Goal: Transaction & Acquisition: Purchase product/service

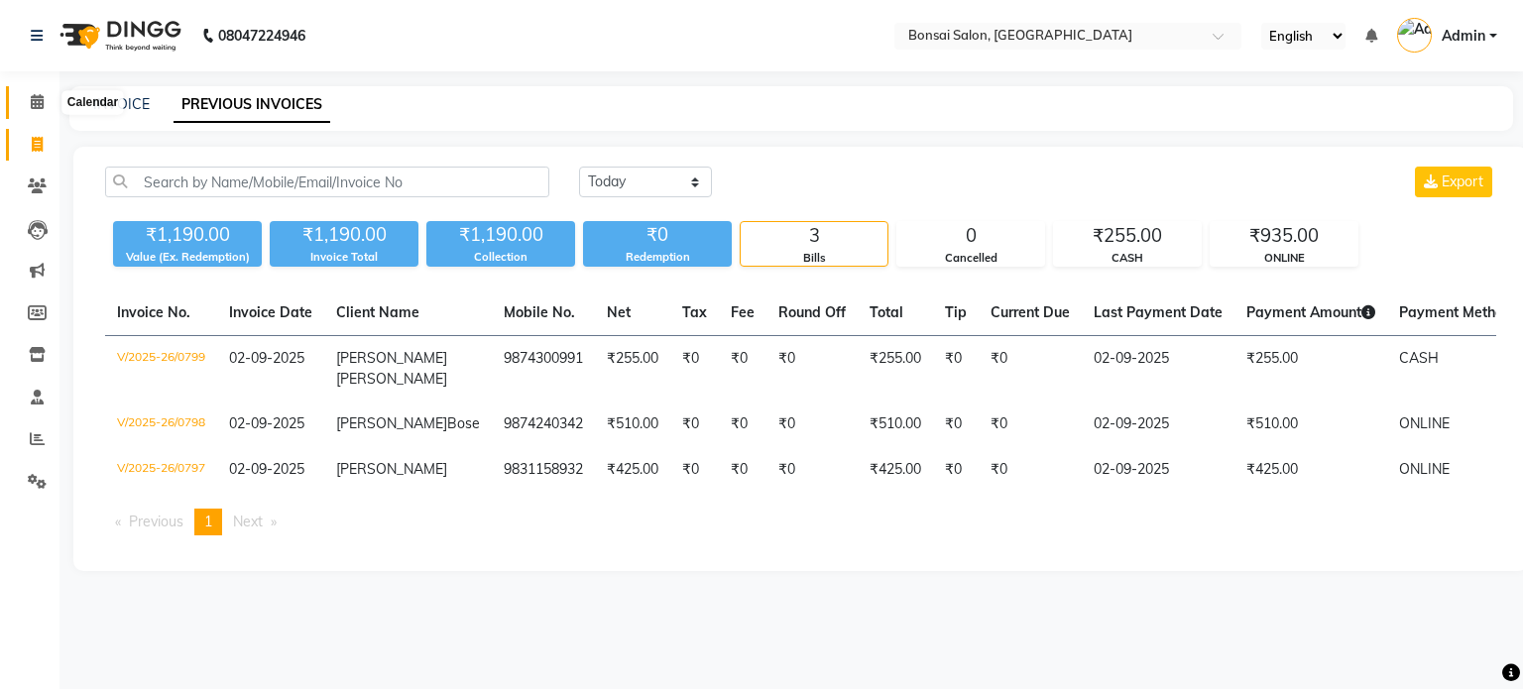
drag, startPoint x: 36, startPoint y: 106, endPoint x: 18, endPoint y: 91, distance: 23.2
click at [36, 106] on icon at bounding box center [37, 101] width 13 height 15
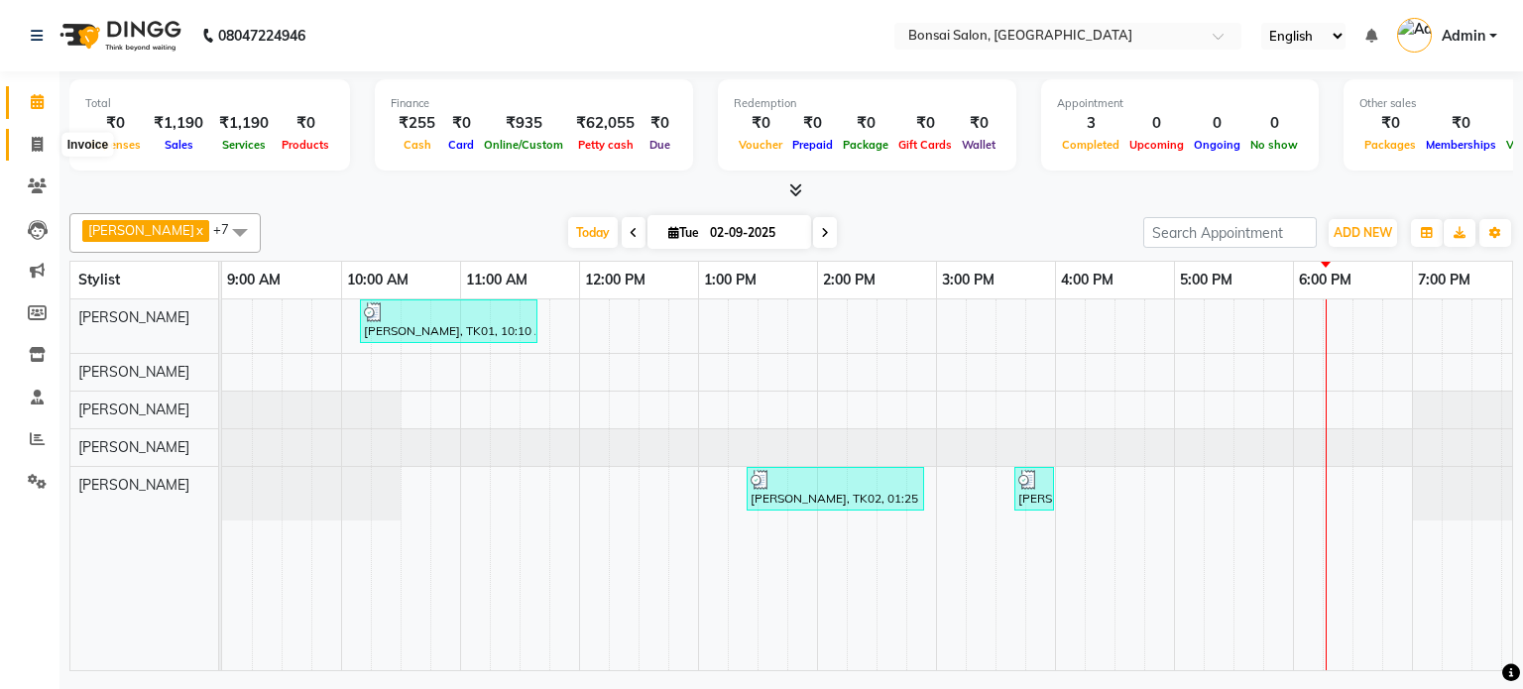
click at [32, 148] on icon at bounding box center [37, 144] width 11 height 15
select select "service"
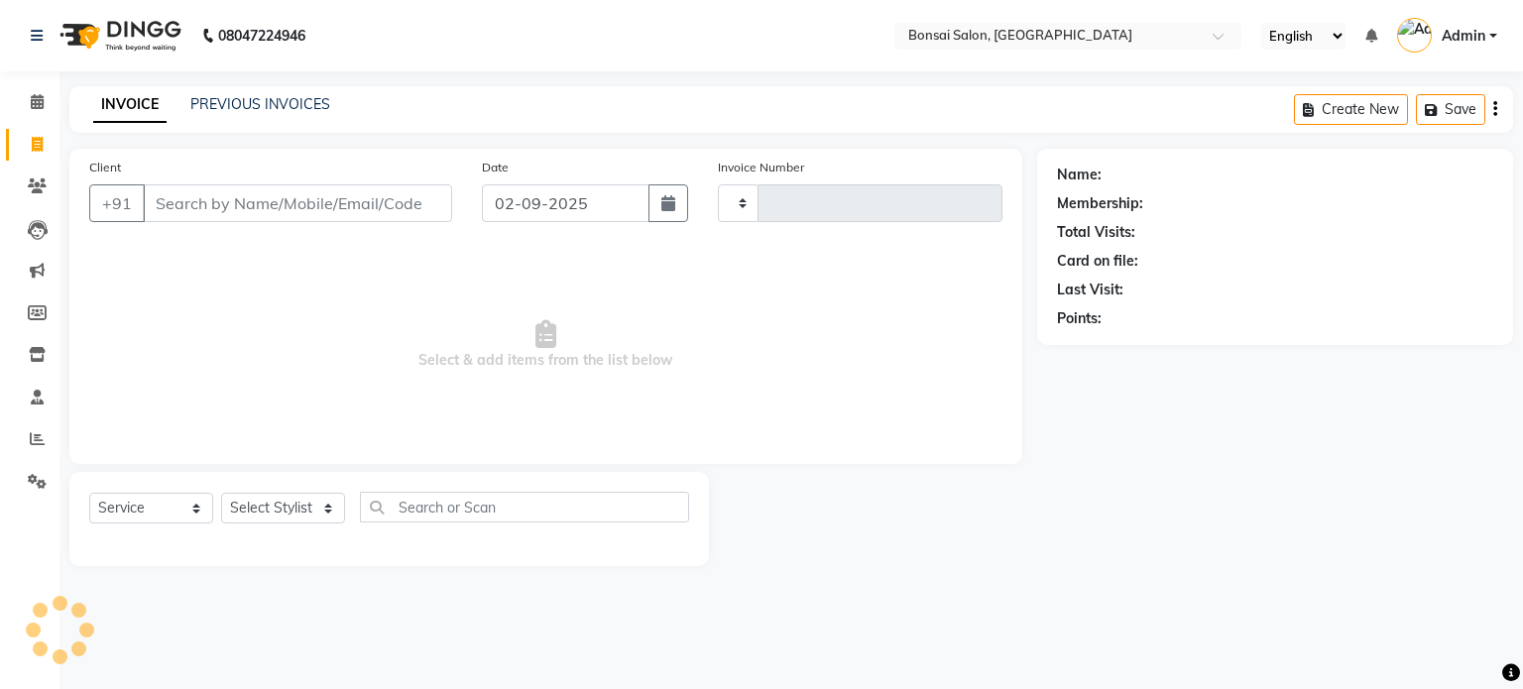
type input "0800"
select select "6719"
click at [297, 111] on link "PREVIOUS INVOICES" at bounding box center [260, 104] width 140 height 18
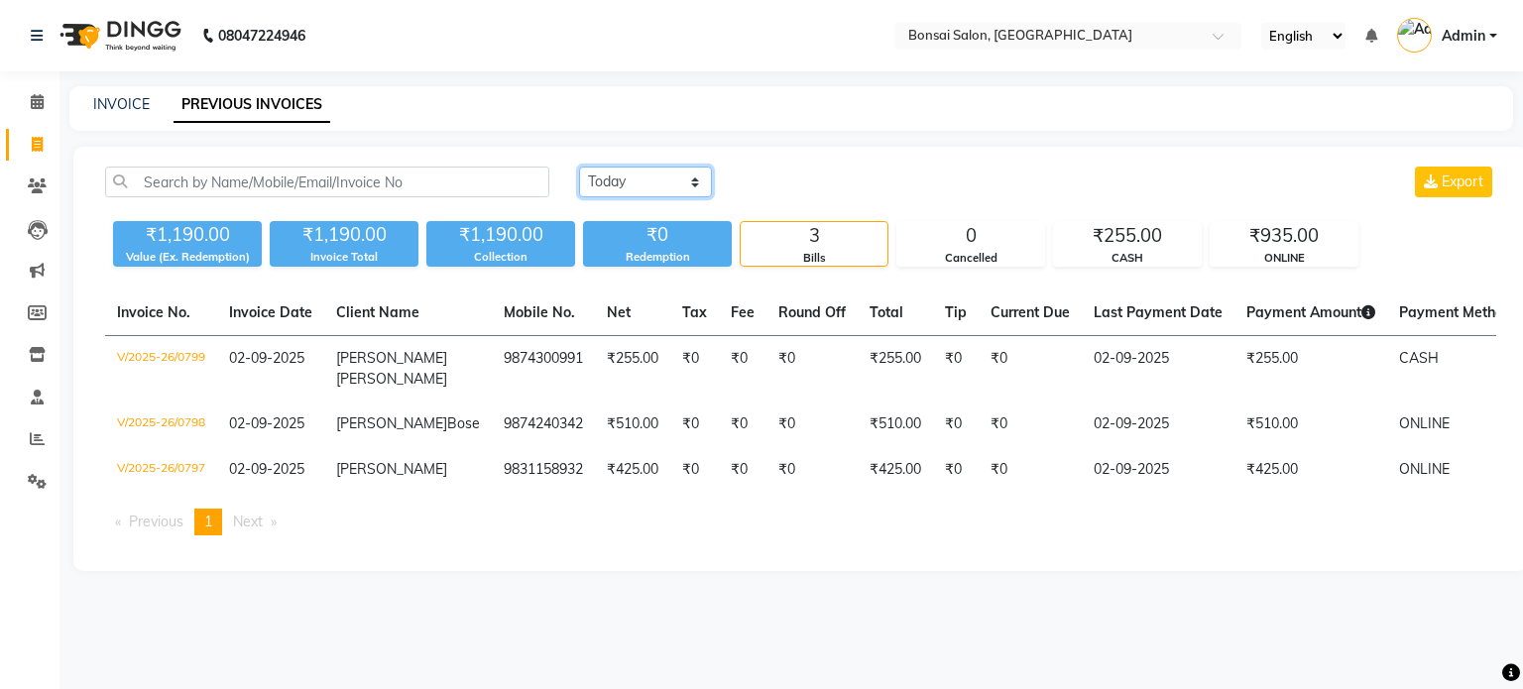
click at [604, 183] on select "Today Yesterday Custom Range" at bounding box center [645, 182] width 133 height 31
select select "range"
click at [579, 167] on select "Today Yesterday Custom Range" at bounding box center [645, 182] width 133 height 31
click at [770, 183] on input "02-09-2025" at bounding box center [807, 183] width 139 height 28
select select "9"
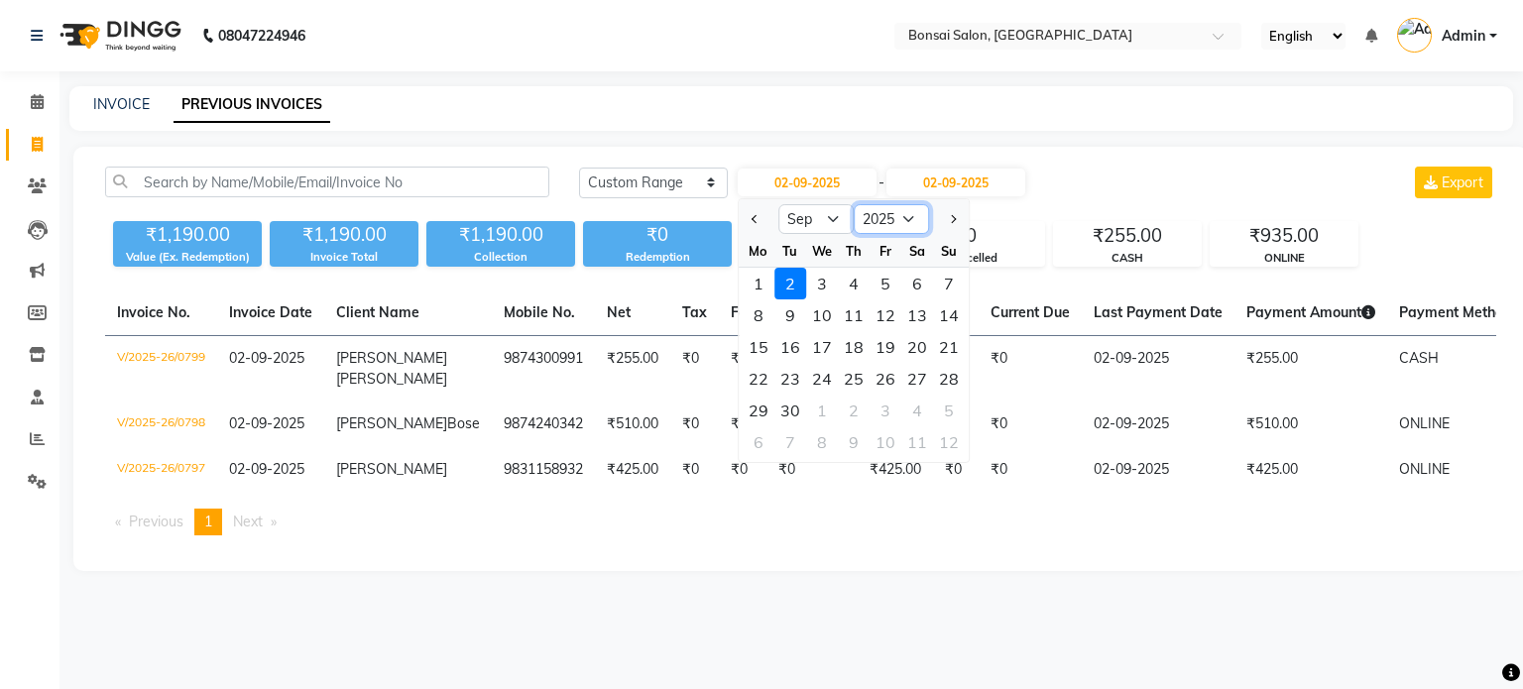
click at [905, 219] on select "2015 2016 2017 2018 2019 2020 2021 2022 2023 2024 2025 2026 2027 2028 2029 2030…" at bounding box center [891, 219] width 75 height 30
select select "2024"
click at [854, 204] on select "2015 2016 2017 2018 2019 2020 2021 2022 2023 2024 2025 2026 2027 2028 2029 2030…" at bounding box center [891, 219] width 75 height 30
click at [948, 287] on div "1" at bounding box center [949, 284] width 32 height 32
type input "01-09-2024"
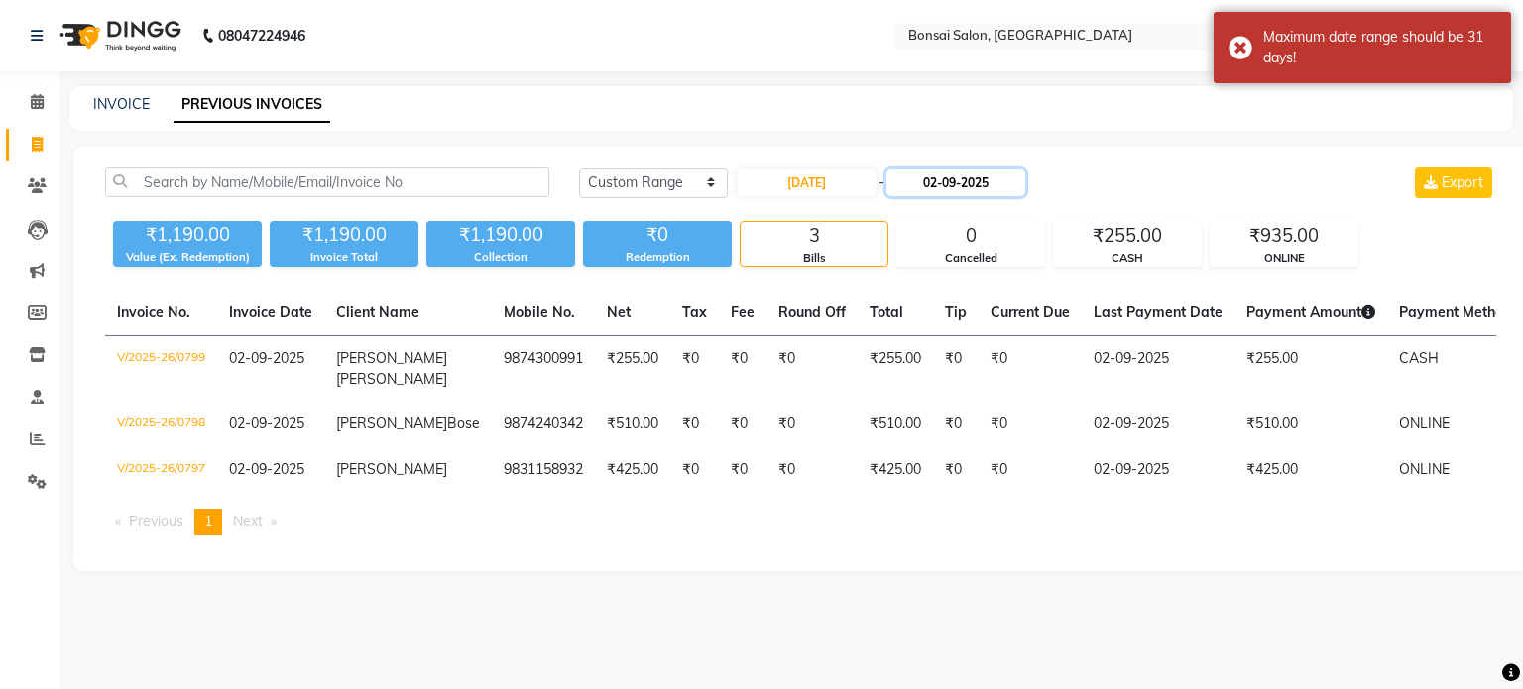
click at [932, 182] on input "02-09-2025" at bounding box center [956, 183] width 139 height 28
select select "9"
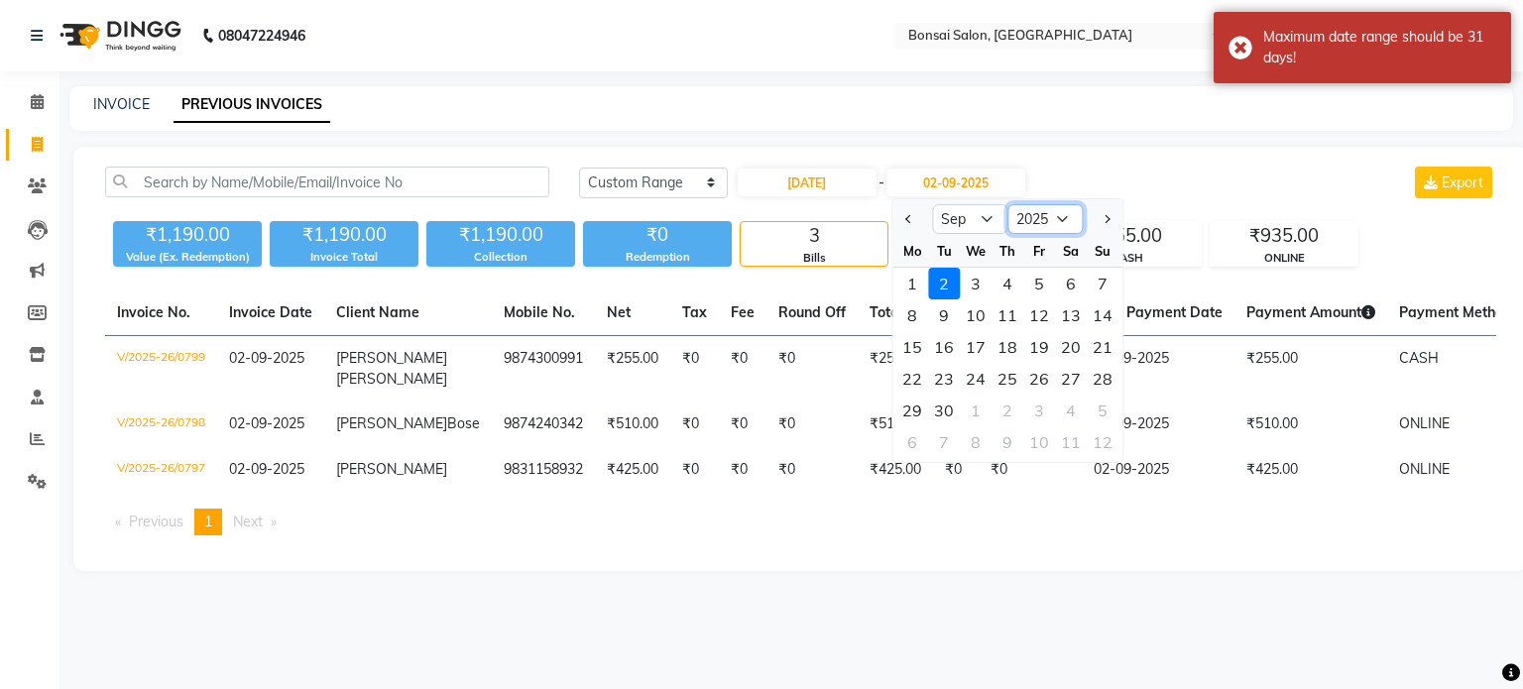
click at [1037, 219] on select "2024 2025 2026 2027 2028 2029 2030 2031 2032 2033 2034 2035" at bounding box center [1044, 219] width 75 height 30
select select "2024"
click at [1007, 204] on select "2024 2025 2026 2027 2028 2029 2030 2031 2032 2033 2034 2035" at bounding box center [1044, 219] width 75 height 30
click at [918, 443] on div "30" at bounding box center [912, 442] width 32 height 32
type input "30-09-2024"
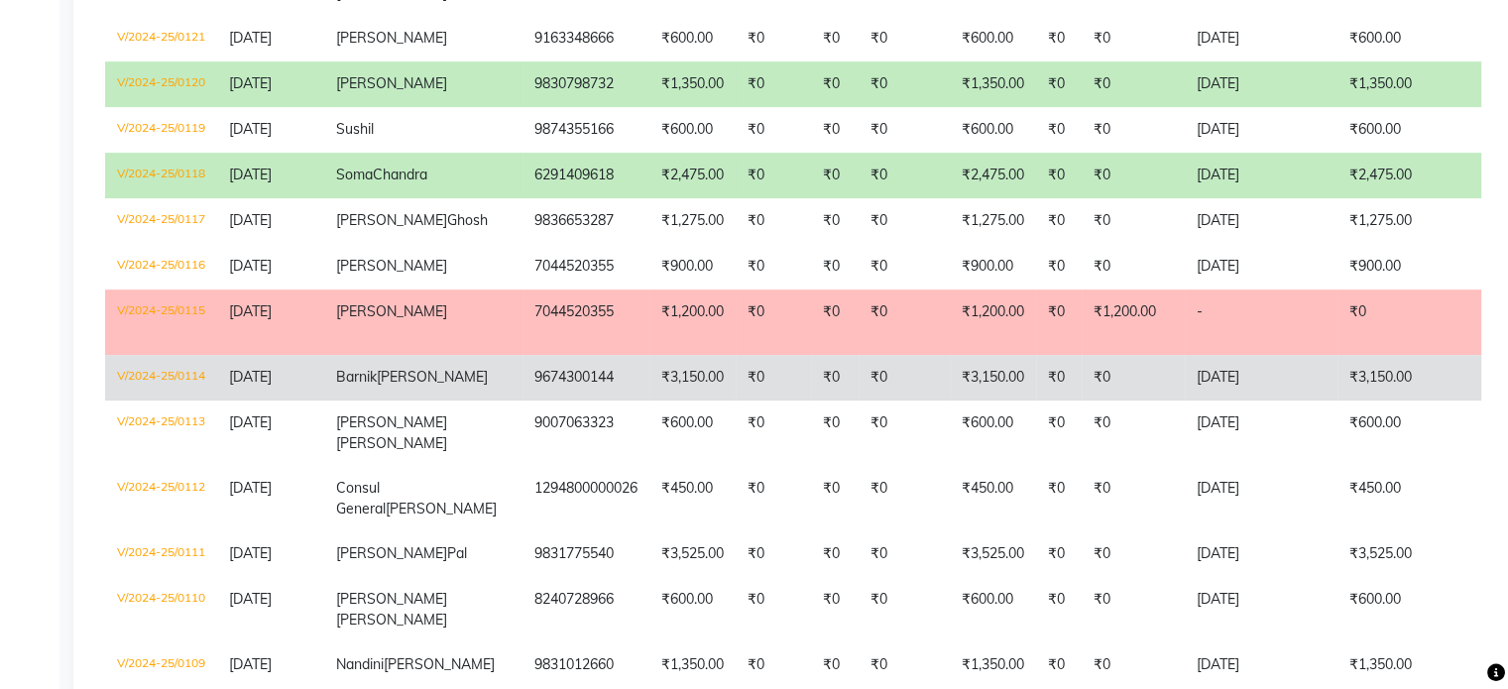
scroll to position [793, 0]
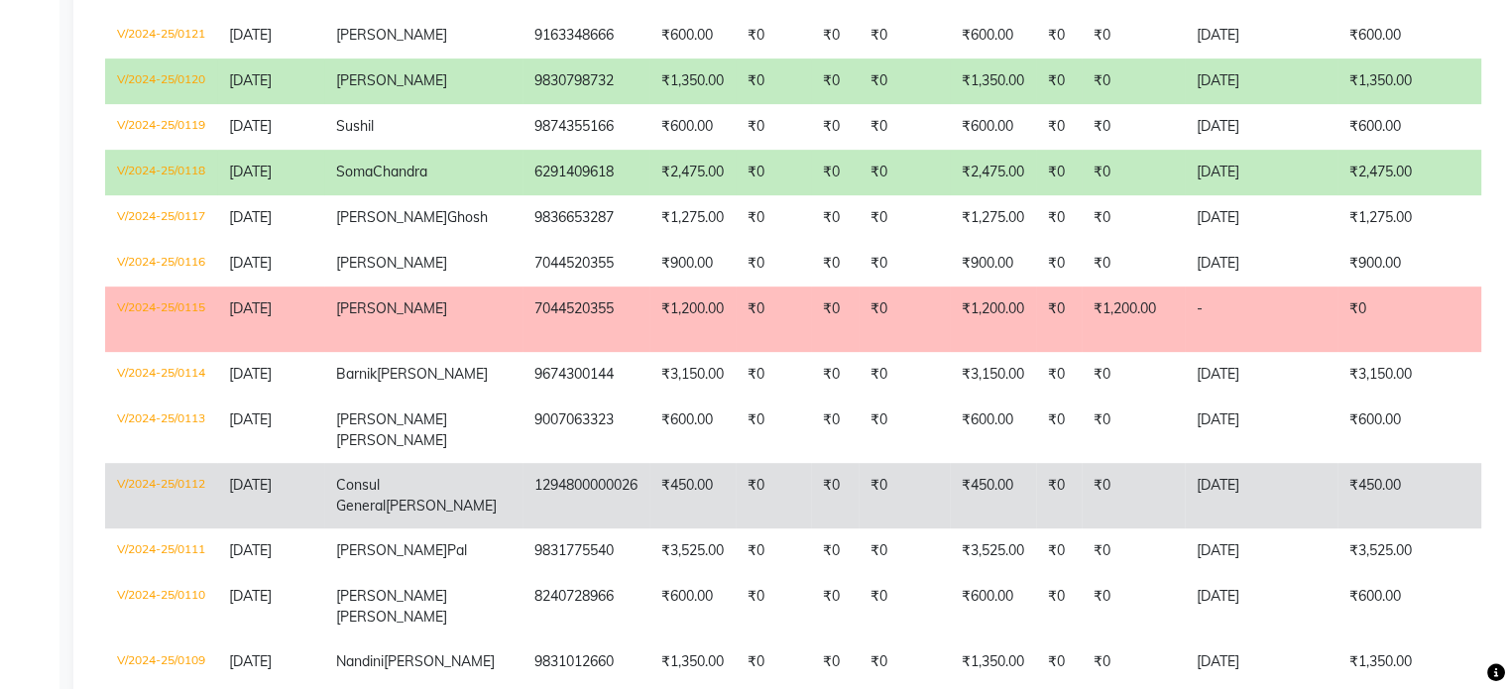
click at [650, 529] on td "₹450.00" at bounding box center [693, 495] width 86 height 65
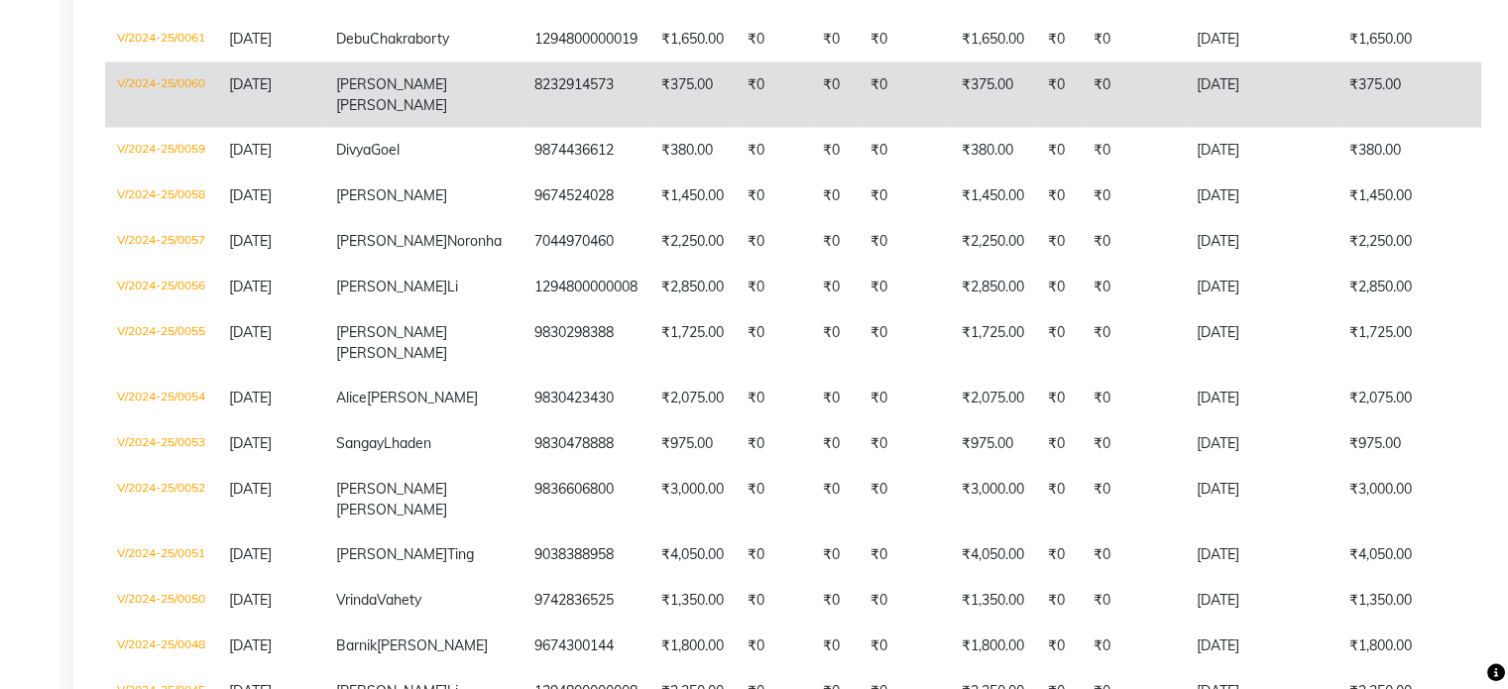
scroll to position [3768, 0]
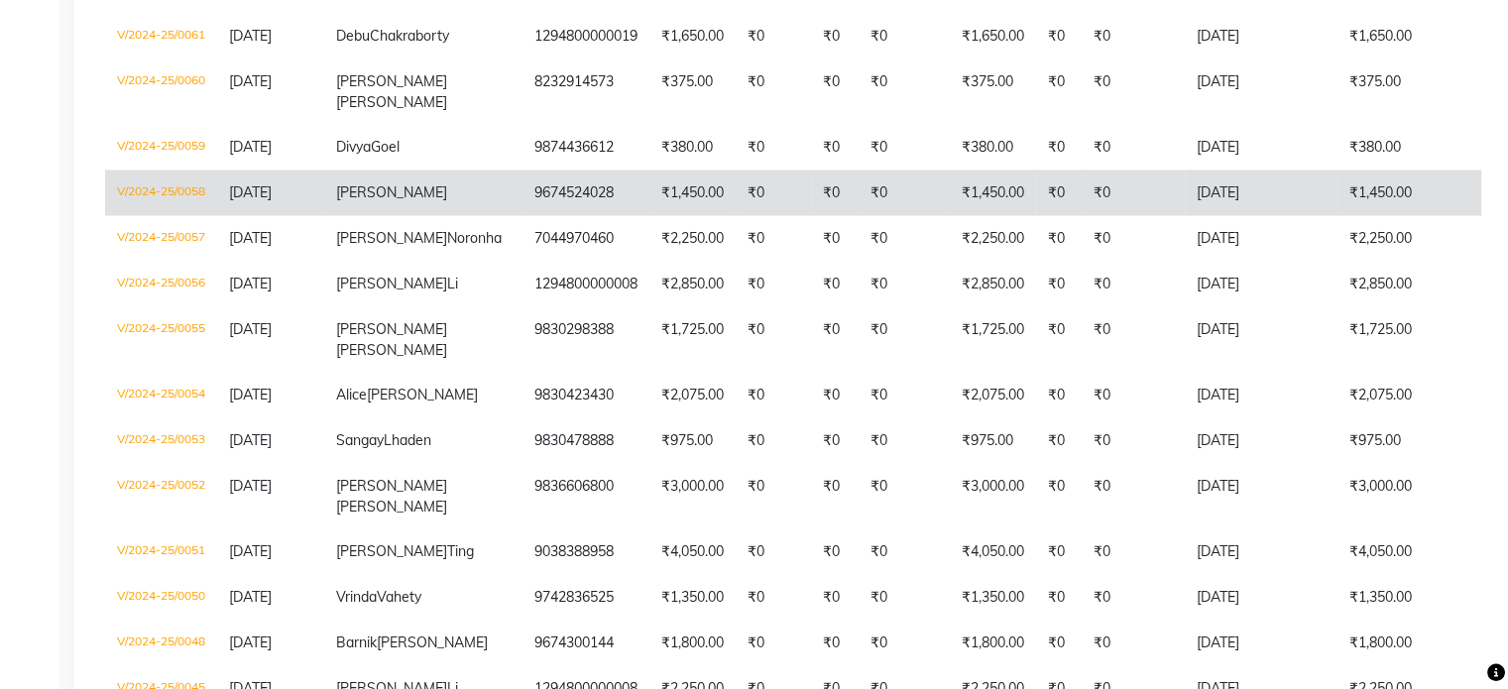
click at [369, 215] on td "[PERSON_NAME]" at bounding box center [423, 193] width 198 height 46
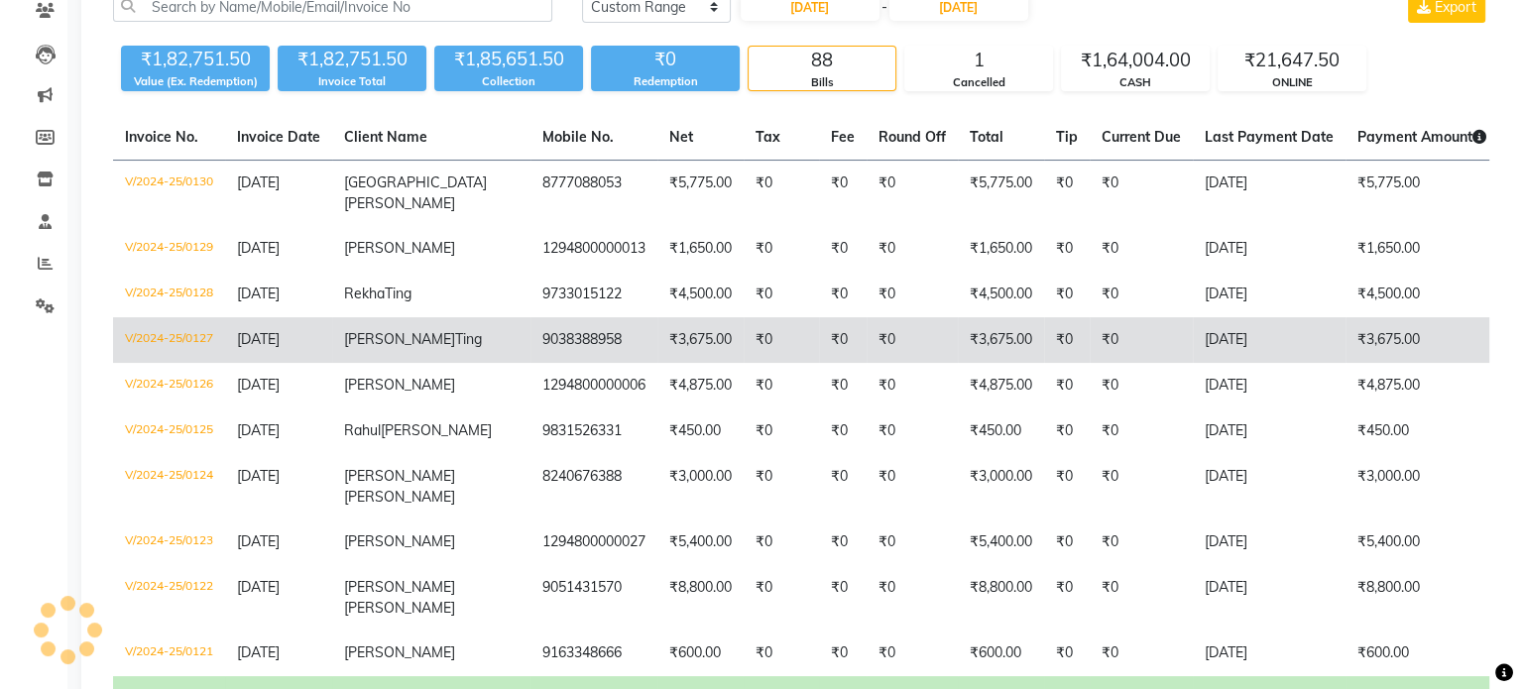
scroll to position [0, 0]
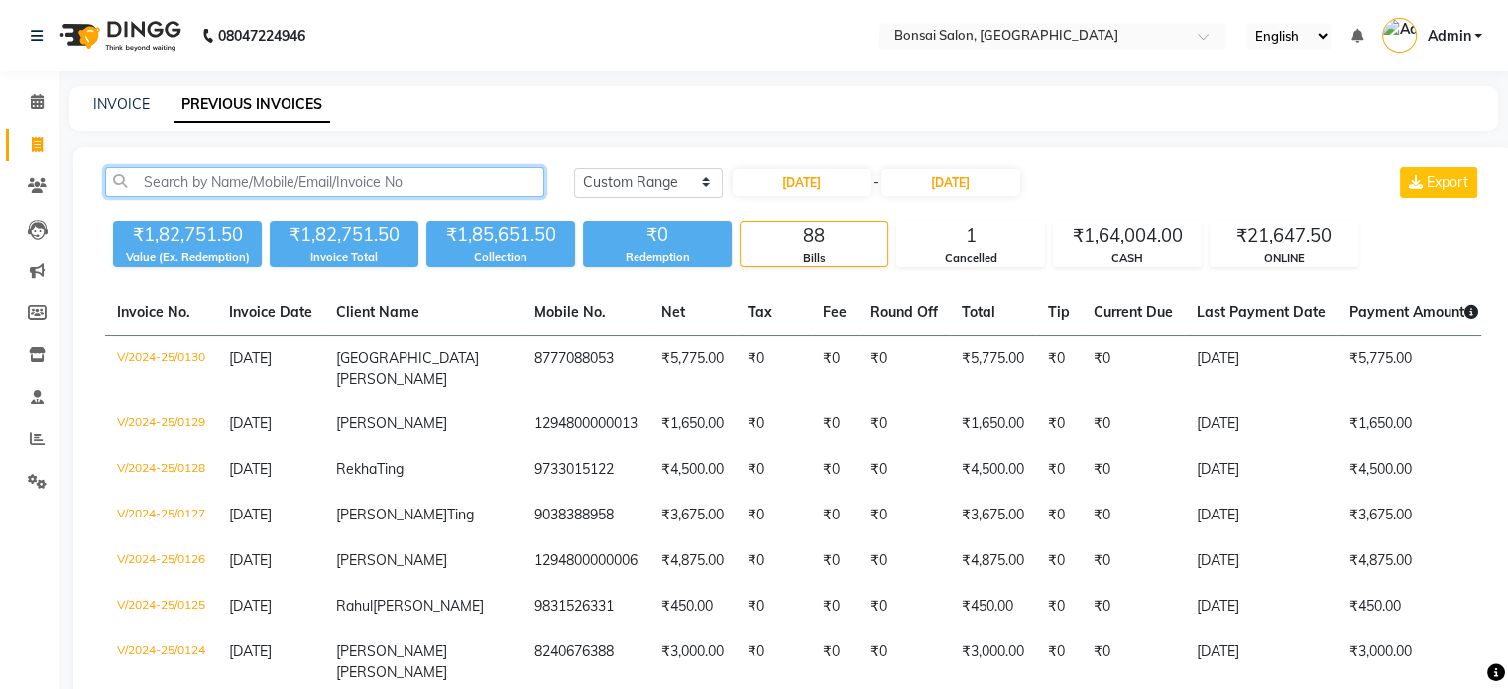
click at [396, 183] on input "text" at bounding box center [324, 182] width 439 height 31
click at [190, 183] on input "text" at bounding box center [324, 182] width 439 height 31
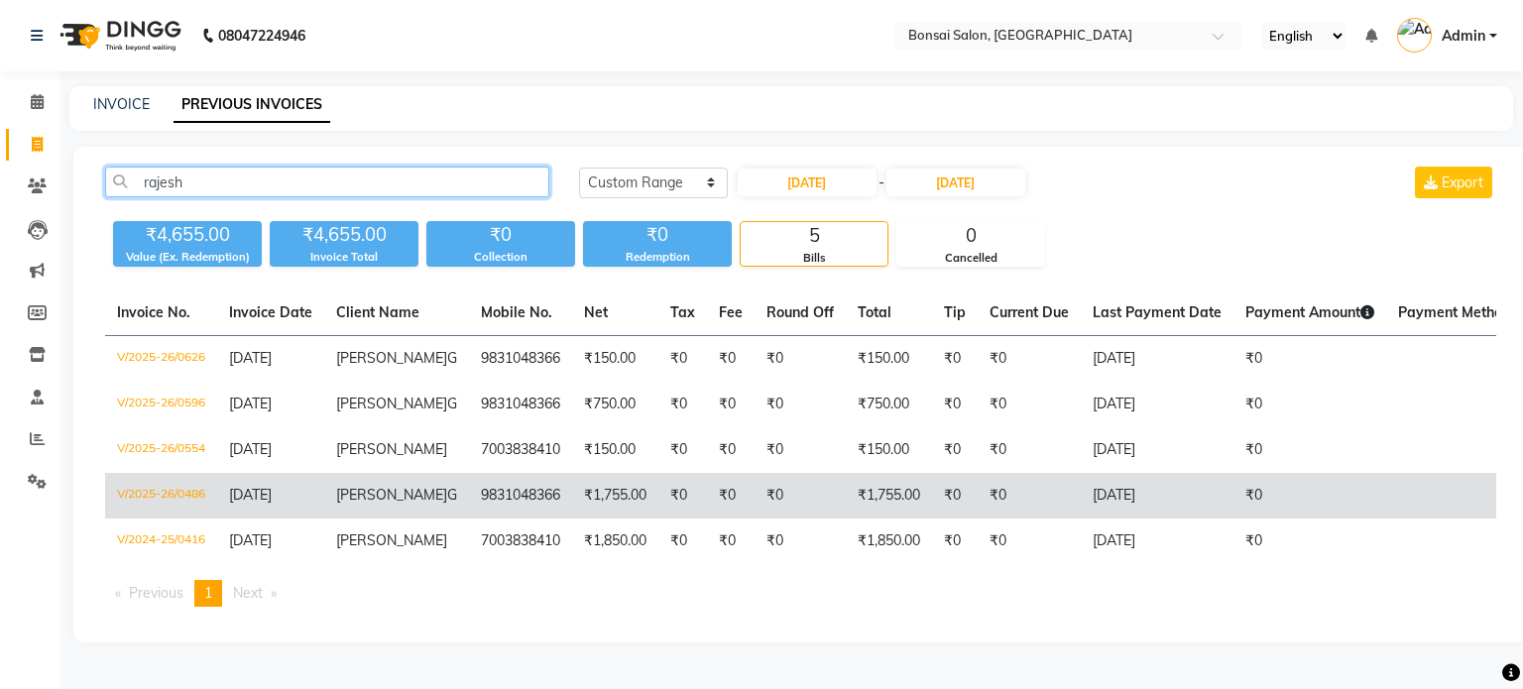
type input "rajesh"
click at [272, 495] on span "[DATE]" at bounding box center [250, 495] width 43 height 18
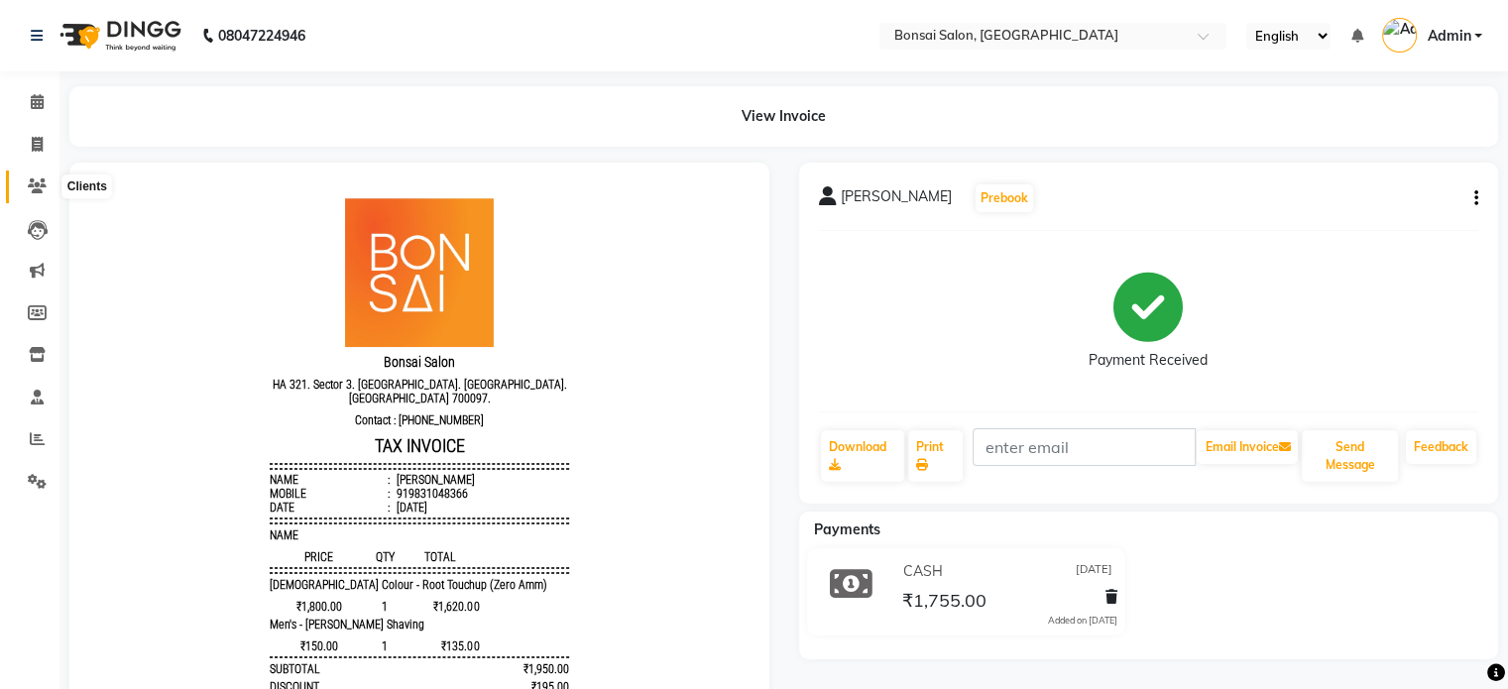
click at [34, 185] on icon at bounding box center [37, 185] width 19 height 15
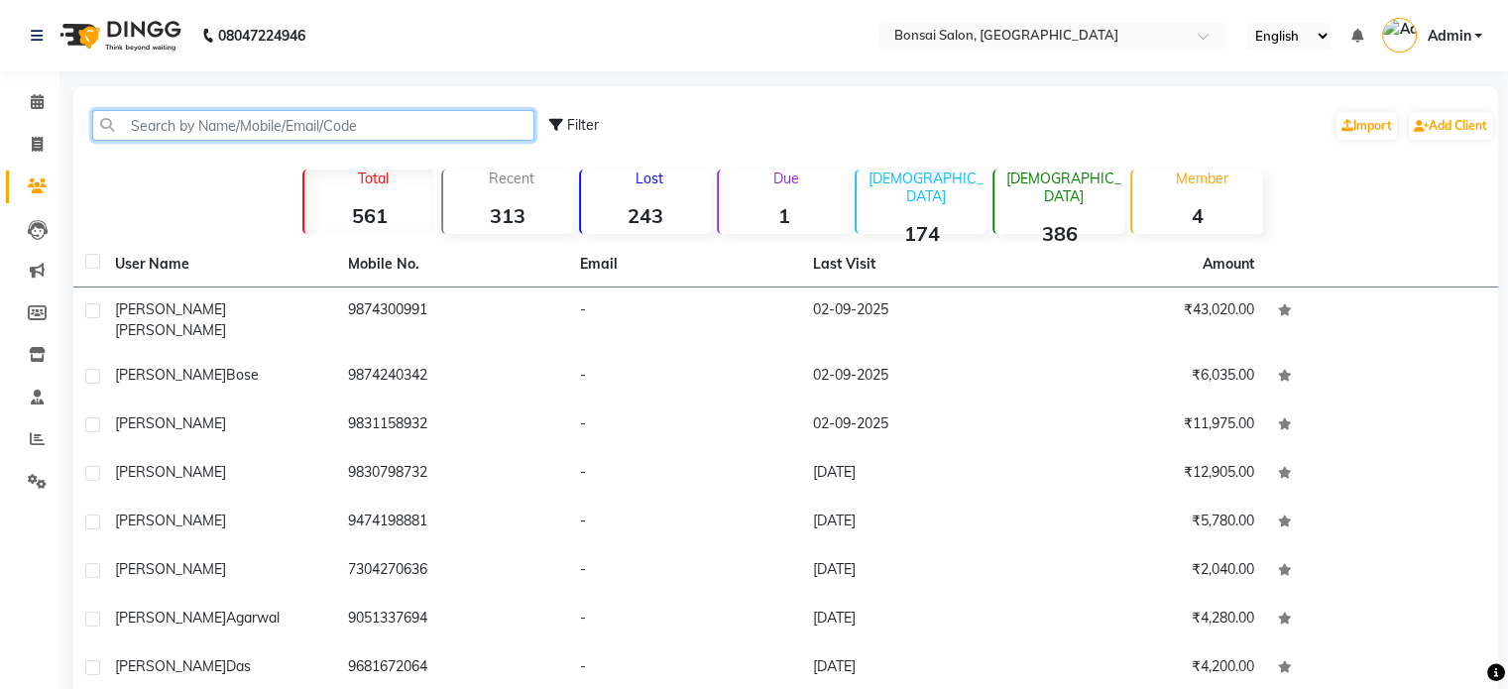
click at [205, 119] on input "text" at bounding box center [313, 125] width 442 height 31
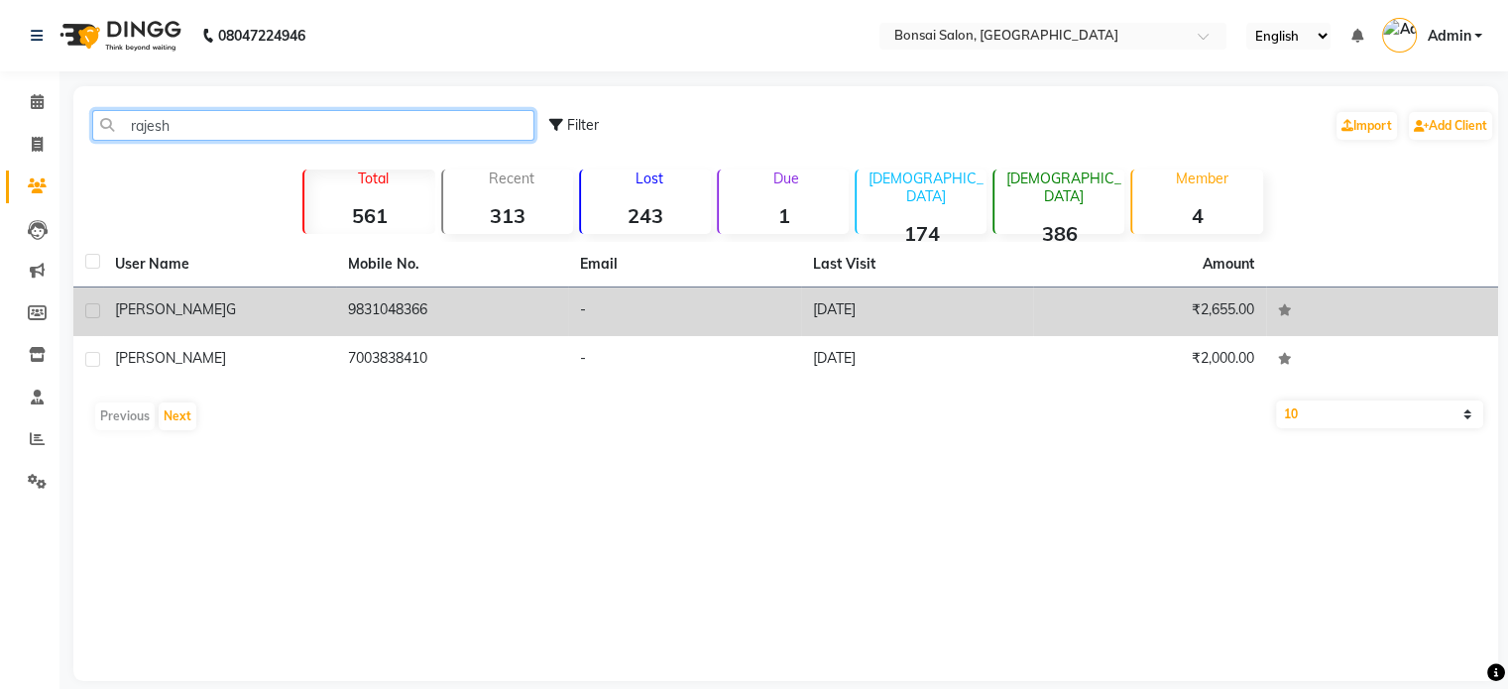
type input "rajesh"
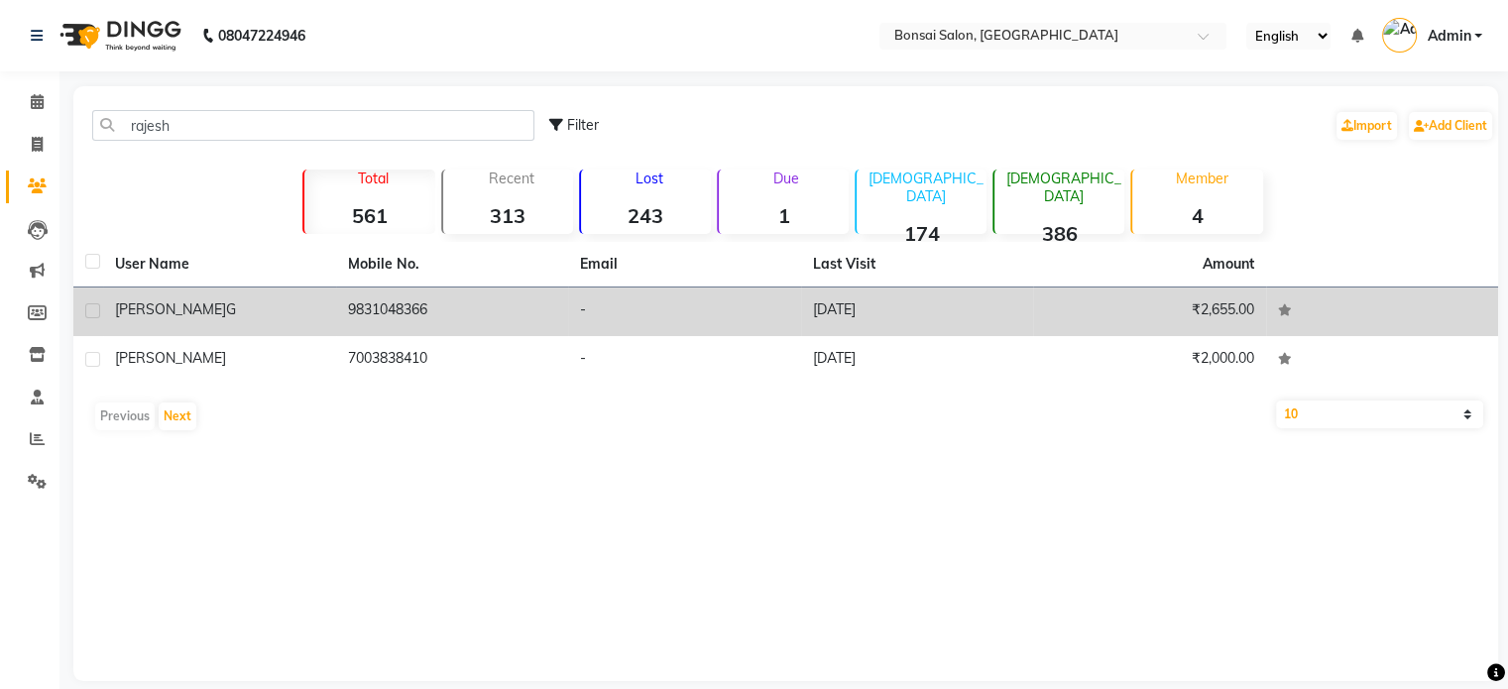
click at [140, 308] on span "[PERSON_NAME]" at bounding box center [170, 309] width 111 height 18
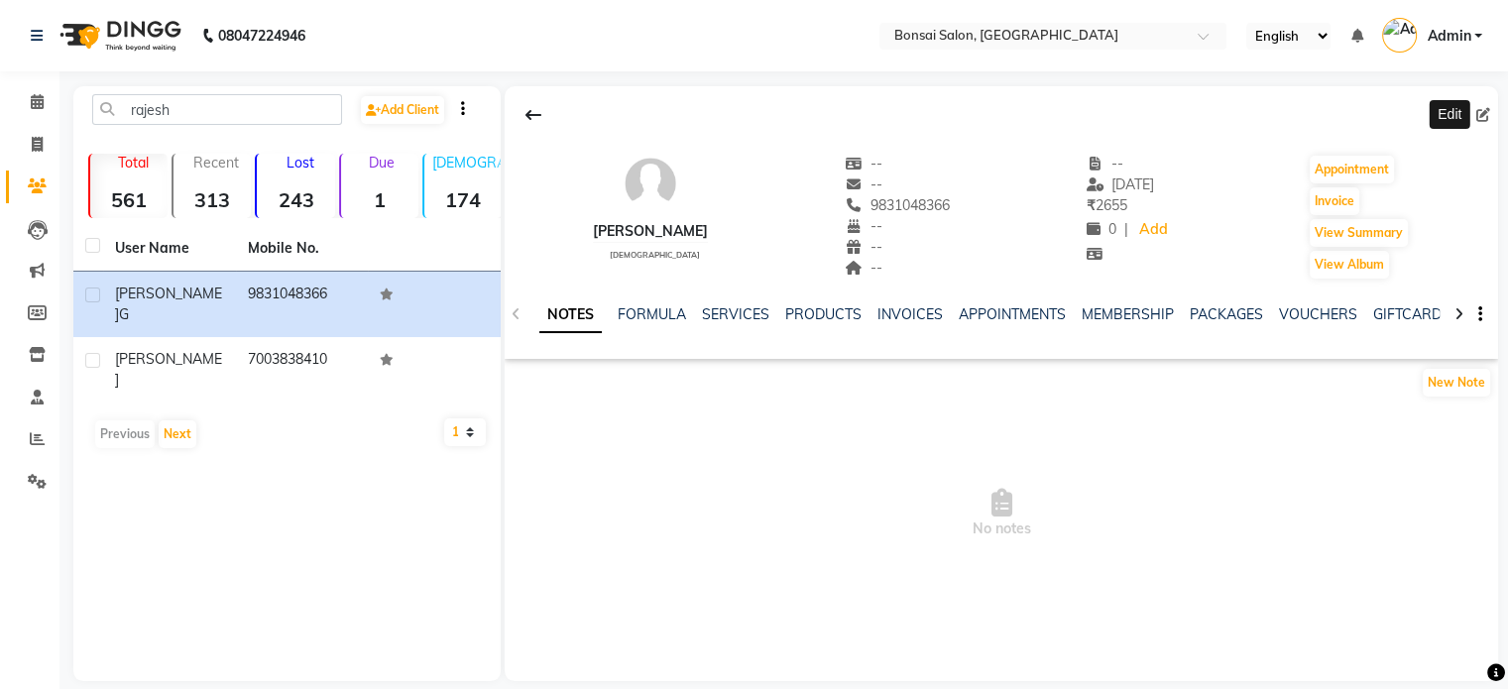
click at [1479, 114] on icon at bounding box center [1484, 115] width 14 height 14
select select "[DEMOGRAPHIC_DATA]"
select select "47322"
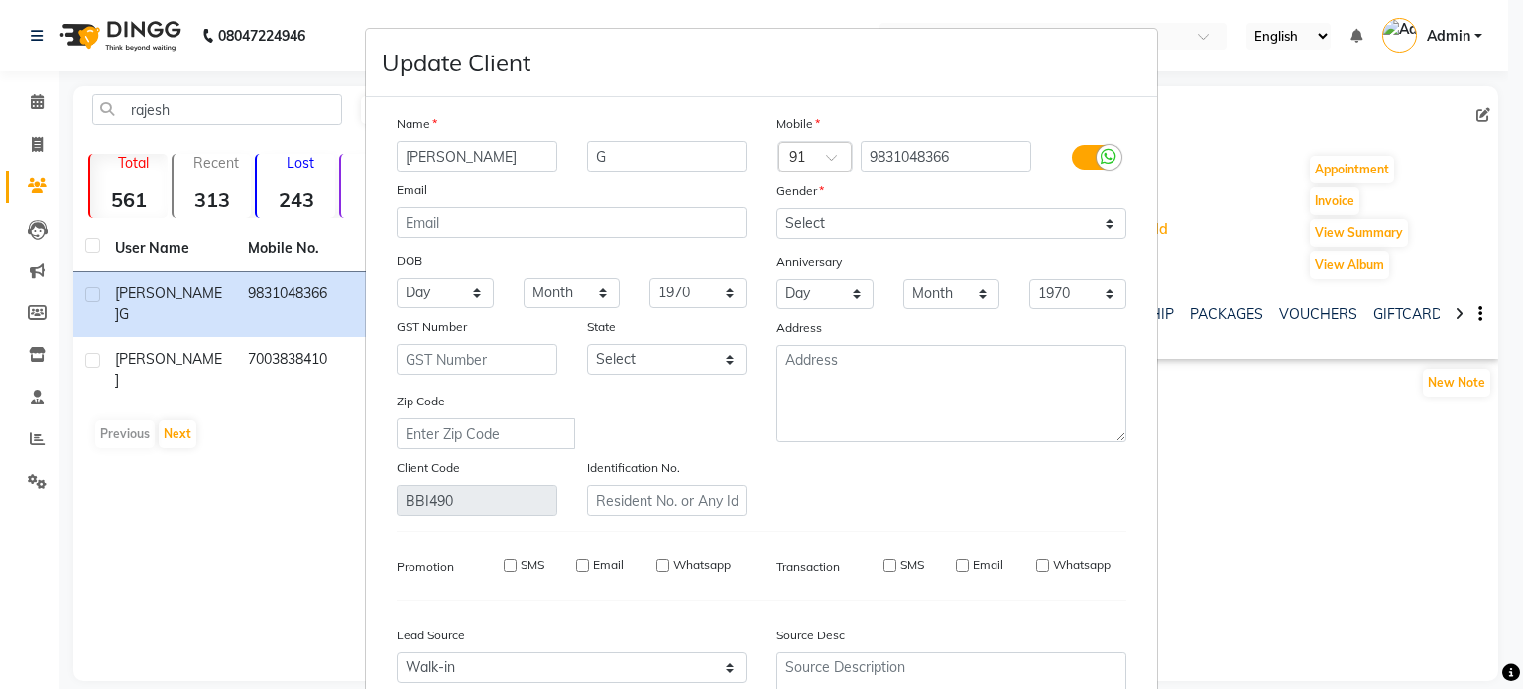
click at [1244, 113] on ngb-modal-window "Update Client Name [PERSON_NAME] Email DOB Day 01 02 03 04 05 06 07 08 09 10 11…" at bounding box center [761, 344] width 1523 height 689
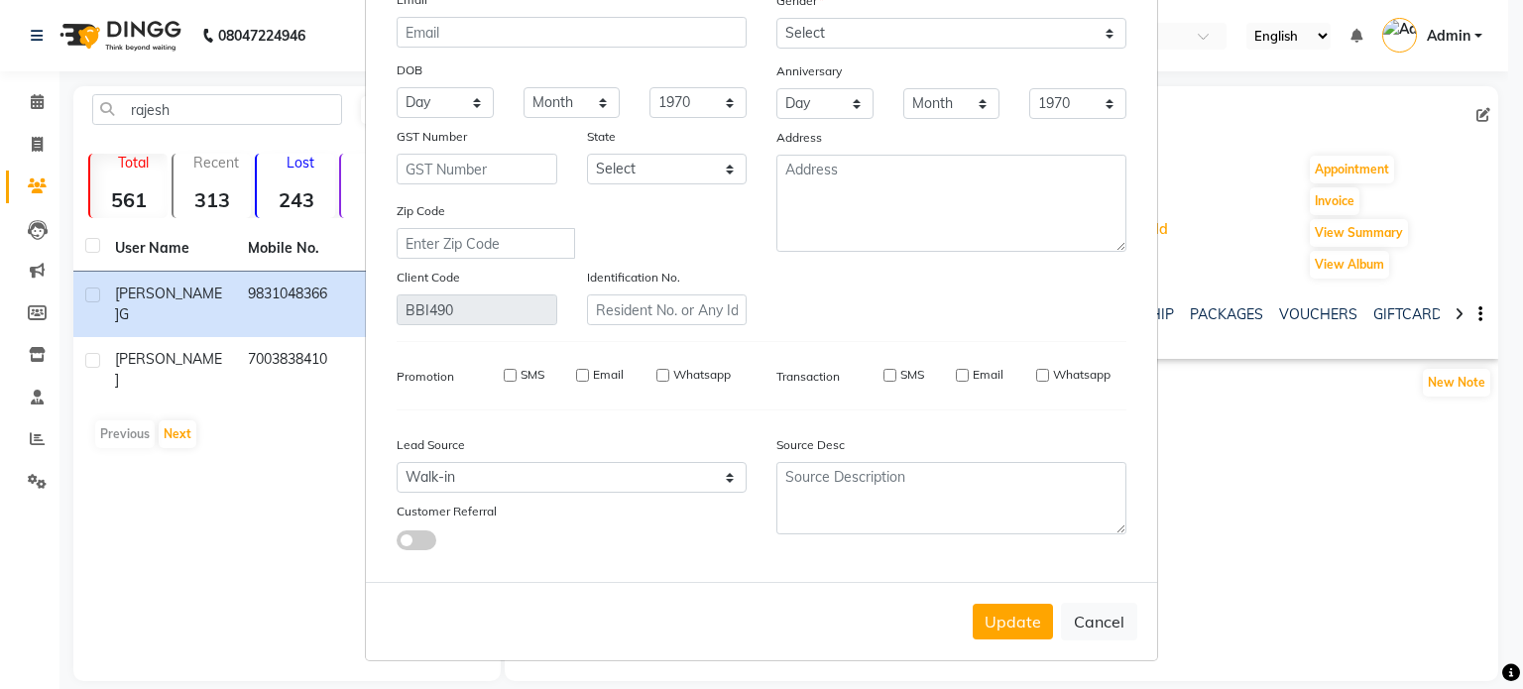
scroll to position [198, 0]
click at [872, 481] on textarea at bounding box center [951, 498] width 350 height 72
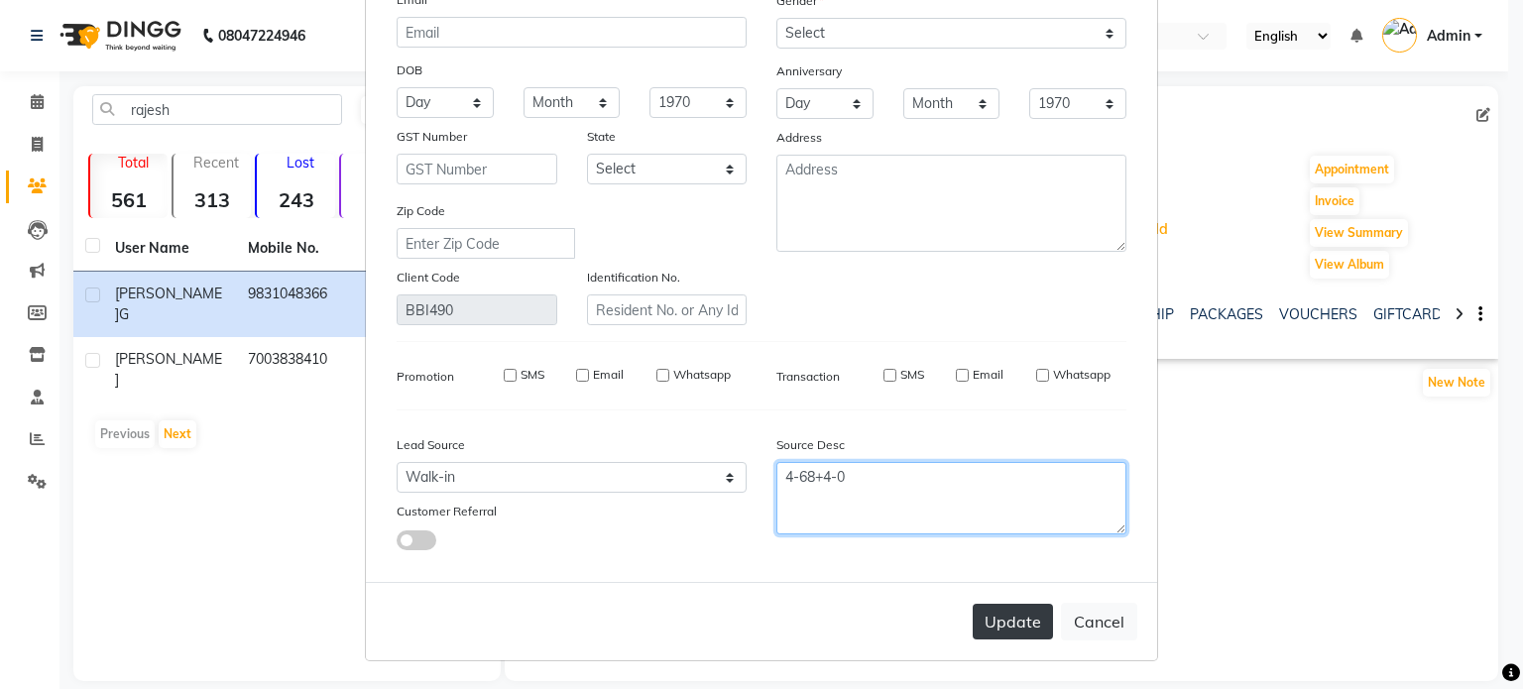
type textarea "4-68+4-0"
click at [989, 635] on button "Update" at bounding box center [1013, 622] width 80 height 36
select select
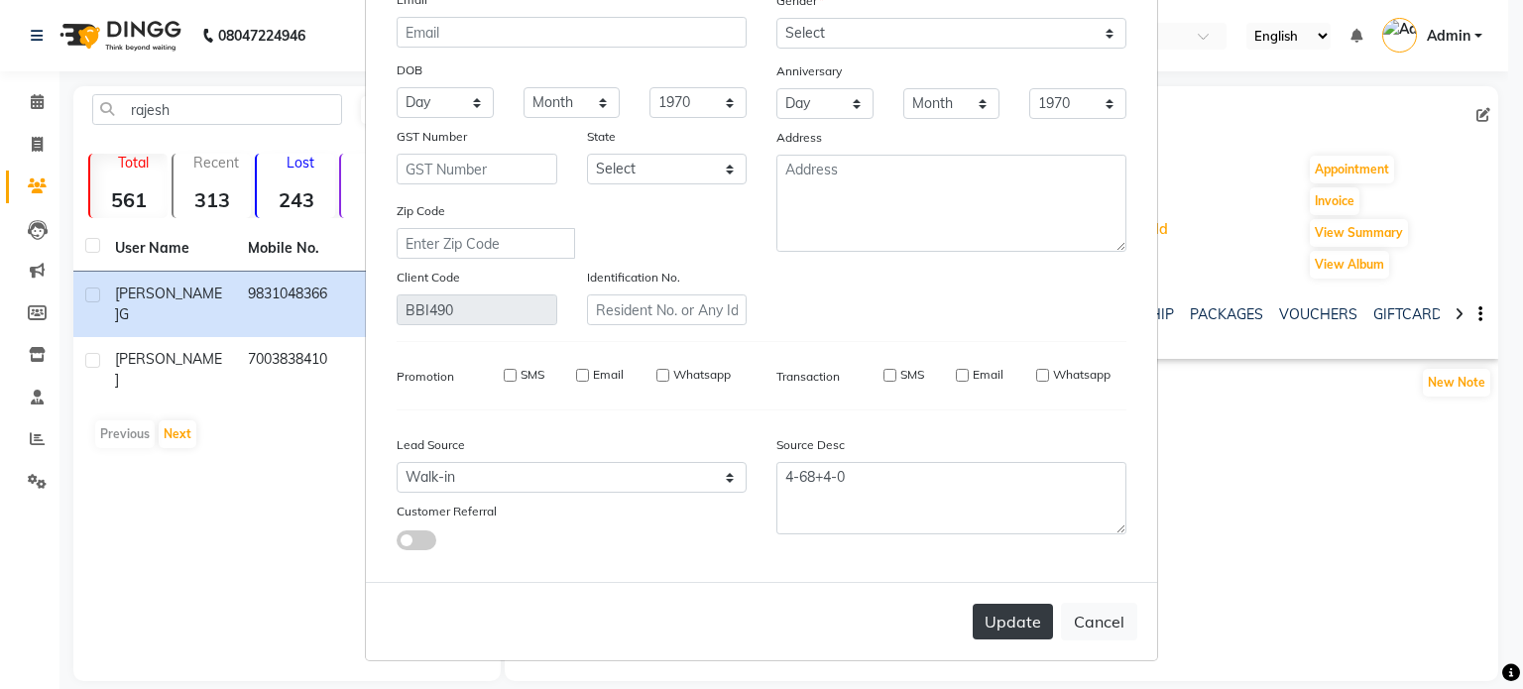
select select
checkbox input "false"
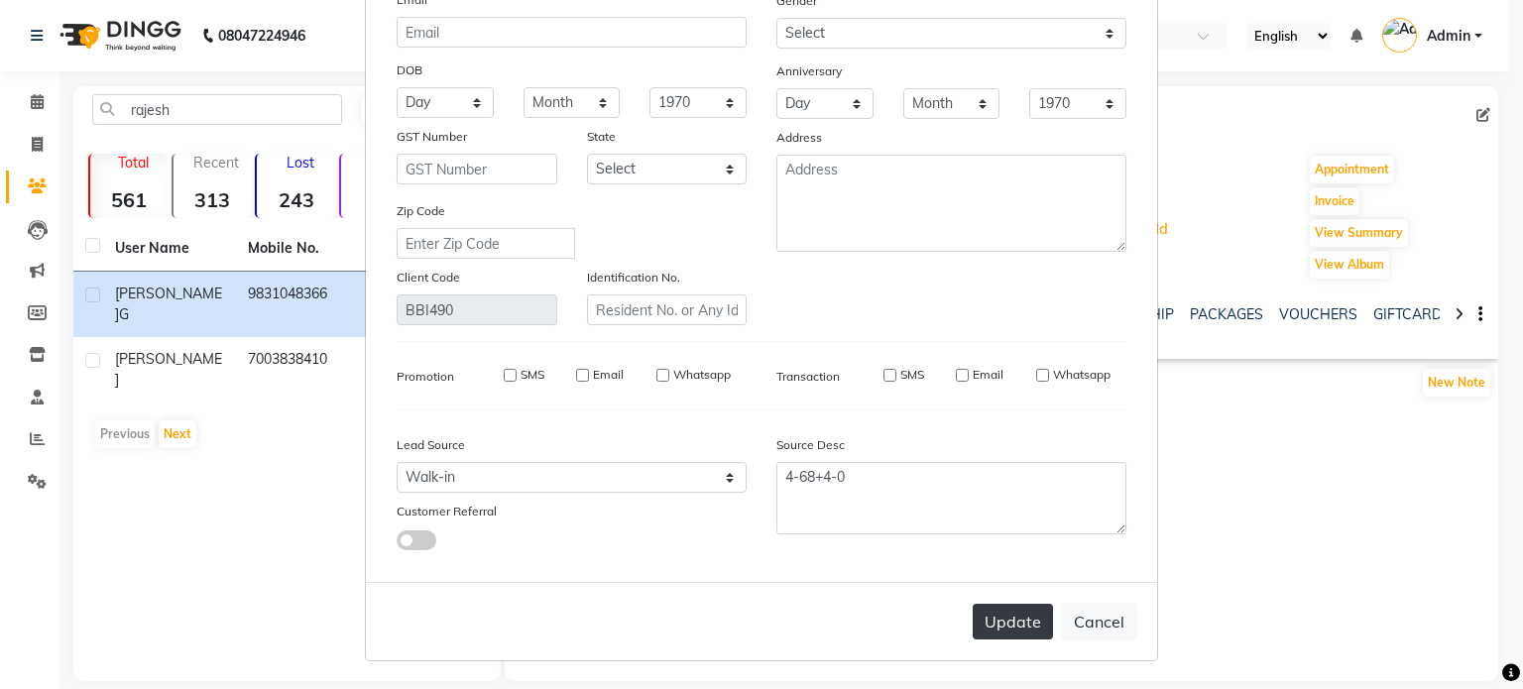
checkbox input "false"
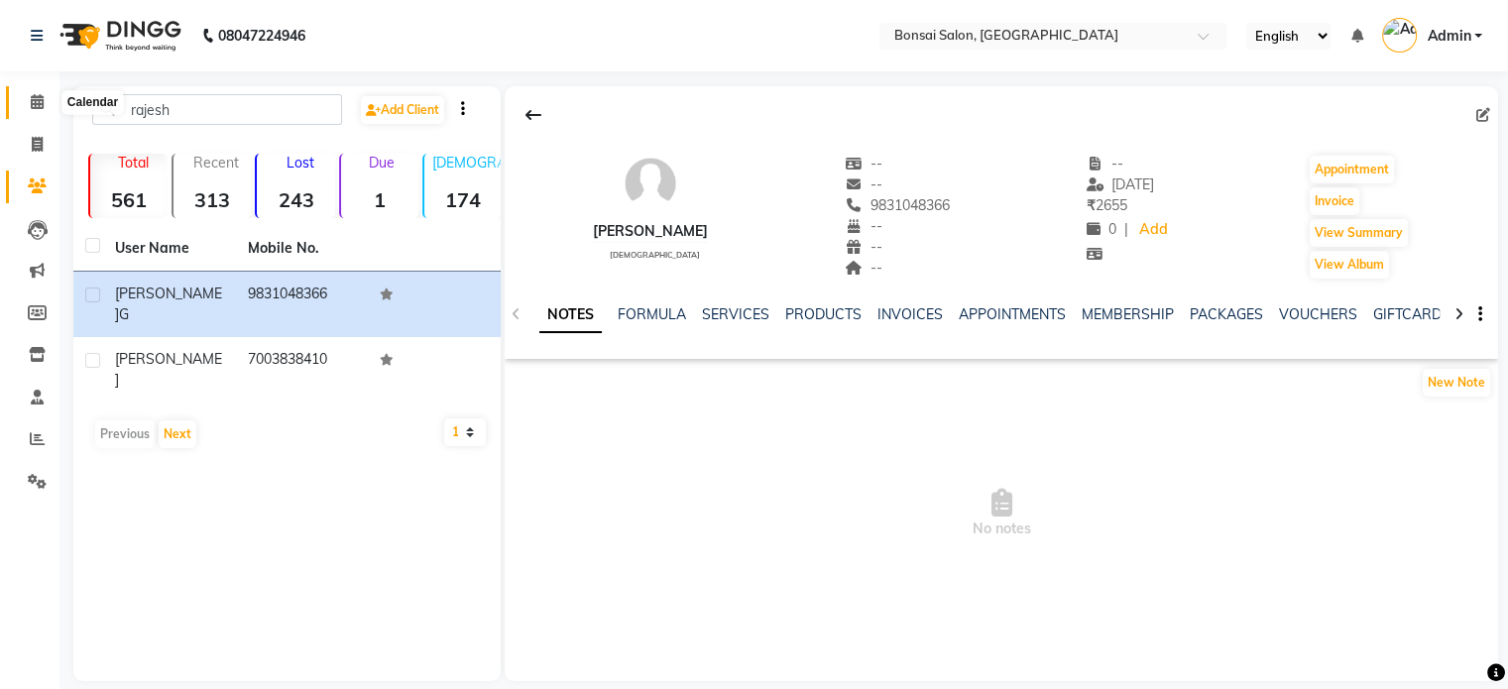
click at [36, 100] on icon at bounding box center [37, 101] width 13 height 15
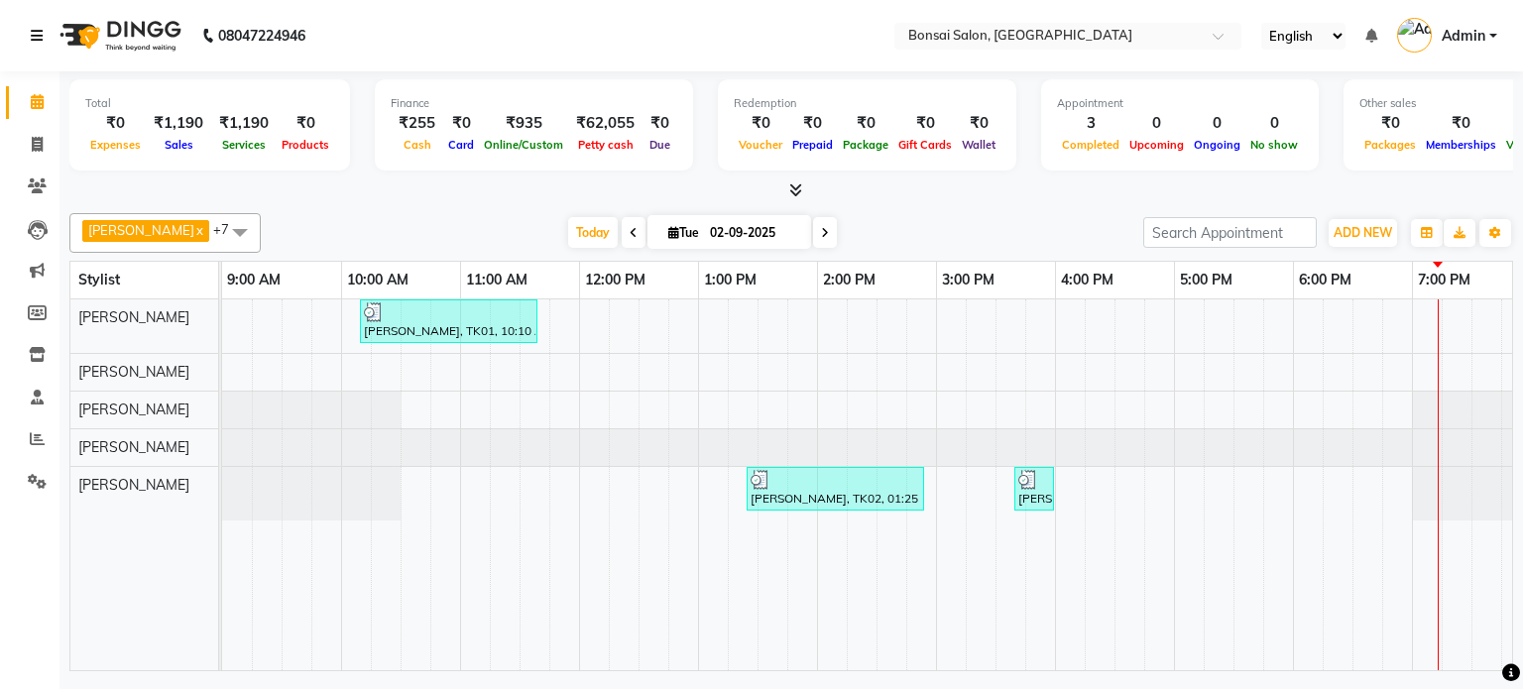
drag, startPoint x: 42, startPoint y: 53, endPoint x: 39, endPoint y: 62, distance: 10.4
click at [42, 53] on link at bounding box center [41, 36] width 20 height 56
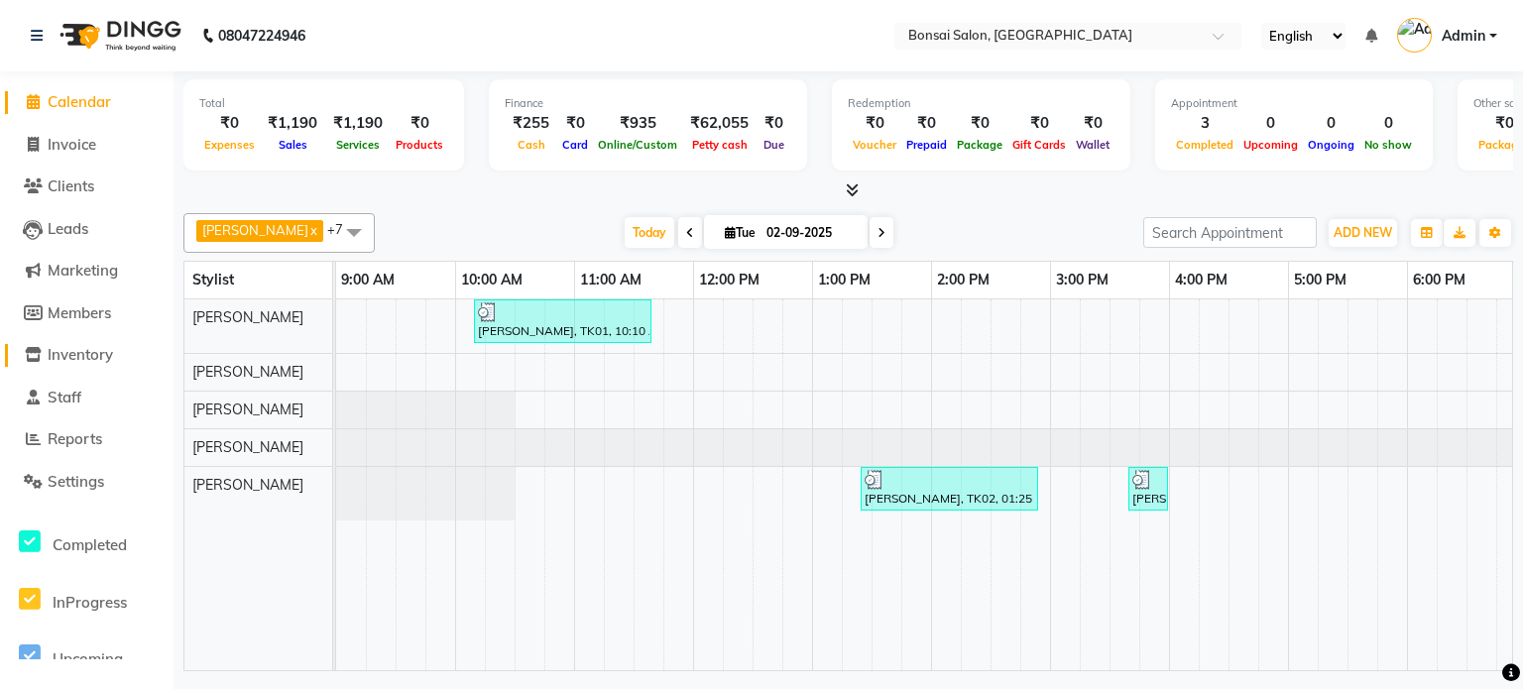
click at [70, 349] on span "Inventory" at bounding box center [80, 354] width 65 height 19
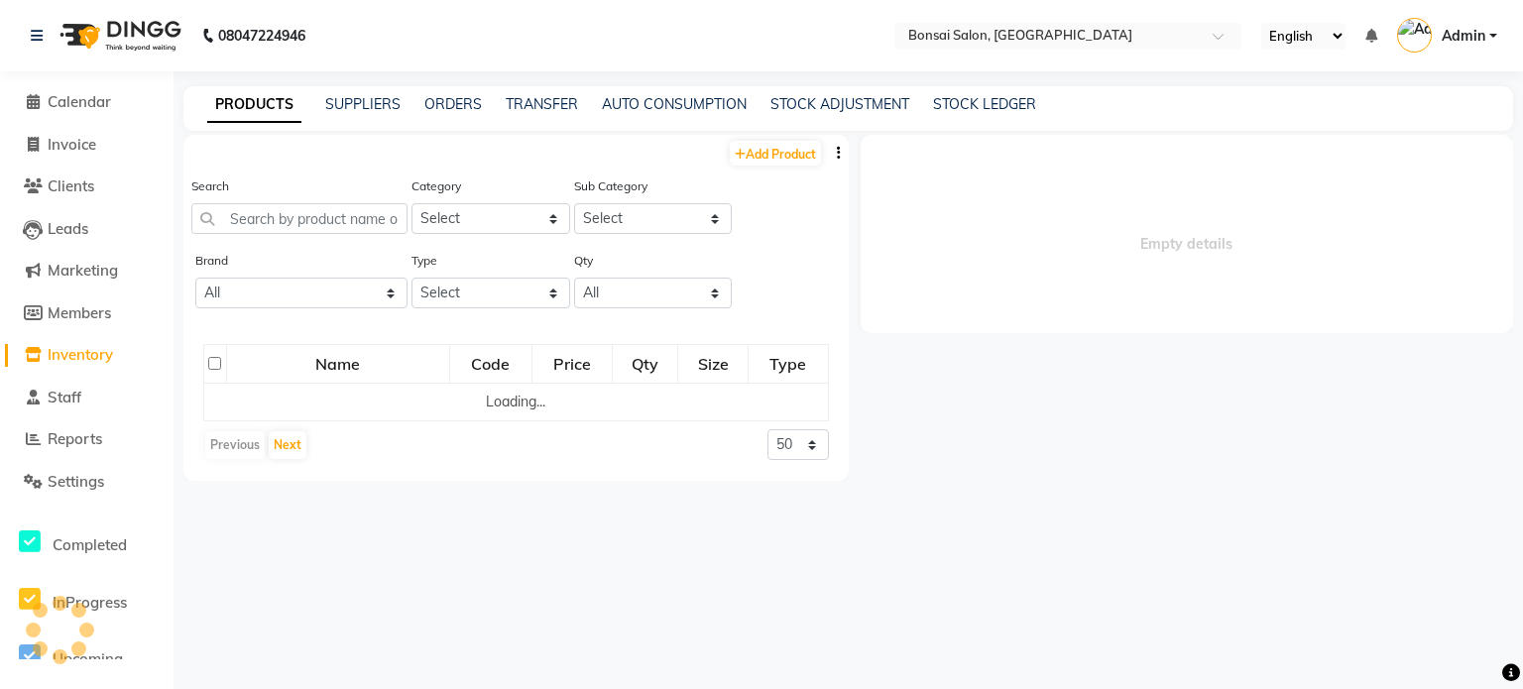
select select
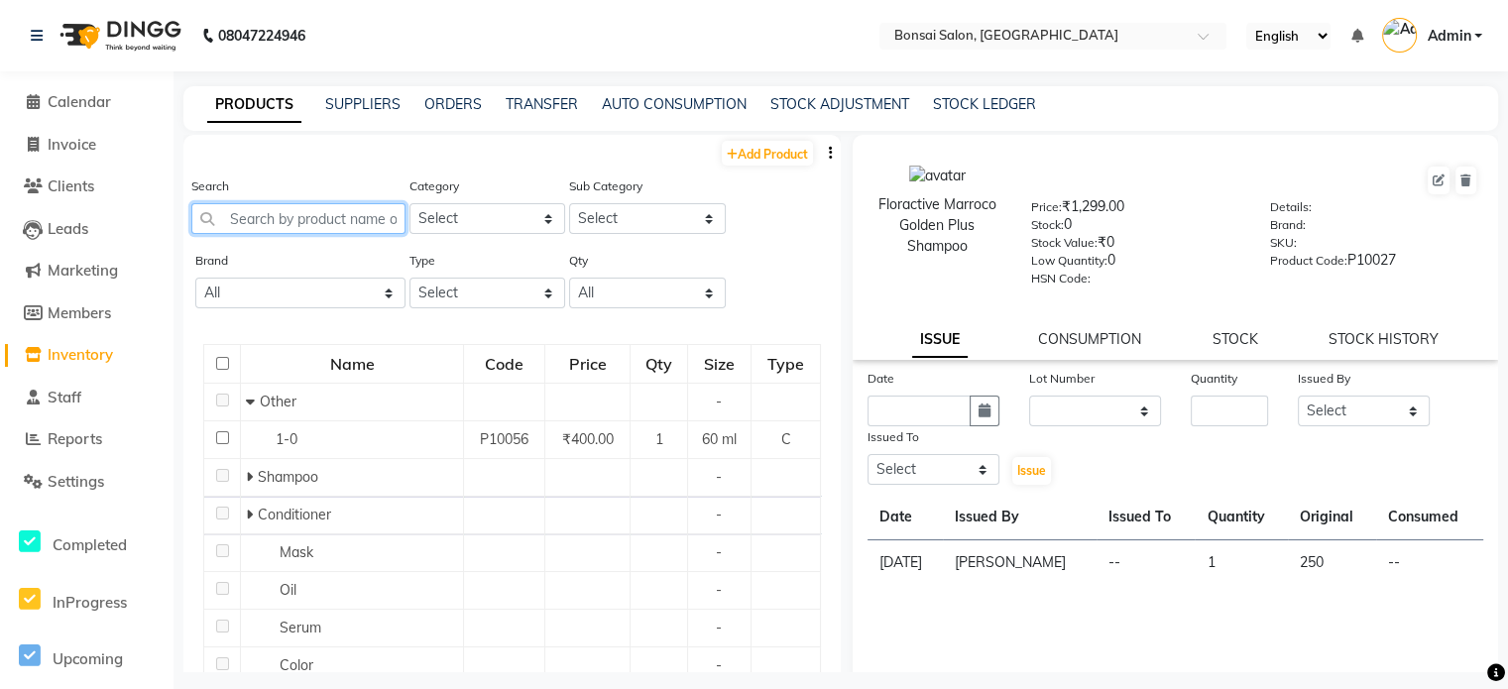
click at [284, 217] on input "text" at bounding box center [298, 218] width 214 height 31
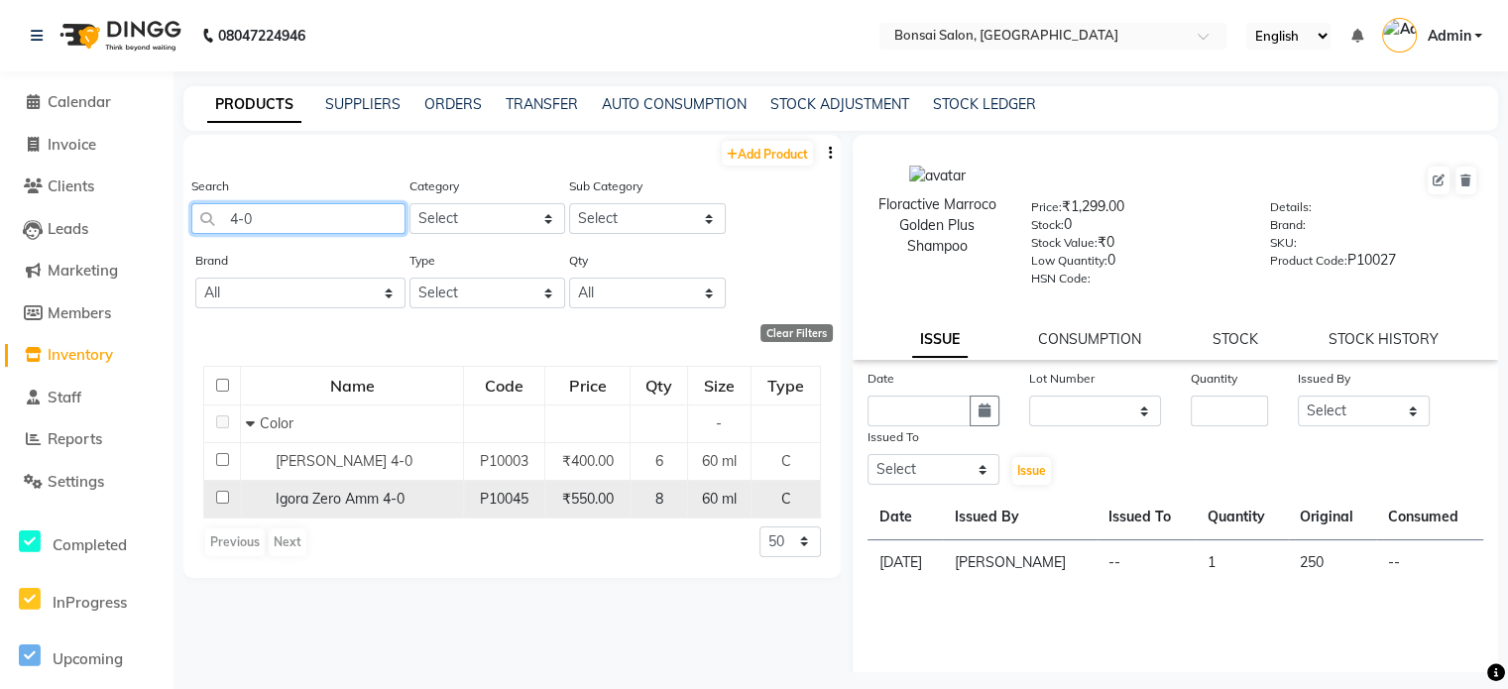
type input "4-0"
click at [217, 499] on input "checkbox" at bounding box center [222, 497] width 13 height 13
checkbox input "true"
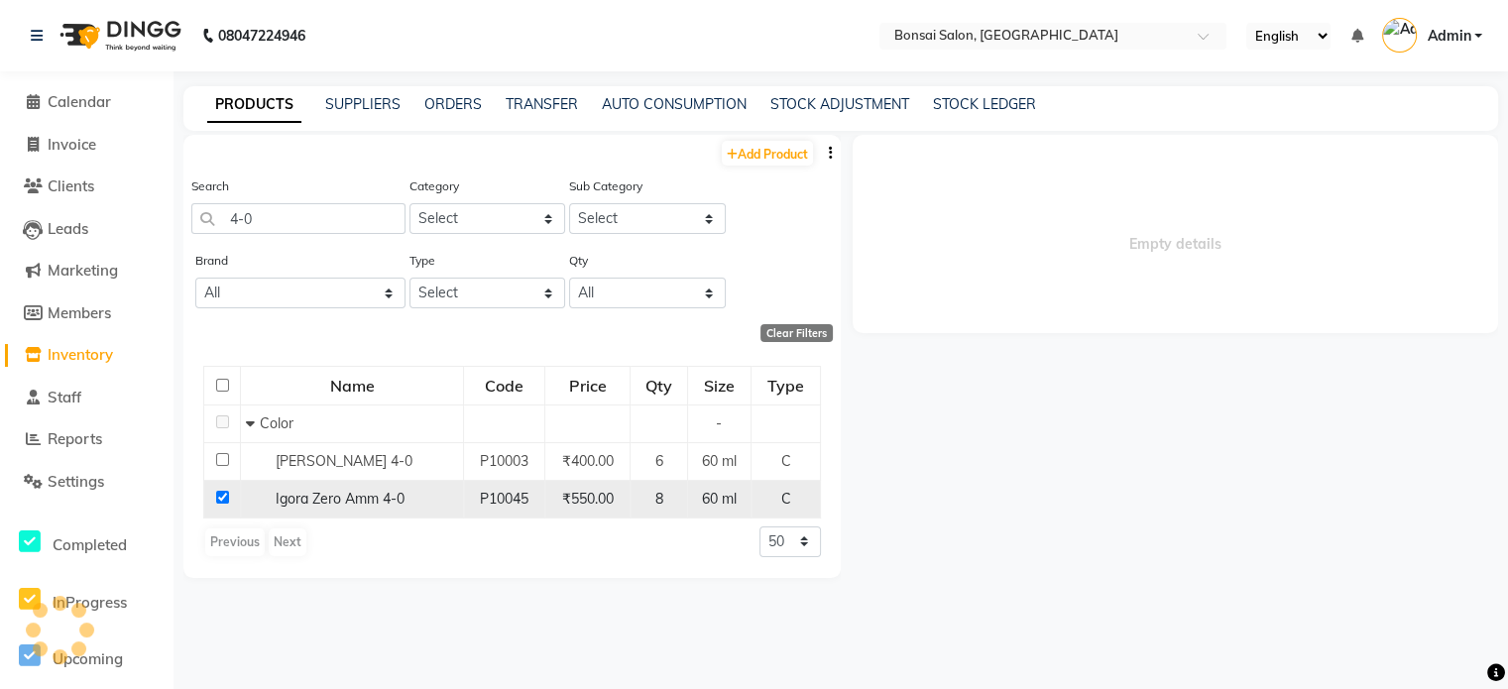
select select
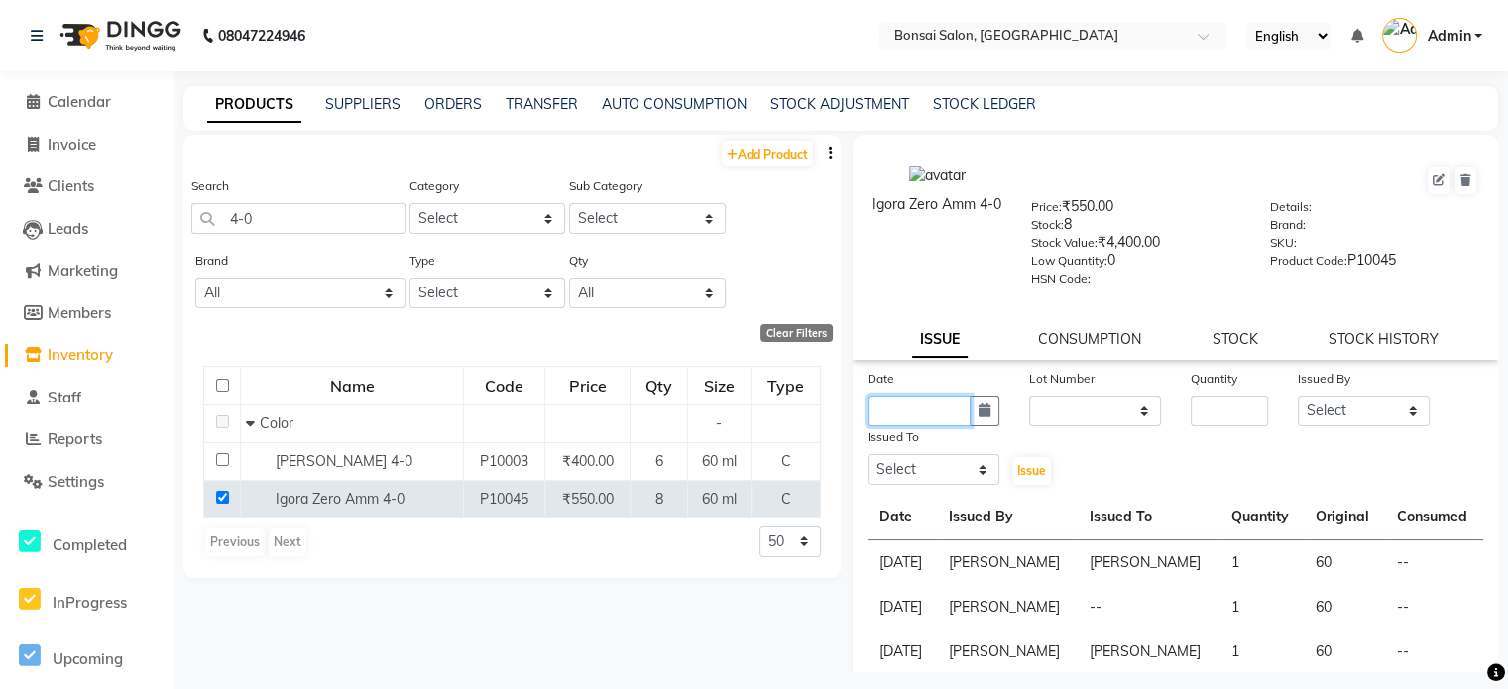
click at [927, 411] on input "text" at bounding box center [919, 411] width 103 height 31
select select "9"
select select "2025"
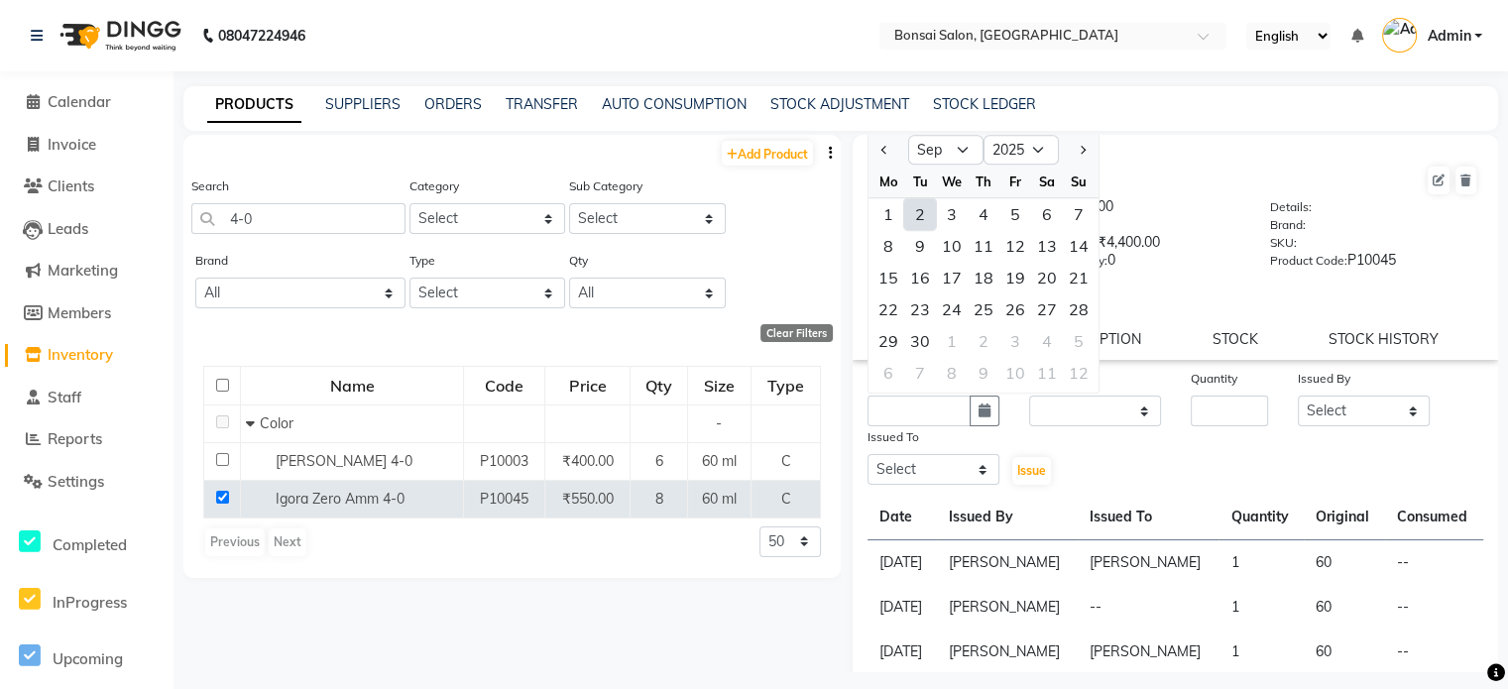
click at [927, 222] on div "2" at bounding box center [920, 214] width 32 height 32
type input "02-09-2025"
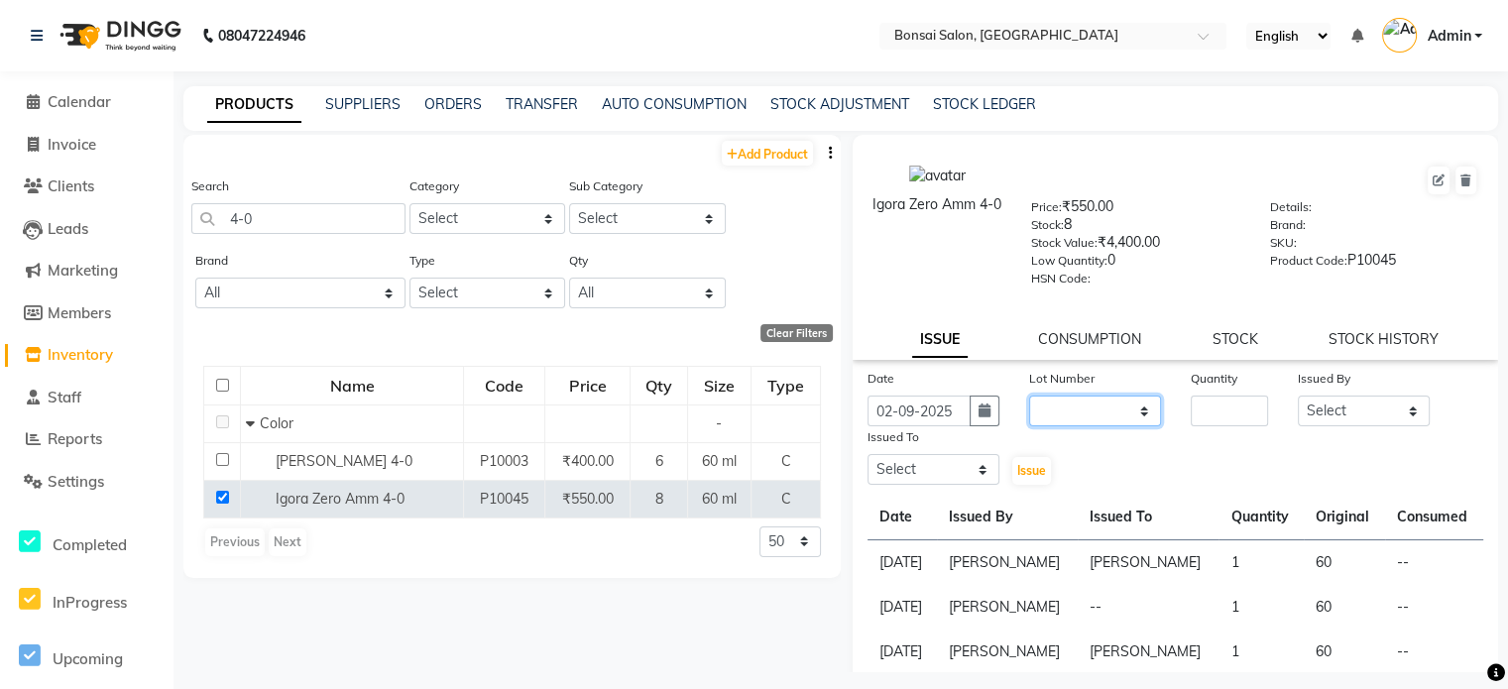
click at [1046, 412] on select "None" at bounding box center [1095, 411] width 132 height 31
select select "0: null"
click at [1029, 403] on select "None" at bounding box center [1095, 411] width 132 height 31
click at [1194, 416] on input "number" at bounding box center [1230, 411] width 78 height 31
type input "1"
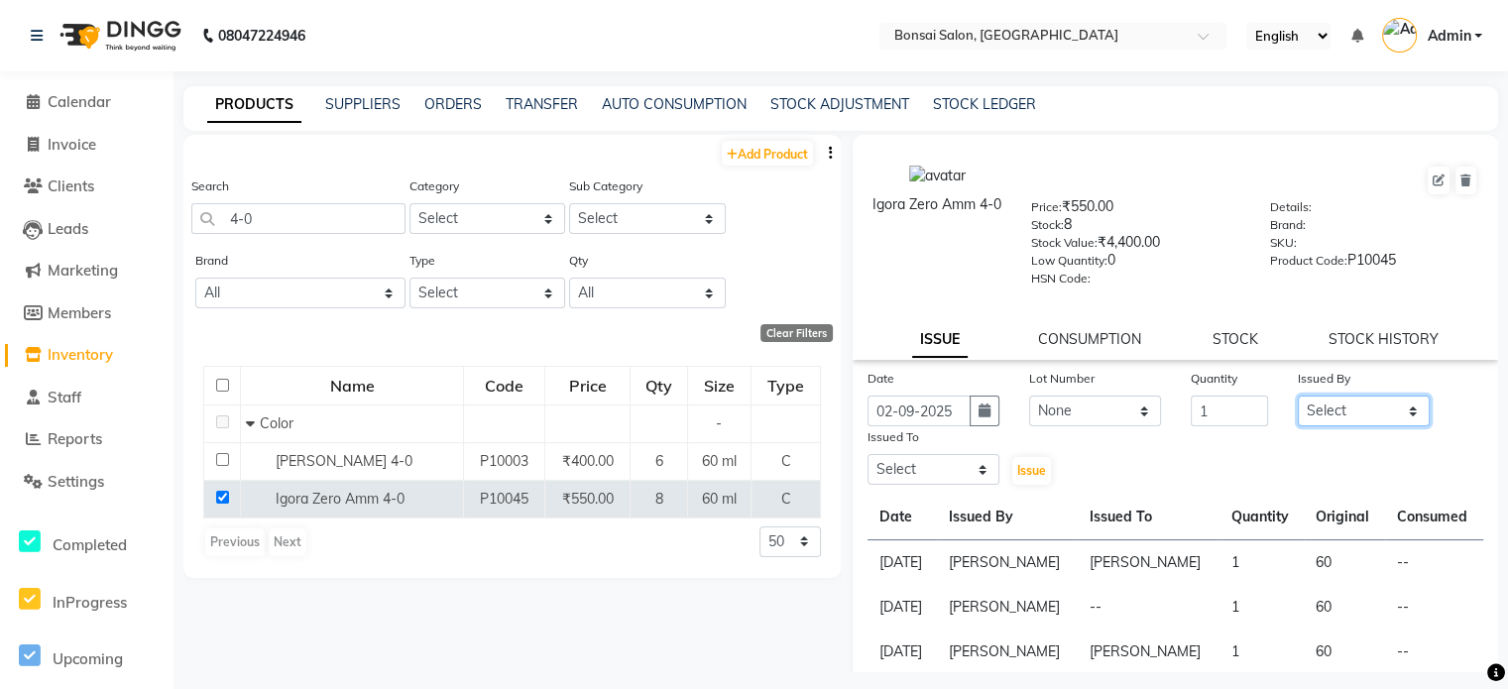
click at [1309, 423] on select "Select [PERSON_NAME] [PERSON_NAME] [PERSON_NAME] [PERSON_NAME]" at bounding box center [1364, 411] width 132 height 31
select select "53173"
click at [1298, 403] on select "Select [PERSON_NAME] [PERSON_NAME] [PERSON_NAME] [PERSON_NAME]" at bounding box center [1364, 411] width 132 height 31
click at [926, 480] on select "Select [PERSON_NAME] [PERSON_NAME] [PERSON_NAME] [PERSON_NAME]" at bounding box center [934, 469] width 132 height 31
select select "53175"
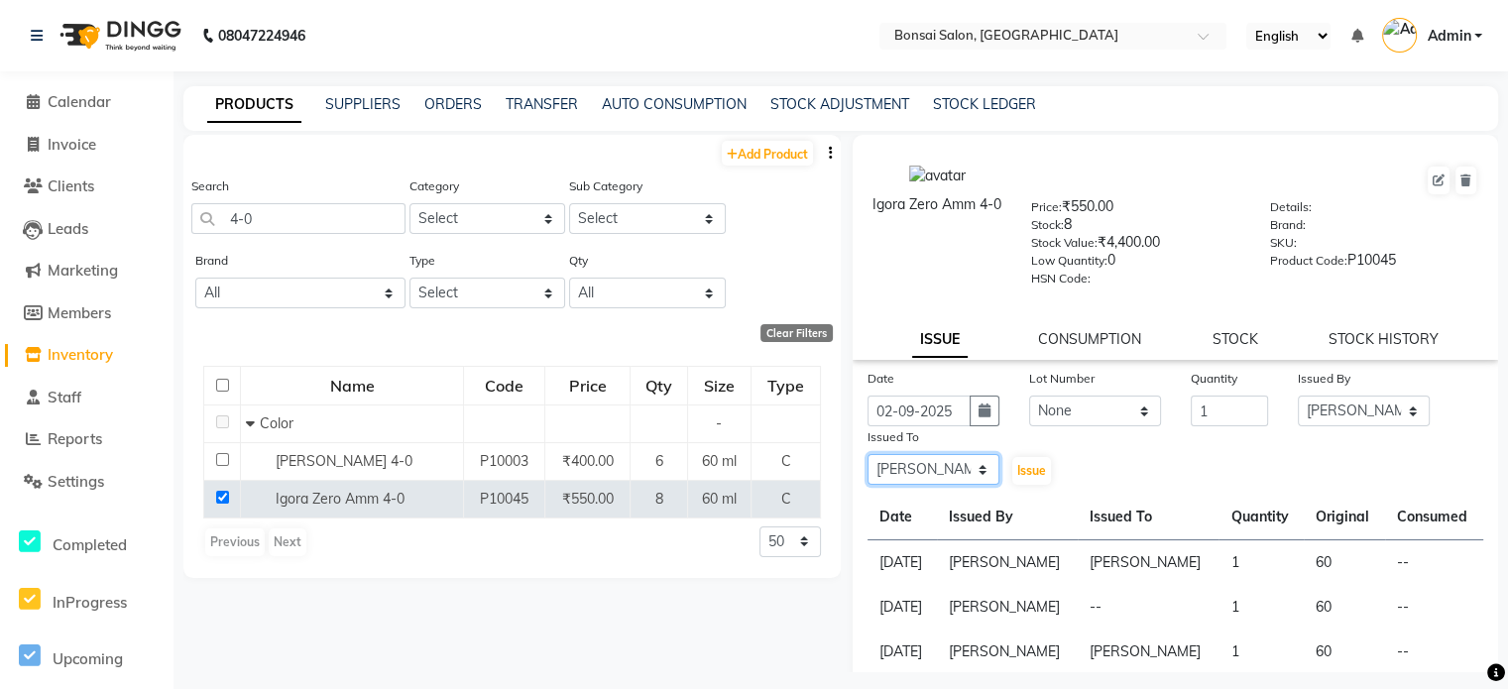
click at [868, 462] on select "Select [PERSON_NAME] [PERSON_NAME] [PERSON_NAME] [PERSON_NAME]" at bounding box center [934, 469] width 132 height 31
click at [1024, 478] on span "Issue" at bounding box center [1031, 470] width 29 height 15
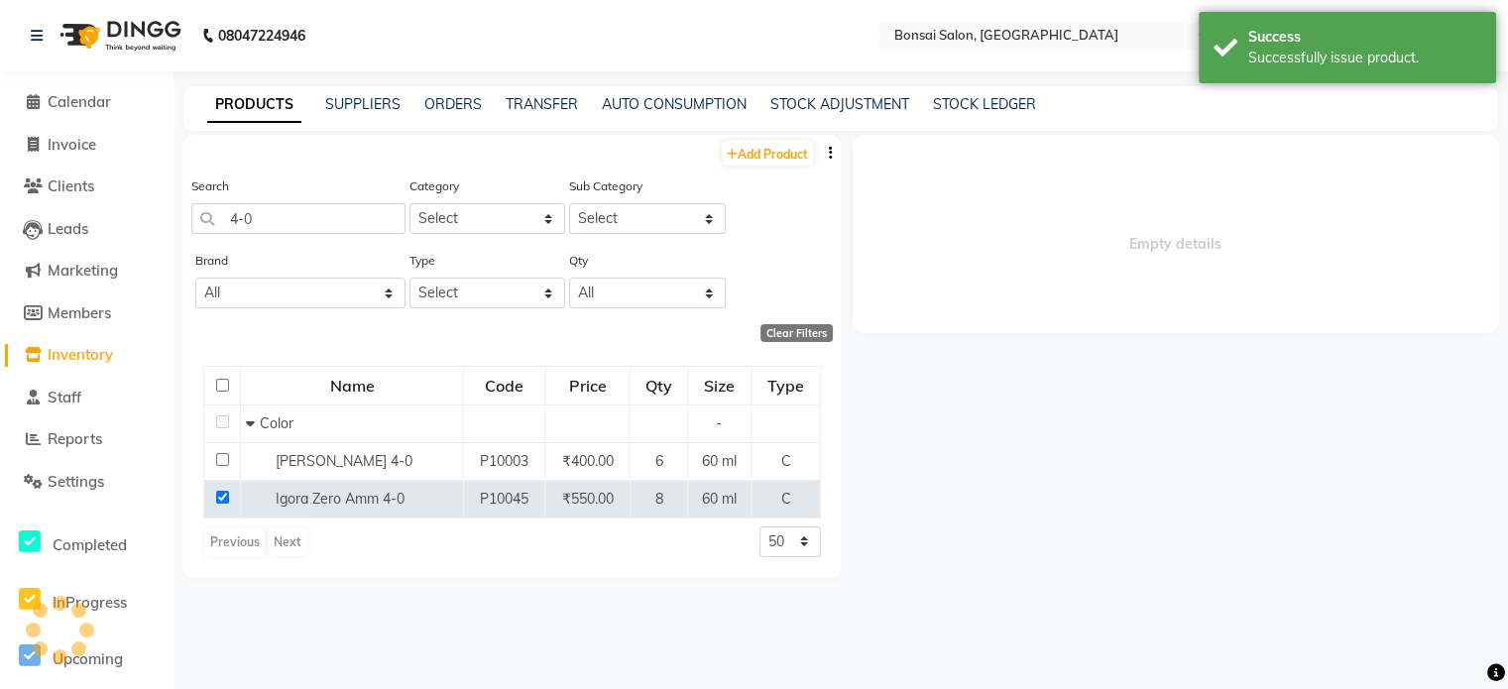
select select
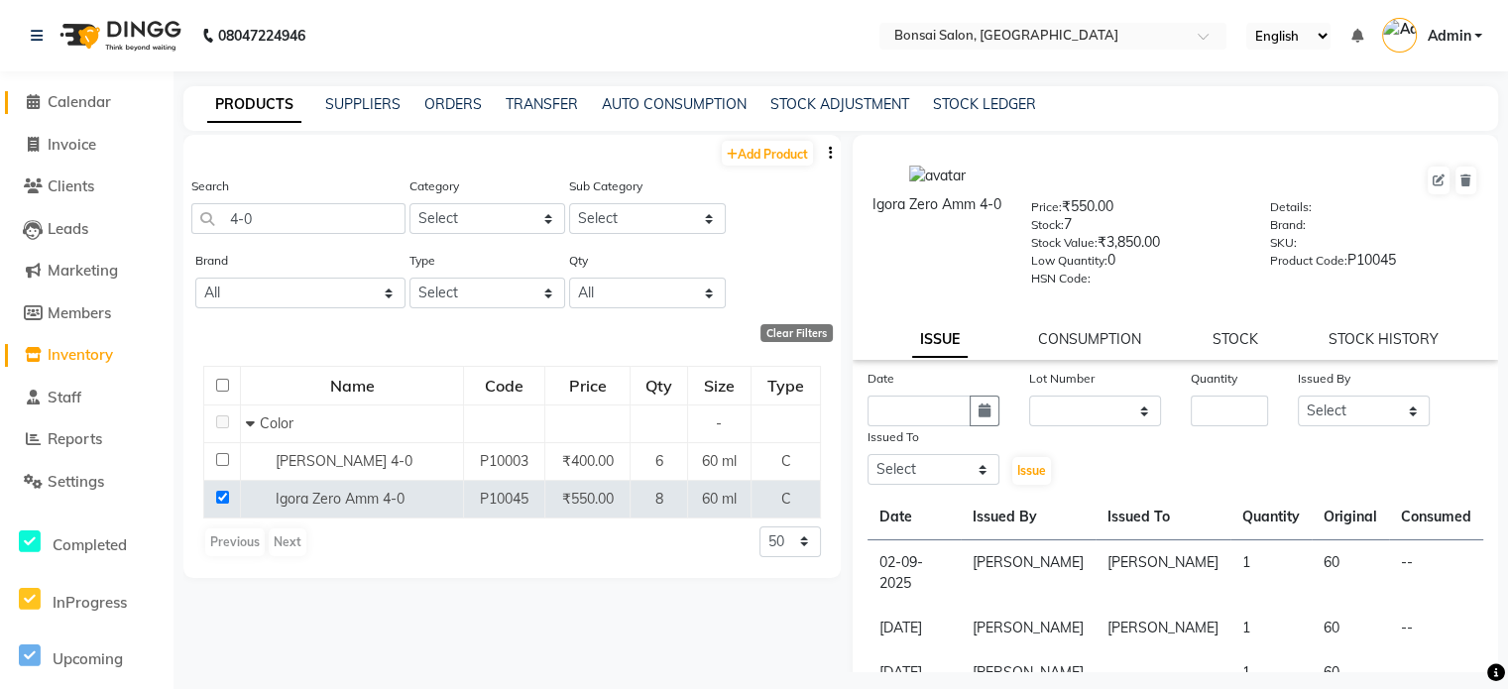
click at [80, 97] on span "Calendar" at bounding box center [79, 101] width 63 height 19
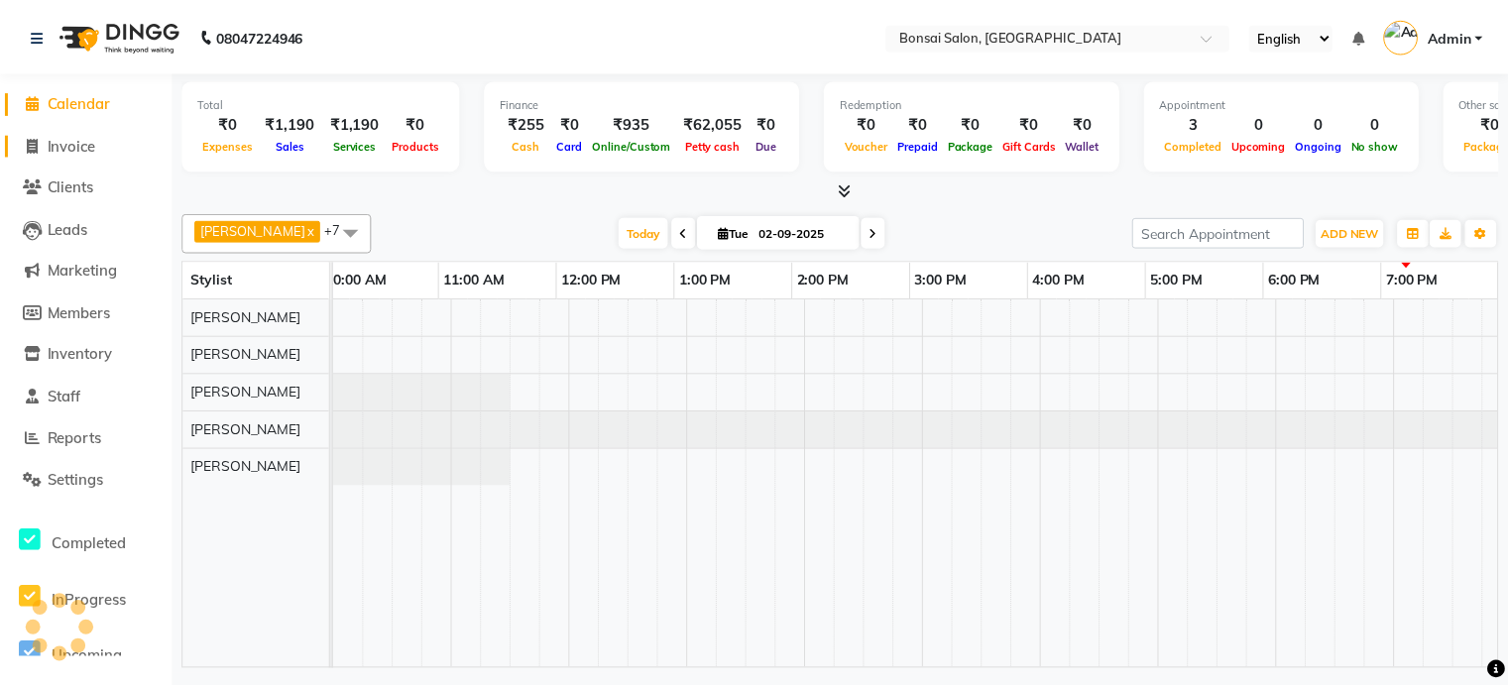
scroll to position [0, 132]
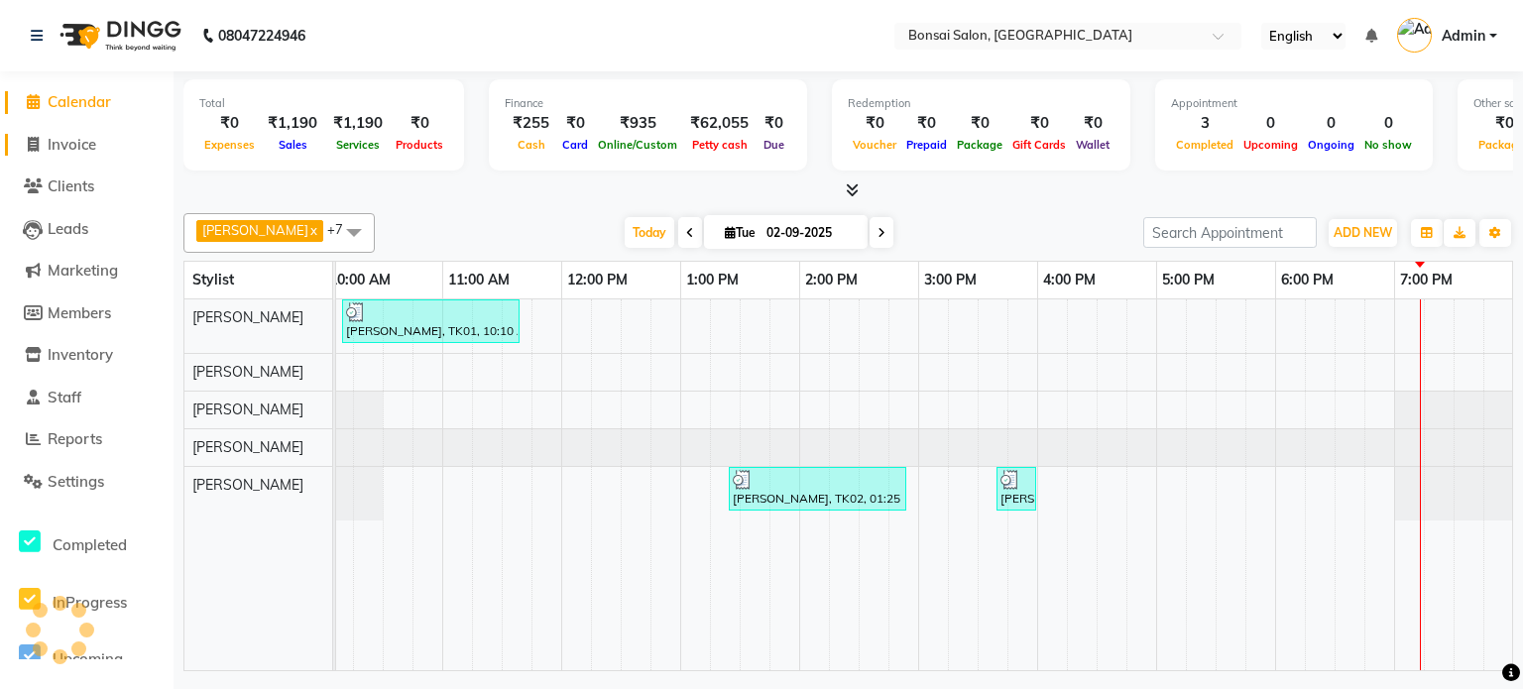
click at [80, 148] on span "Invoice" at bounding box center [72, 144] width 49 height 19
select select "6719"
select select "service"
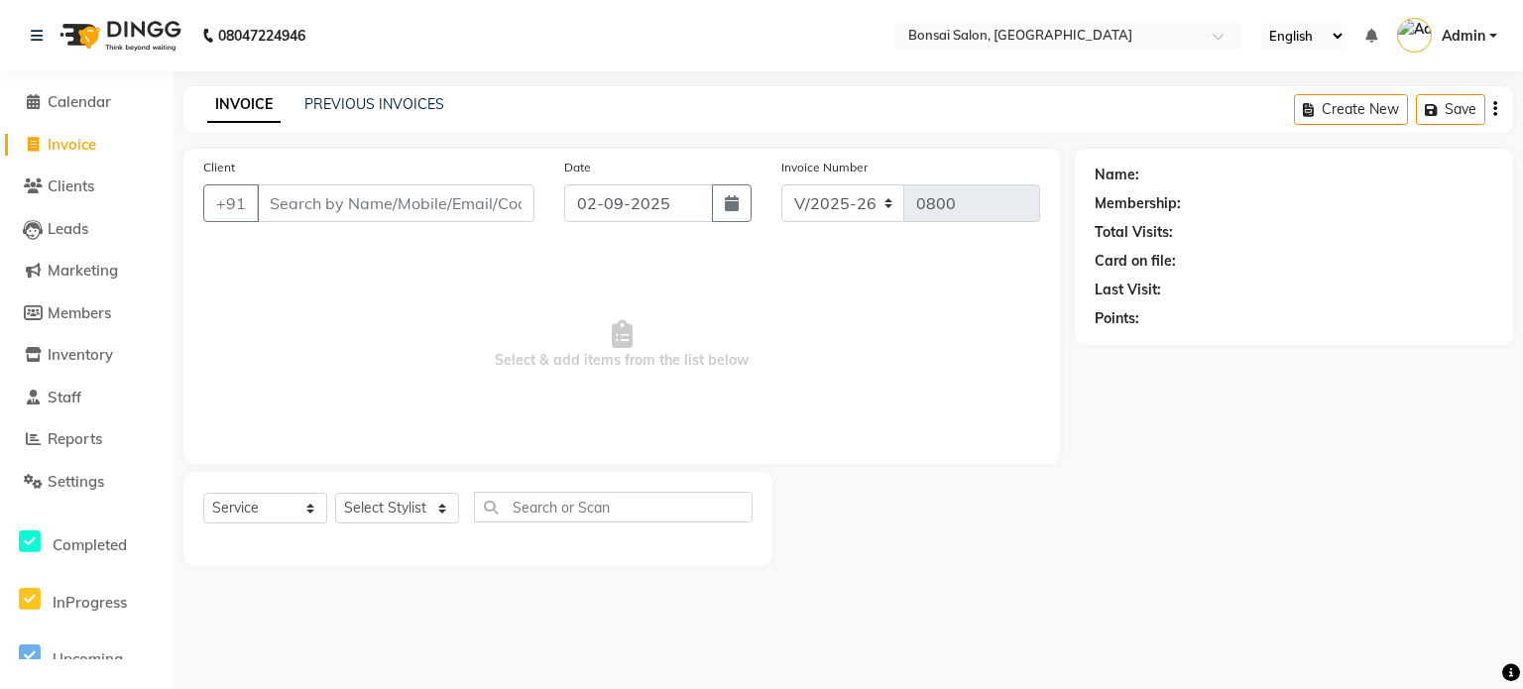
click at [376, 197] on input "Client" at bounding box center [396, 203] width 278 height 38
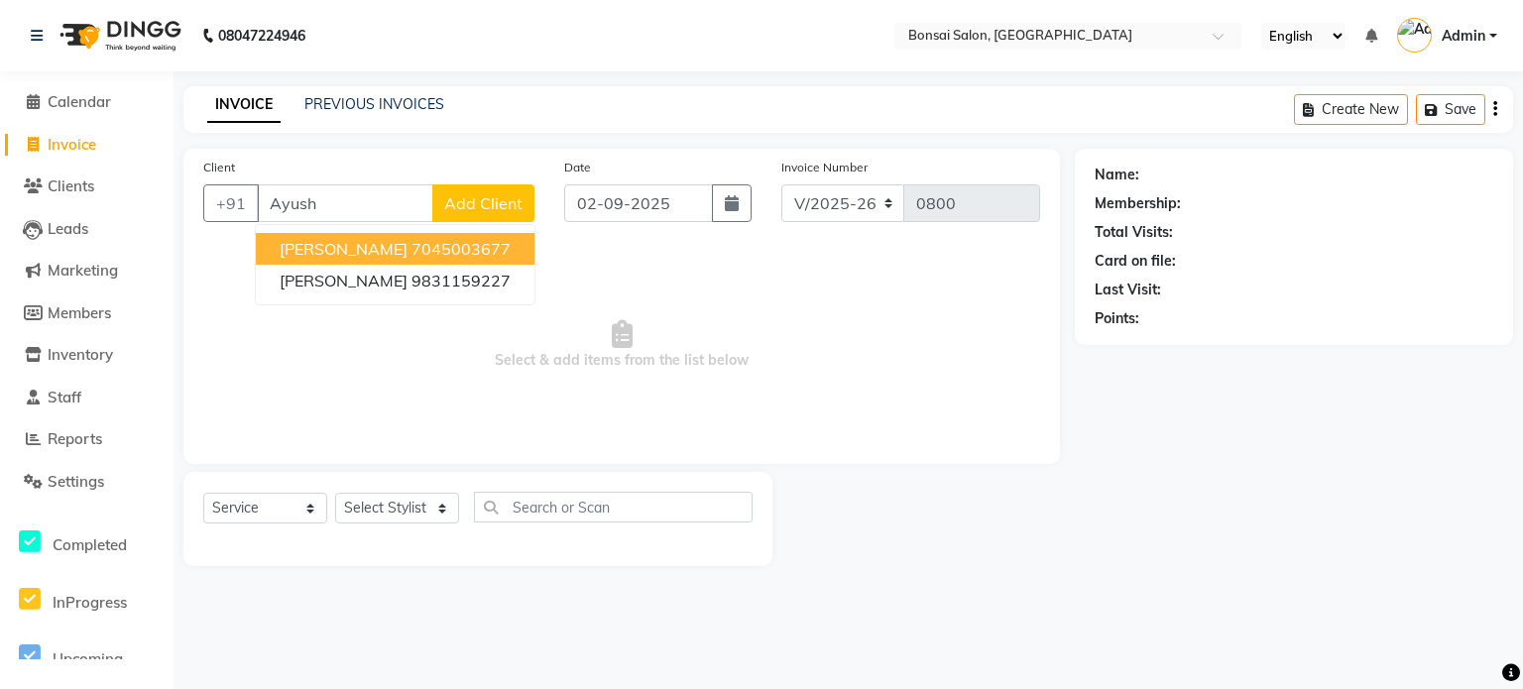
click at [364, 252] on span "[PERSON_NAME]" at bounding box center [344, 249] width 128 height 20
type input "7045003677"
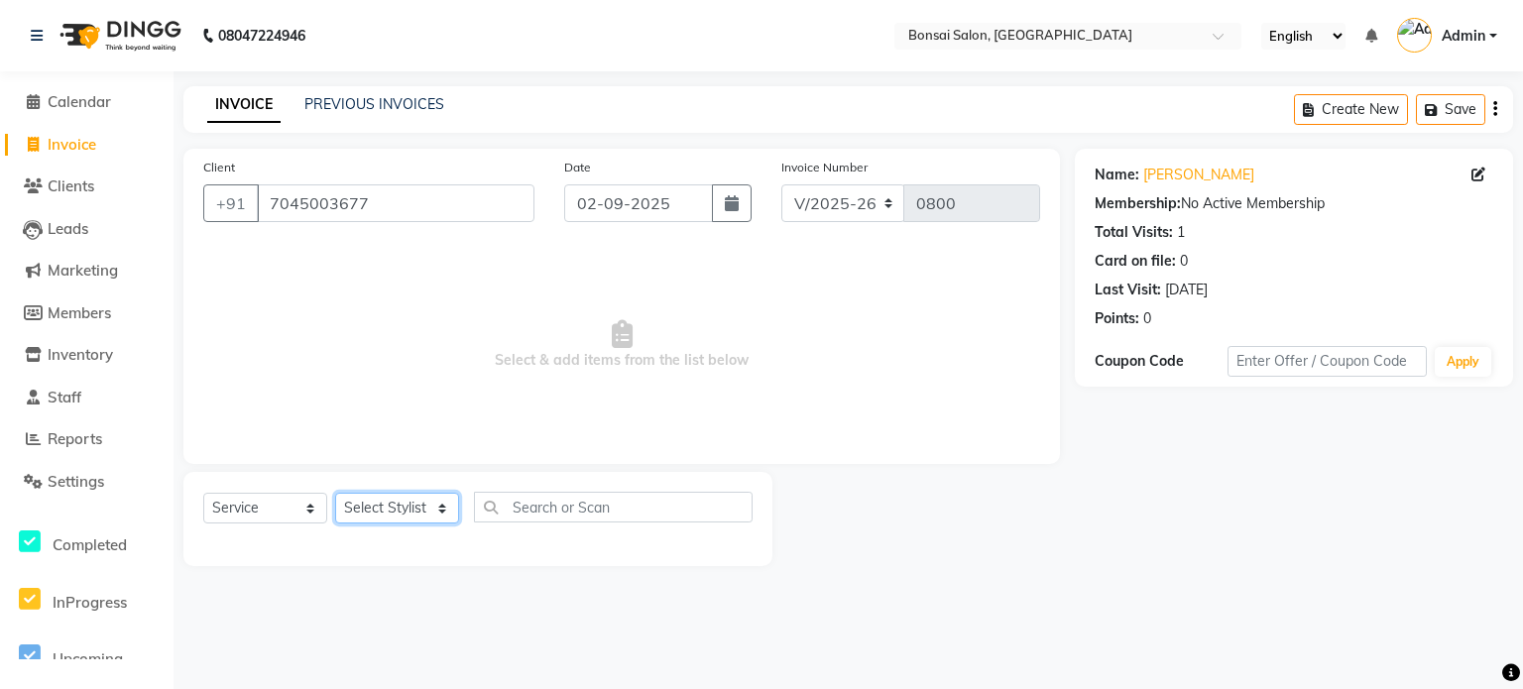
click at [364, 500] on select "Select Stylist [PERSON_NAME] [PERSON_NAME] [PERSON_NAME] [PERSON_NAME]" at bounding box center [397, 508] width 124 height 31
select select "61182"
click at [335, 494] on select "Select Stylist [PERSON_NAME] [PERSON_NAME] [PERSON_NAME] [PERSON_NAME]" at bounding box center [397, 508] width 124 height 31
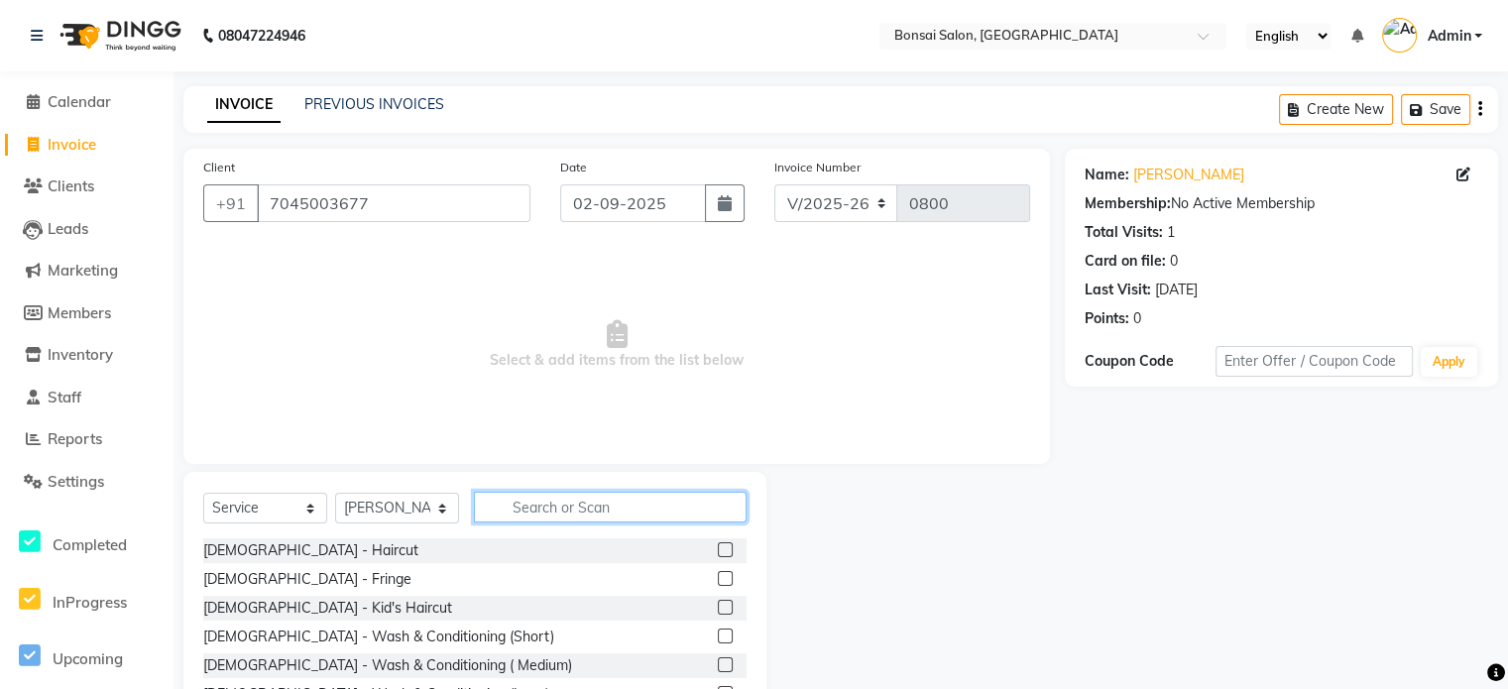
click at [658, 494] on input "text" at bounding box center [610, 507] width 273 height 31
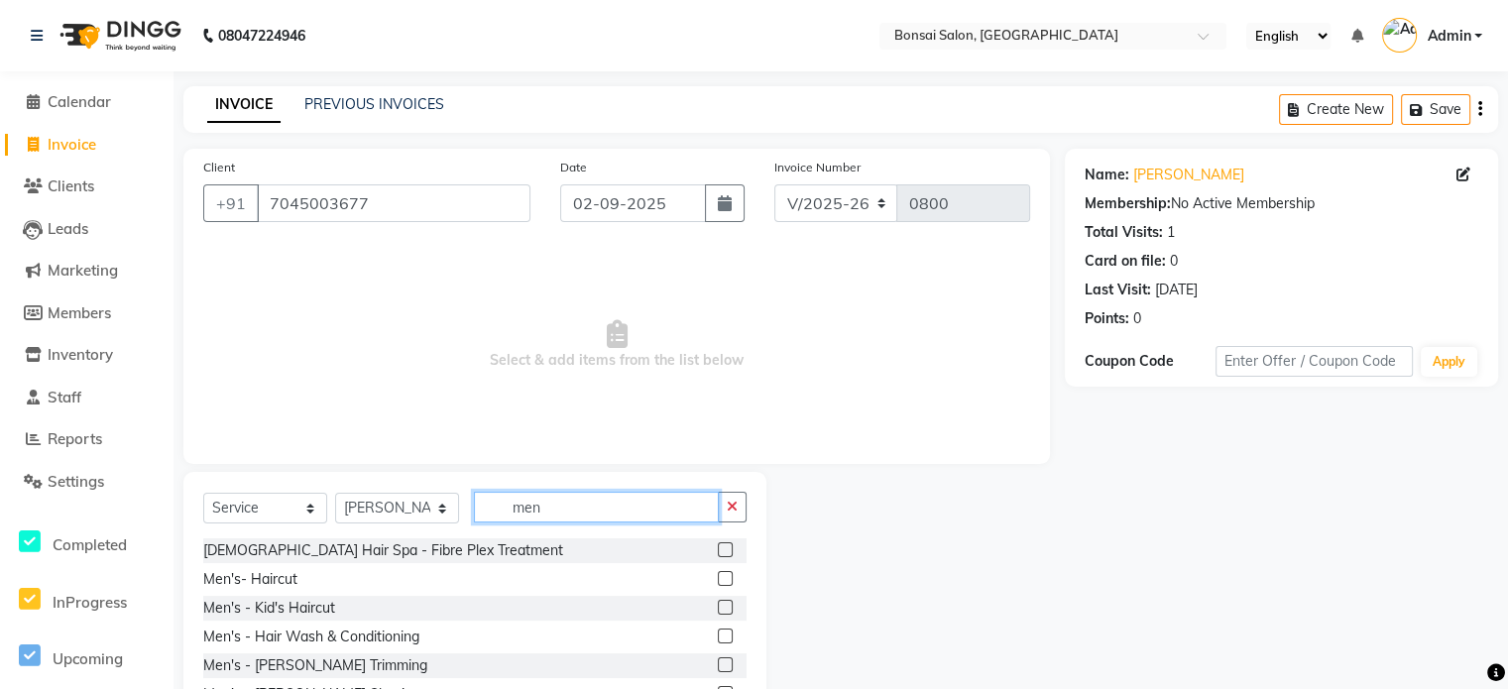
type input "men"
click at [701, 576] on div "Men's- Haircut" at bounding box center [474, 579] width 543 height 25
click at [718, 587] on div at bounding box center [732, 579] width 29 height 25
click at [718, 578] on label at bounding box center [725, 578] width 15 height 15
click at [718, 578] on input "checkbox" at bounding box center [724, 579] width 13 height 13
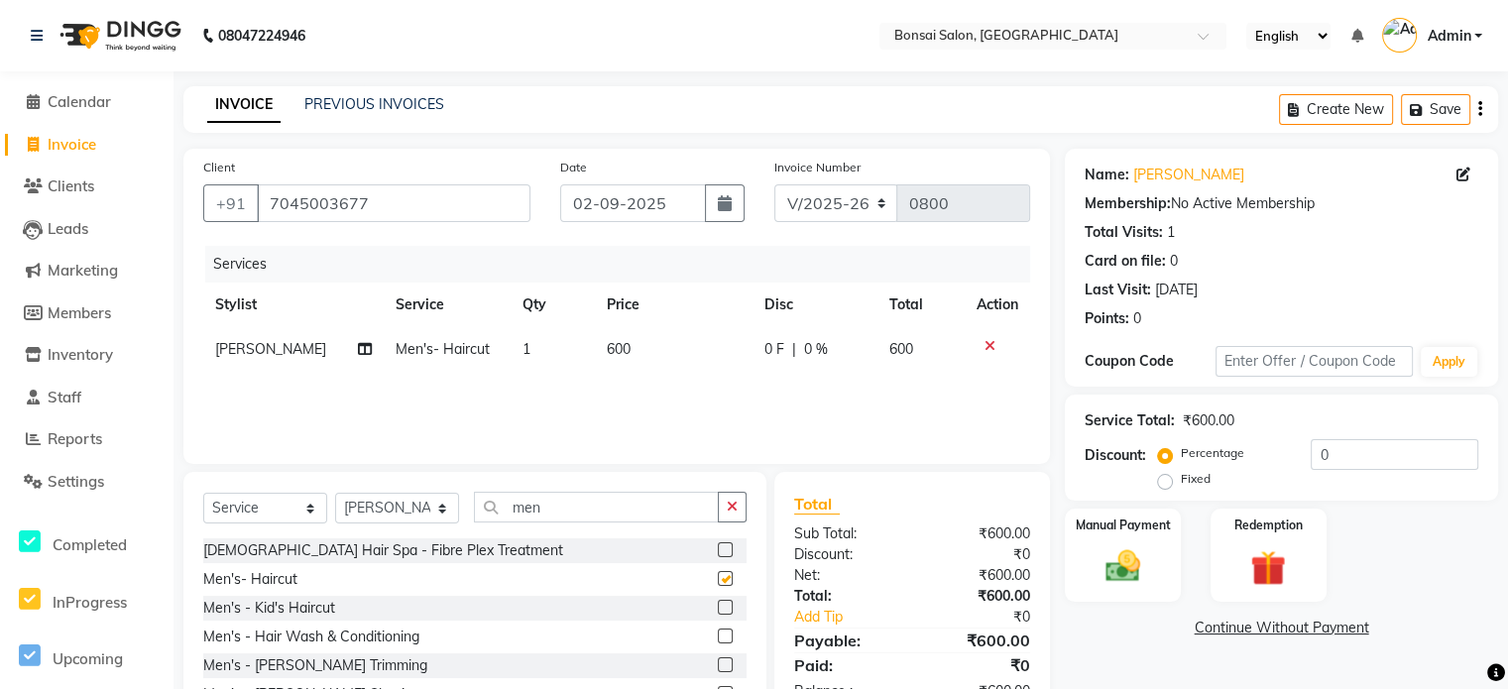
checkbox input "false"
drag, startPoint x: 1342, startPoint y: 447, endPoint x: 1236, endPoint y: 447, distance: 106.1
click at [1236, 447] on div "Percentage Fixed 0" at bounding box center [1320, 466] width 316 height 54
type input "15"
click at [1119, 574] on img at bounding box center [1122, 566] width 59 height 42
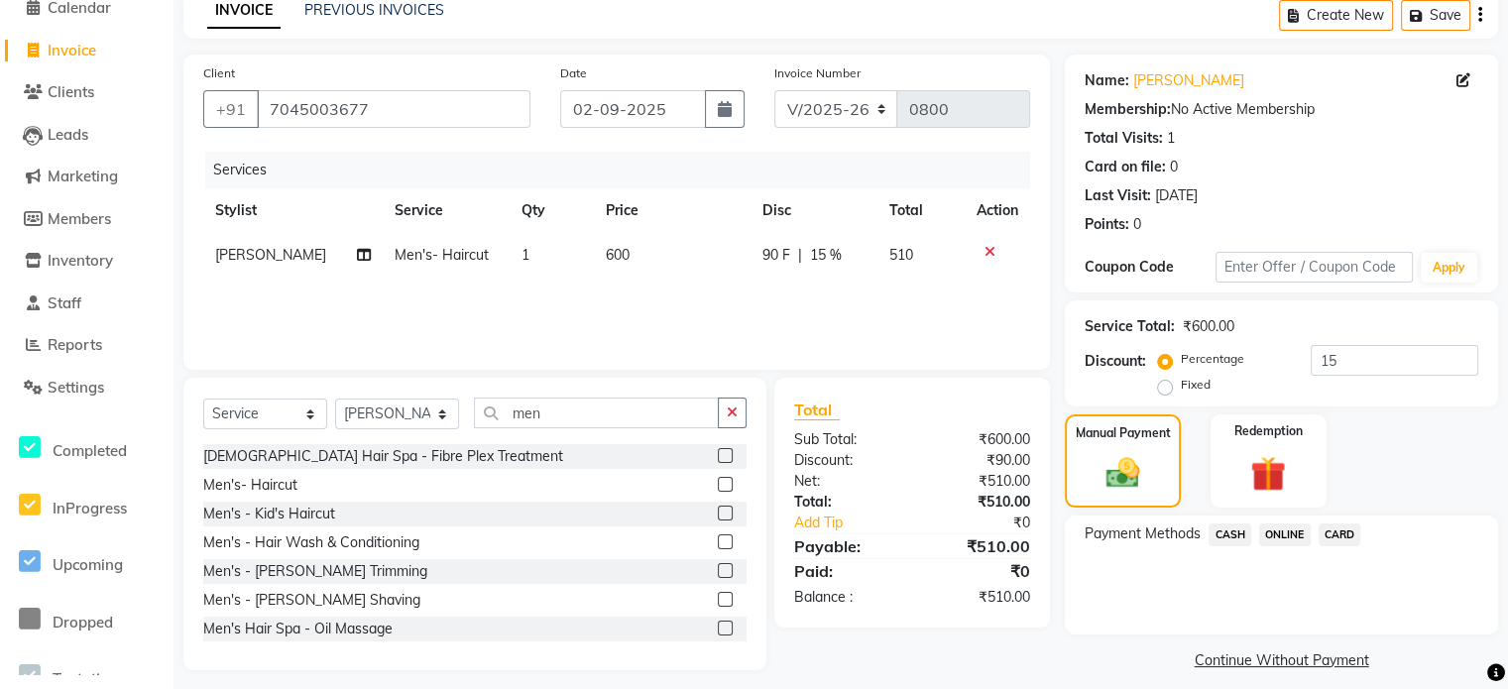
scroll to position [99, 0]
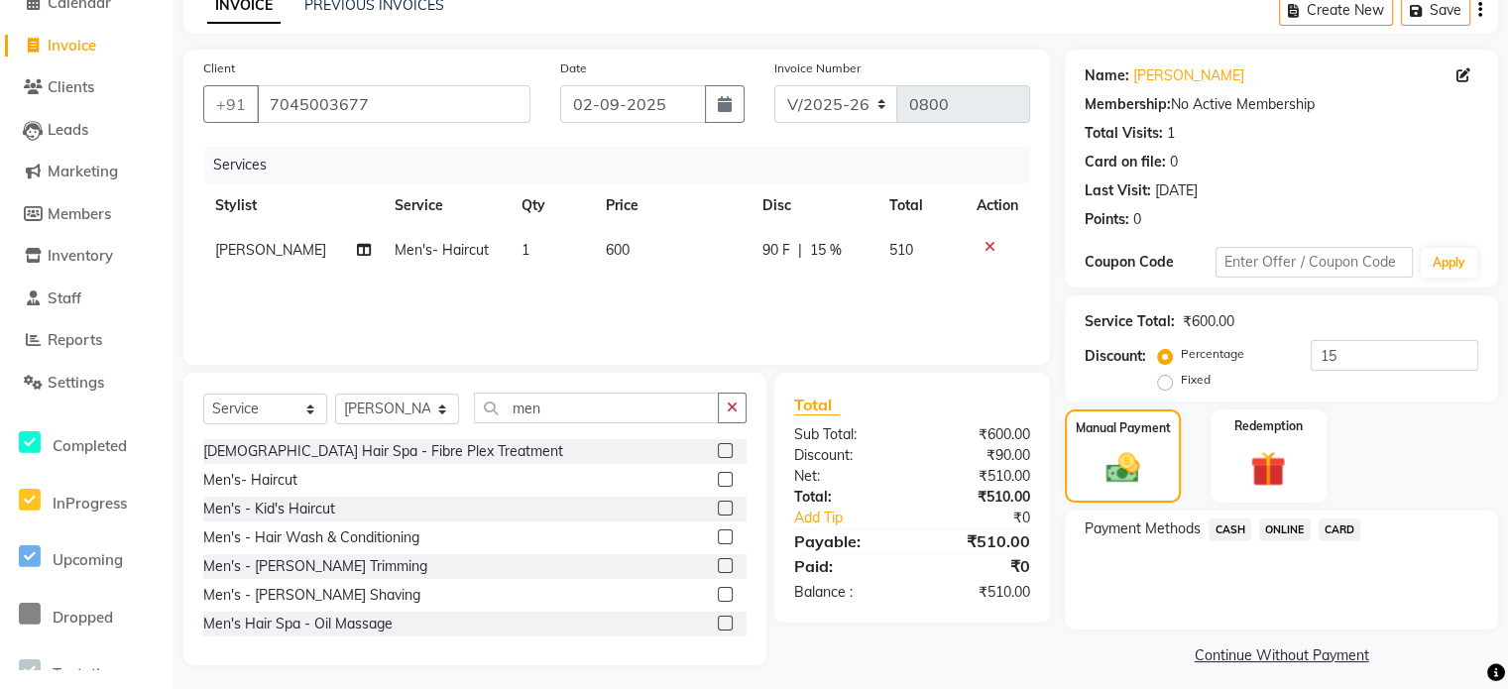
click at [1281, 533] on span "ONLINE" at bounding box center [1285, 530] width 52 height 23
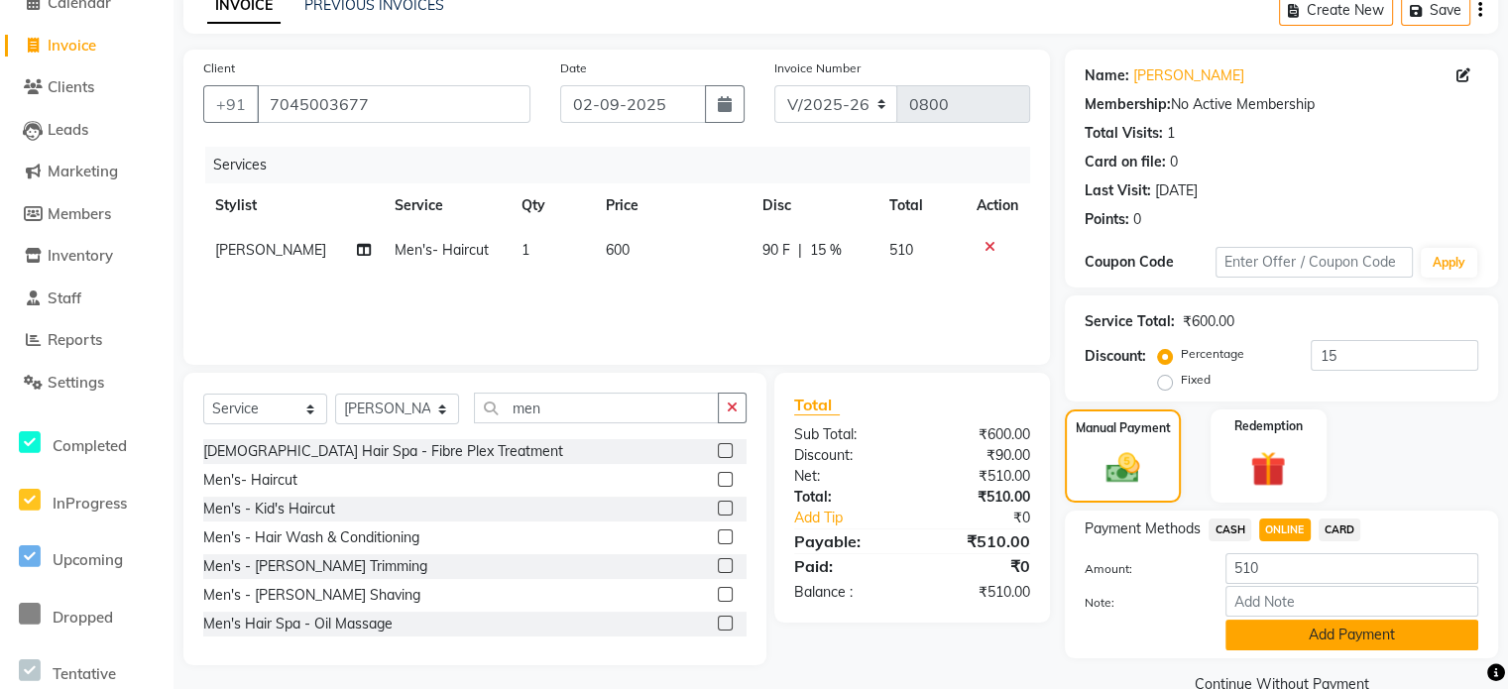
click at [1330, 638] on button "Add Payment" at bounding box center [1352, 635] width 253 height 31
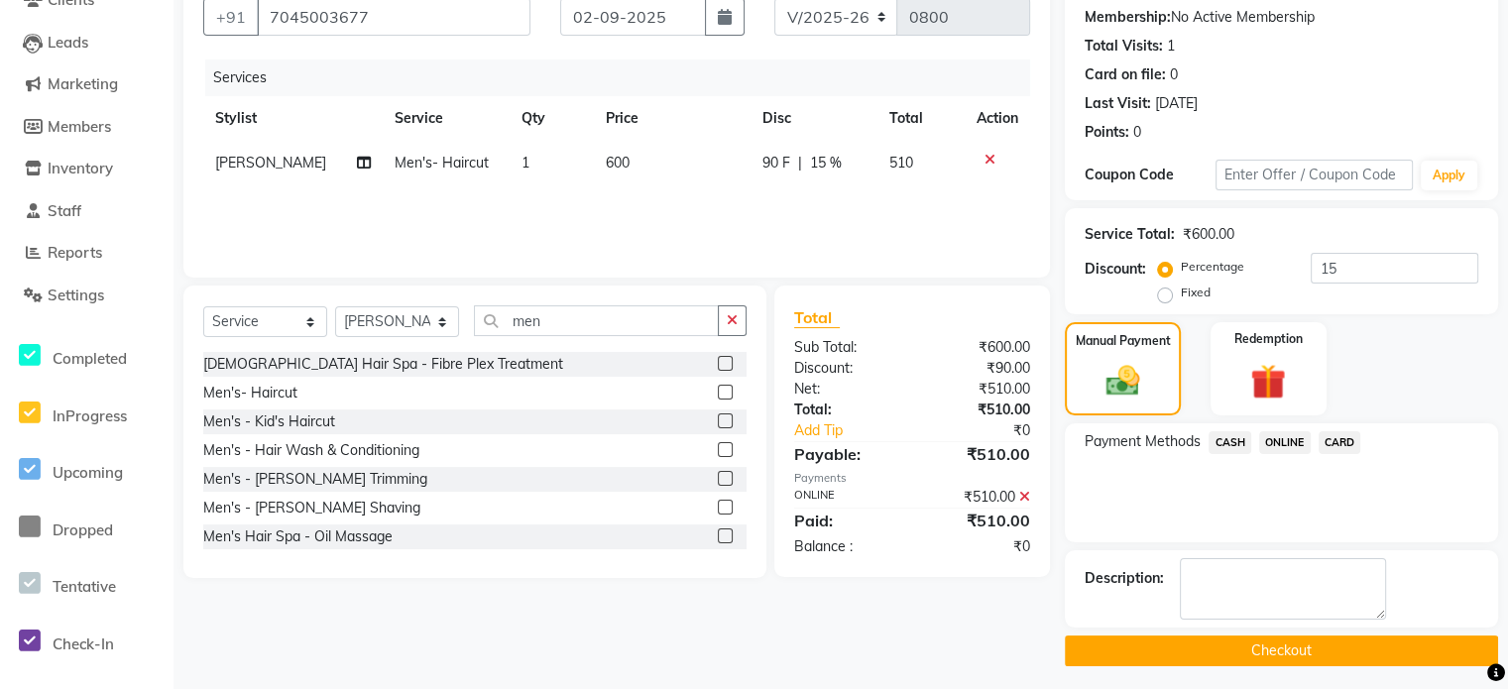
scroll to position [191, 0]
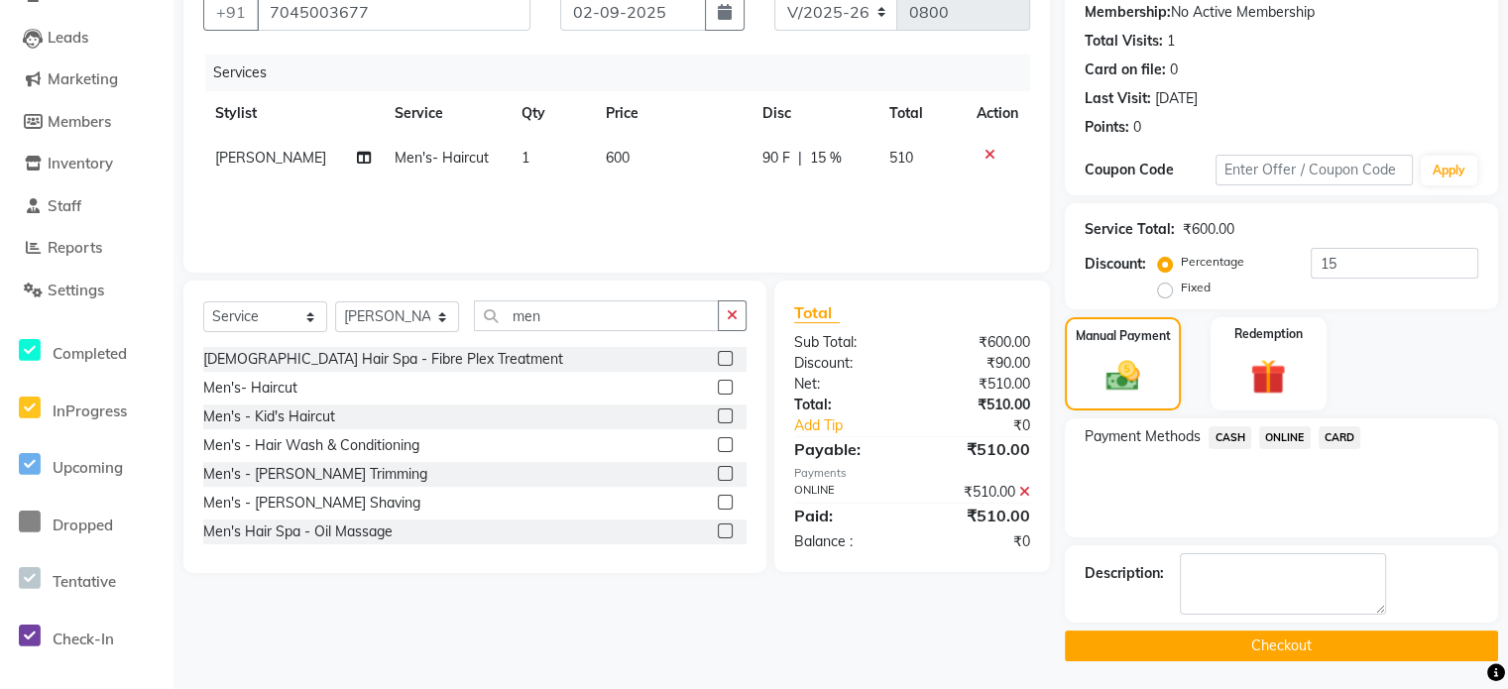
click at [1182, 642] on button "Checkout" at bounding box center [1281, 646] width 433 height 31
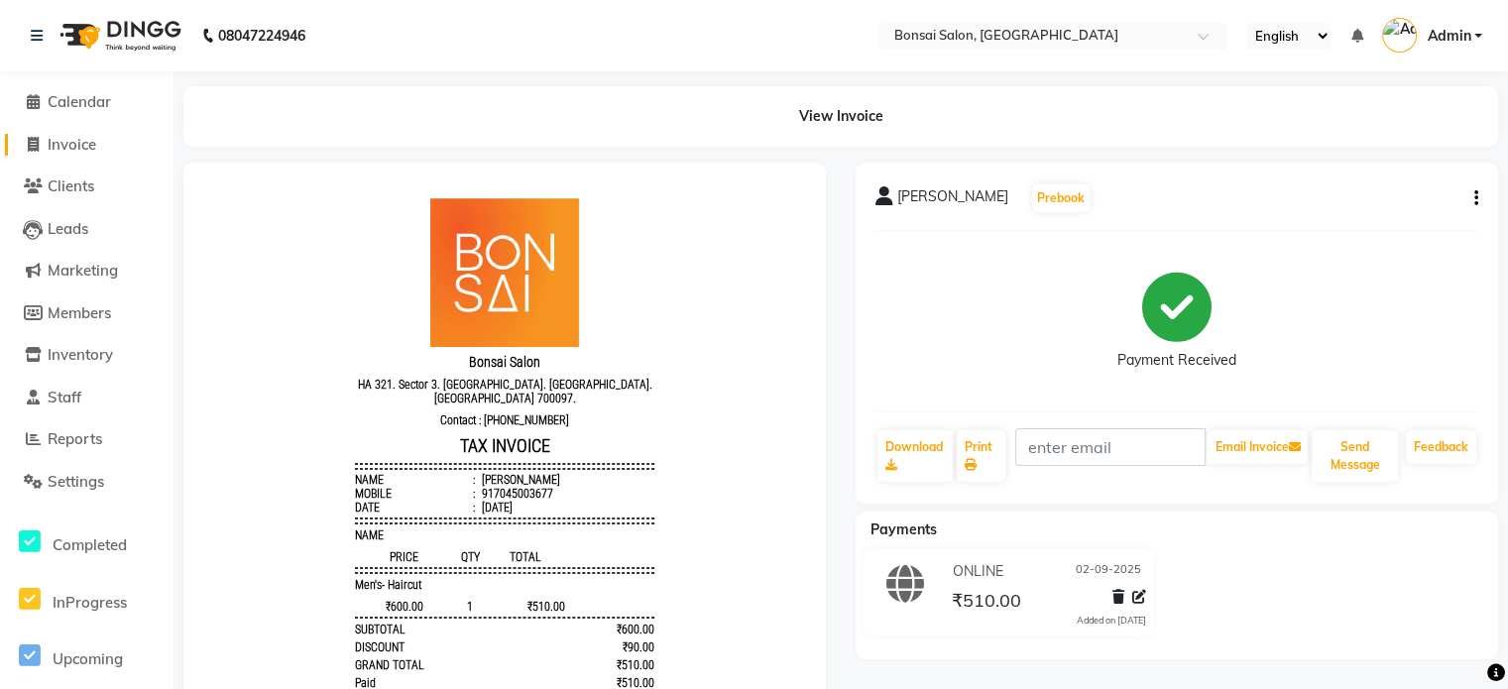
click at [92, 150] on span "Invoice" at bounding box center [72, 144] width 49 height 19
select select "service"
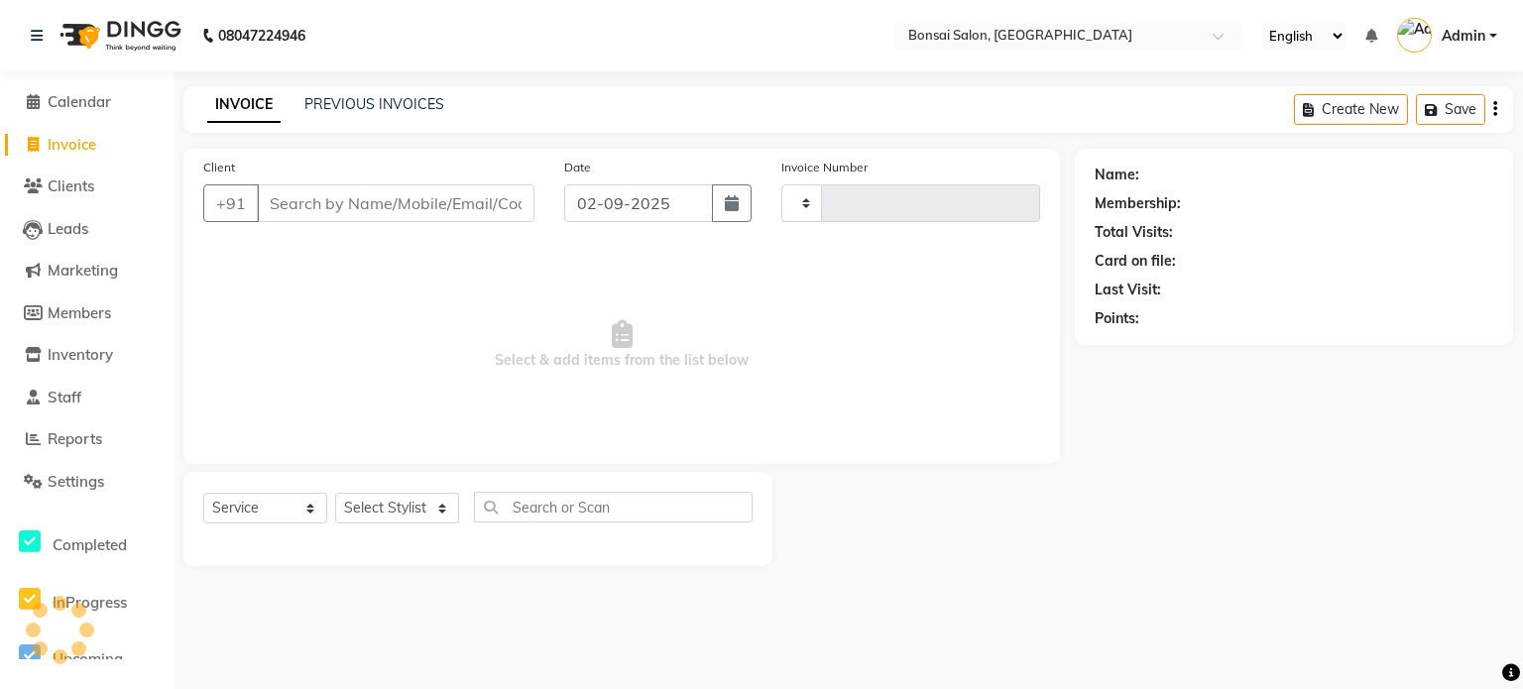
type input "0801"
select select "6719"
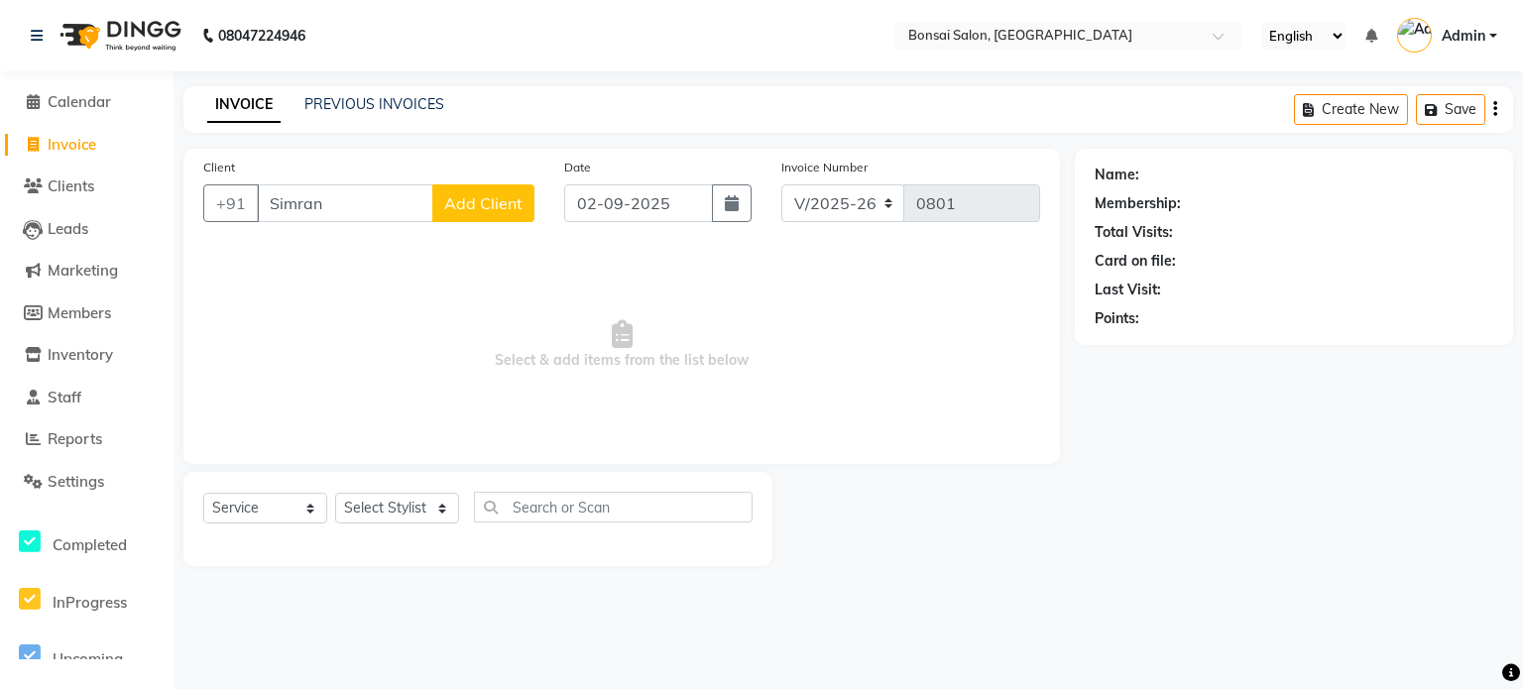
type input "Simran"
click at [462, 212] on span "Add Client" at bounding box center [483, 203] width 78 height 20
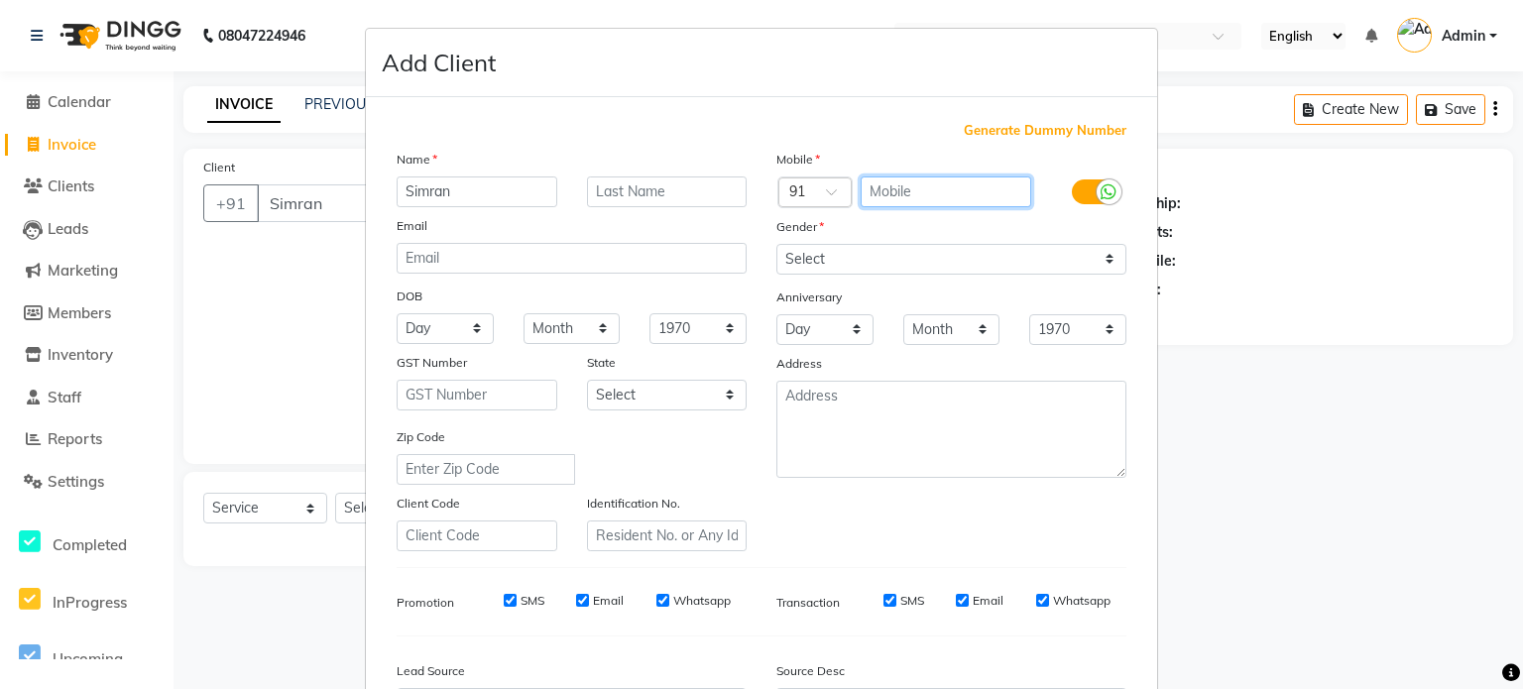
click at [893, 200] on input "text" at bounding box center [947, 192] width 172 height 31
type input "8697666662"
click at [1083, 199] on label at bounding box center [1094, 191] width 45 height 25
click at [0, 0] on input "checkbox" at bounding box center [0, 0] width 0 height 0
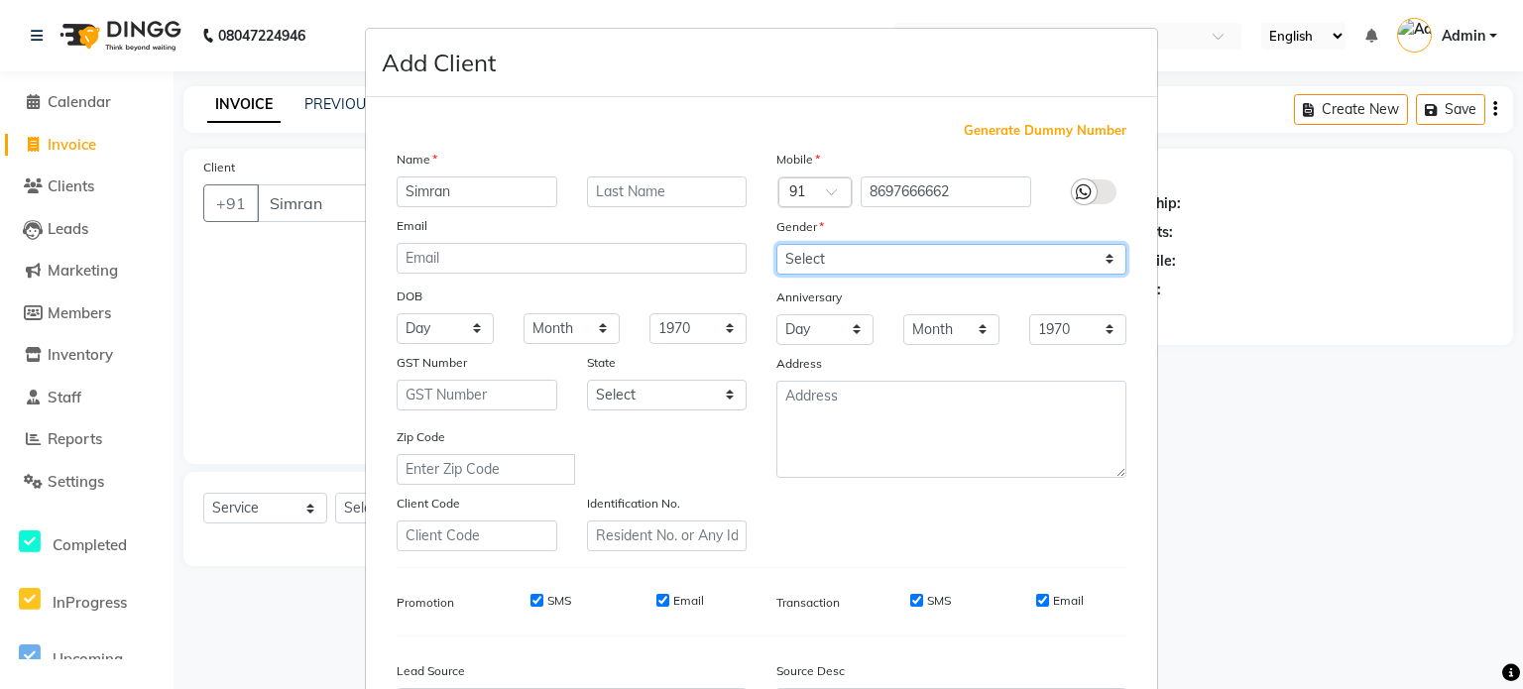
click at [991, 258] on select "Select [DEMOGRAPHIC_DATA] [DEMOGRAPHIC_DATA] Other Prefer Not To Say" at bounding box center [951, 259] width 350 height 31
select select "[DEMOGRAPHIC_DATA]"
click at [776, 245] on select "Select [DEMOGRAPHIC_DATA] [DEMOGRAPHIC_DATA] Other Prefer Not To Say" at bounding box center [951, 259] width 350 height 31
click at [531, 607] on input "SMS" at bounding box center [537, 600] width 13 height 13
checkbox input "false"
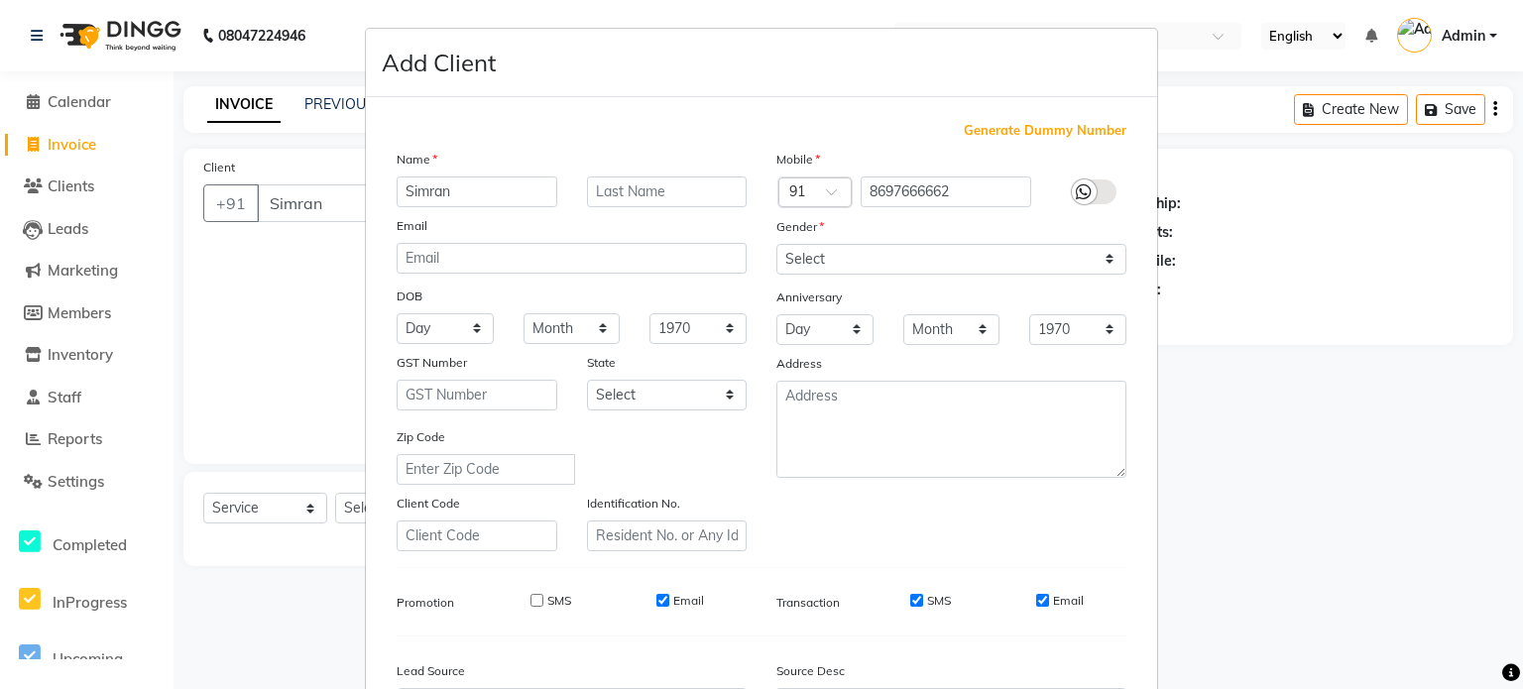
click at [656, 606] on input "Email" at bounding box center [662, 600] width 13 height 13
checkbox input "false"
click at [910, 607] on input "SMS" at bounding box center [916, 600] width 13 height 13
checkbox input "false"
click at [1038, 602] on input "Email" at bounding box center [1042, 600] width 13 height 13
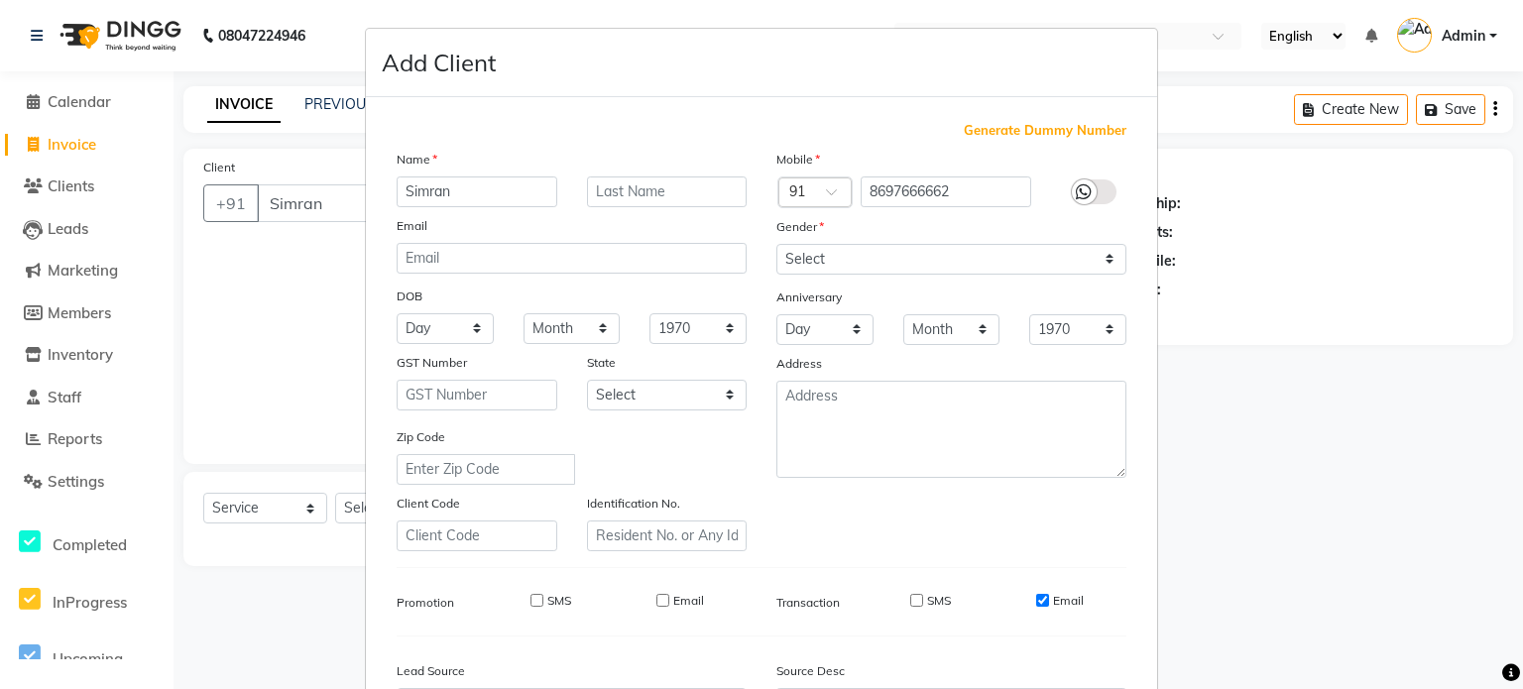
checkbox input "false"
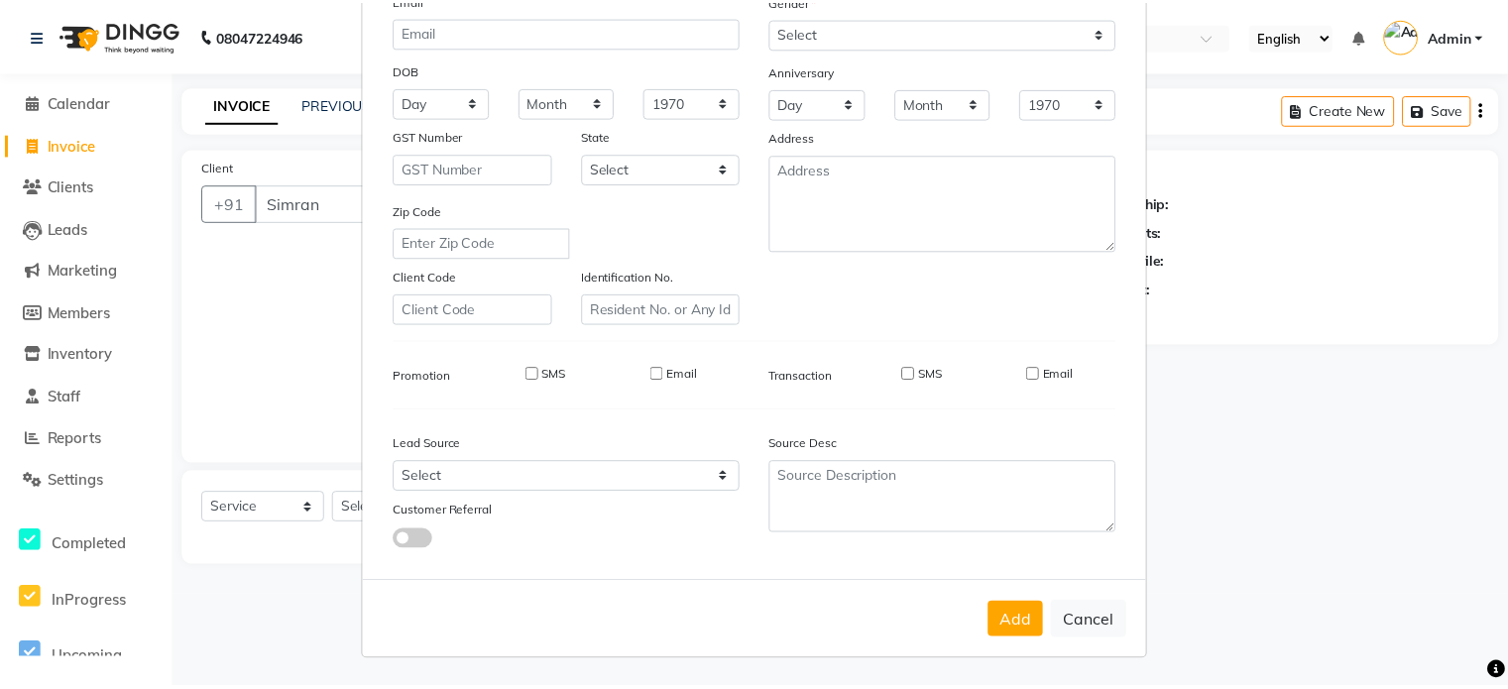
scroll to position [235, 0]
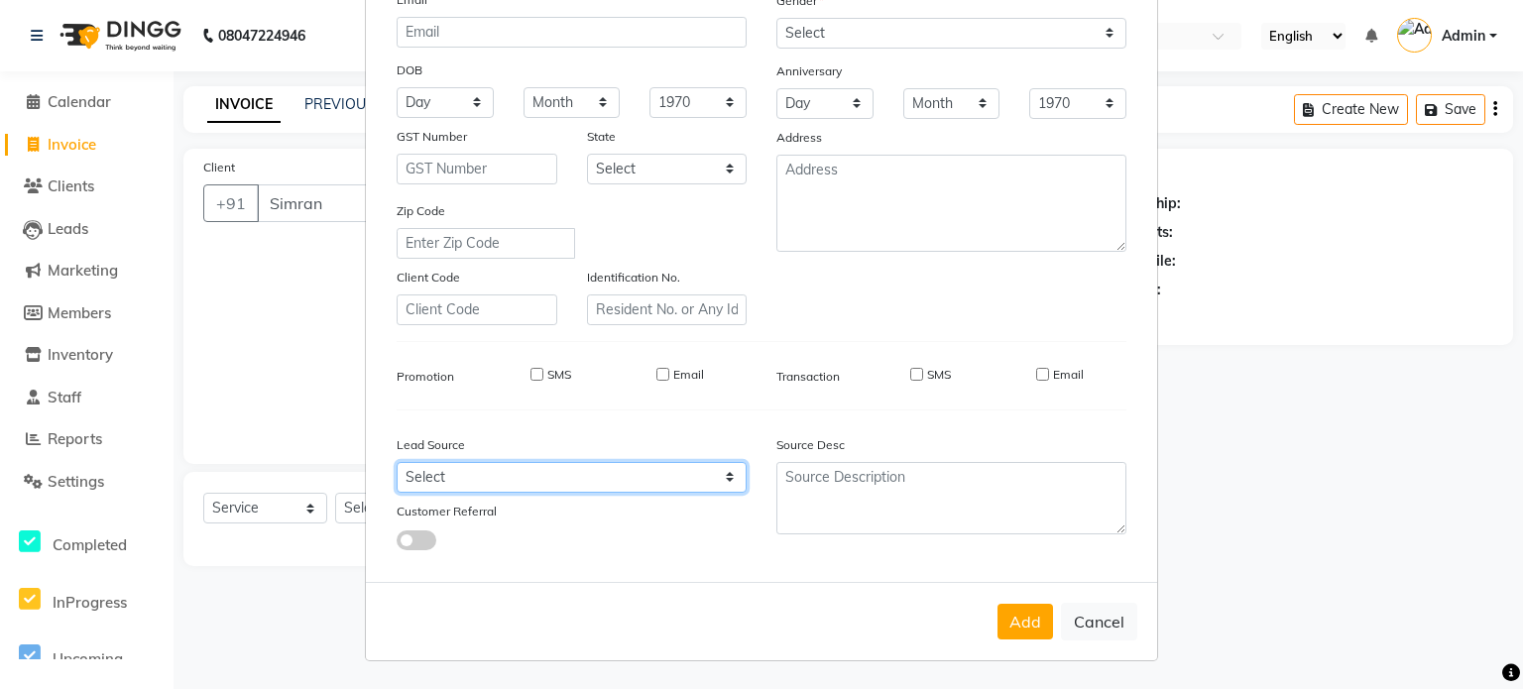
click at [520, 479] on select "Select Walk-in Referral Internet Friend Word of Mouth Advertisement Facebook Ju…" at bounding box center [572, 477] width 350 height 31
select select "47327"
click at [397, 462] on select "Select Walk-in Referral Internet Friend Word of Mouth Advertisement Facebook Ju…" at bounding box center [572, 477] width 350 height 31
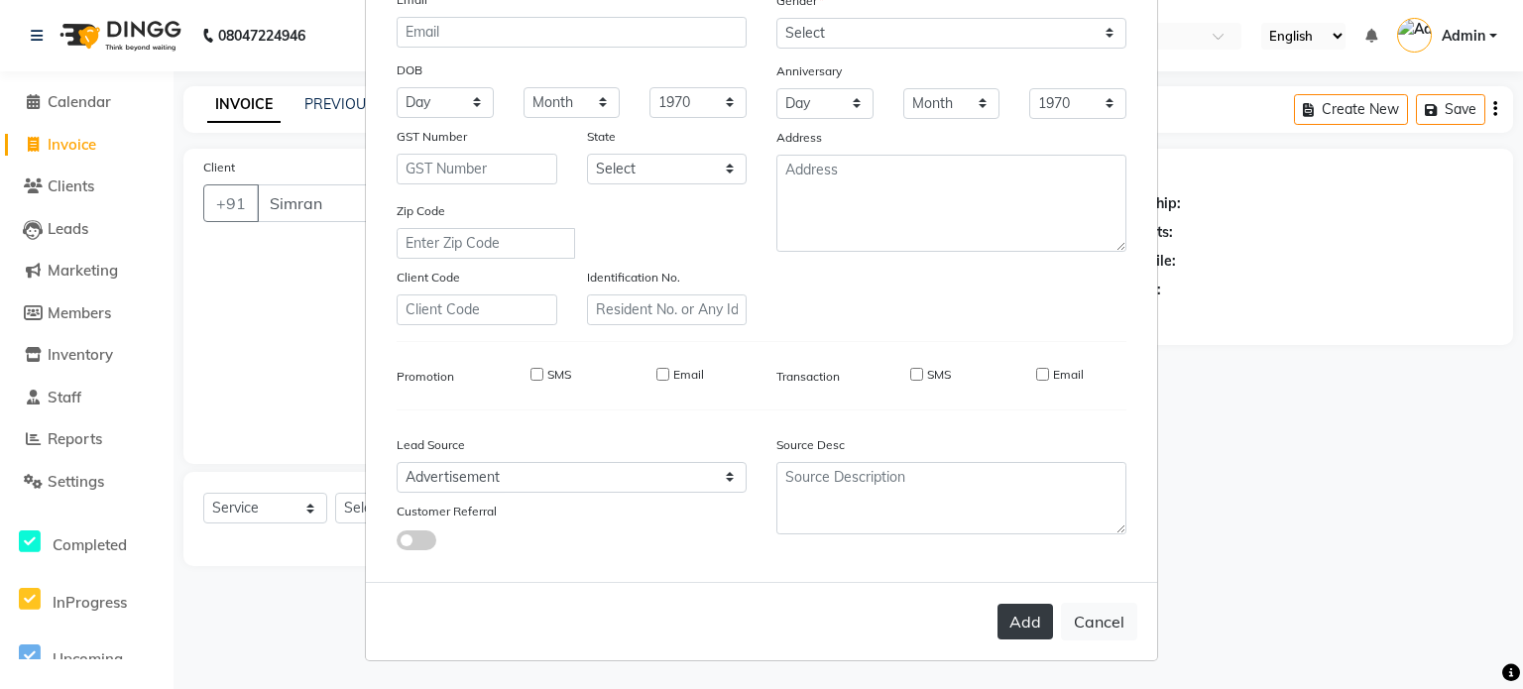
click at [1018, 626] on button "Add" at bounding box center [1026, 622] width 56 height 36
type input "8697666662"
select select
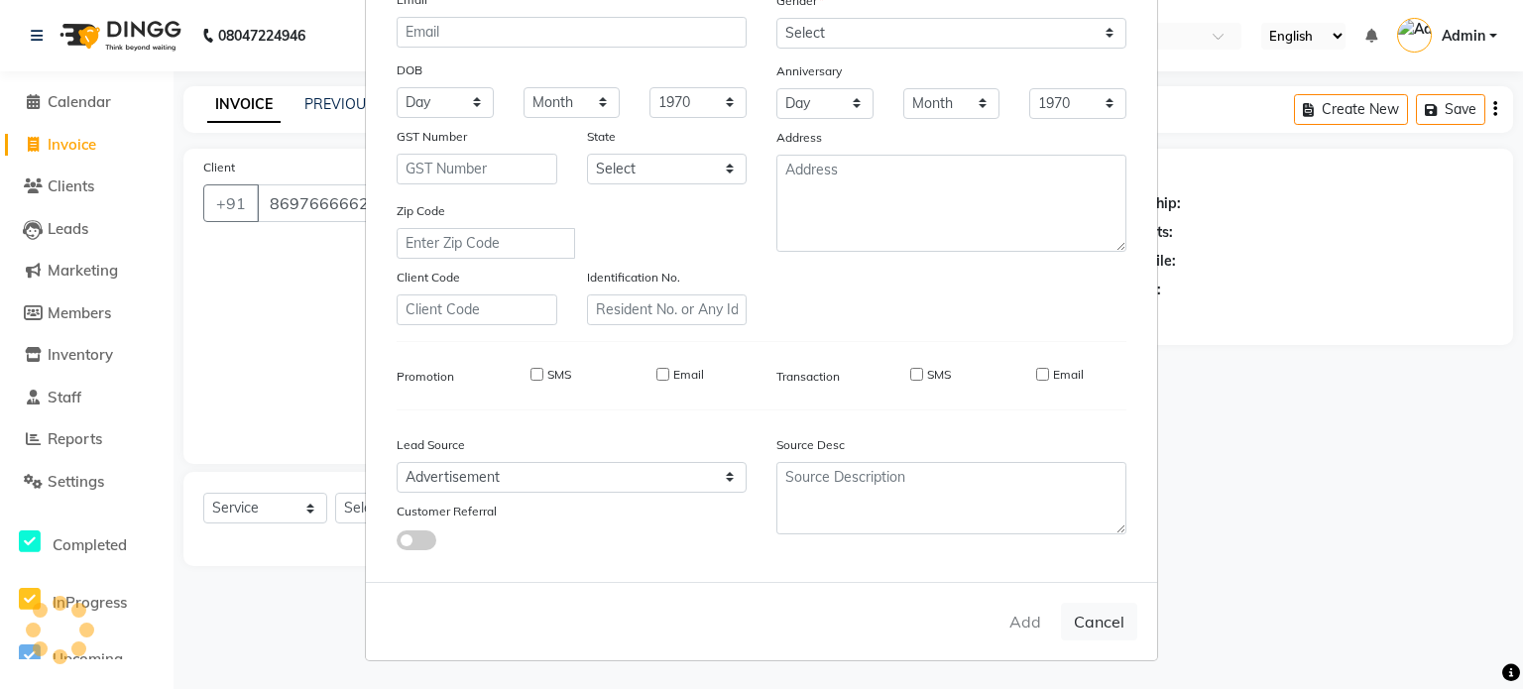
select select
checkbox input "false"
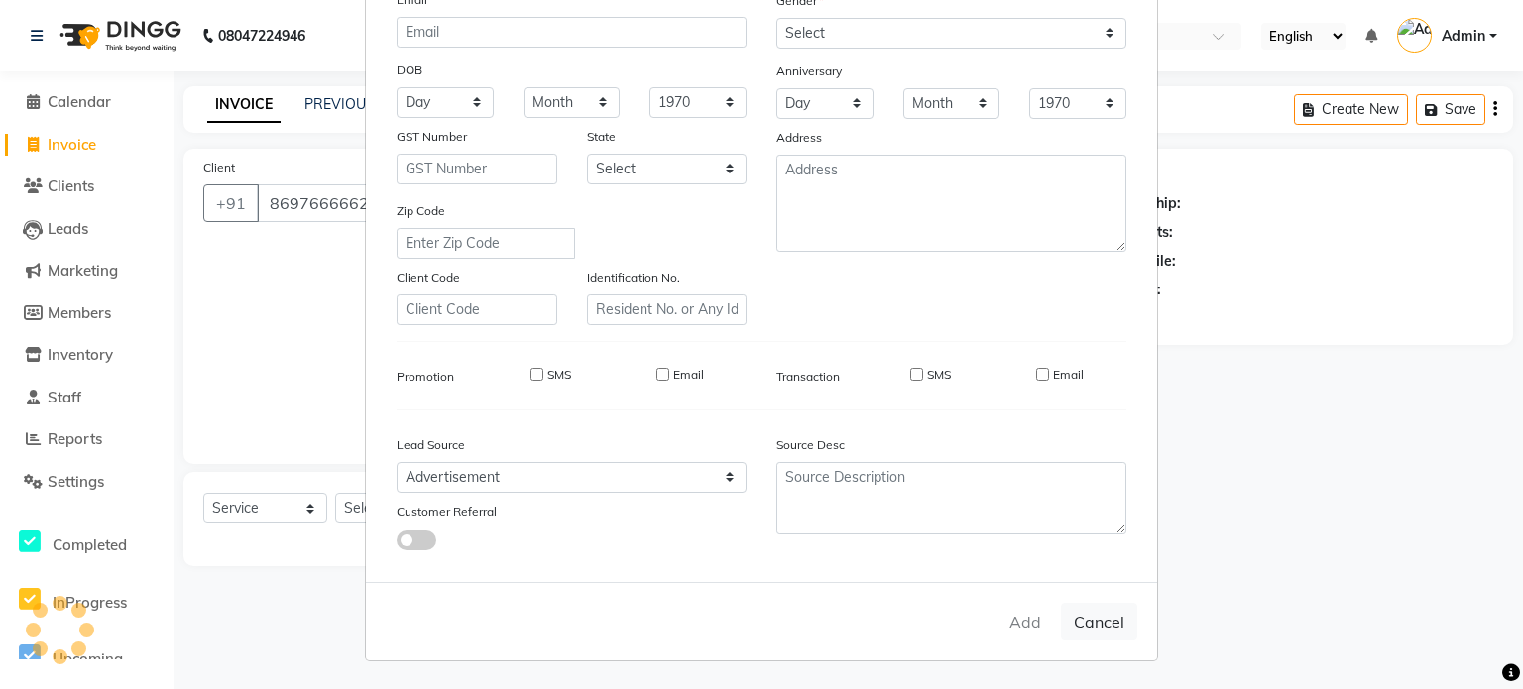
checkbox input "false"
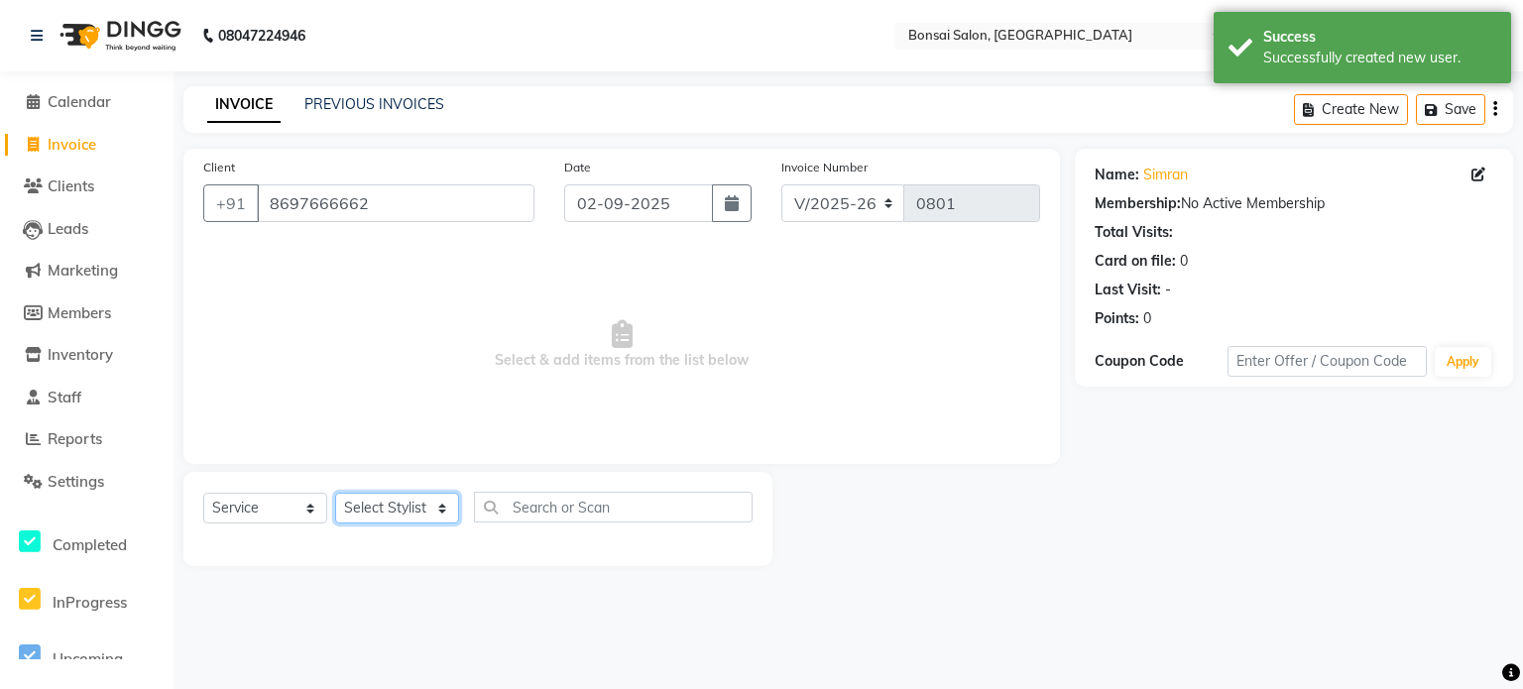
click at [402, 511] on select "Select Stylist [PERSON_NAME] [PERSON_NAME] [PERSON_NAME] [PERSON_NAME]" at bounding box center [397, 508] width 124 height 31
select select "87757"
click at [335, 494] on select "Select Stylist [PERSON_NAME] [PERSON_NAME] [PERSON_NAME] [PERSON_NAME]" at bounding box center [397, 508] width 124 height 31
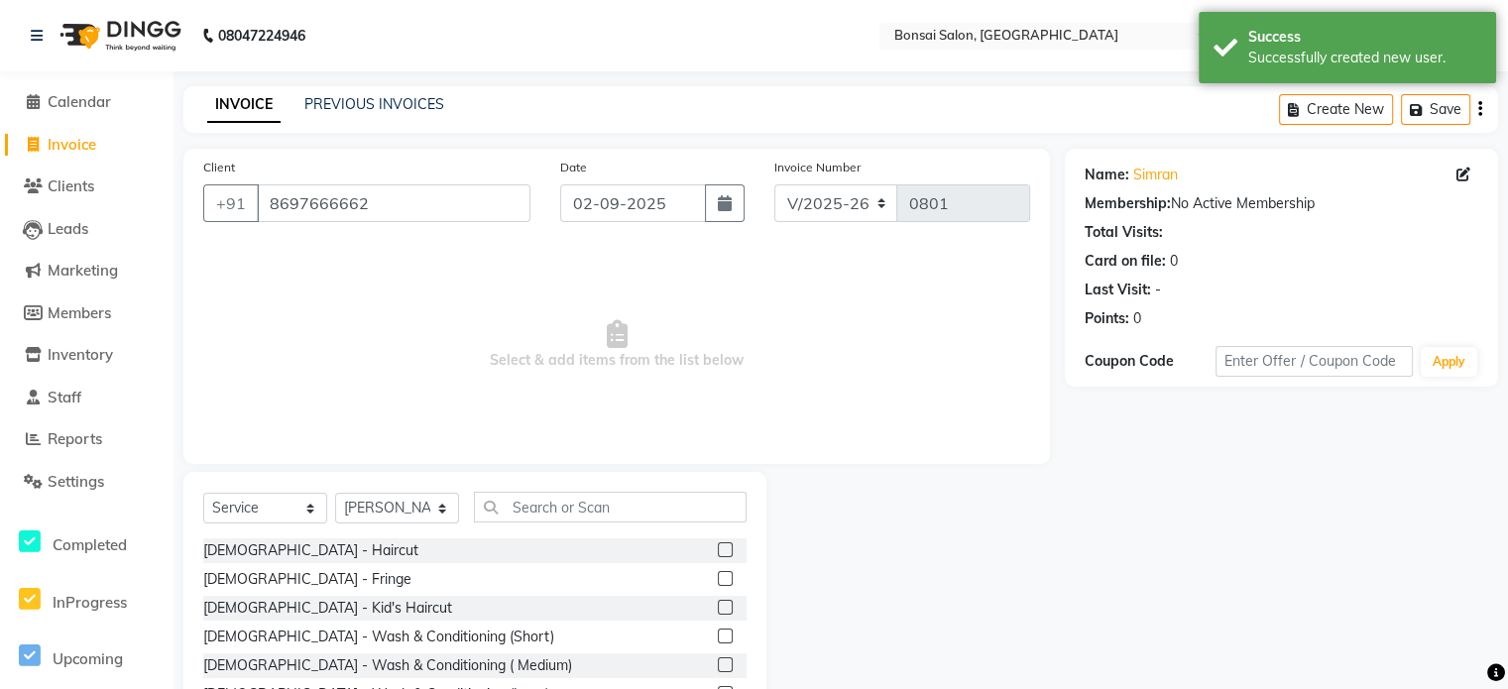
click at [718, 546] on label at bounding box center [725, 549] width 15 height 15
click at [718, 546] on input "checkbox" at bounding box center [724, 550] width 13 height 13
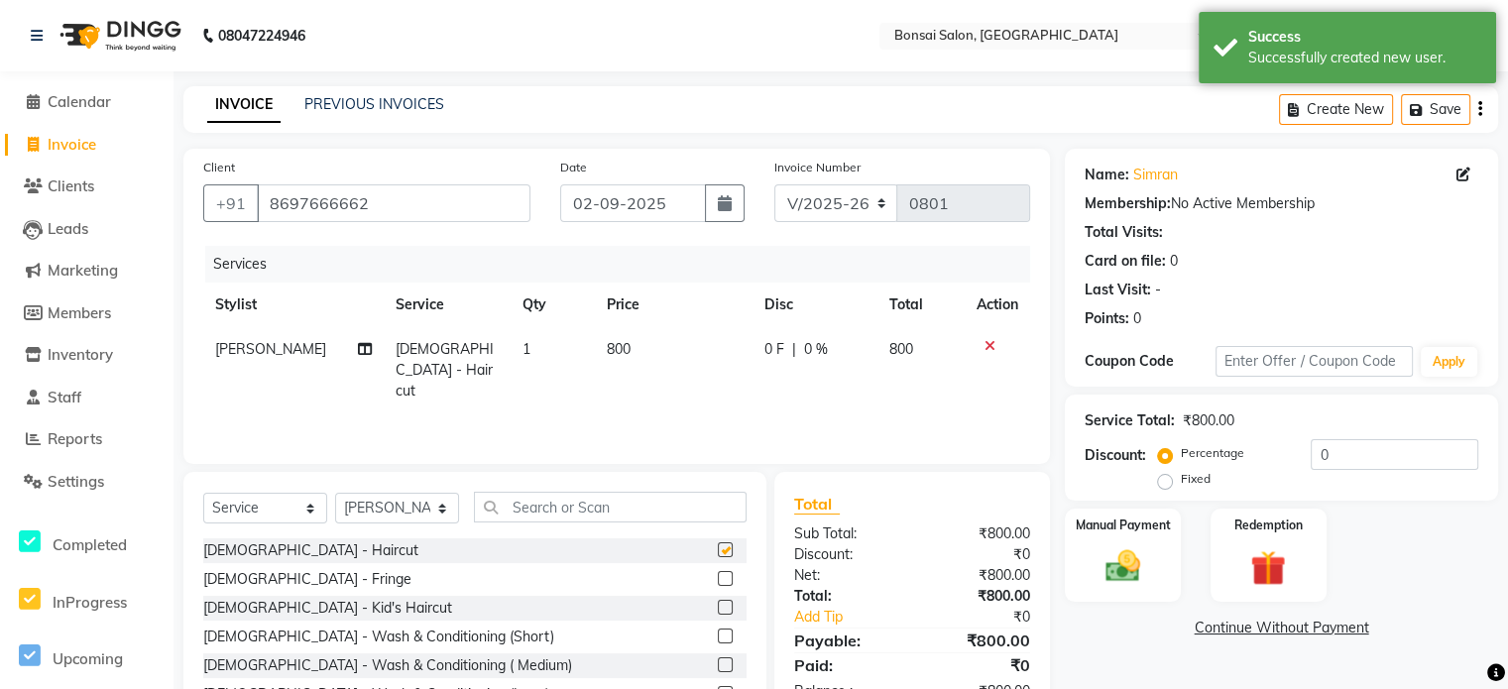
checkbox input "false"
drag, startPoint x: 1338, startPoint y: 442, endPoint x: 1161, endPoint y: 461, distance: 177.5
click at [1162, 461] on div "Percentage Fixed 0" at bounding box center [1320, 466] width 316 height 54
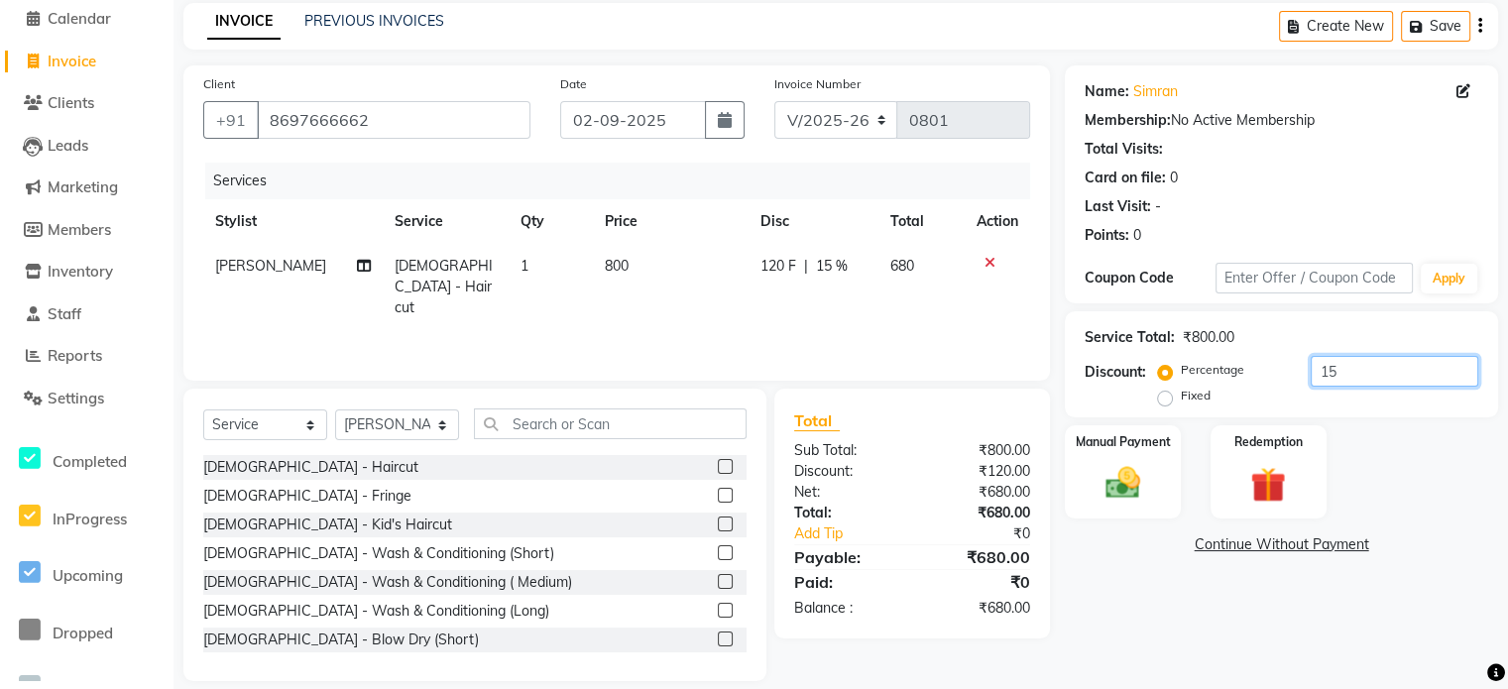
scroll to position [105, 0]
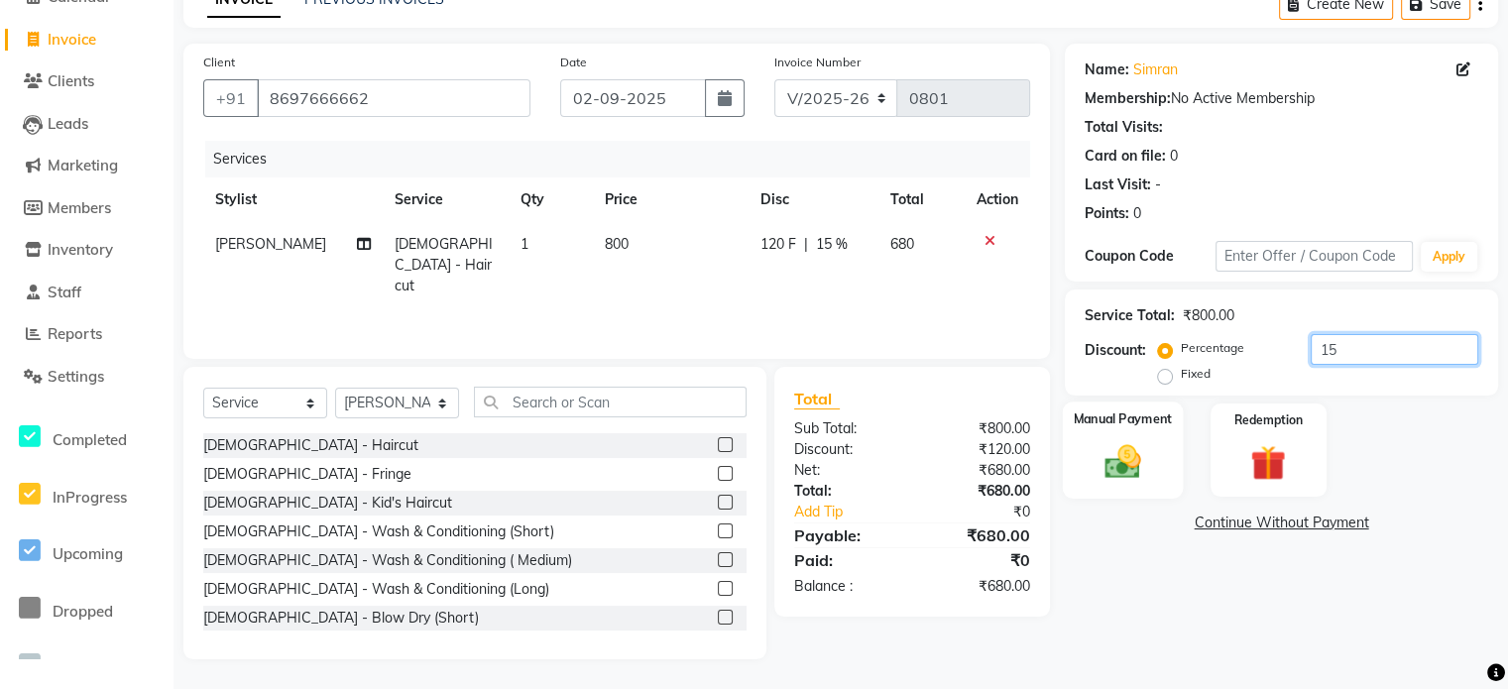
type input "15"
click at [1135, 428] on div "Manual Payment" at bounding box center [1123, 450] width 120 height 97
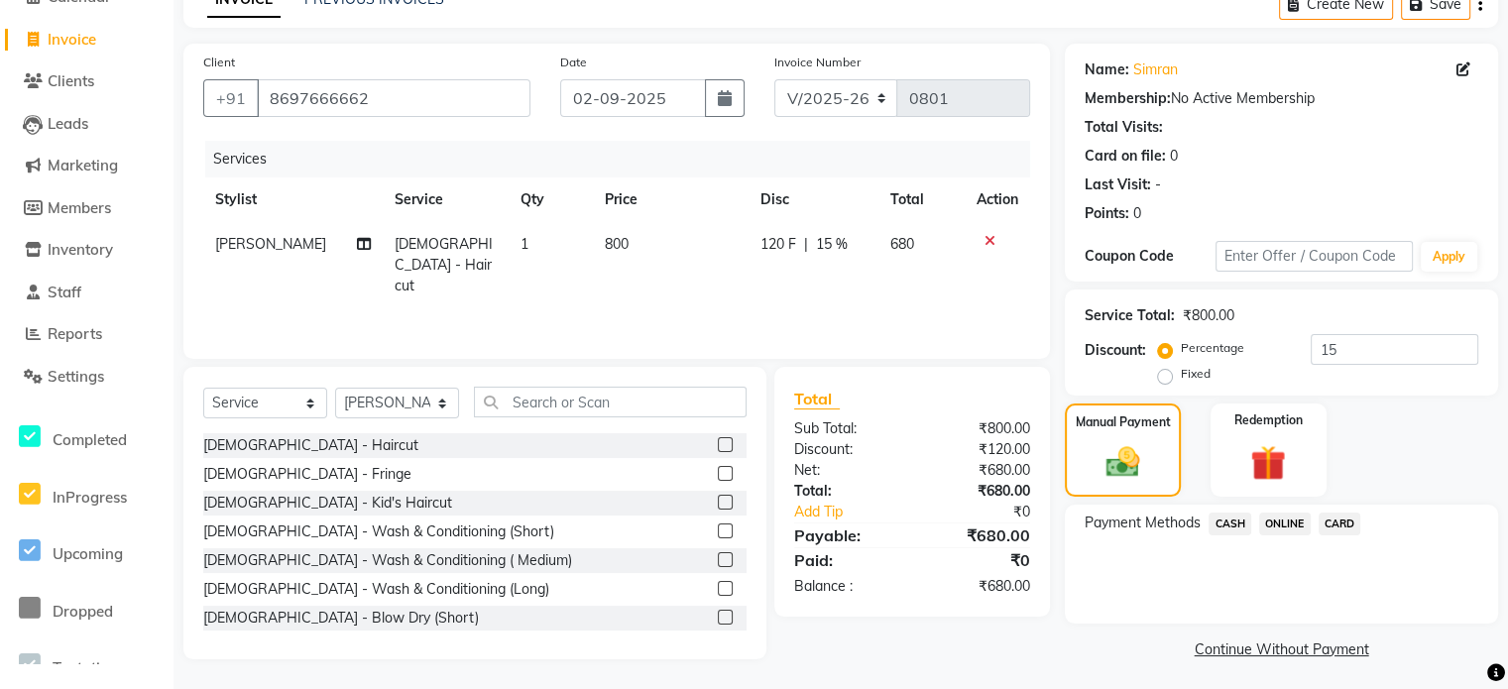
click at [1242, 650] on link "Continue Without Payment" at bounding box center [1281, 650] width 425 height 21
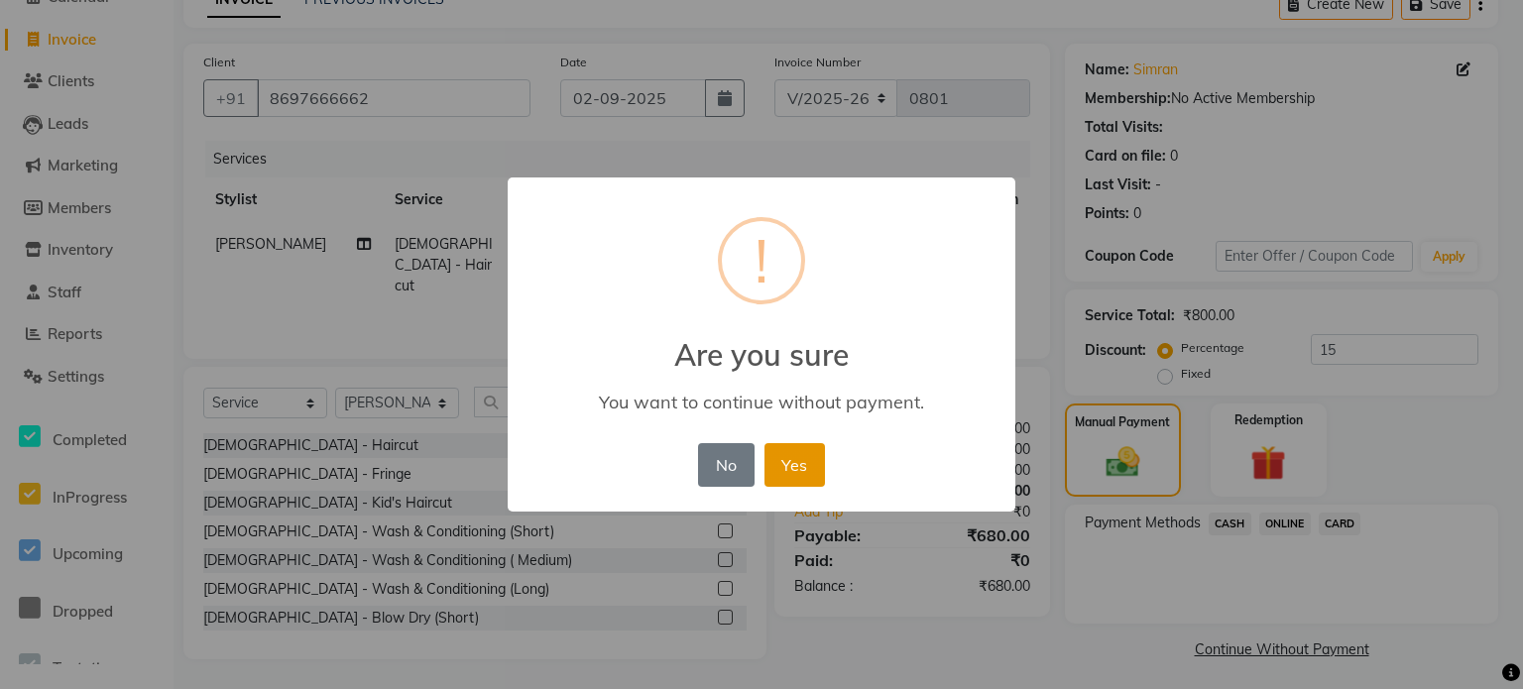
click at [809, 479] on button "Yes" at bounding box center [795, 465] width 60 height 44
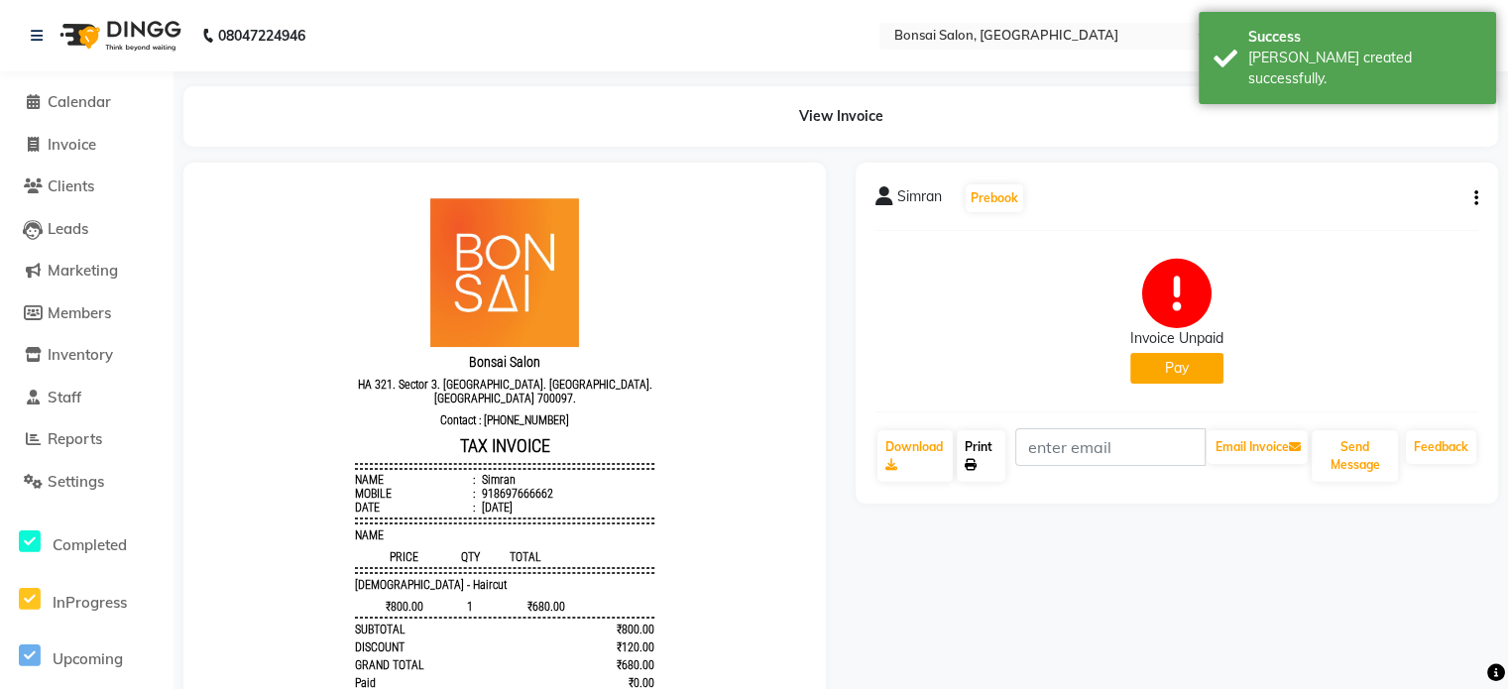
click at [980, 461] on link "Print" at bounding box center [981, 456] width 49 height 52
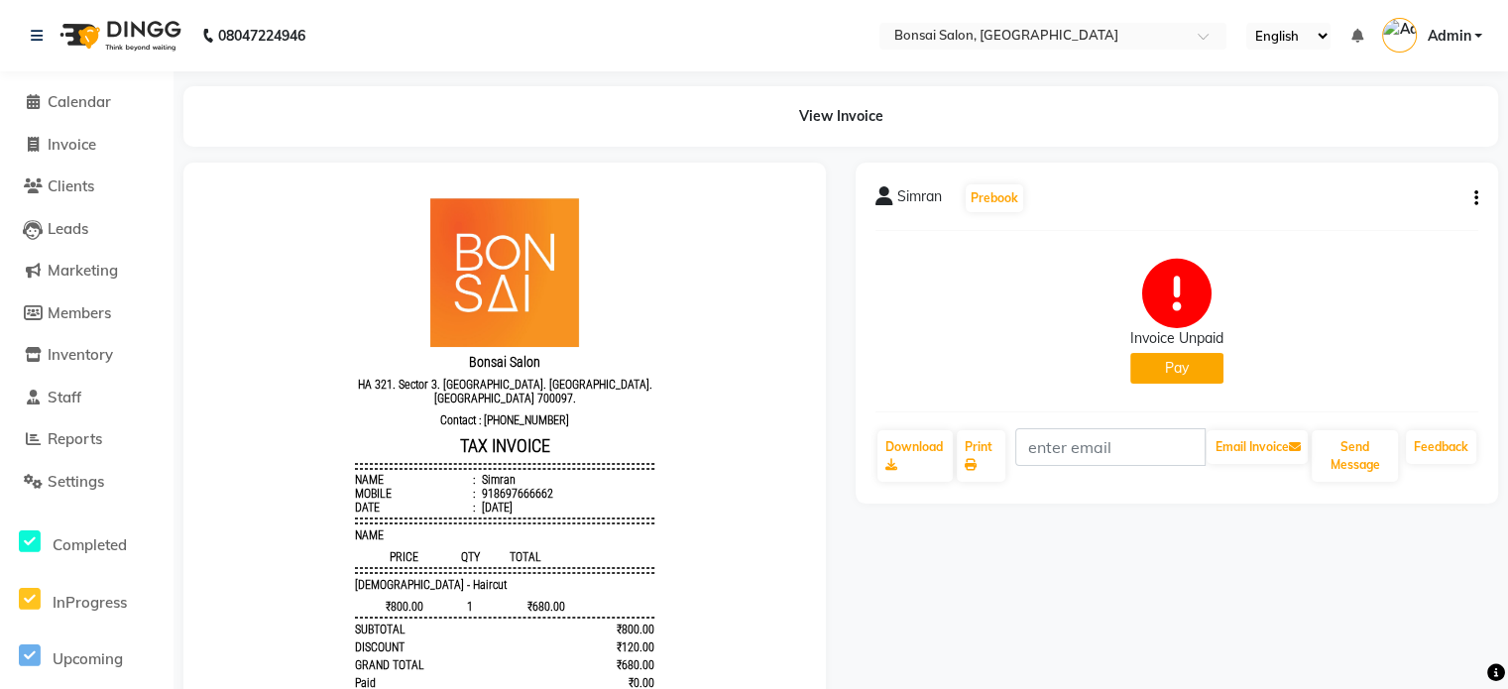
click at [1202, 369] on button "Pay" at bounding box center [1176, 368] width 93 height 31
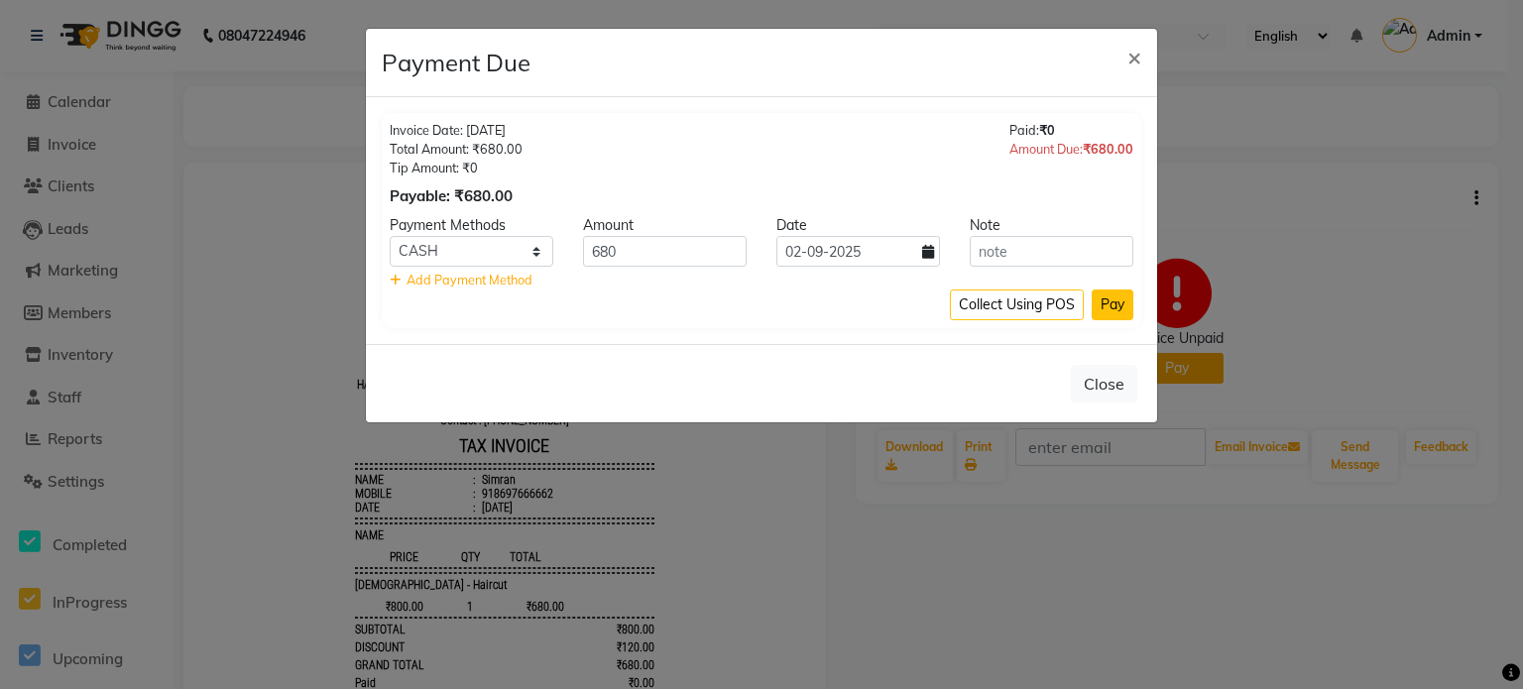
click at [1119, 304] on button "Pay" at bounding box center [1113, 305] width 42 height 31
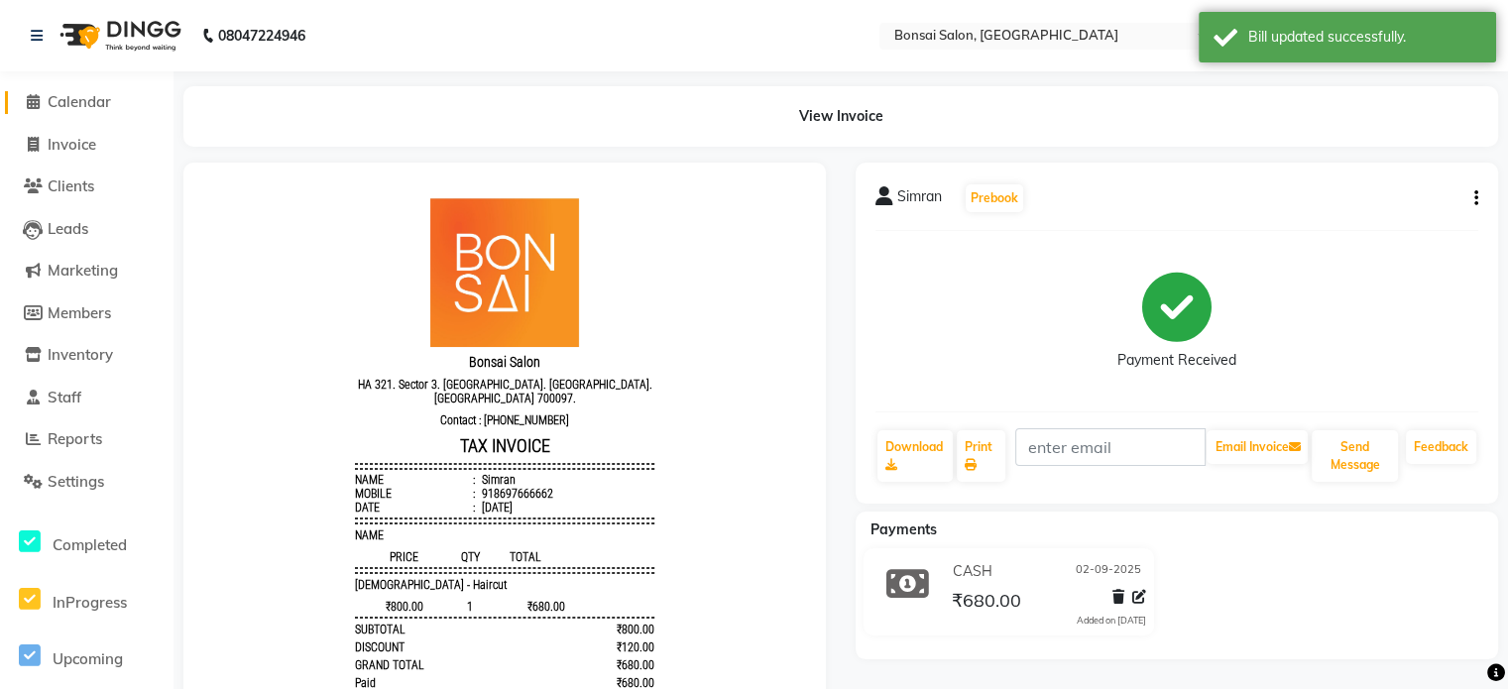
click at [91, 102] on span "Calendar" at bounding box center [79, 101] width 63 height 19
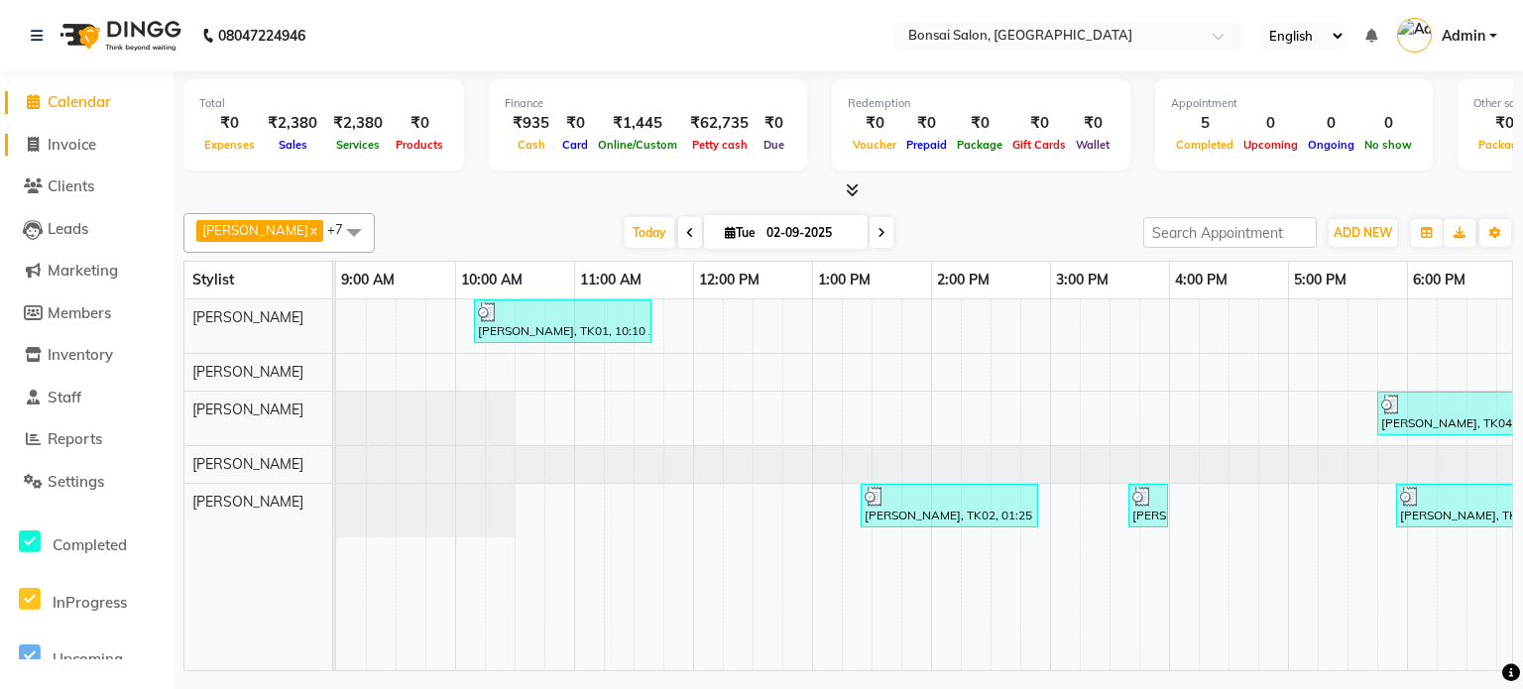
click at [78, 146] on span "Invoice" at bounding box center [72, 144] width 49 height 19
select select "service"
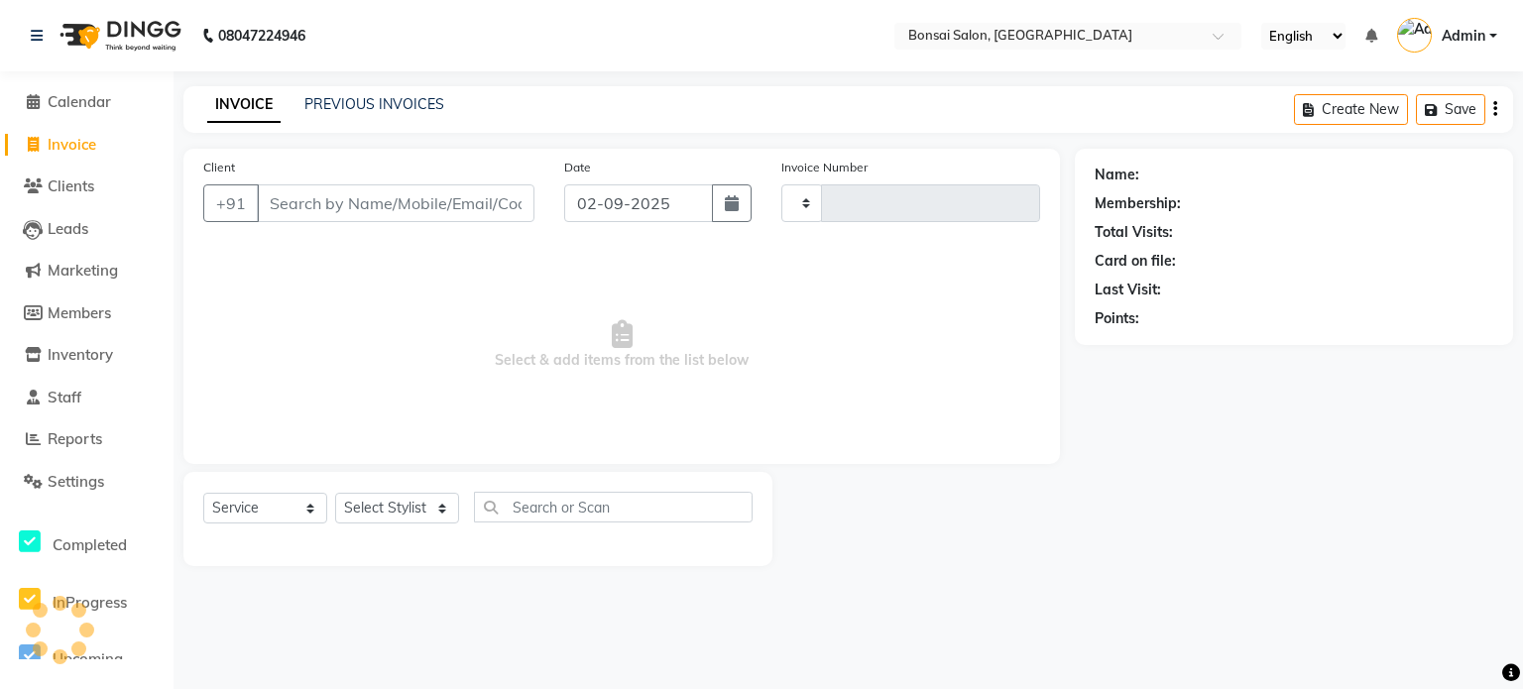
type input "0802"
select select "6719"
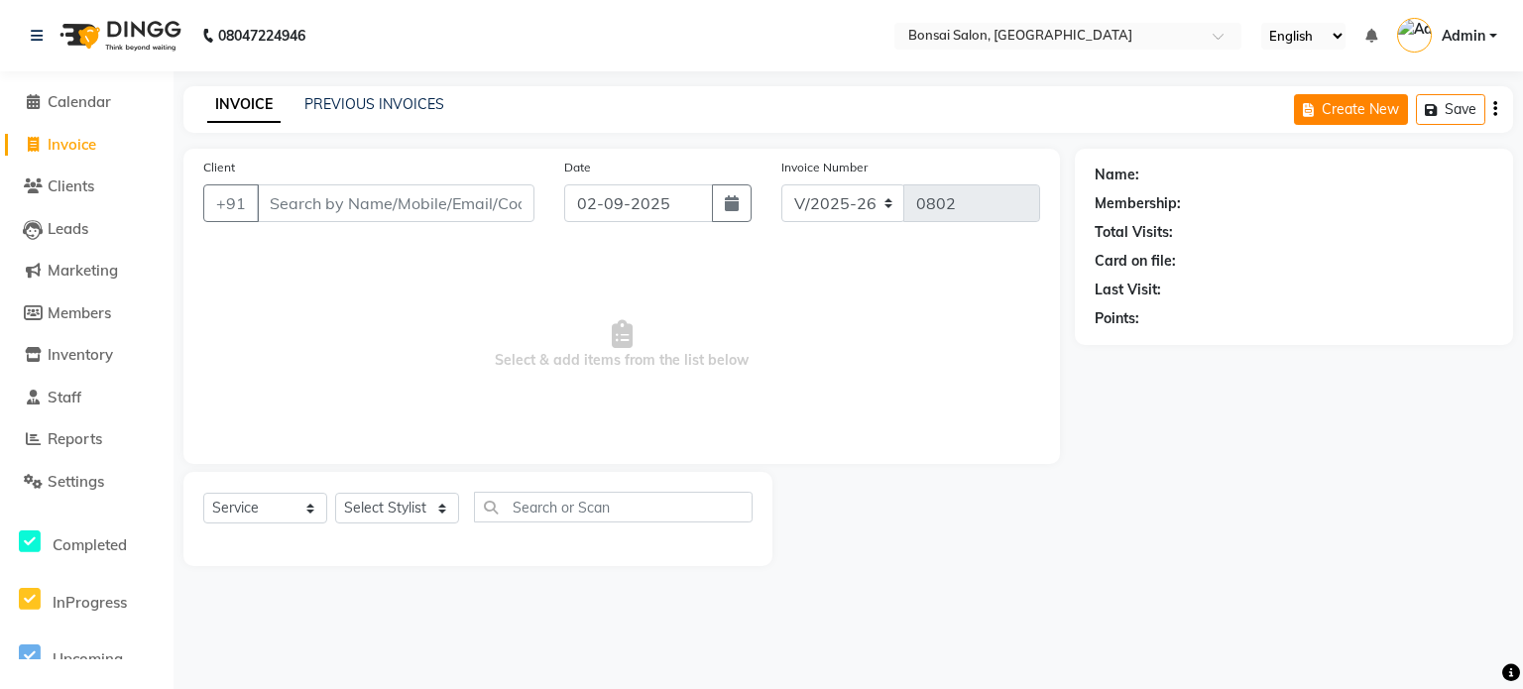
click at [1356, 112] on button "Create New" at bounding box center [1351, 109] width 114 height 31
select select "service"
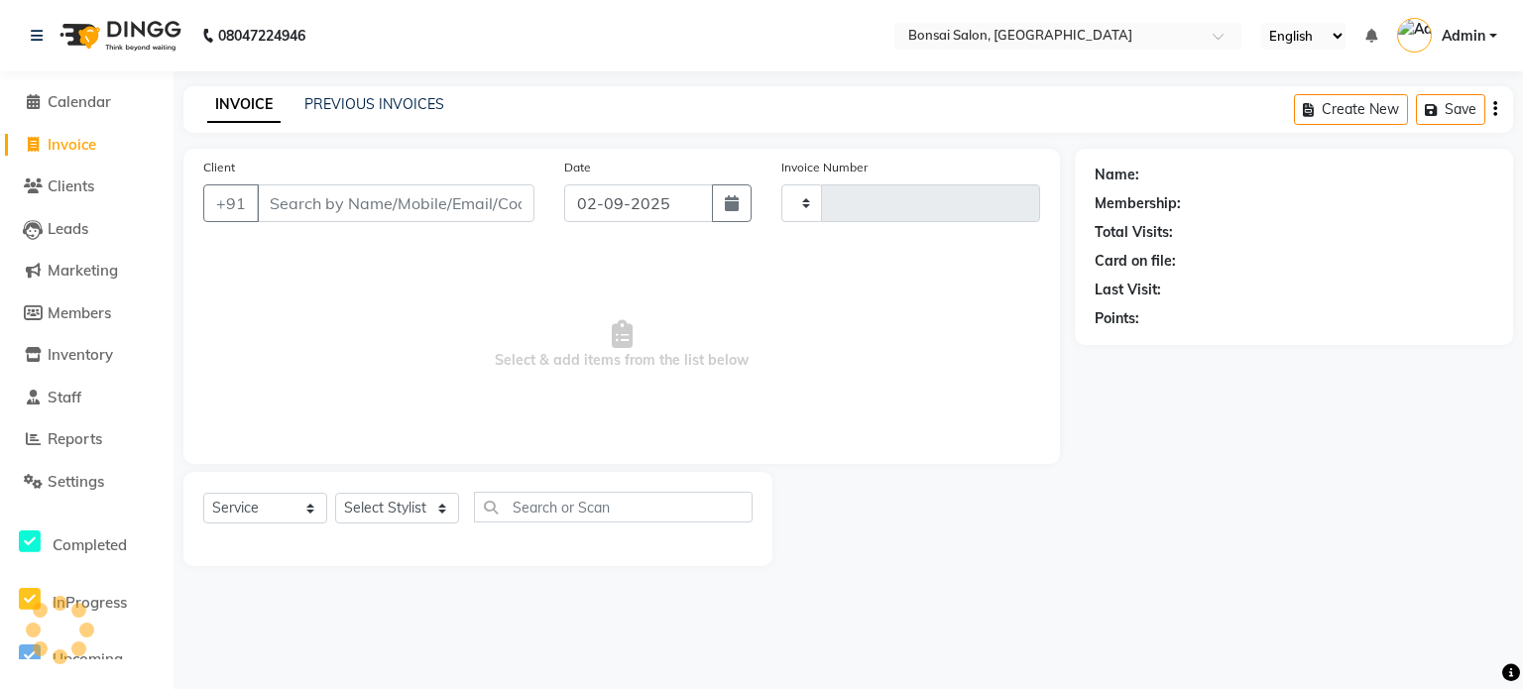
type input "0802"
select select "6719"
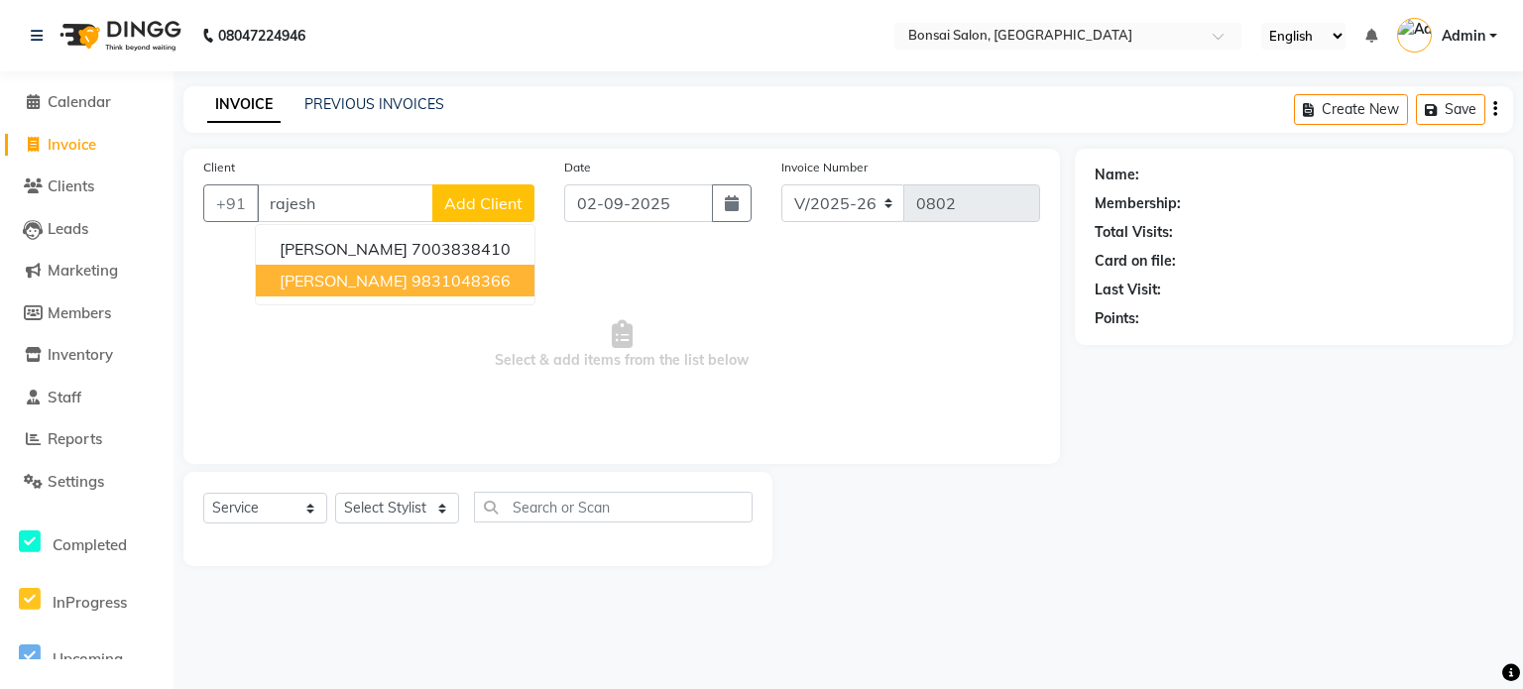
click at [304, 278] on span "[PERSON_NAME]" at bounding box center [344, 281] width 128 height 20
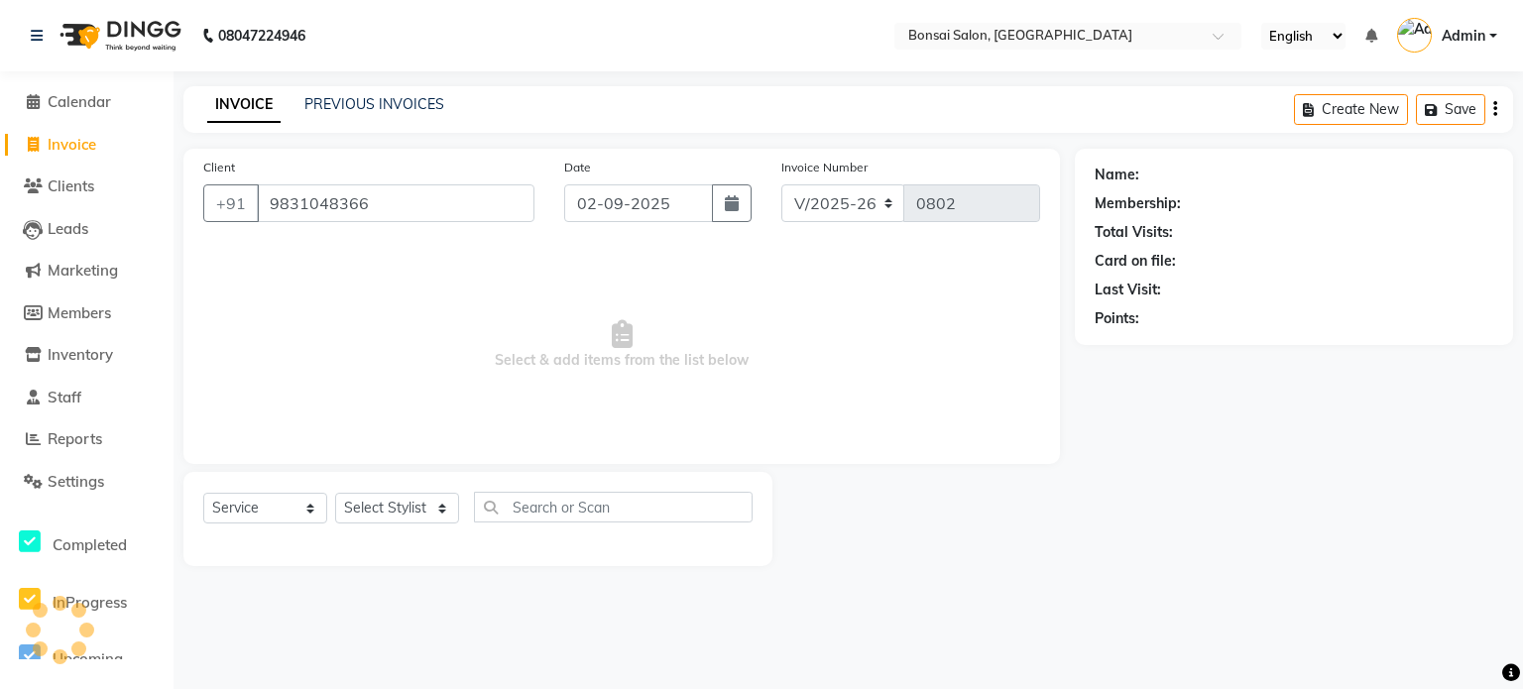
type input "9831048366"
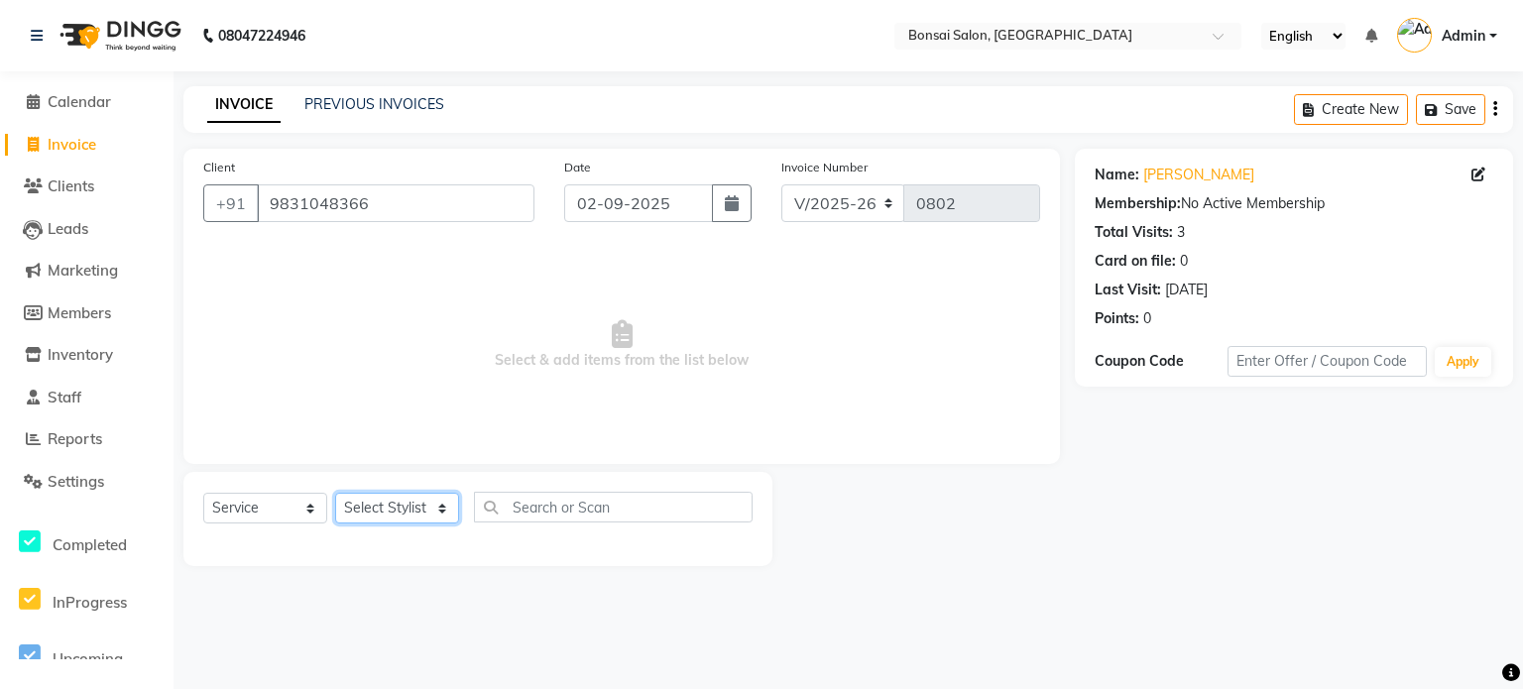
click at [362, 508] on select "Select Stylist [PERSON_NAME] [PERSON_NAME] [PERSON_NAME] [PERSON_NAME]" at bounding box center [397, 508] width 124 height 31
select select "53175"
click at [335, 494] on select "Select Stylist [PERSON_NAME] [PERSON_NAME] [PERSON_NAME] [PERSON_NAME]" at bounding box center [397, 508] width 124 height 31
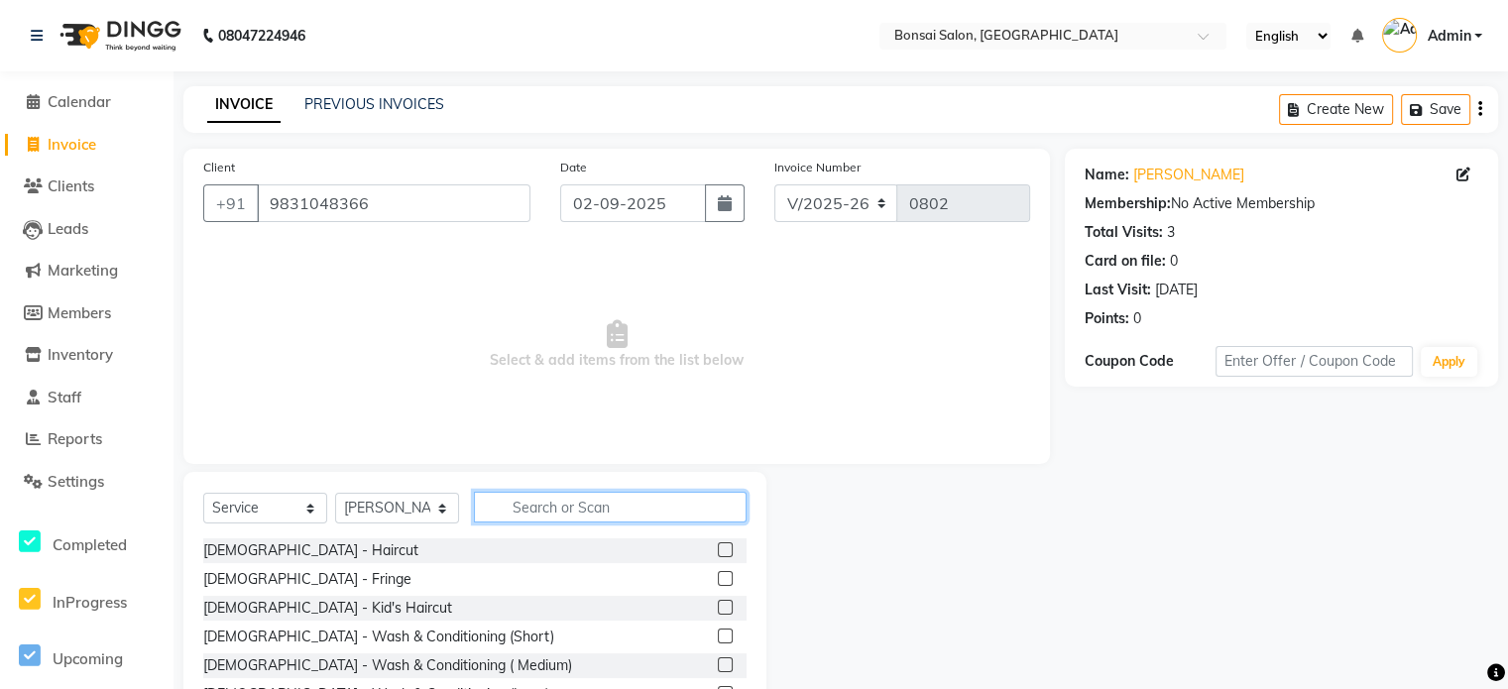
click at [540, 511] on input "text" at bounding box center [610, 507] width 273 height 31
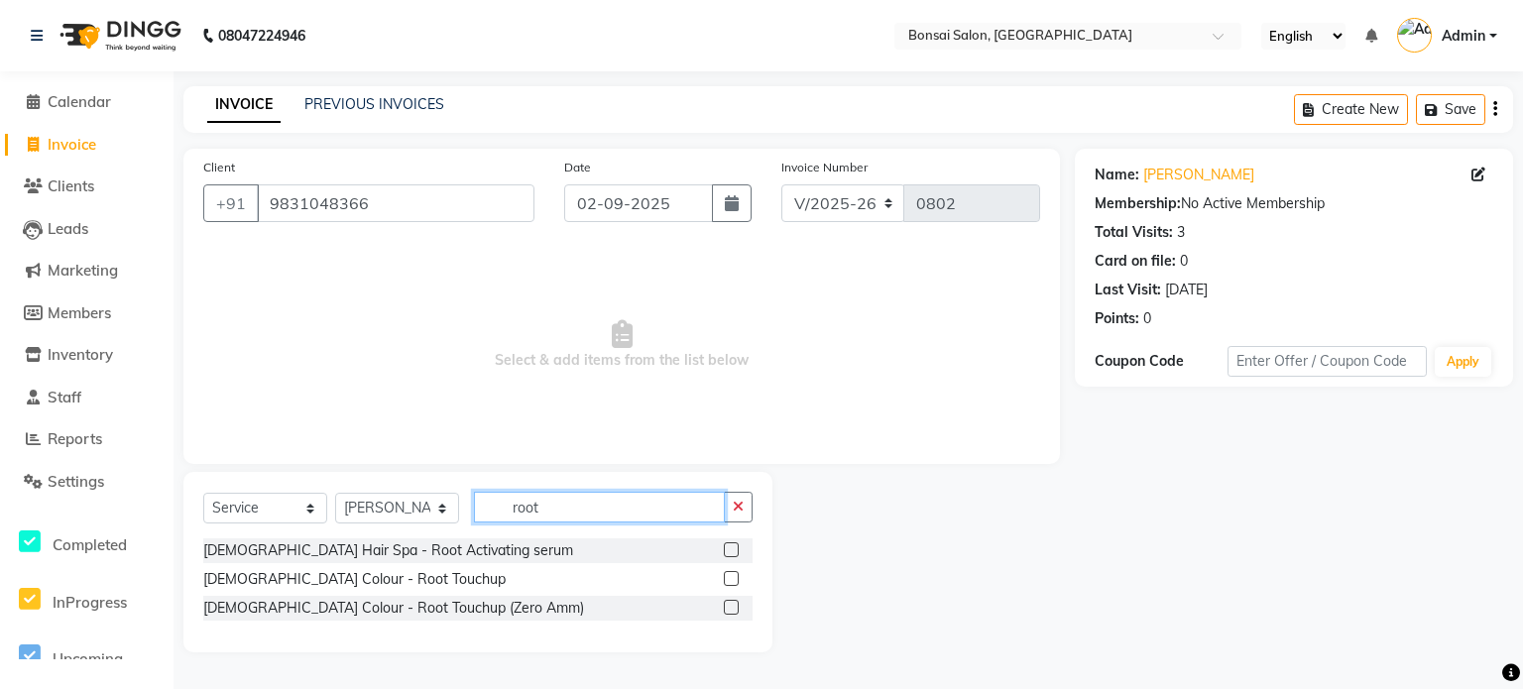
drag, startPoint x: 581, startPoint y: 510, endPoint x: 482, endPoint y: 510, distance: 99.2
click at [482, 510] on input "root" at bounding box center [599, 507] width 251 height 31
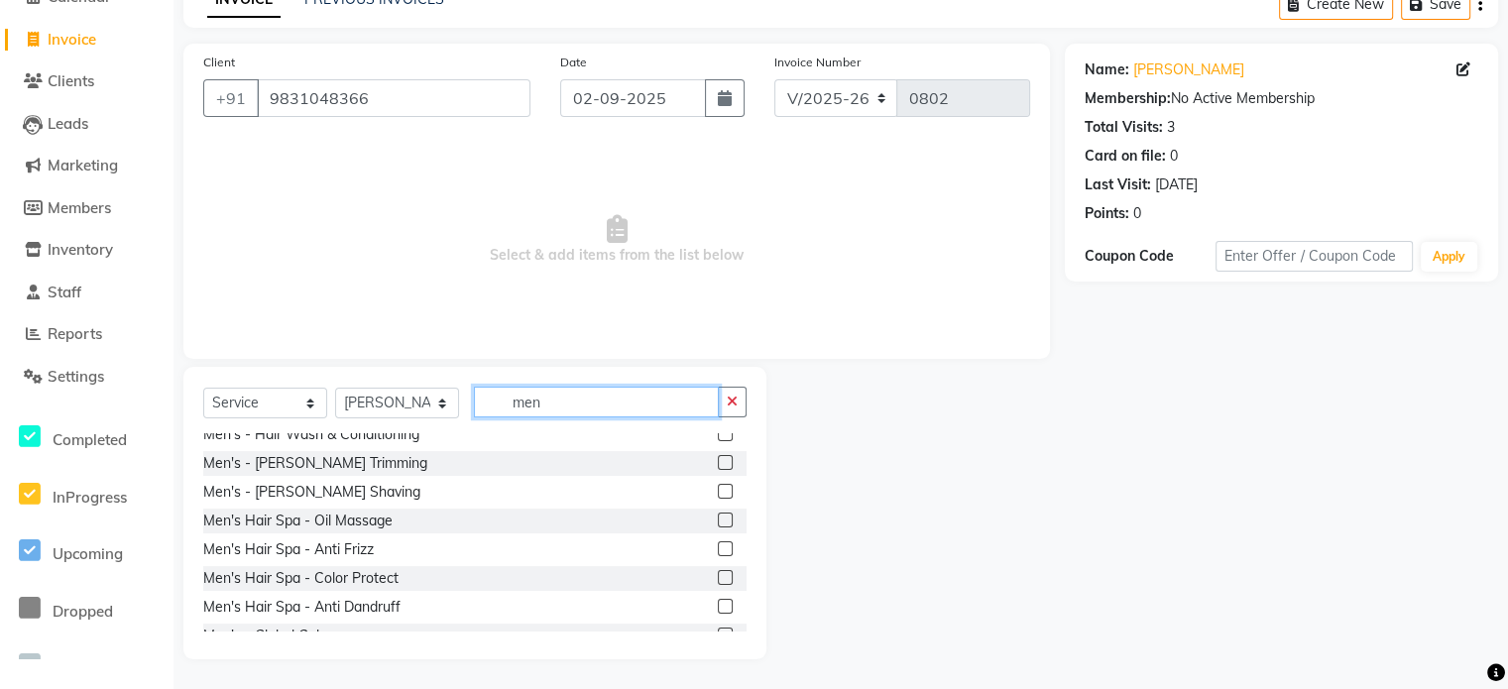
scroll to position [95, 0]
drag, startPoint x: 567, startPoint y: 405, endPoint x: 486, endPoint y: 411, distance: 81.5
click at [486, 411] on input "men" at bounding box center [596, 402] width 245 height 31
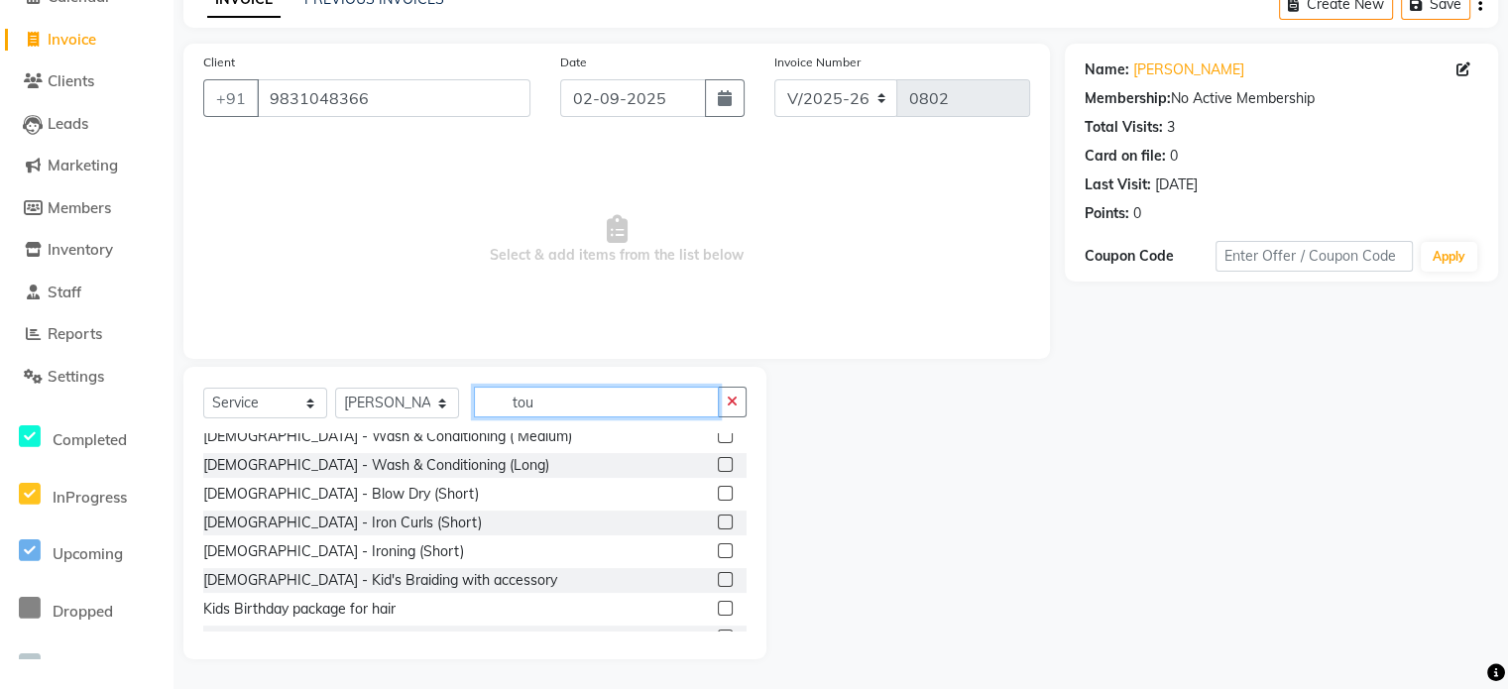
scroll to position [0, 0]
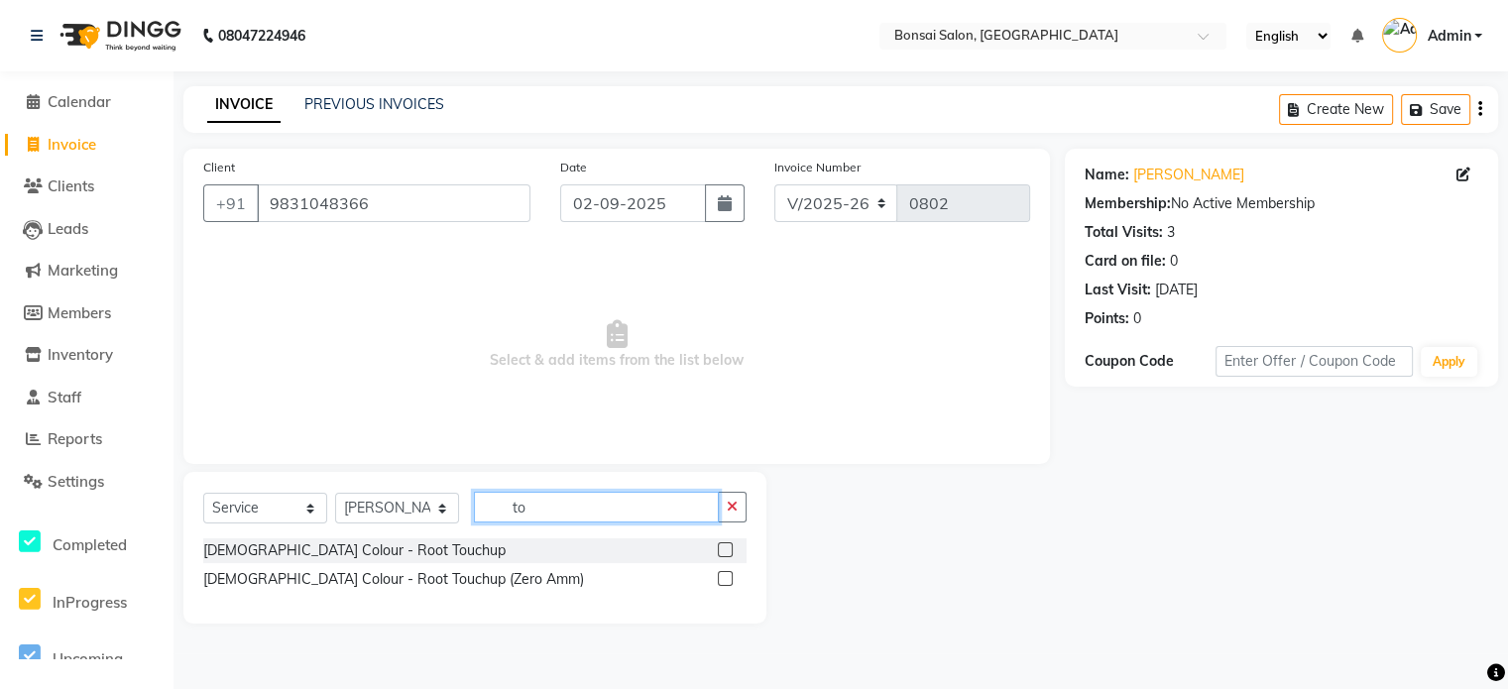
type input "t"
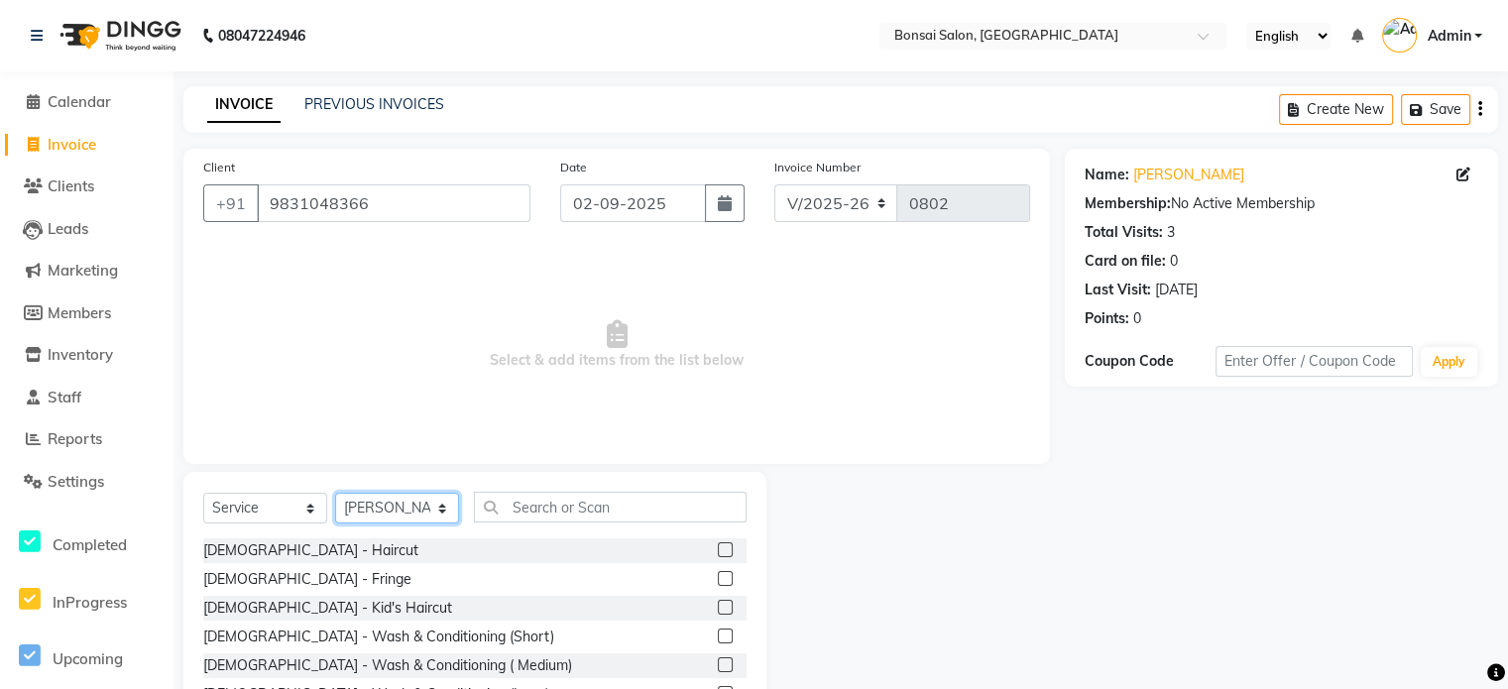
click at [415, 505] on select "Select Stylist [PERSON_NAME] [PERSON_NAME] [PERSON_NAME] [PERSON_NAME]" at bounding box center [397, 508] width 124 height 31
select select "53173"
click at [335, 494] on select "Select Stylist [PERSON_NAME] [PERSON_NAME] [PERSON_NAME] [PERSON_NAME]" at bounding box center [397, 508] width 124 height 31
click at [566, 510] on input "text" at bounding box center [610, 507] width 273 height 31
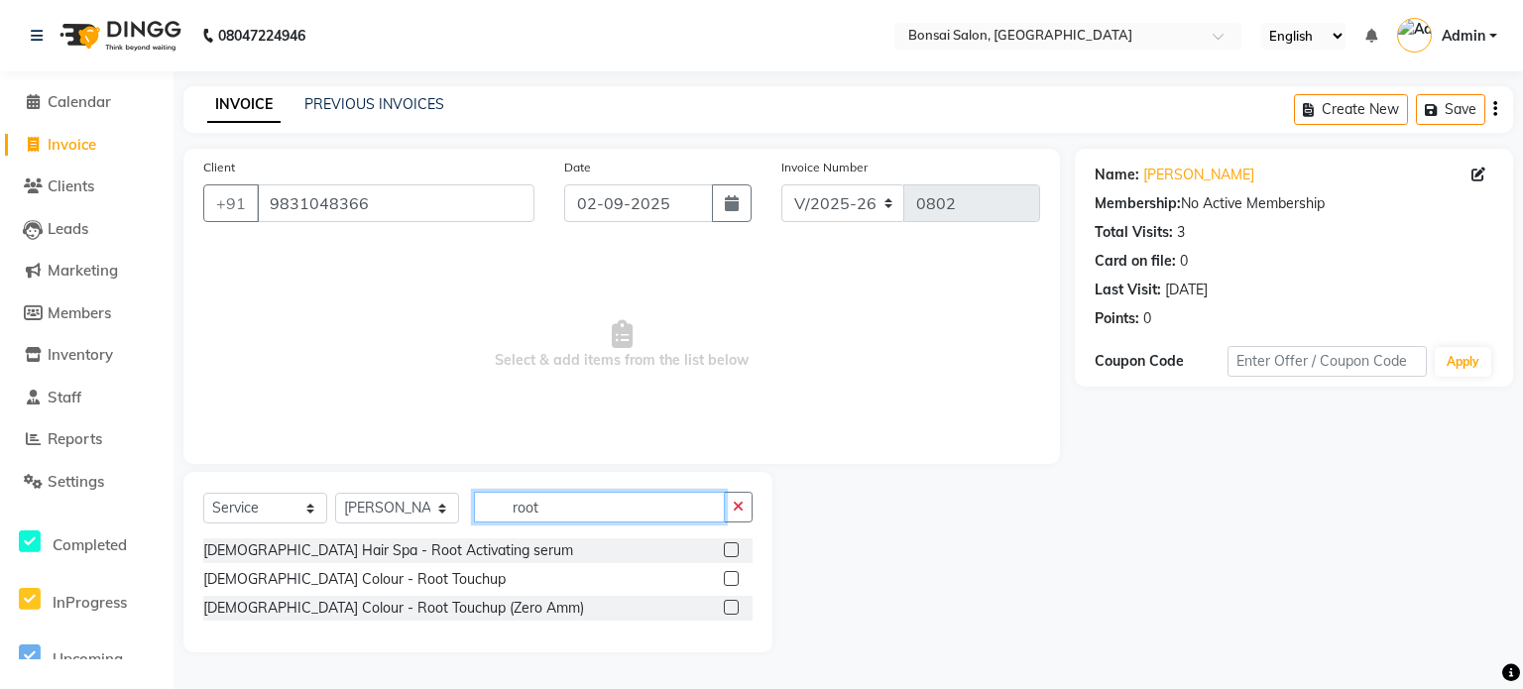
type input "root"
click at [405, 517] on select "Select Stylist [PERSON_NAME] [PERSON_NAME] [PERSON_NAME] [PERSON_NAME]" at bounding box center [397, 508] width 124 height 31
select select "61182"
click at [335, 494] on select "Select Stylist [PERSON_NAME] [PERSON_NAME] [PERSON_NAME] [PERSON_NAME]" at bounding box center [397, 508] width 124 height 31
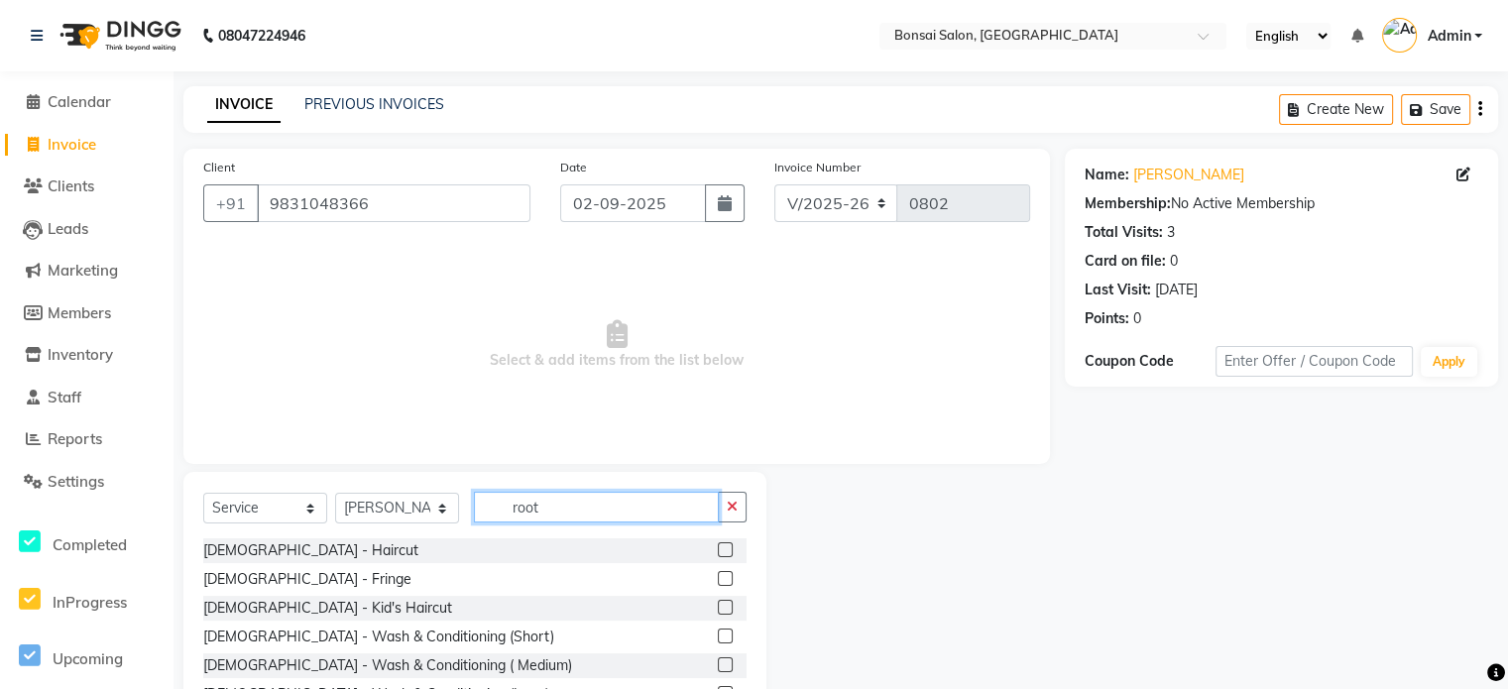
drag, startPoint x: 560, startPoint y: 511, endPoint x: 465, endPoint y: 507, distance: 95.3
click at [465, 507] on div "Select Service Product Membership Package Voucher Prepaid Gift Card Select Styl…" at bounding box center [474, 515] width 543 height 47
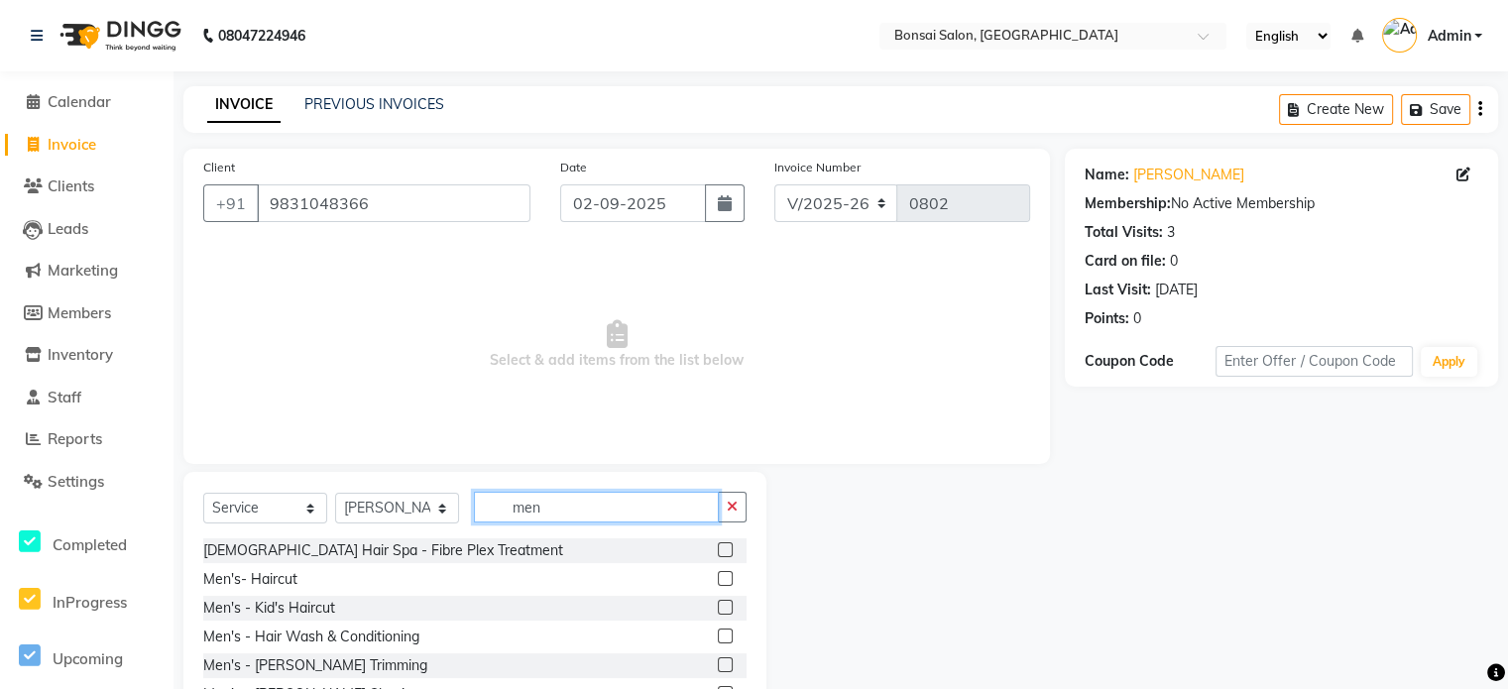
type input "men"
click at [430, 507] on select "Select Stylist [PERSON_NAME] [PERSON_NAME] [PERSON_NAME] [PERSON_NAME]" at bounding box center [397, 508] width 124 height 31
select select "53175"
click at [335, 494] on select "Select Stylist [PERSON_NAME] [PERSON_NAME] [PERSON_NAME] [PERSON_NAME]" at bounding box center [397, 508] width 124 height 31
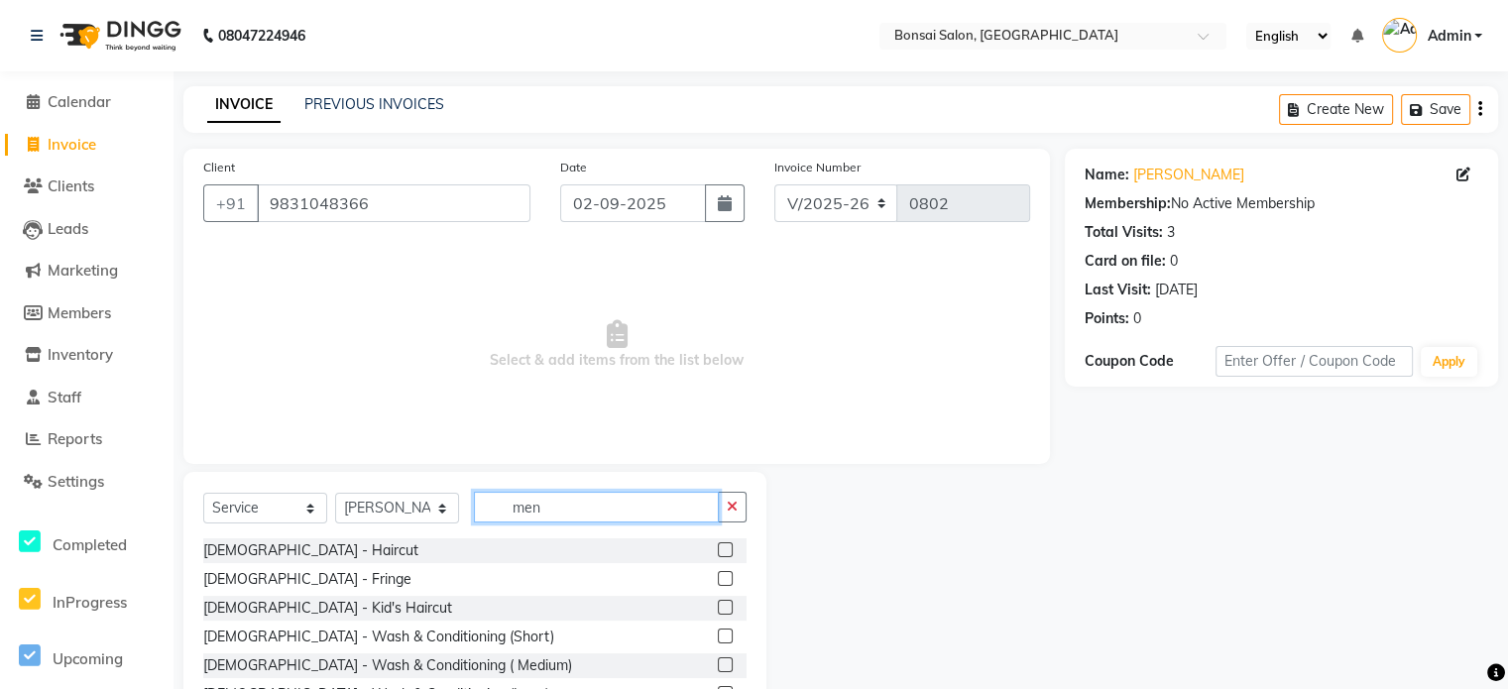
click at [570, 510] on input "men" at bounding box center [596, 507] width 245 height 31
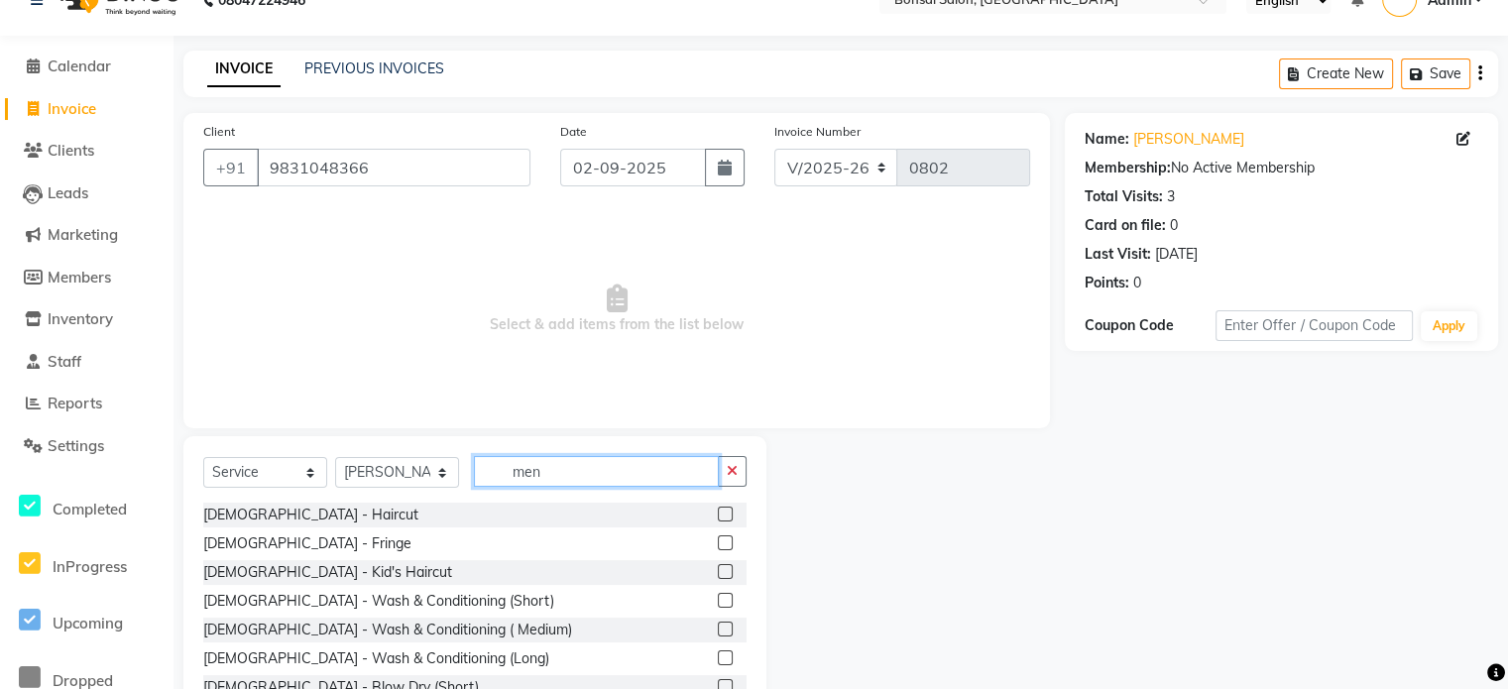
scroll to position [99, 0]
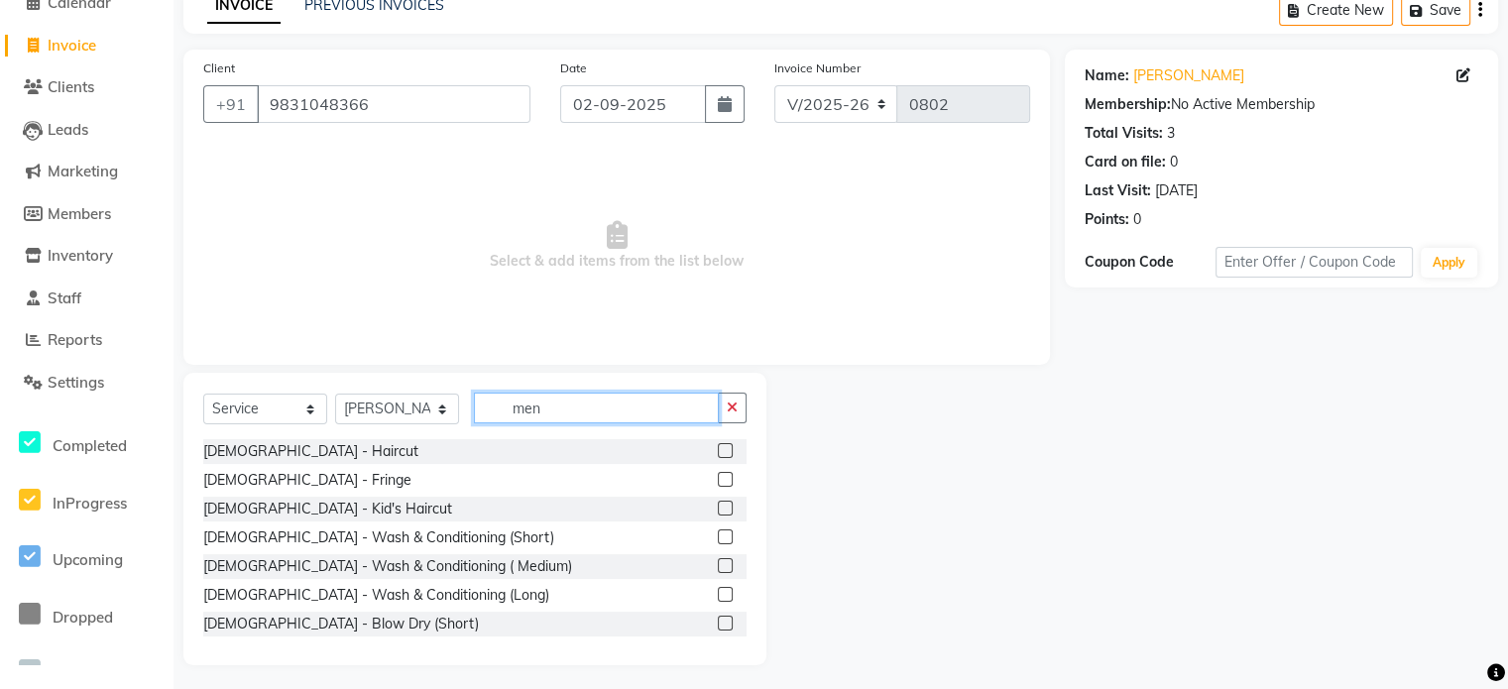
drag, startPoint x: 555, startPoint y: 408, endPoint x: 475, endPoint y: 408, distance: 80.3
click at [474, 408] on input "men" at bounding box center [596, 408] width 245 height 31
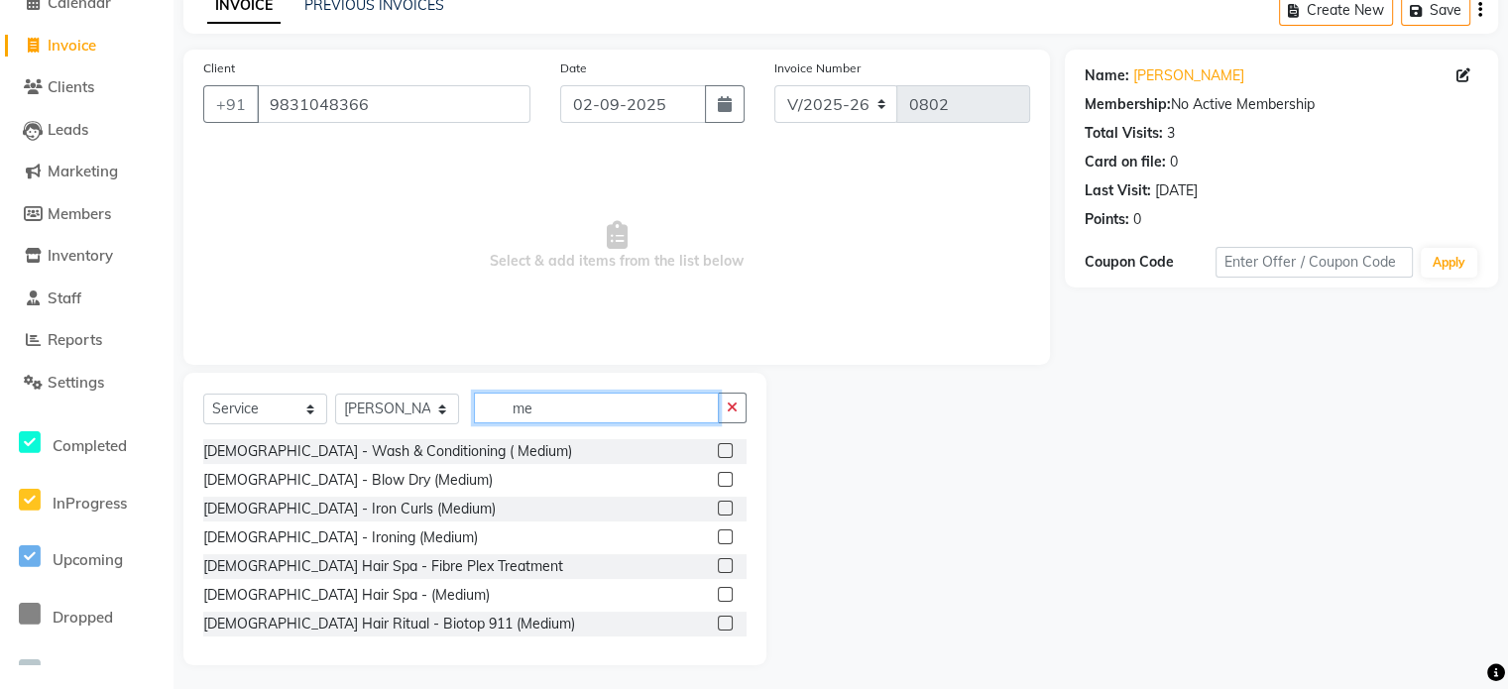
type input "men"
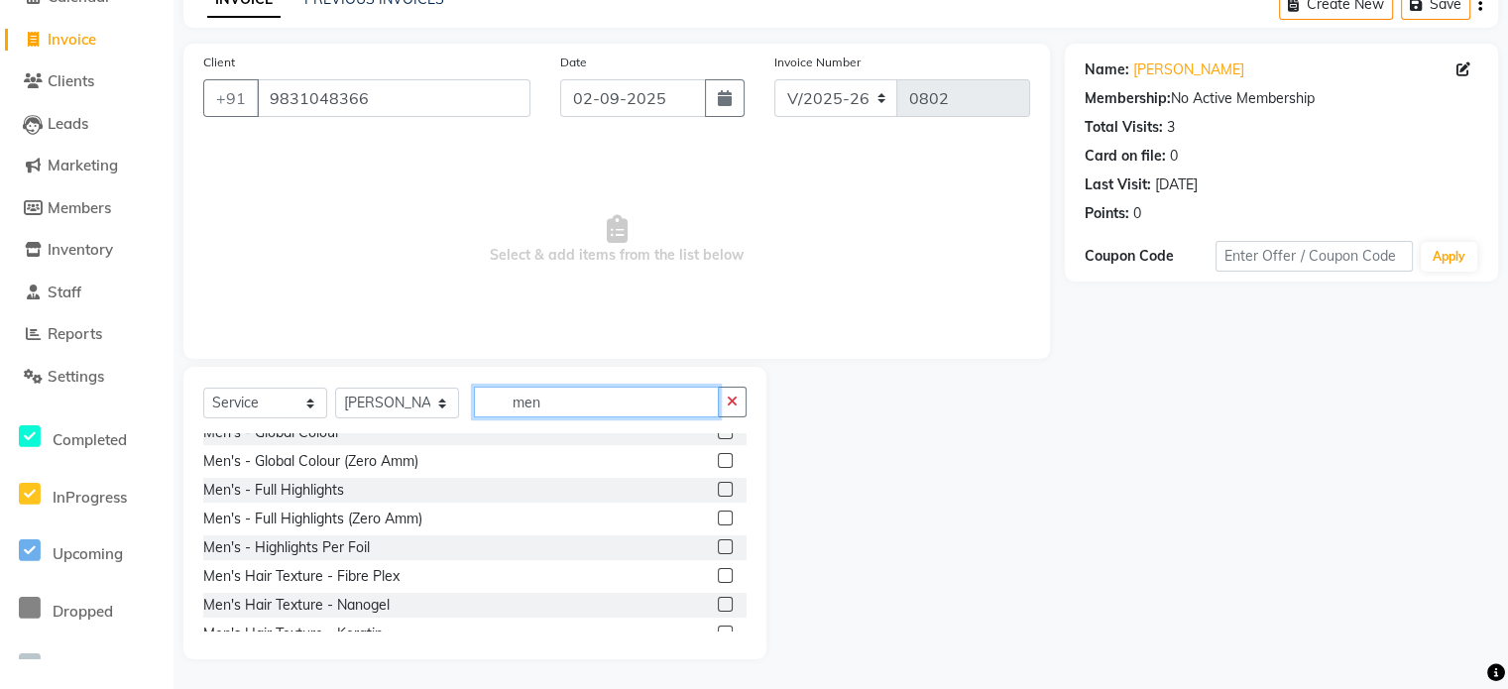
scroll to position [294, 0]
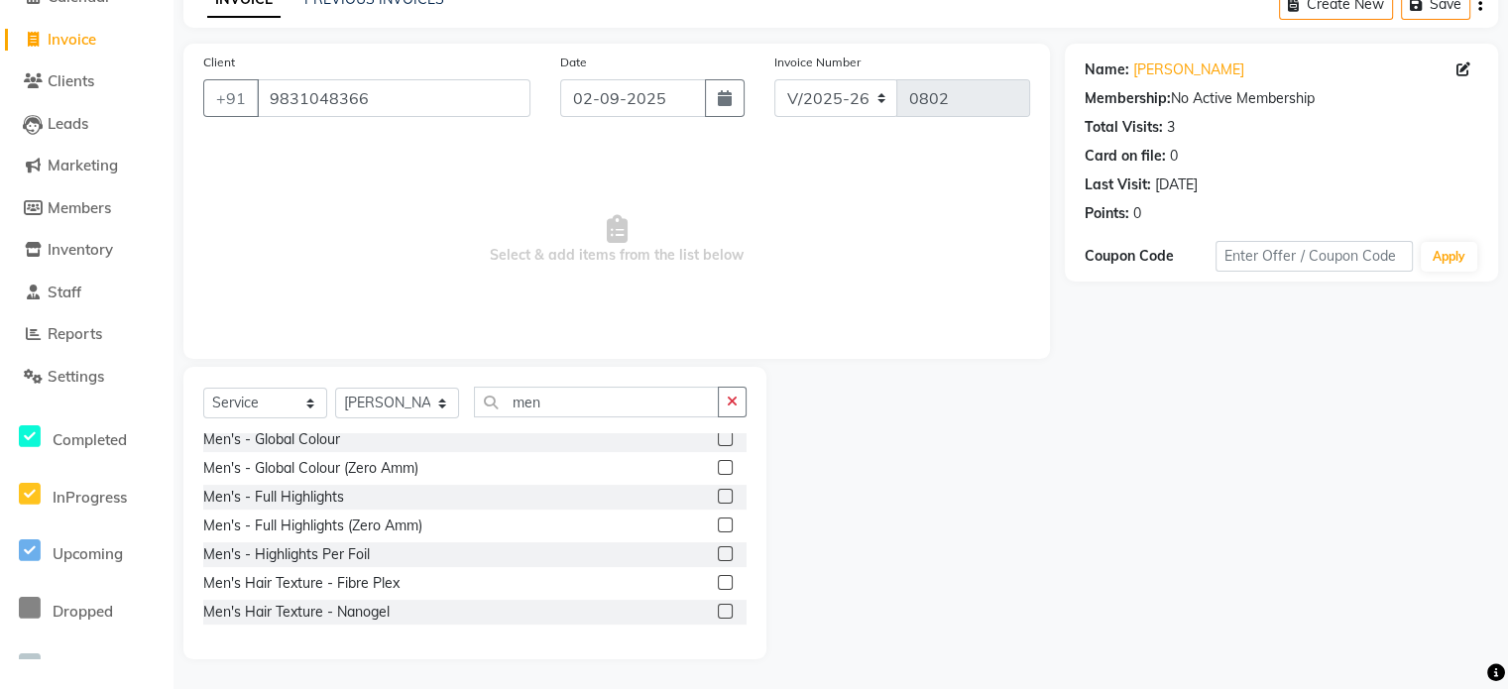
click at [718, 466] on label at bounding box center [725, 467] width 15 height 15
click at [718, 466] on input "checkbox" at bounding box center [724, 468] width 13 height 13
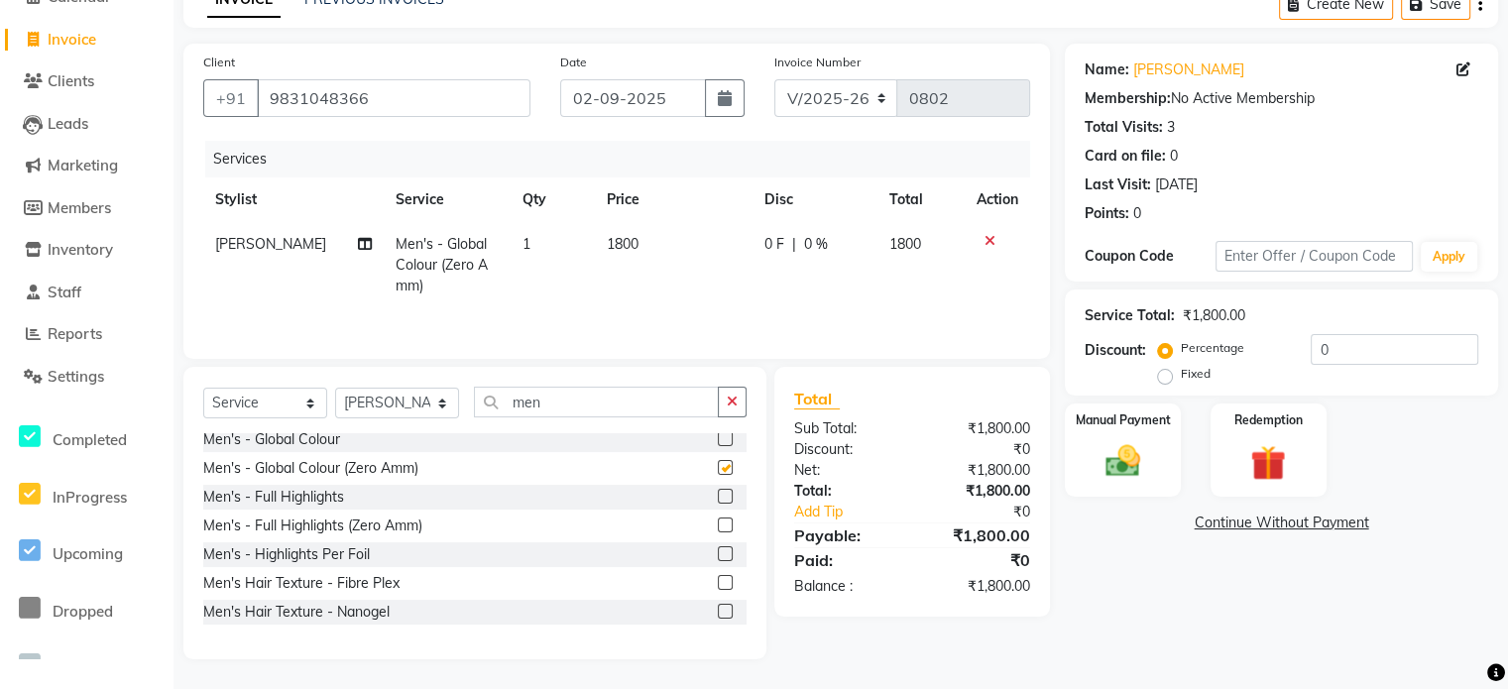
checkbox input "false"
drag, startPoint x: 559, startPoint y: 400, endPoint x: 467, endPoint y: 412, distance: 93.0
click at [467, 412] on div "Select Service Product Membership Package Voucher Prepaid Gift Card Select Styl…" at bounding box center [474, 410] width 543 height 47
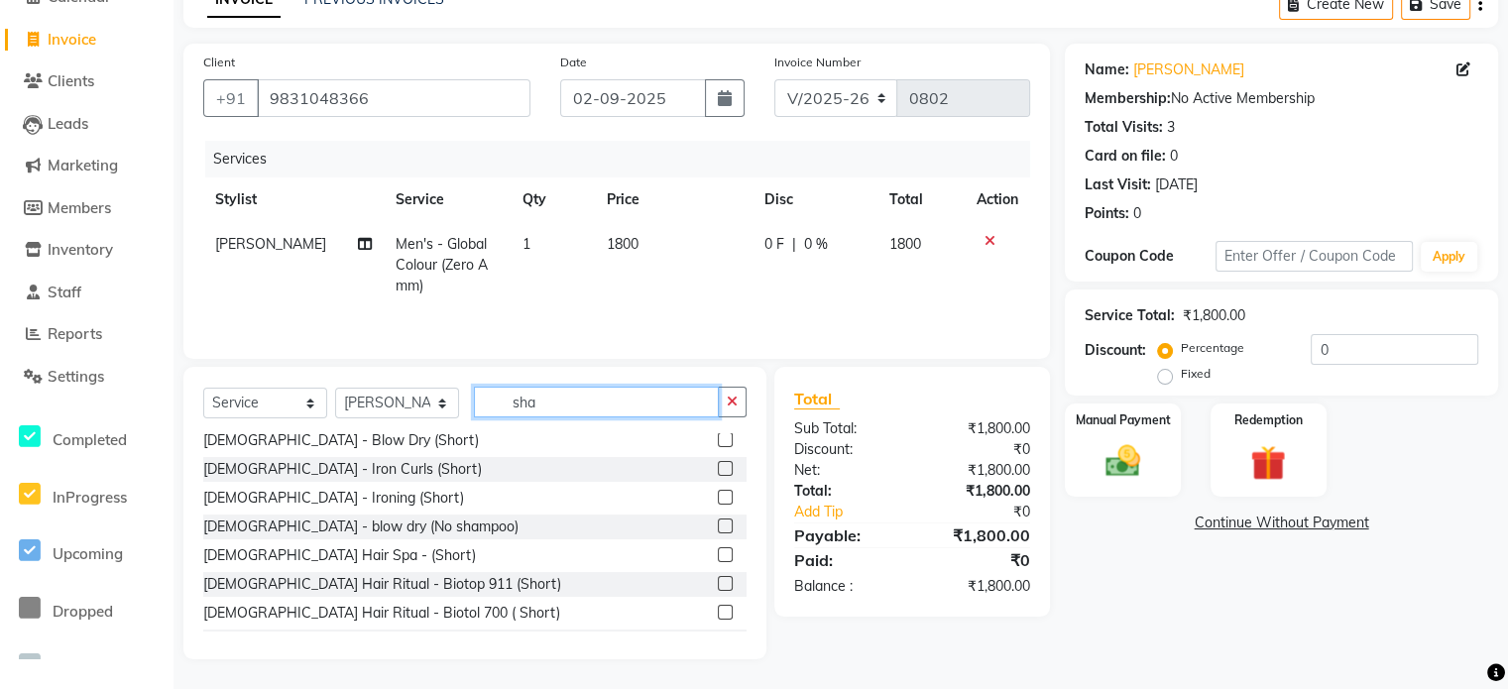
scroll to position [62, 0]
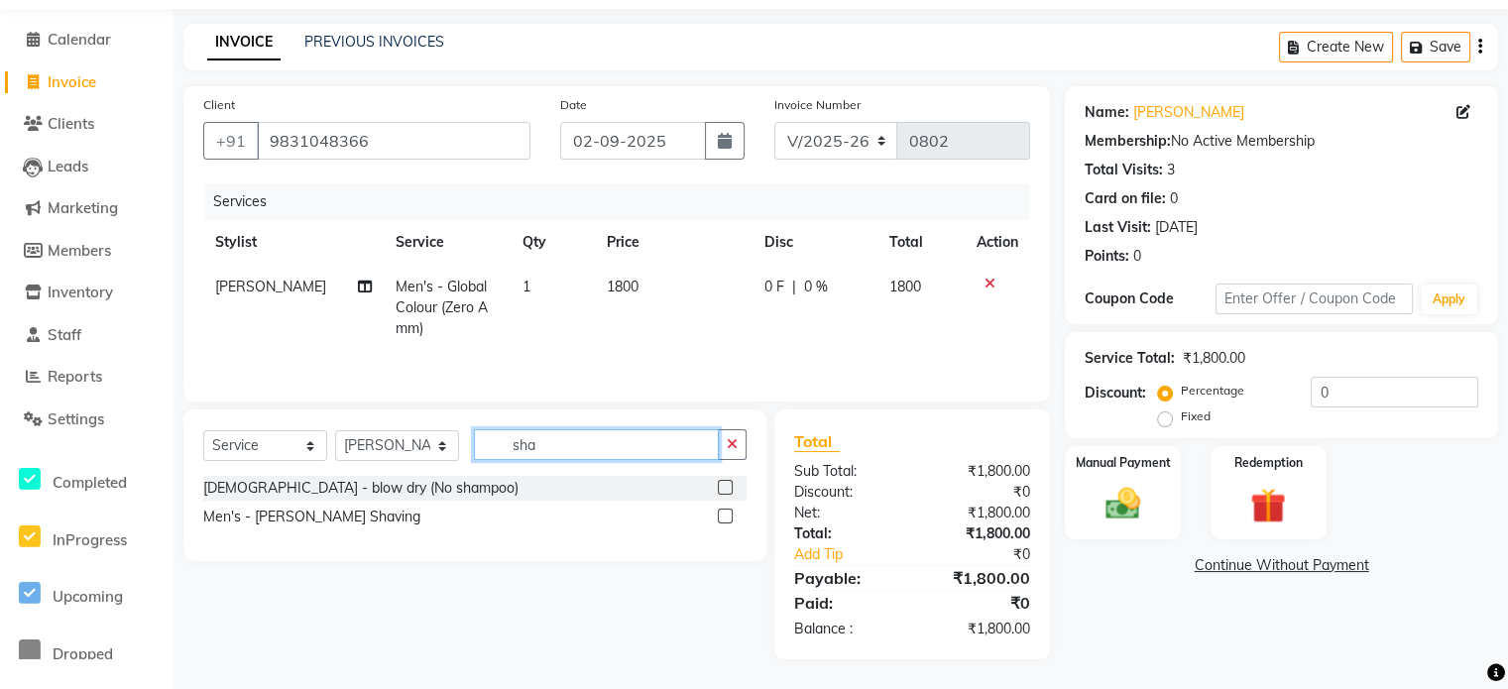
type input "sha"
click at [726, 519] on label at bounding box center [725, 516] width 15 height 15
click at [726, 519] on input "checkbox" at bounding box center [724, 517] width 13 height 13
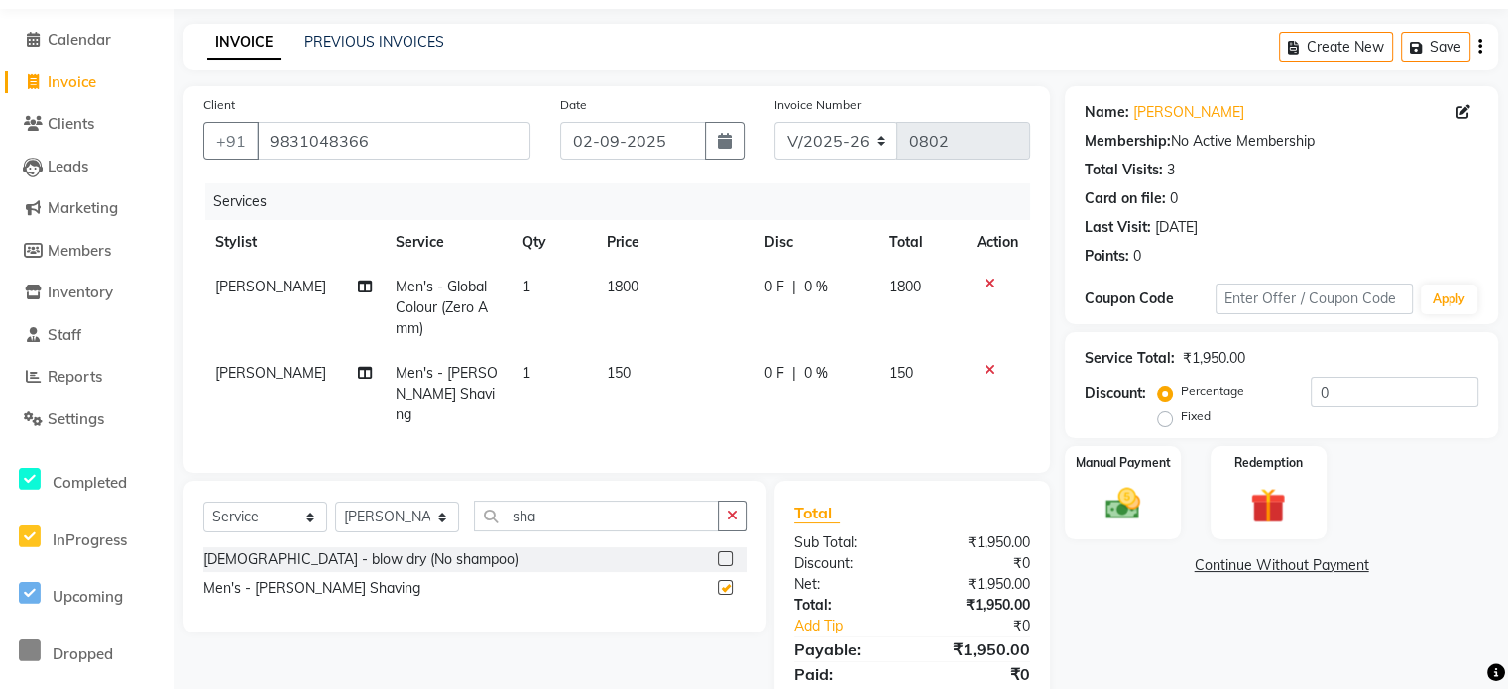
checkbox input "false"
click at [1448, 48] on button "Save" at bounding box center [1435, 47] width 69 height 31
click at [91, 44] on span "Calendar" at bounding box center [79, 39] width 63 height 19
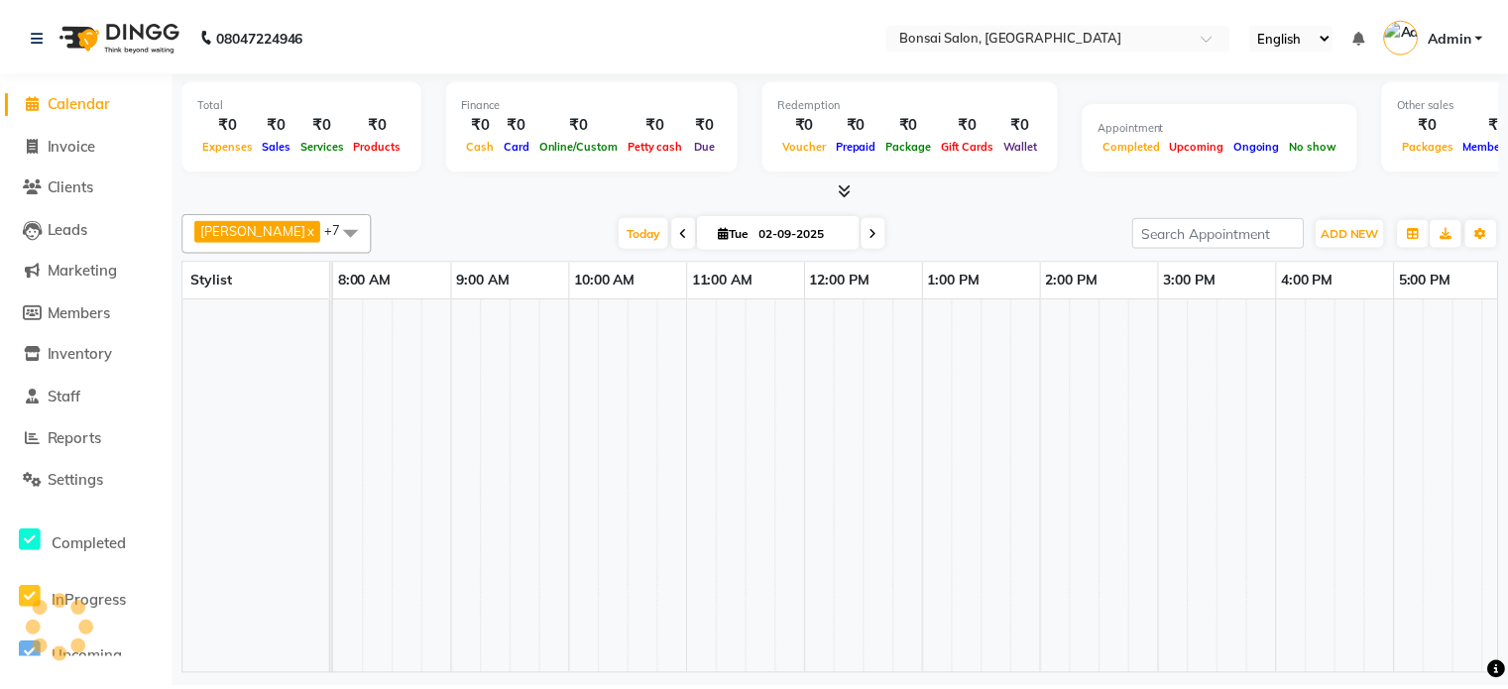
scroll to position [0, 132]
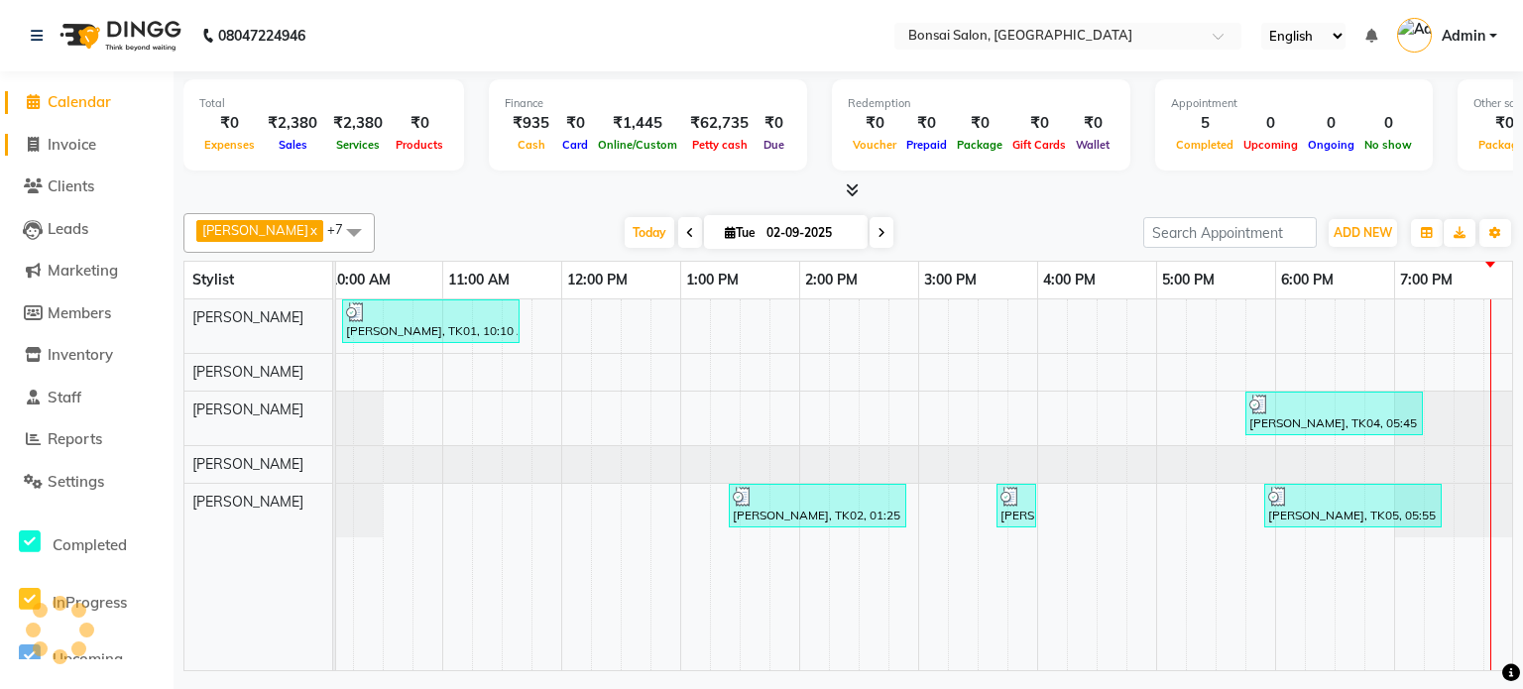
click at [69, 136] on span "Invoice" at bounding box center [72, 144] width 49 height 19
select select "service"
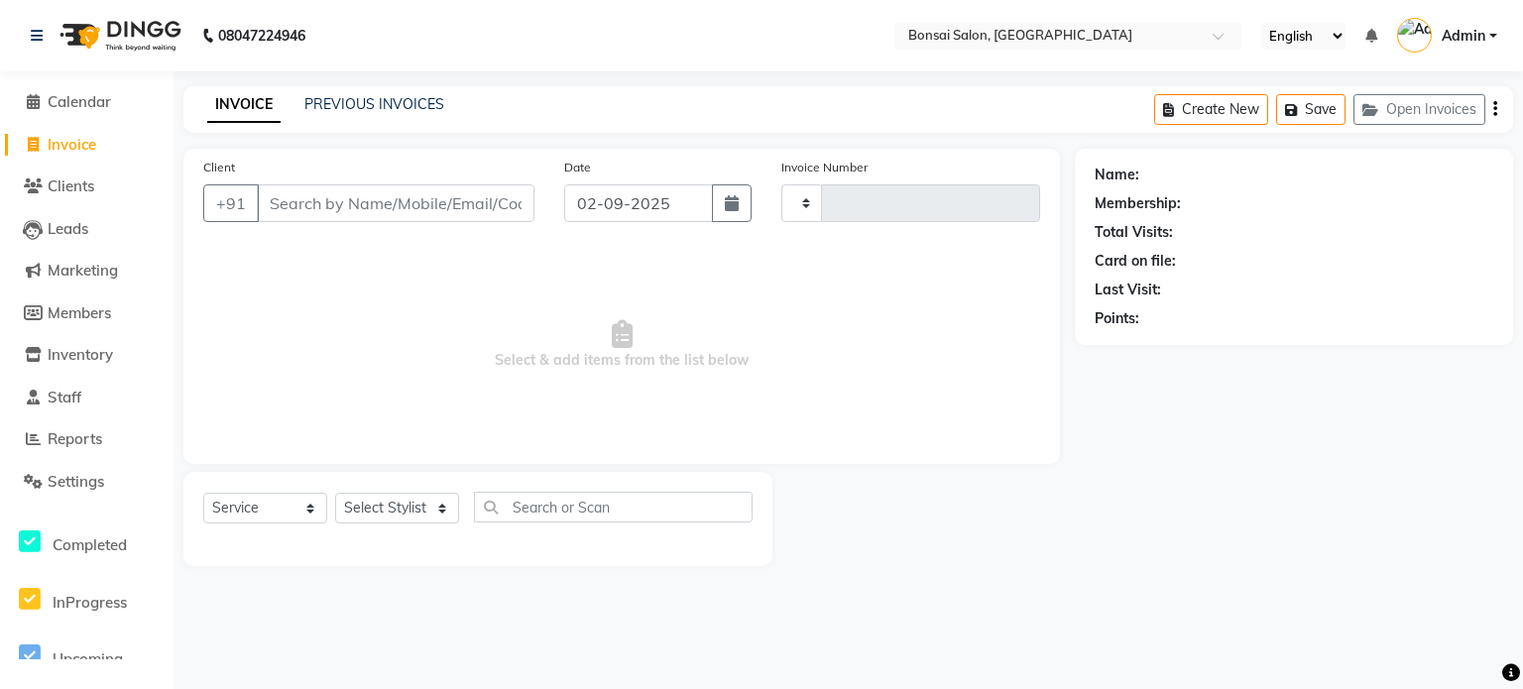
type input "0802"
select select "6719"
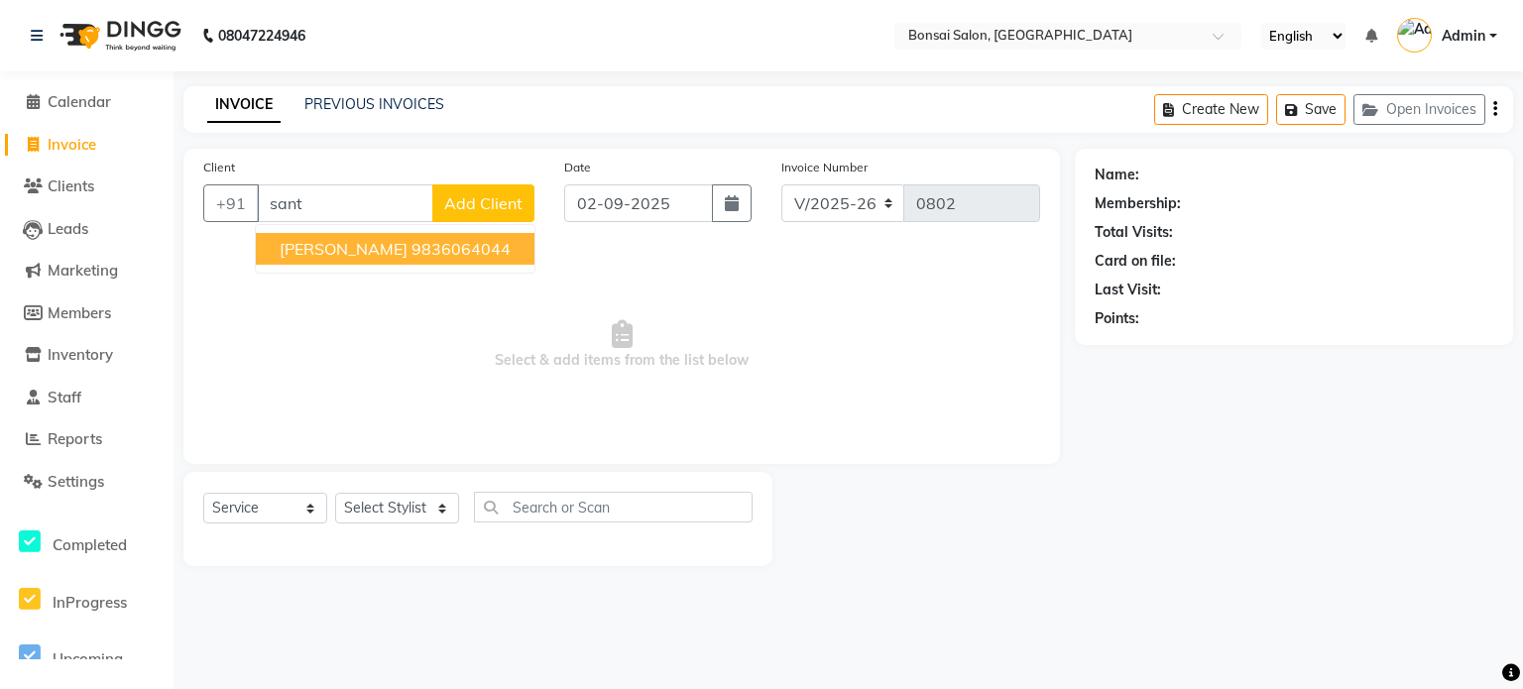
click at [359, 254] on span "[PERSON_NAME]" at bounding box center [344, 249] width 128 height 20
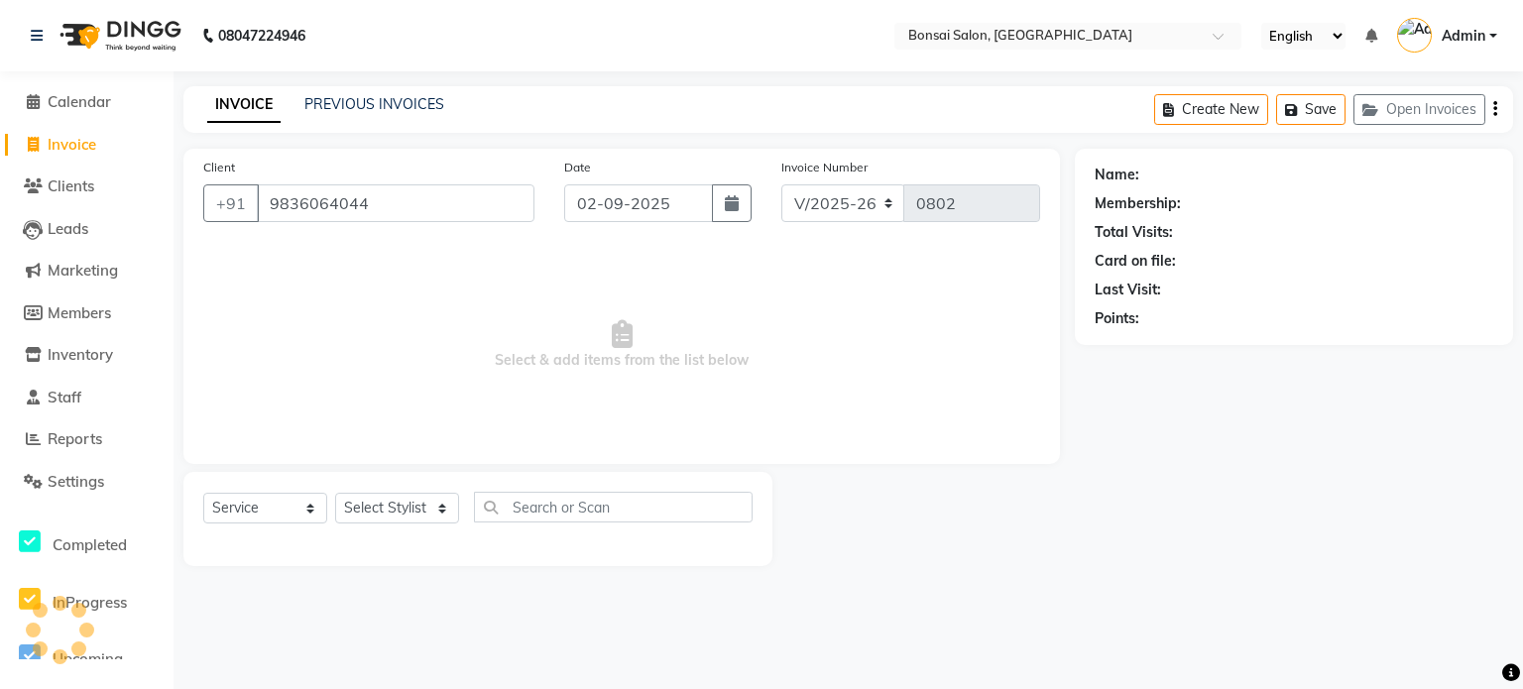
type input "9836064044"
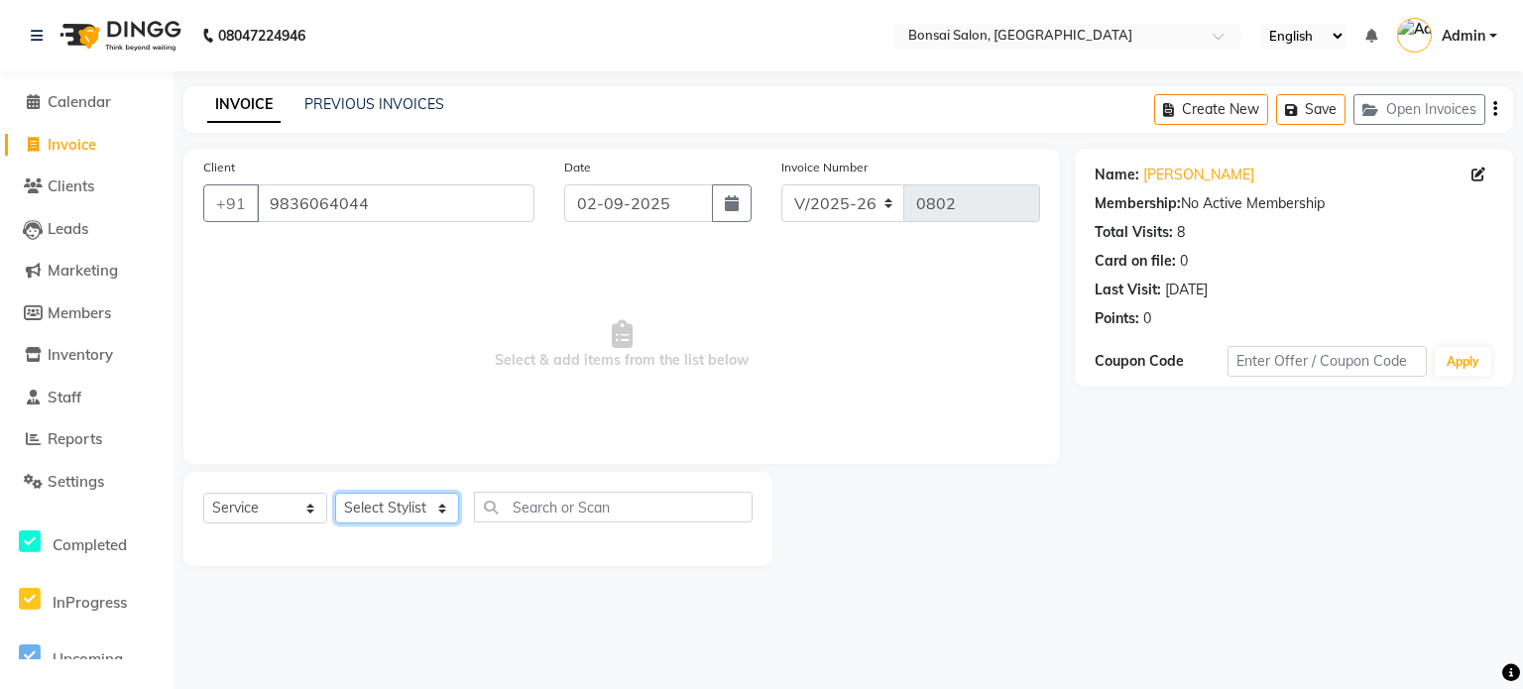
click at [417, 505] on select "Select Stylist [PERSON_NAME] [PERSON_NAME] [PERSON_NAME] [PERSON_NAME]" at bounding box center [397, 508] width 124 height 31
select select "61182"
click at [335, 494] on select "Select Stylist [PERSON_NAME] [PERSON_NAME] [PERSON_NAME] [PERSON_NAME]" at bounding box center [397, 508] width 124 height 31
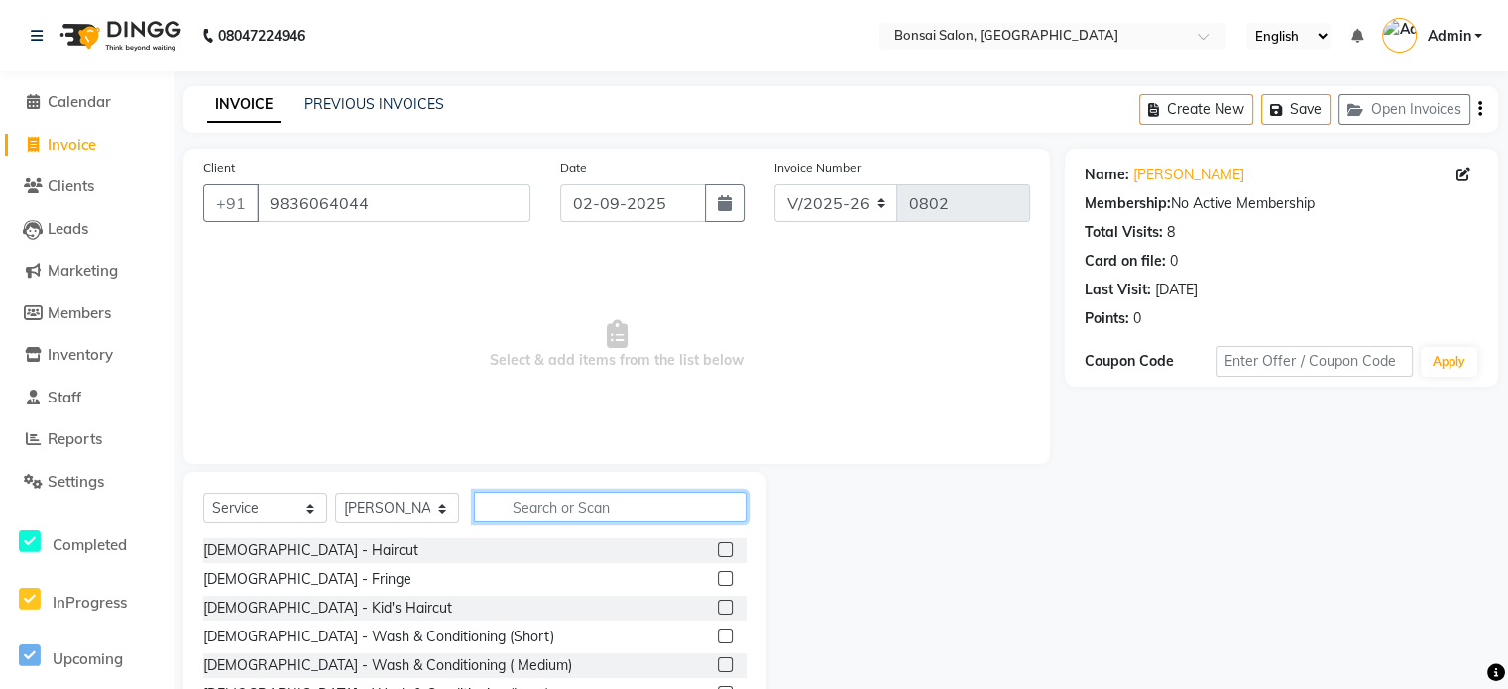
click at [537, 506] on input "text" at bounding box center [610, 507] width 273 height 31
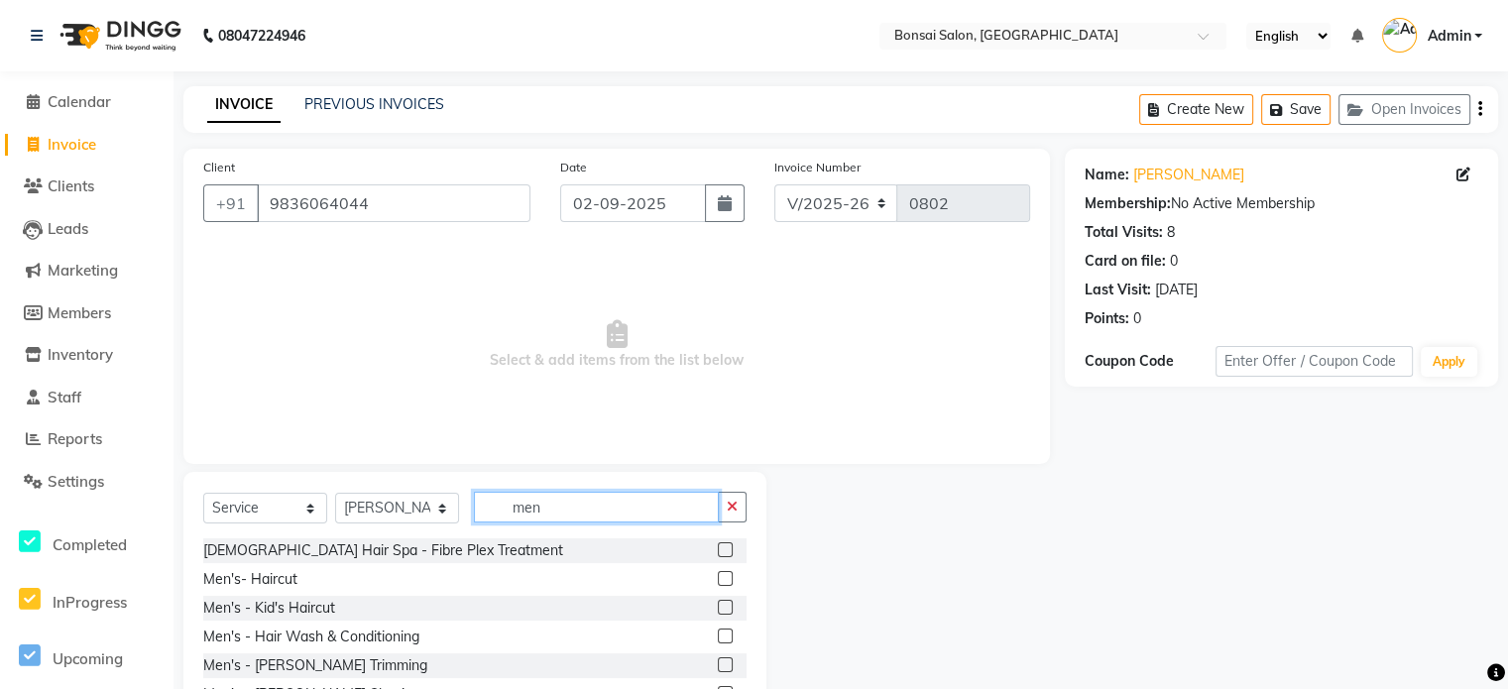
type input "men"
click at [718, 574] on label at bounding box center [725, 578] width 15 height 15
click at [718, 574] on input "checkbox" at bounding box center [724, 579] width 13 height 13
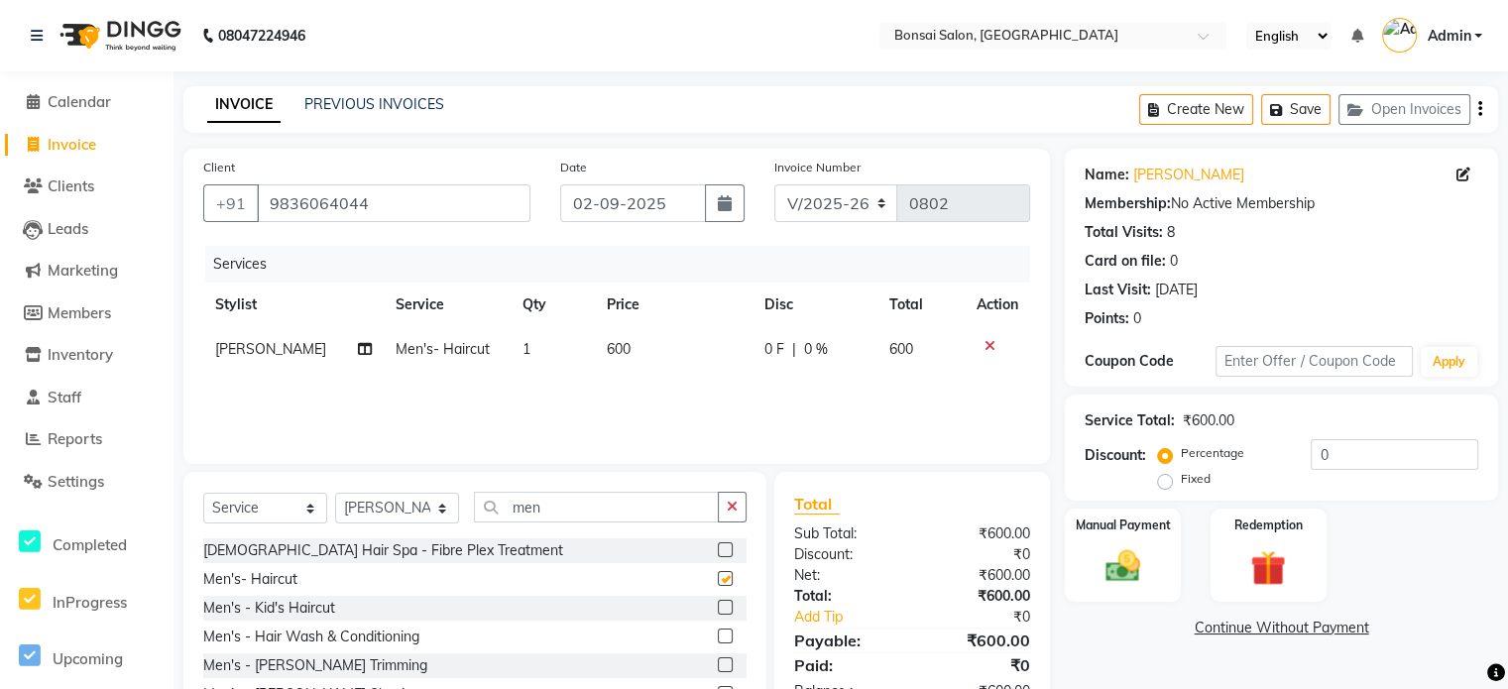
checkbox input "false"
click at [1317, 109] on button "Save" at bounding box center [1295, 109] width 69 height 31
click at [1383, 107] on button "Open Invoices" at bounding box center [1405, 109] width 132 height 31
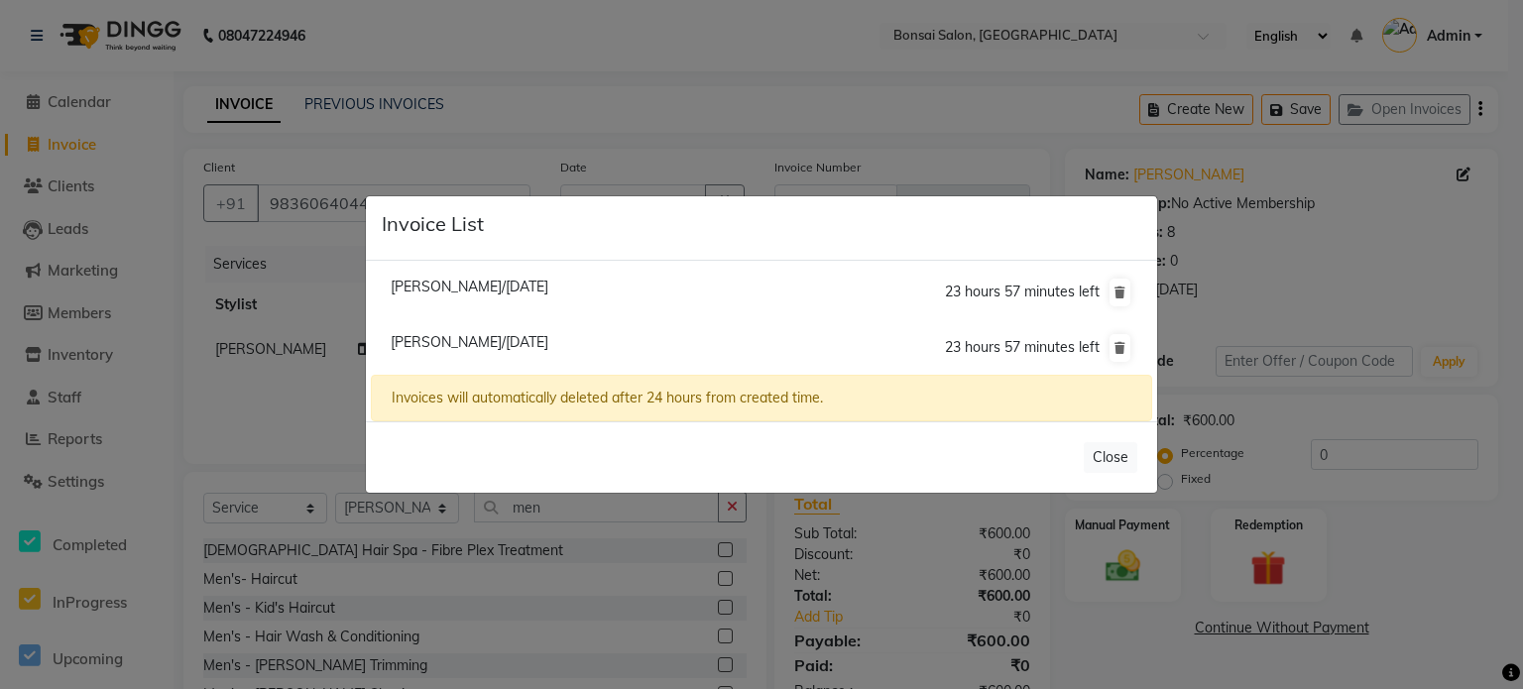
click at [473, 284] on span "[PERSON_NAME]/[DATE]" at bounding box center [470, 287] width 158 height 18
type input "9831048366"
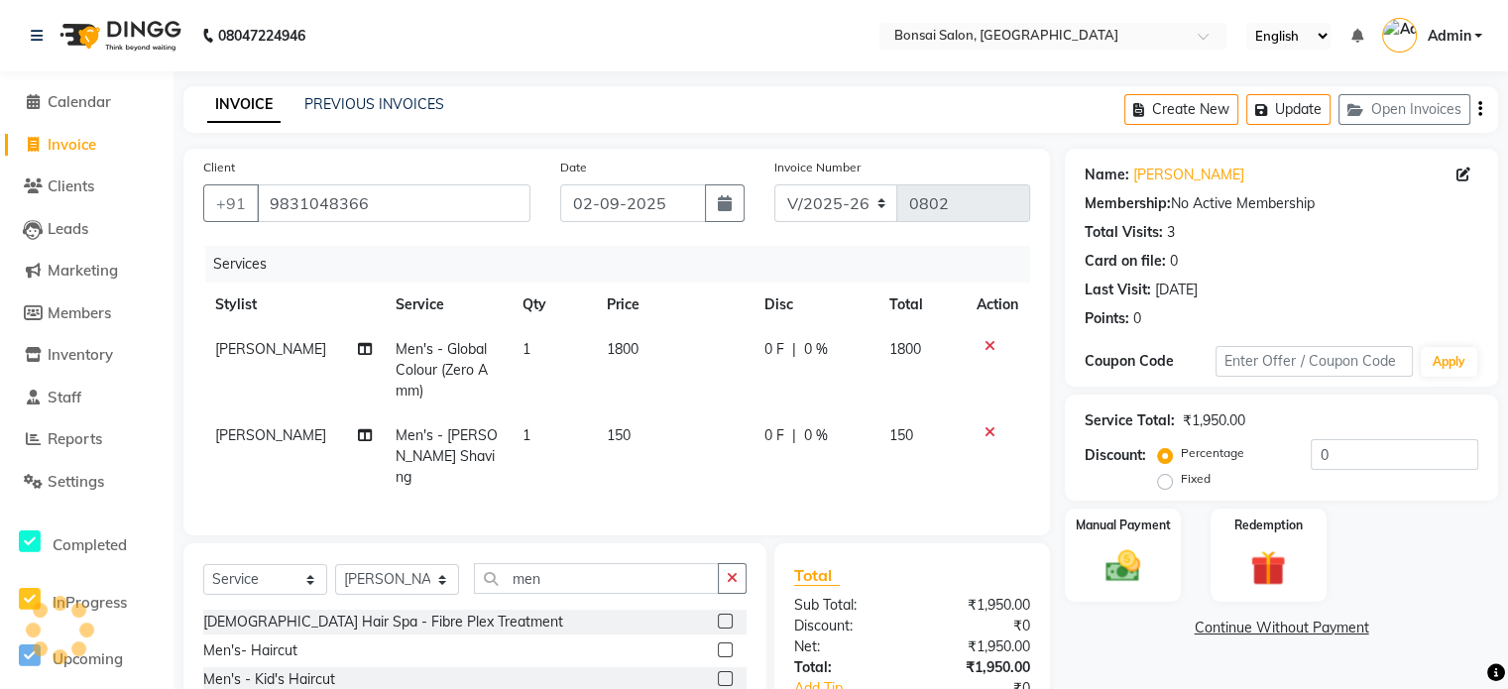
select select
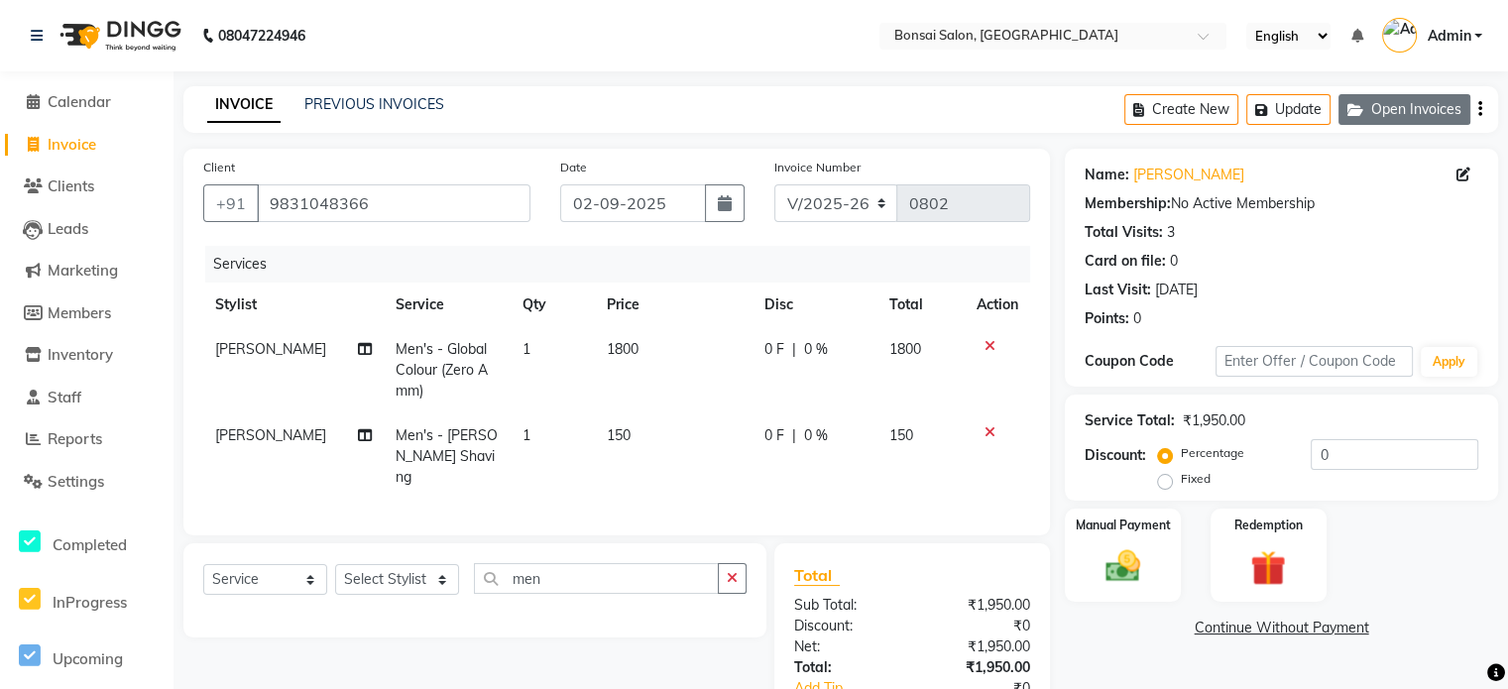
click at [1390, 101] on button "Open Invoices" at bounding box center [1405, 109] width 132 height 31
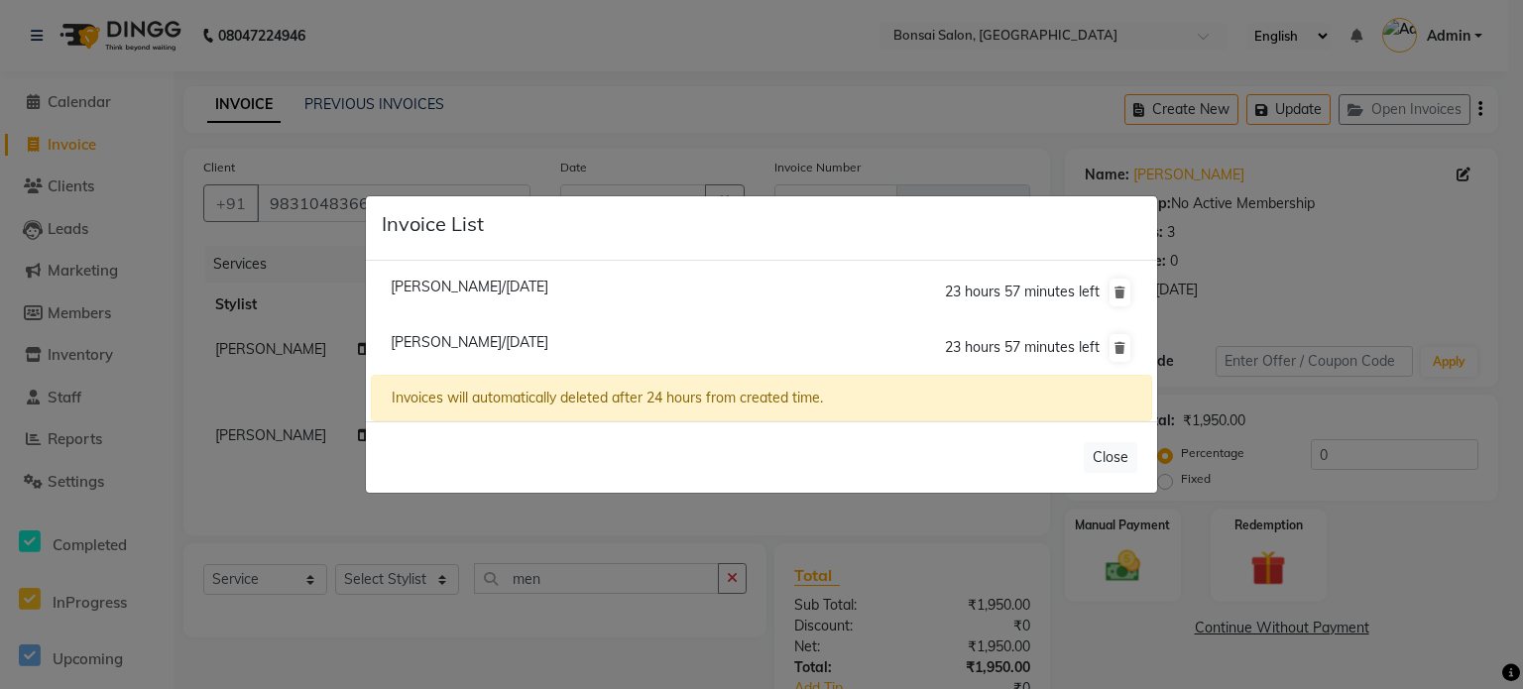
click at [446, 334] on span "[PERSON_NAME]/[DATE]" at bounding box center [470, 342] width 158 height 18
type input "9836064044"
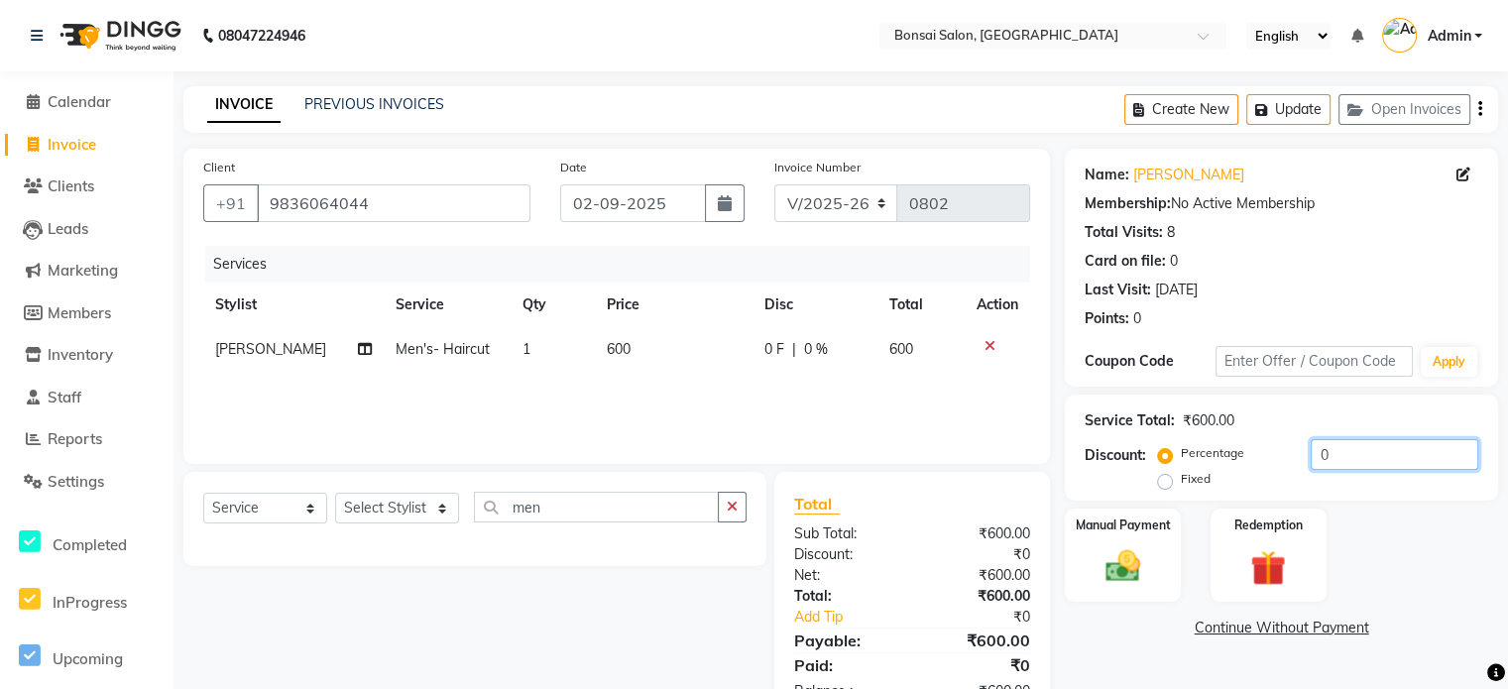
drag, startPoint x: 1355, startPoint y: 454, endPoint x: 1249, endPoint y: 449, distance: 105.2
click at [1253, 451] on div "Percentage Fixed 0" at bounding box center [1320, 466] width 316 height 54
type input "5"
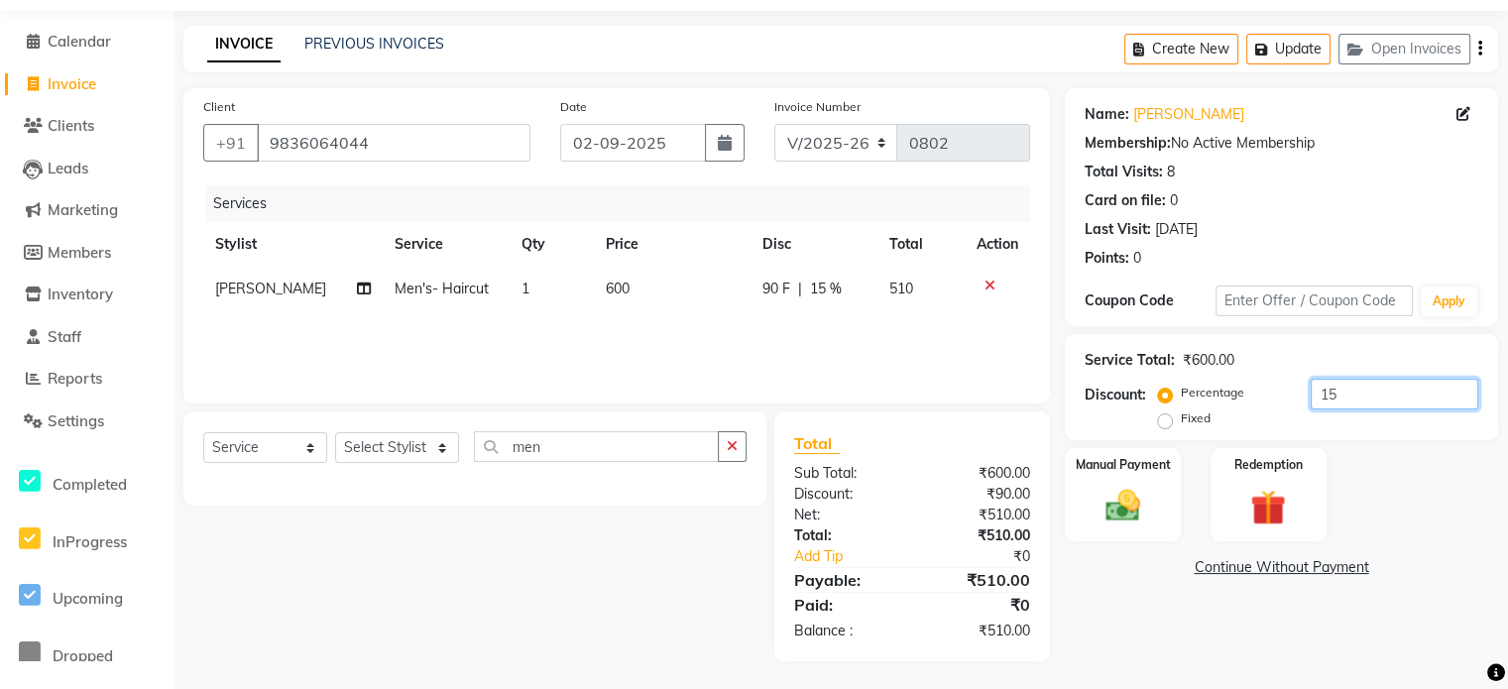
scroll to position [62, 0]
type input "15"
click at [1109, 504] on img at bounding box center [1122, 504] width 59 height 42
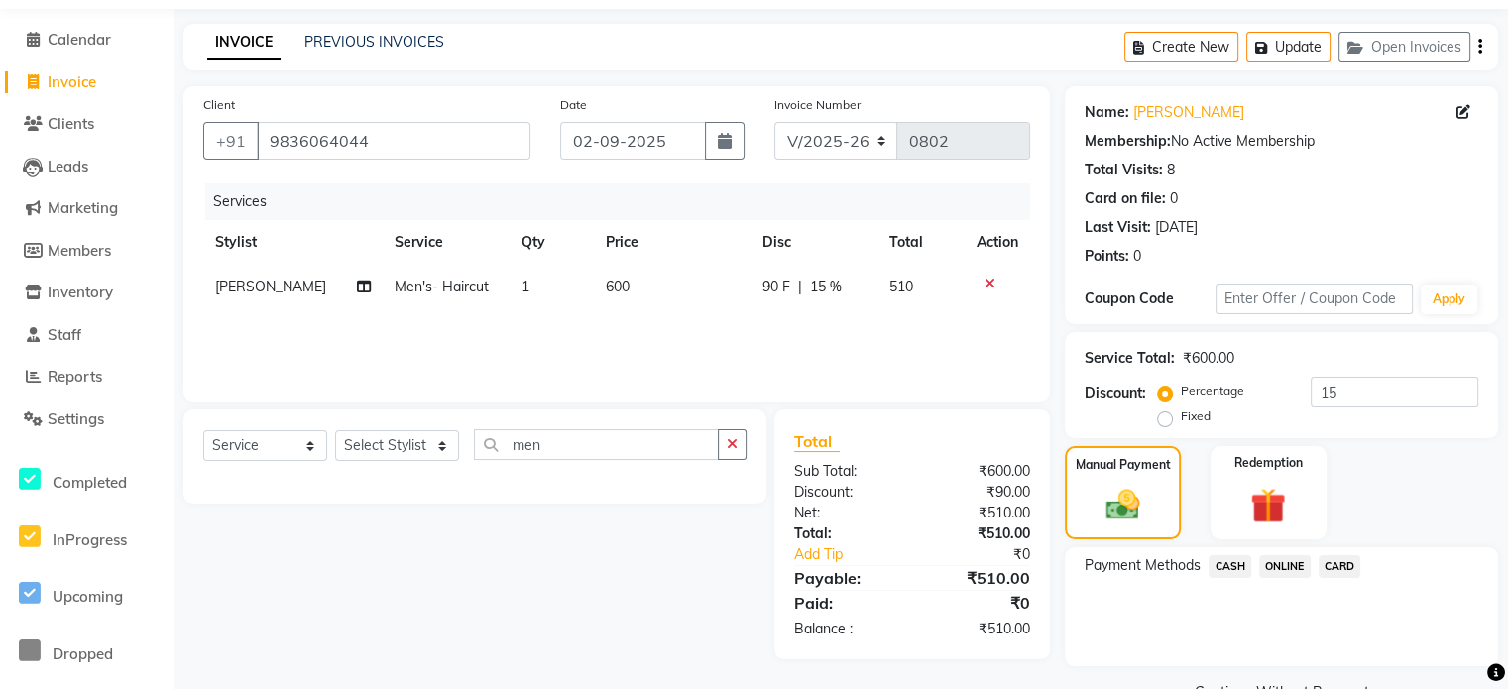
click at [1220, 562] on span "CASH" at bounding box center [1230, 566] width 43 height 23
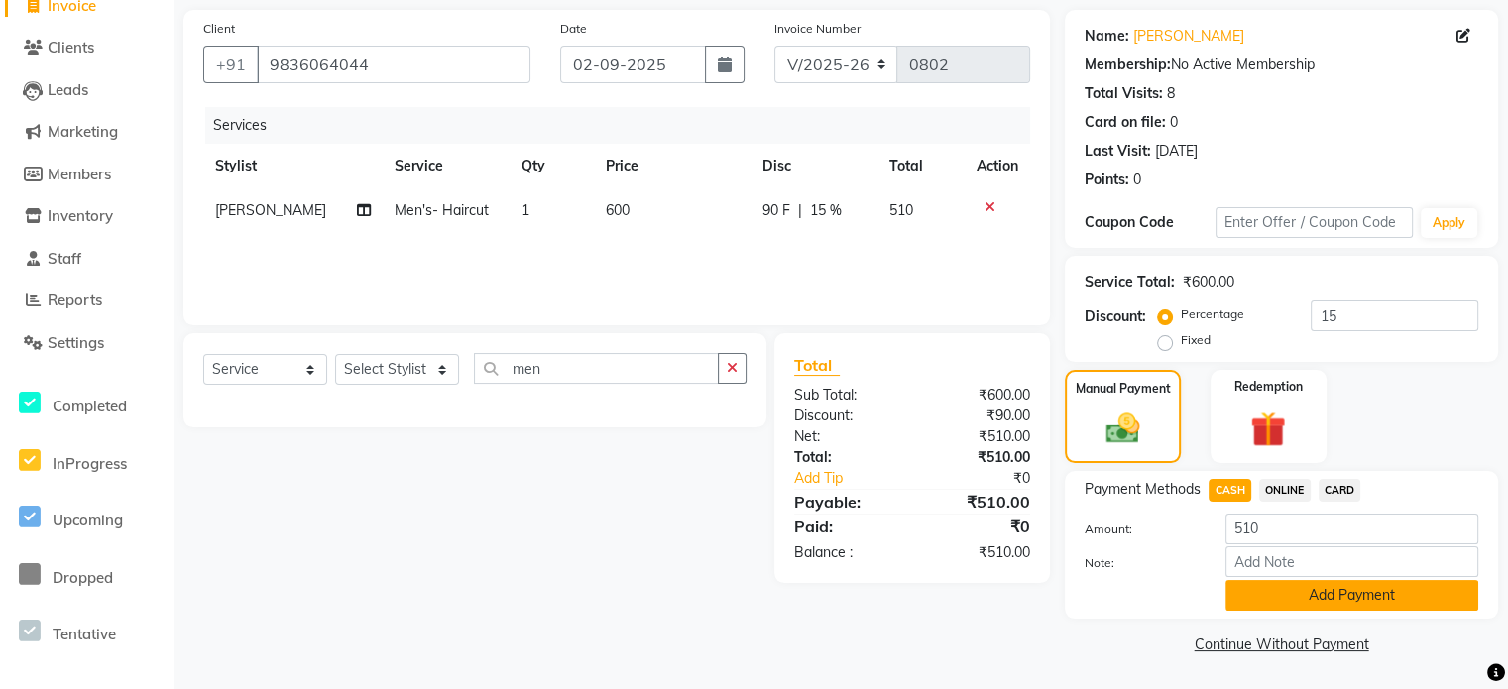
click at [1381, 583] on button "Add Payment" at bounding box center [1352, 595] width 253 height 31
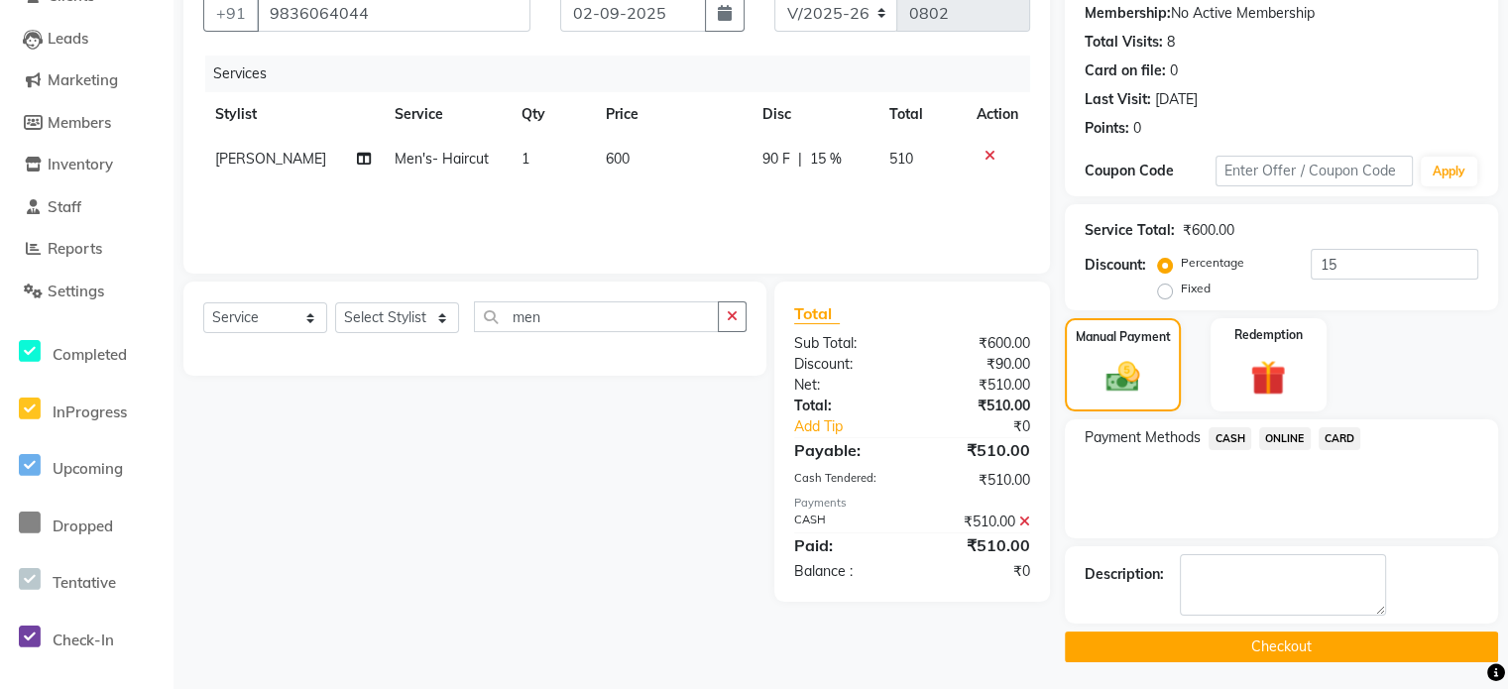
scroll to position [191, 0]
click at [1329, 649] on button "Checkout" at bounding box center [1281, 646] width 433 height 31
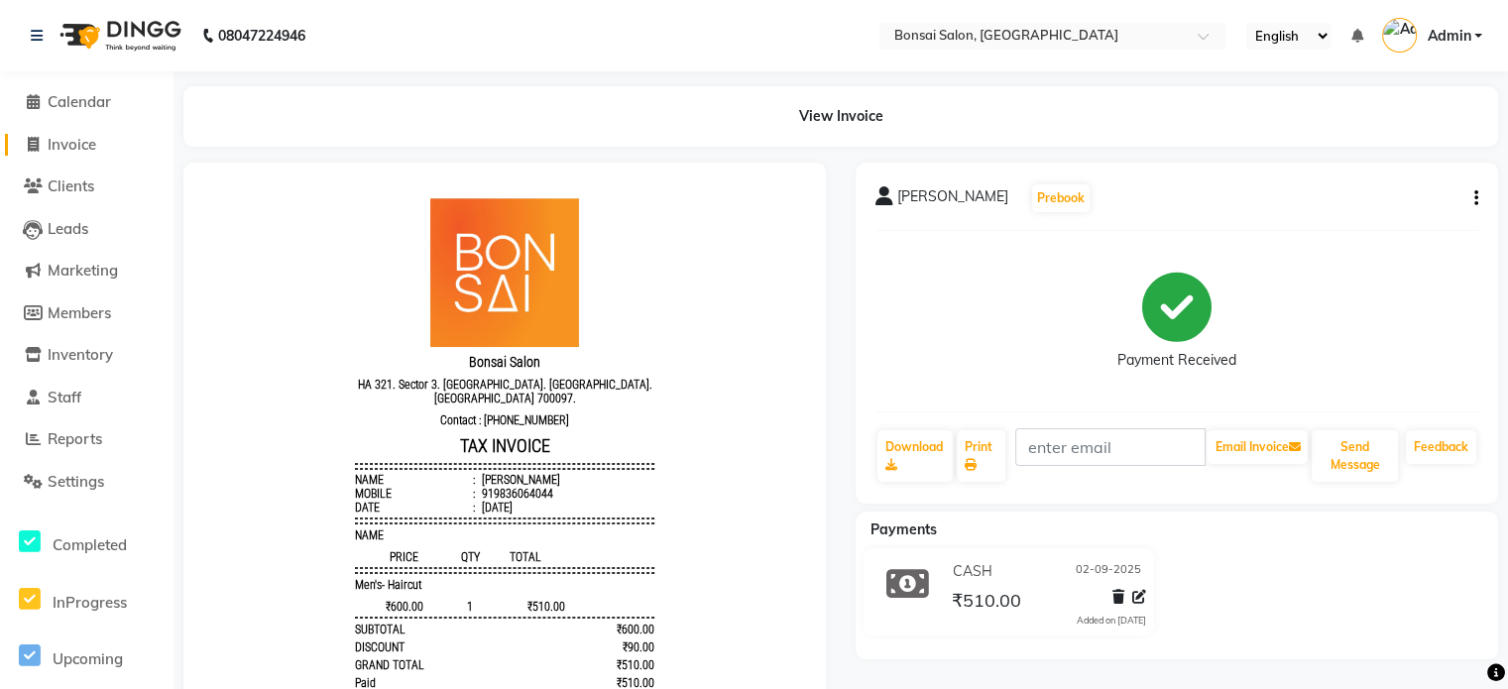
click at [66, 140] on span "Invoice" at bounding box center [72, 144] width 49 height 19
select select "service"
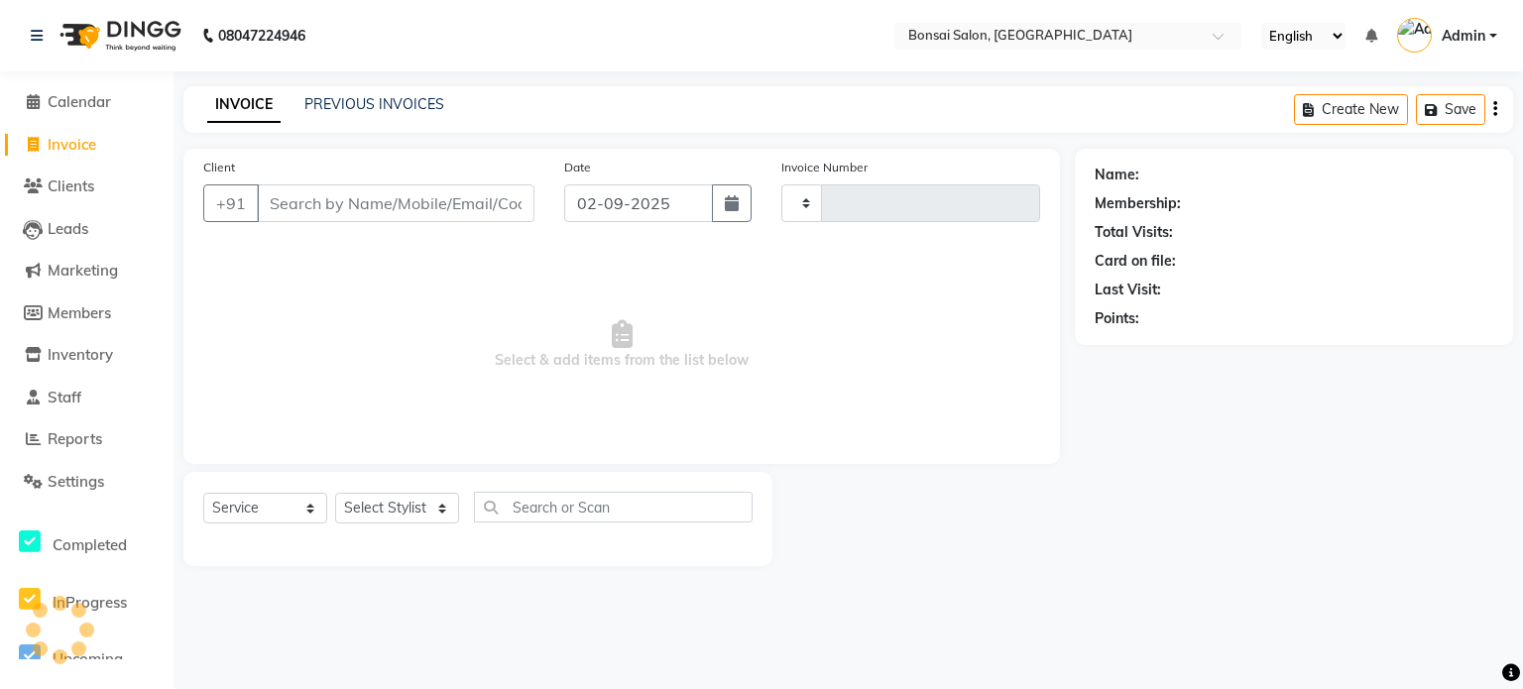
type input "0803"
select select "6719"
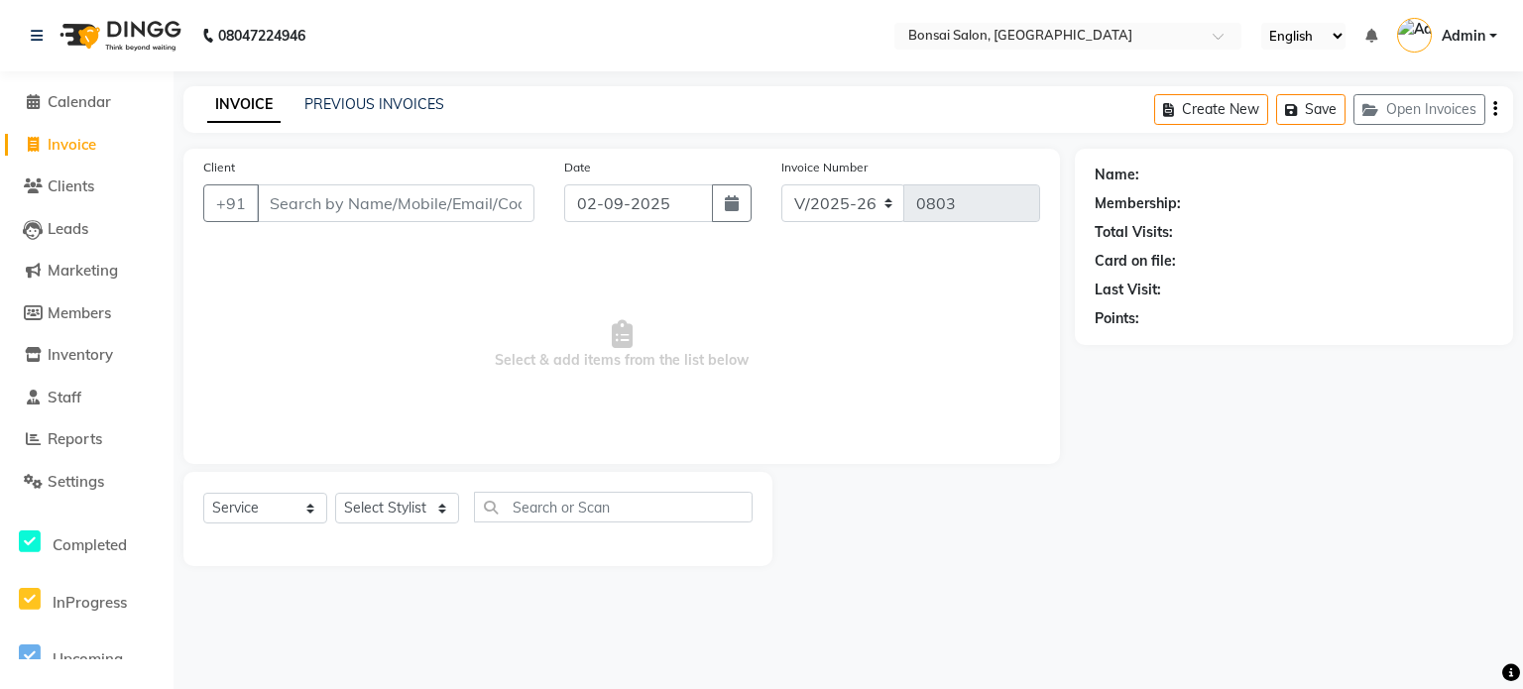
click at [317, 117] on div "INVOICE PREVIOUS INVOICES Create New Save Open Invoices" at bounding box center [848, 109] width 1330 height 47
click at [328, 107] on link "PREVIOUS INVOICES" at bounding box center [374, 104] width 140 height 18
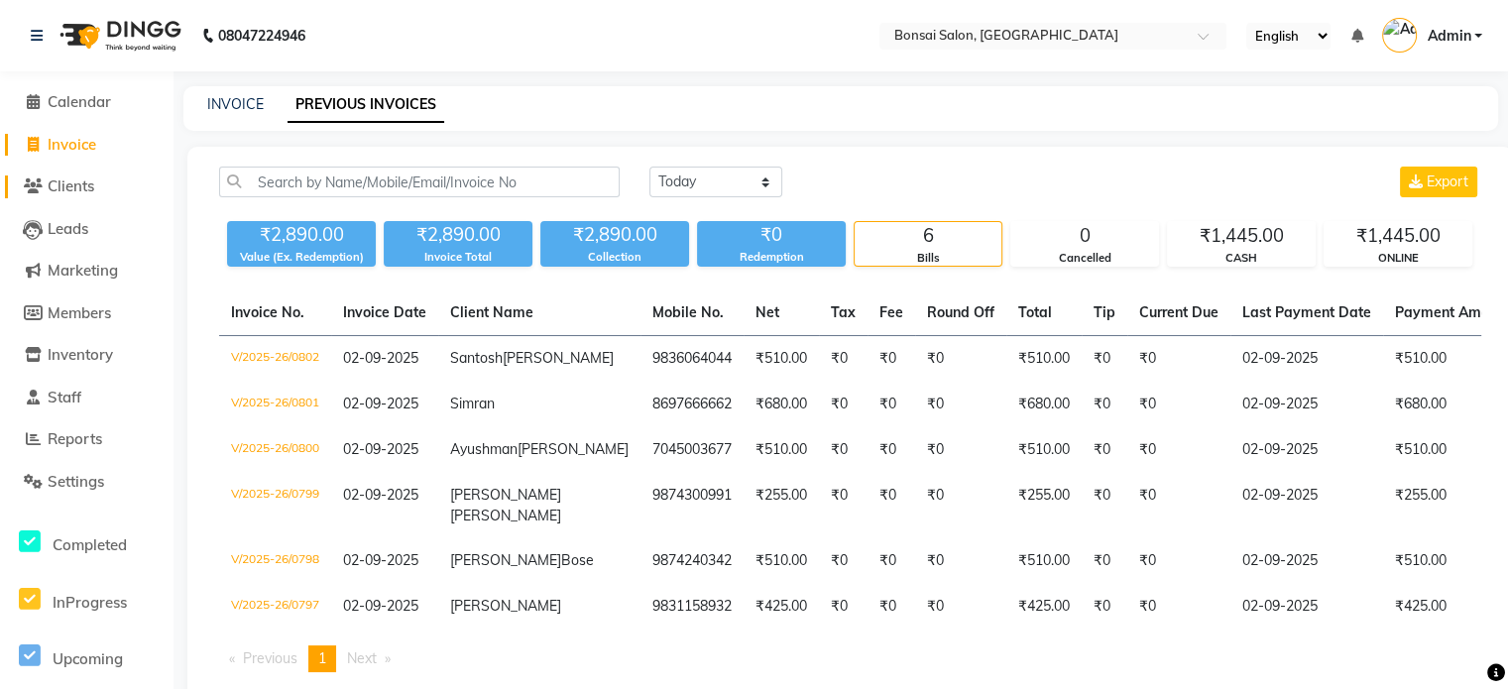
click at [94, 187] on span "Clients" at bounding box center [71, 186] width 47 height 19
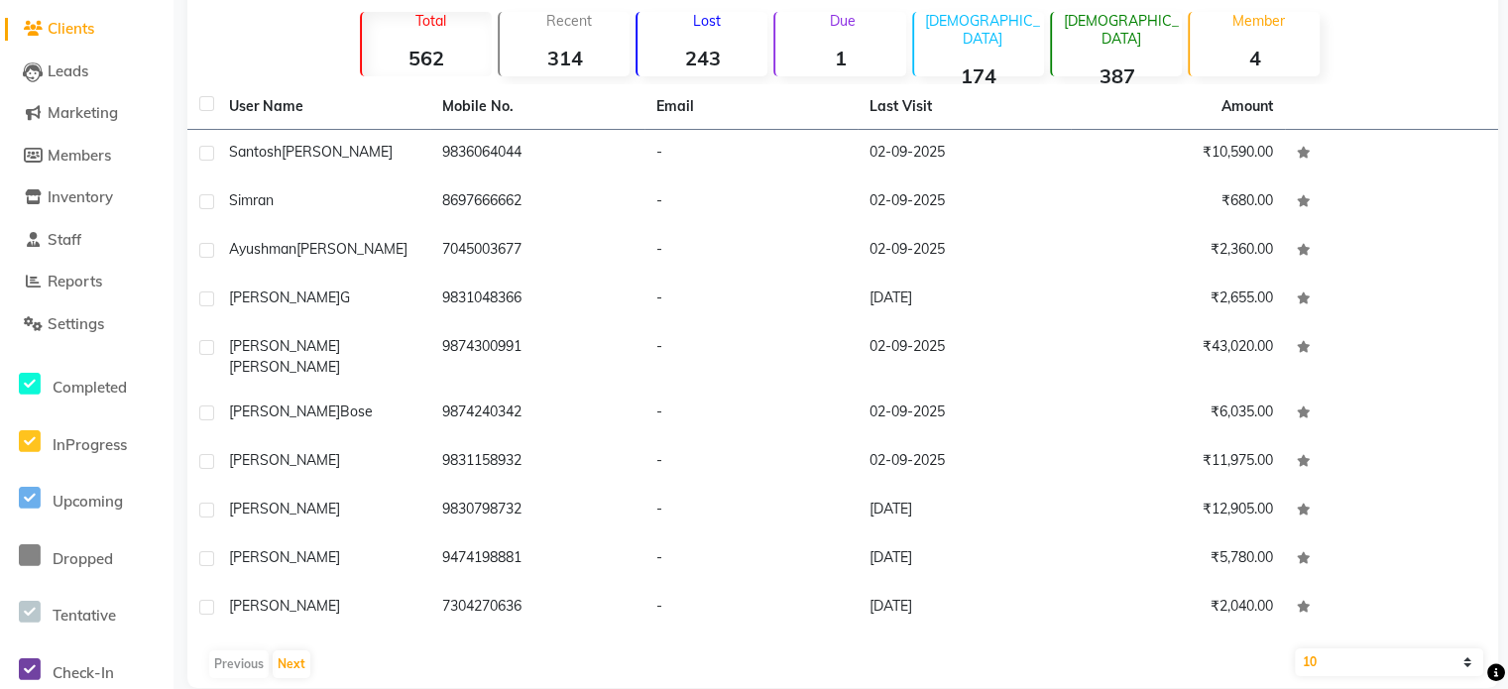
scroll to position [169, 0]
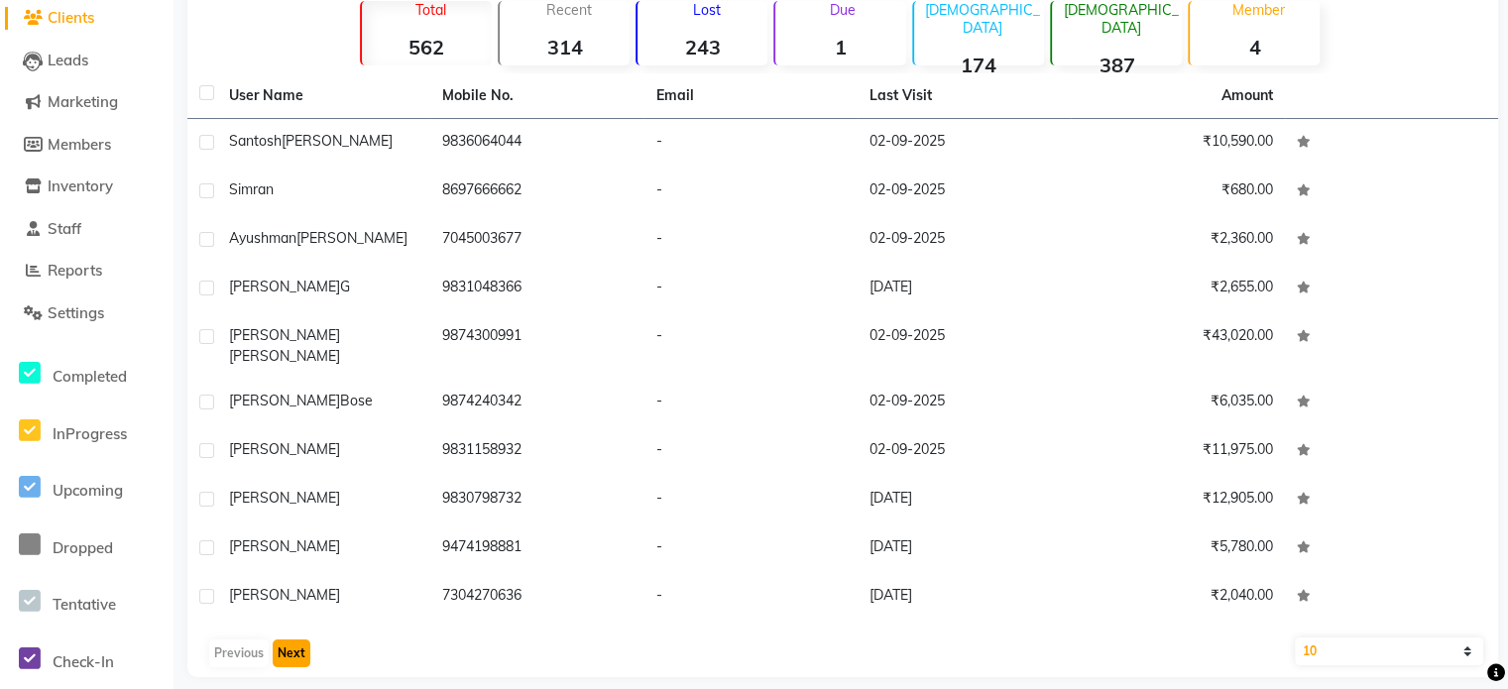
click at [296, 640] on button "Next" at bounding box center [292, 654] width 38 height 28
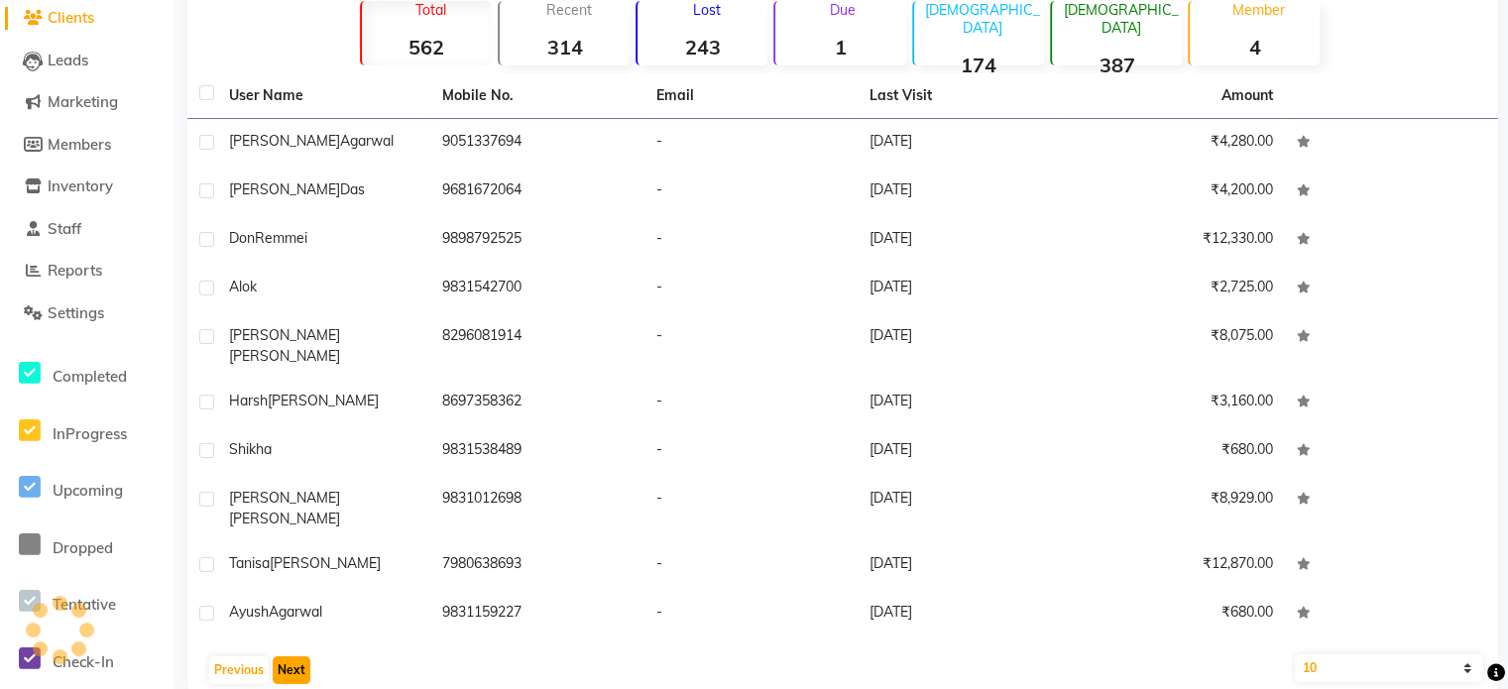
click at [296, 656] on button "Next" at bounding box center [292, 670] width 38 height 28
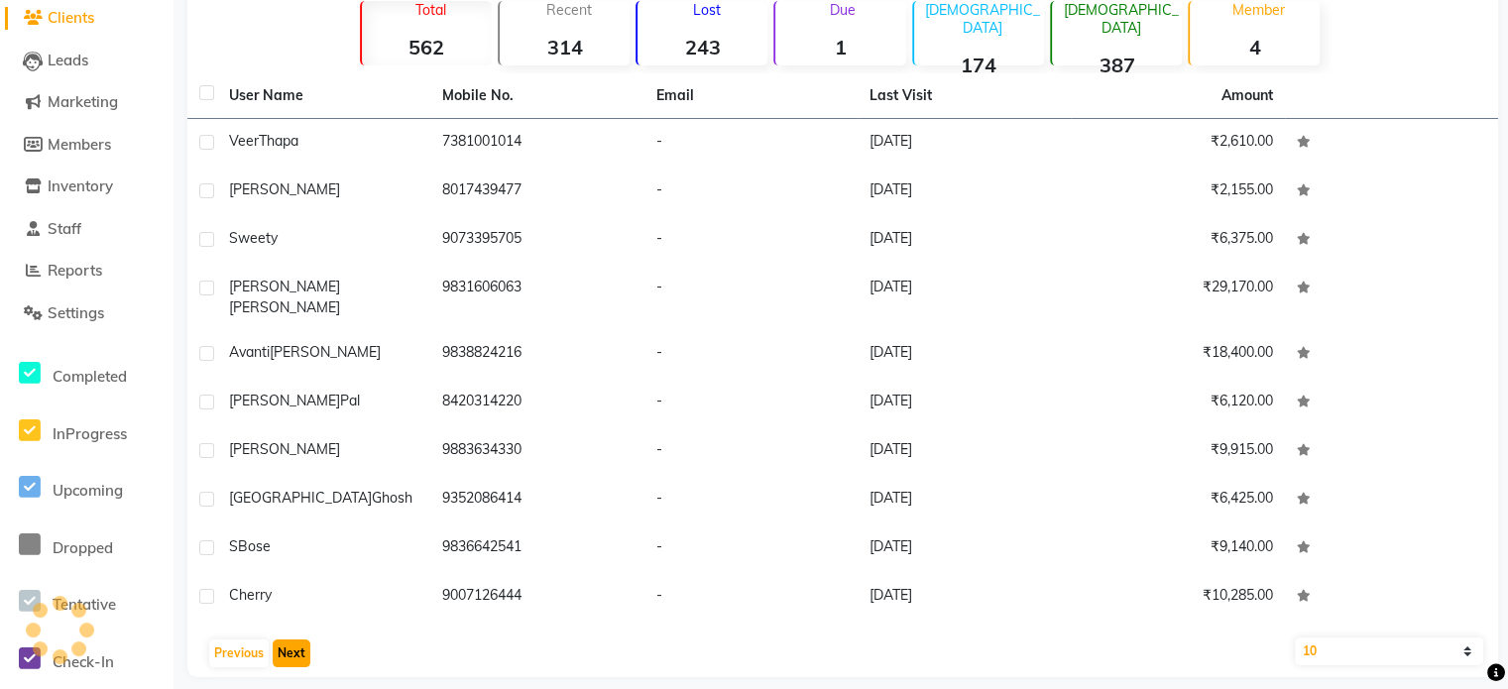
click at [296, 640] on button "Next" at bounding box center [292, 654] width 38 height 28
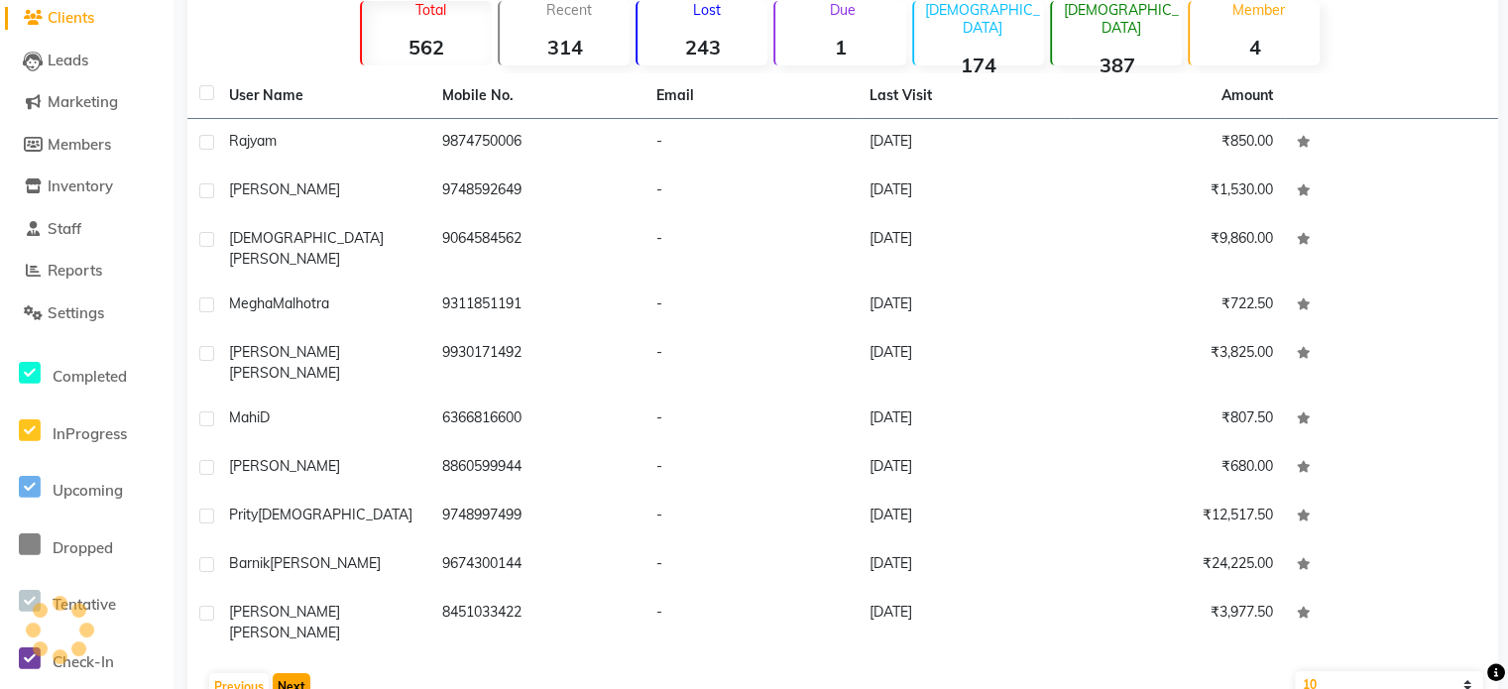
click at [296, 673] on button "Next" at bounding box center [292, 687] width 38 height 28
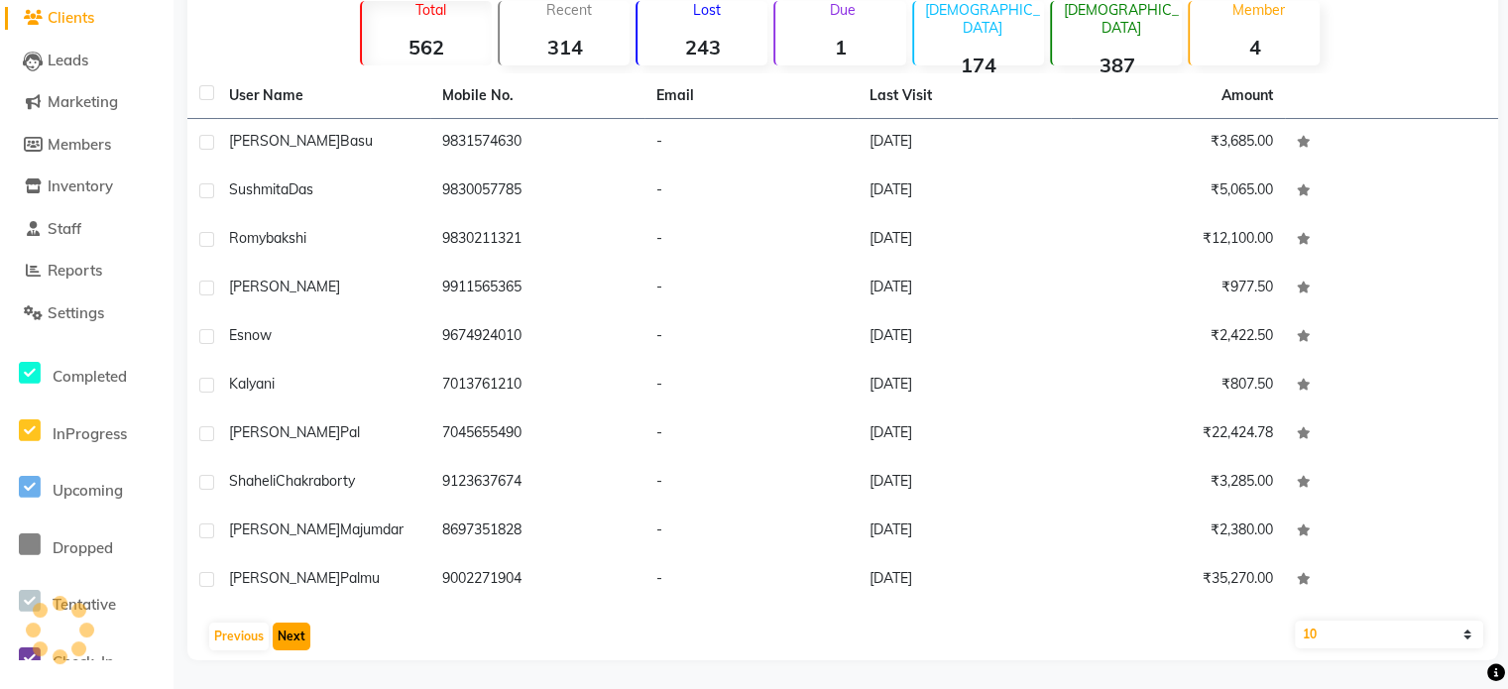
click at [296, 628] on button "Next" at bounding box center [292, 637] width 38 height 28
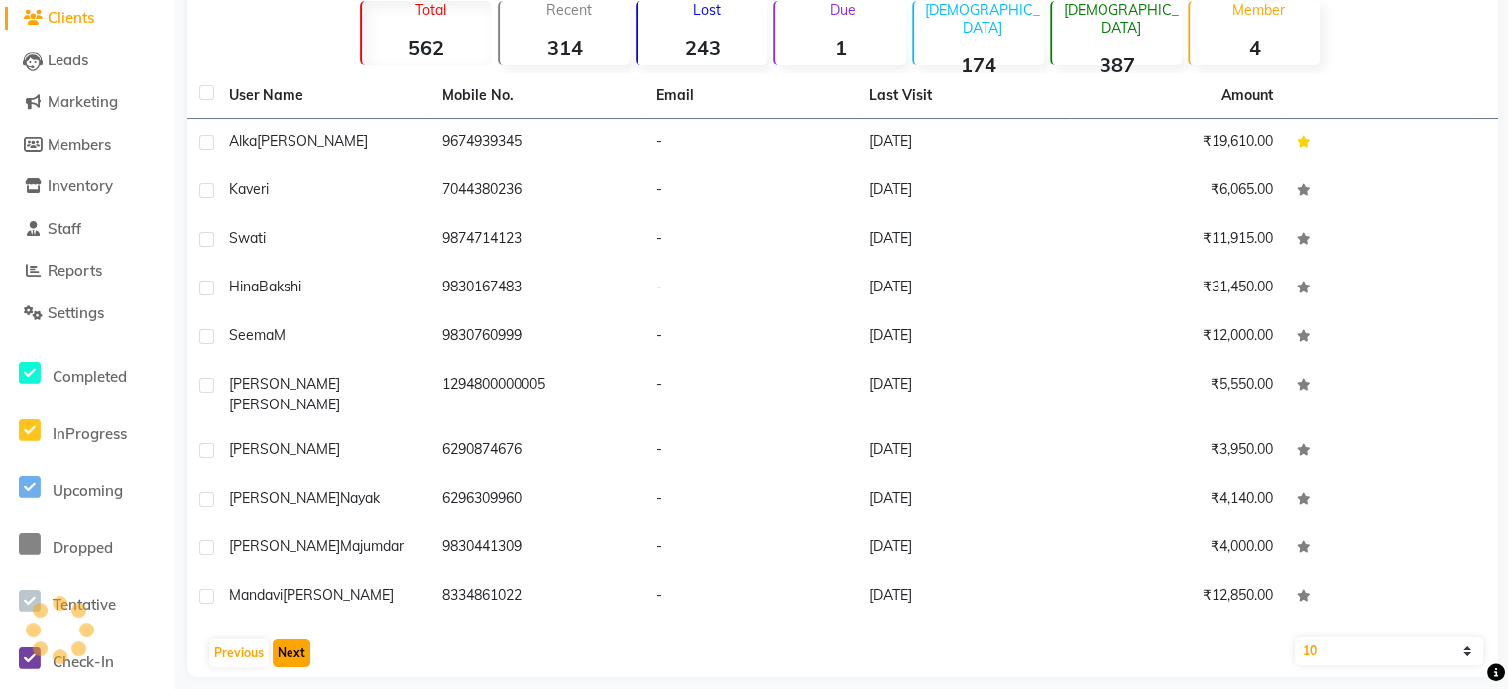
click at [296, 640] on button "Next" at bounding box center [292, 654] width 38 height 28
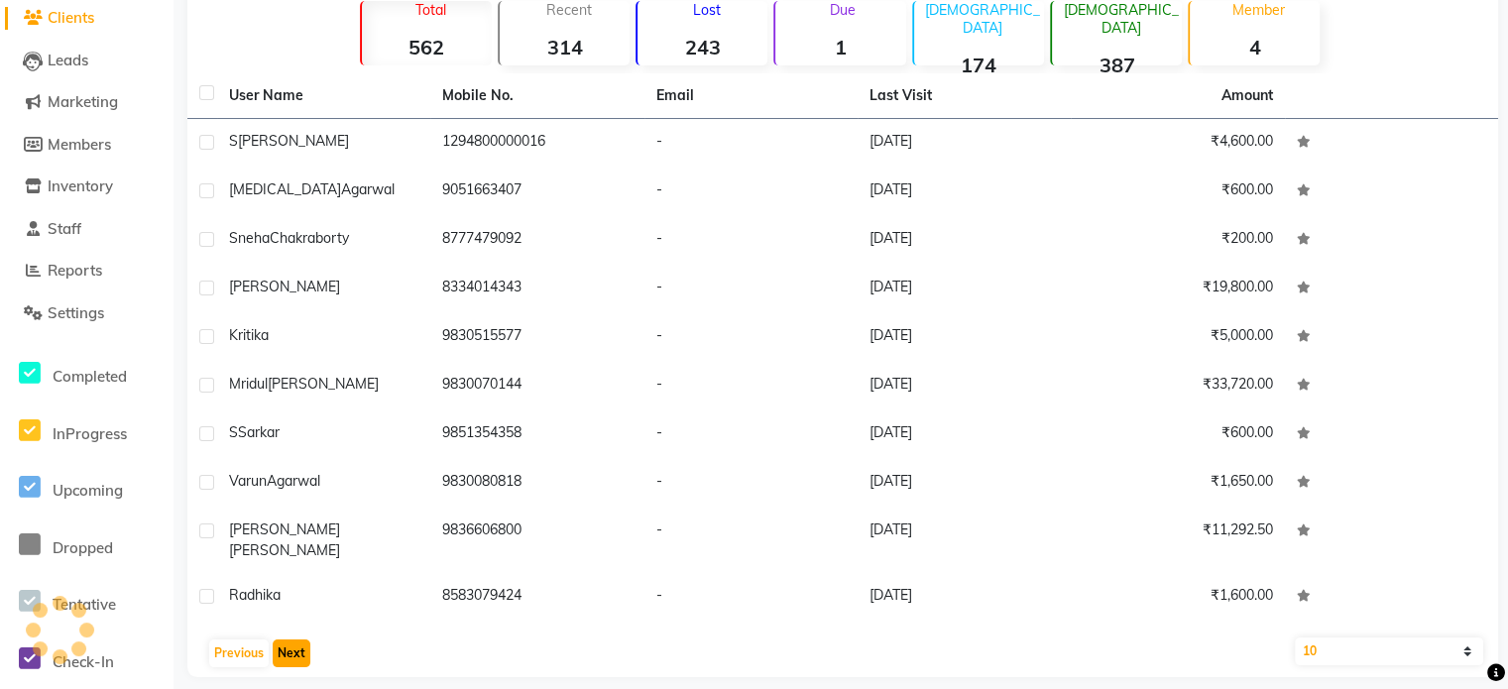
click at [294, 640] on button "Next" at bounding box center [292, 654] width 38 height 28
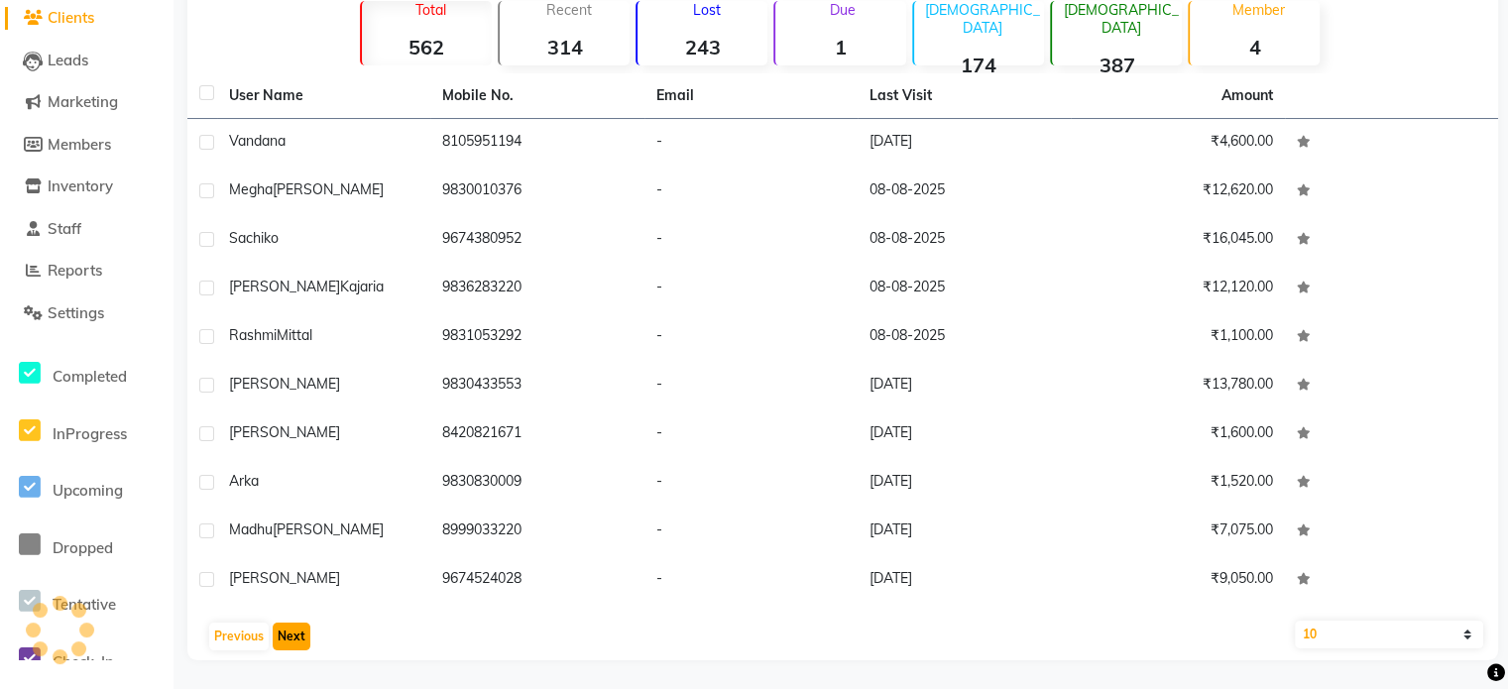
click at [293, 628] on button "Next" at bounding box center [292, 637] width 38 height 28
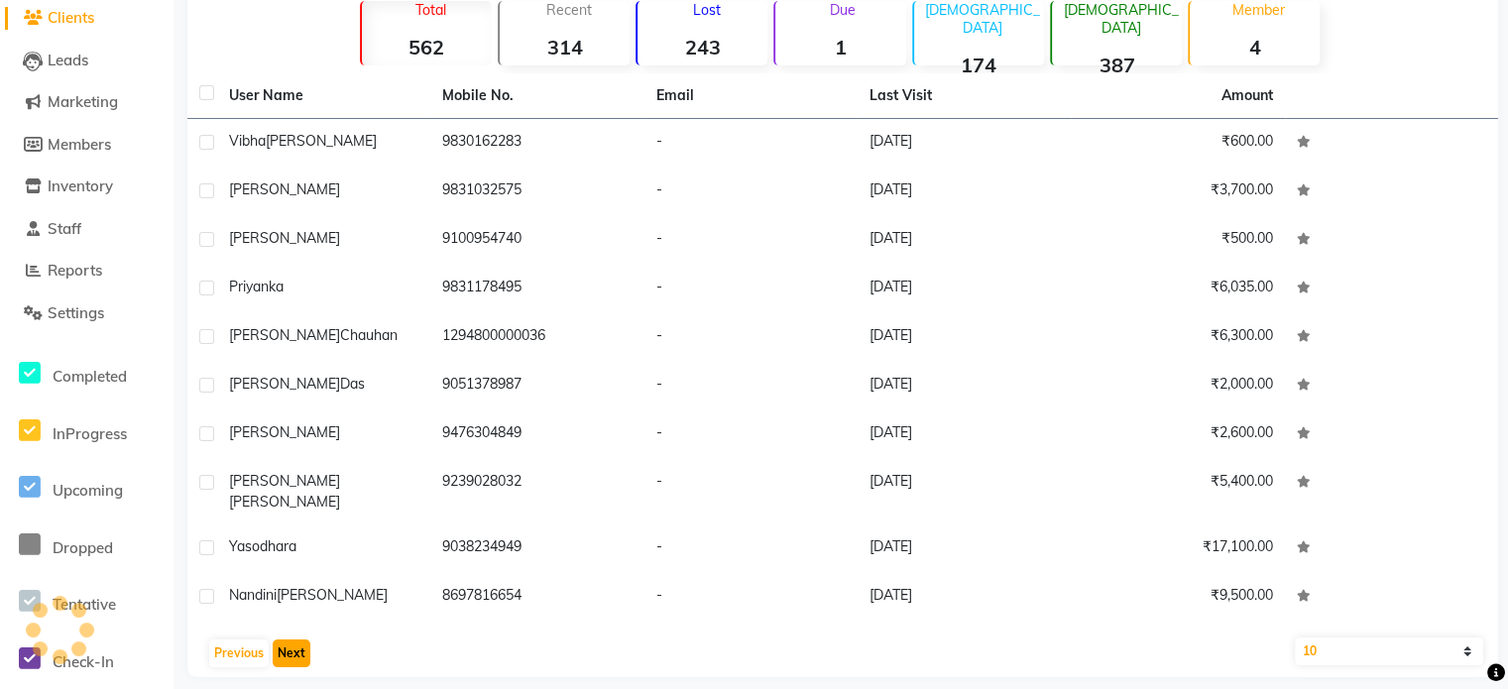
click at [293, 640] on button "Next" at bounding box center [292, 654] width 38 height 28
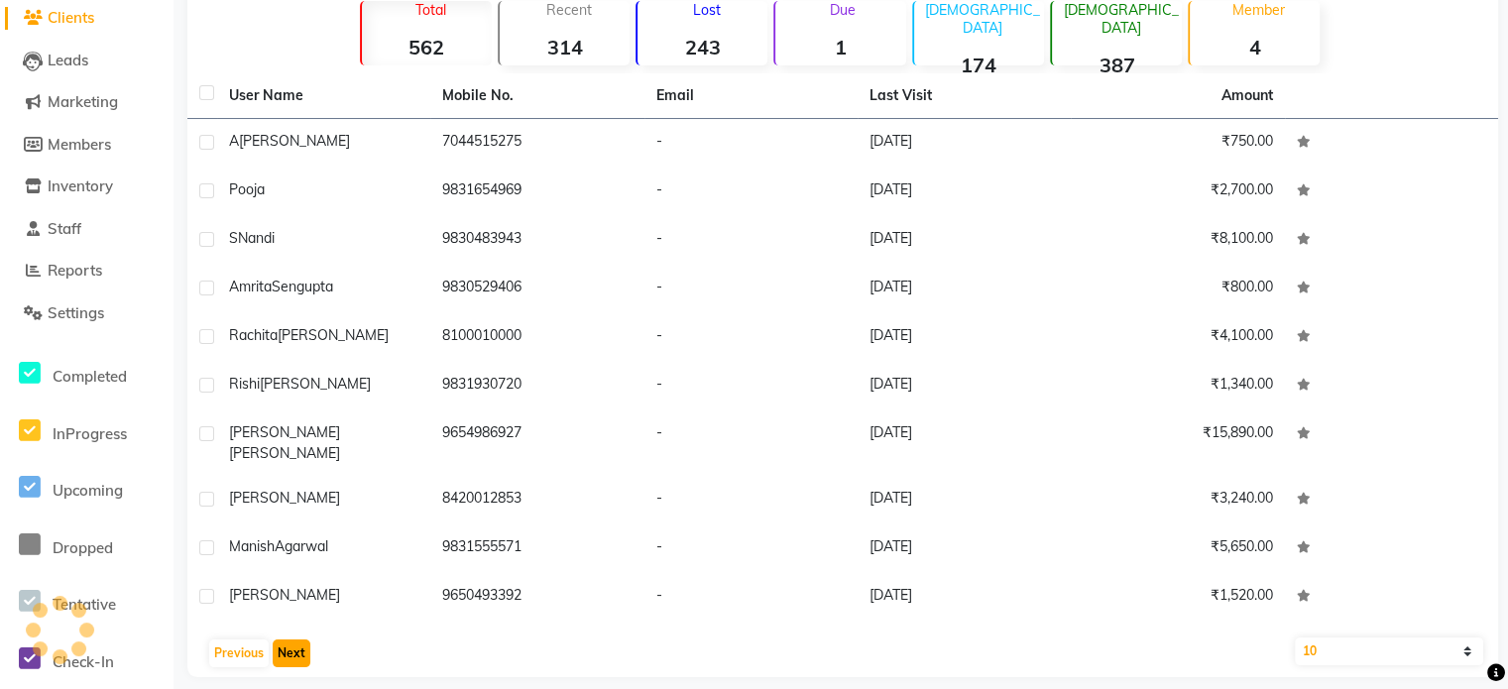
click at [291, 640] on button "Next" at bounding box center [292, 654] width 38 height 28
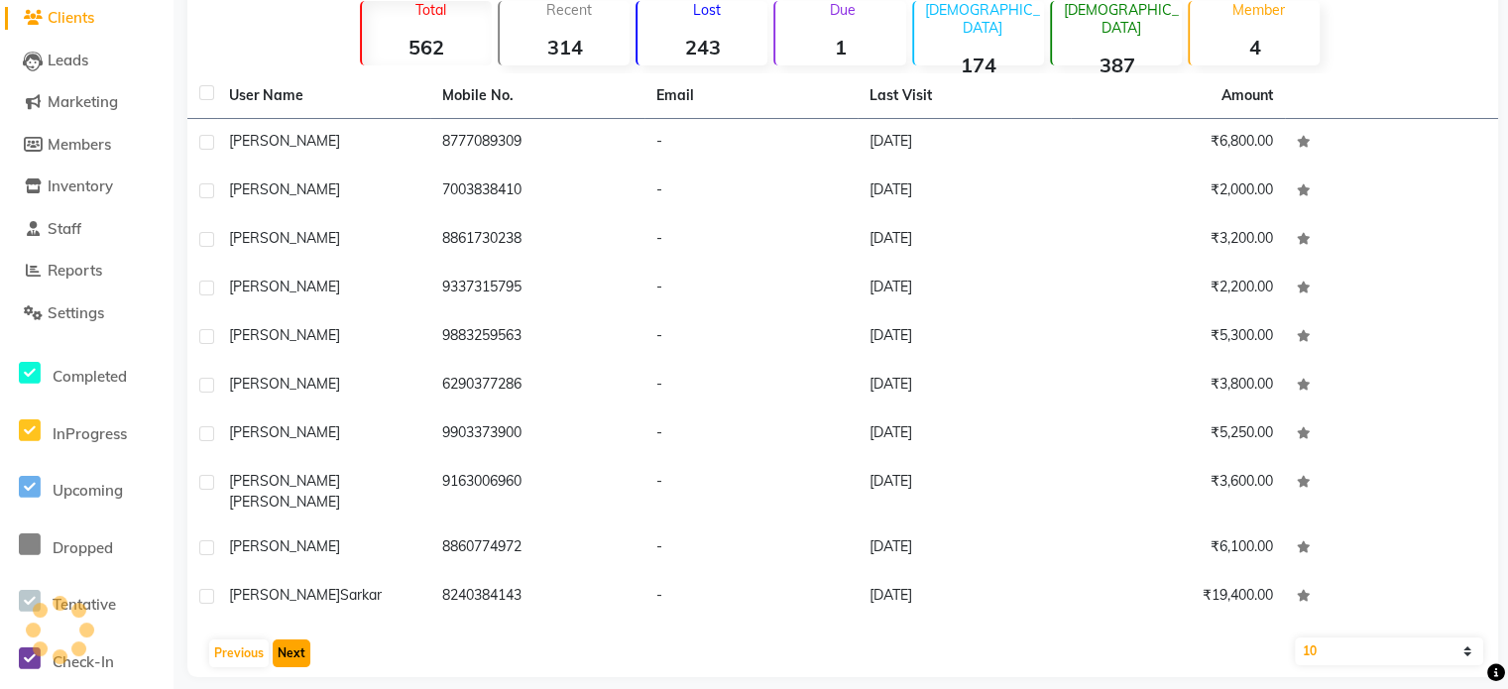
click at [291, 640] on button "Next" at bounding box center [292, 654] width 38 height 28
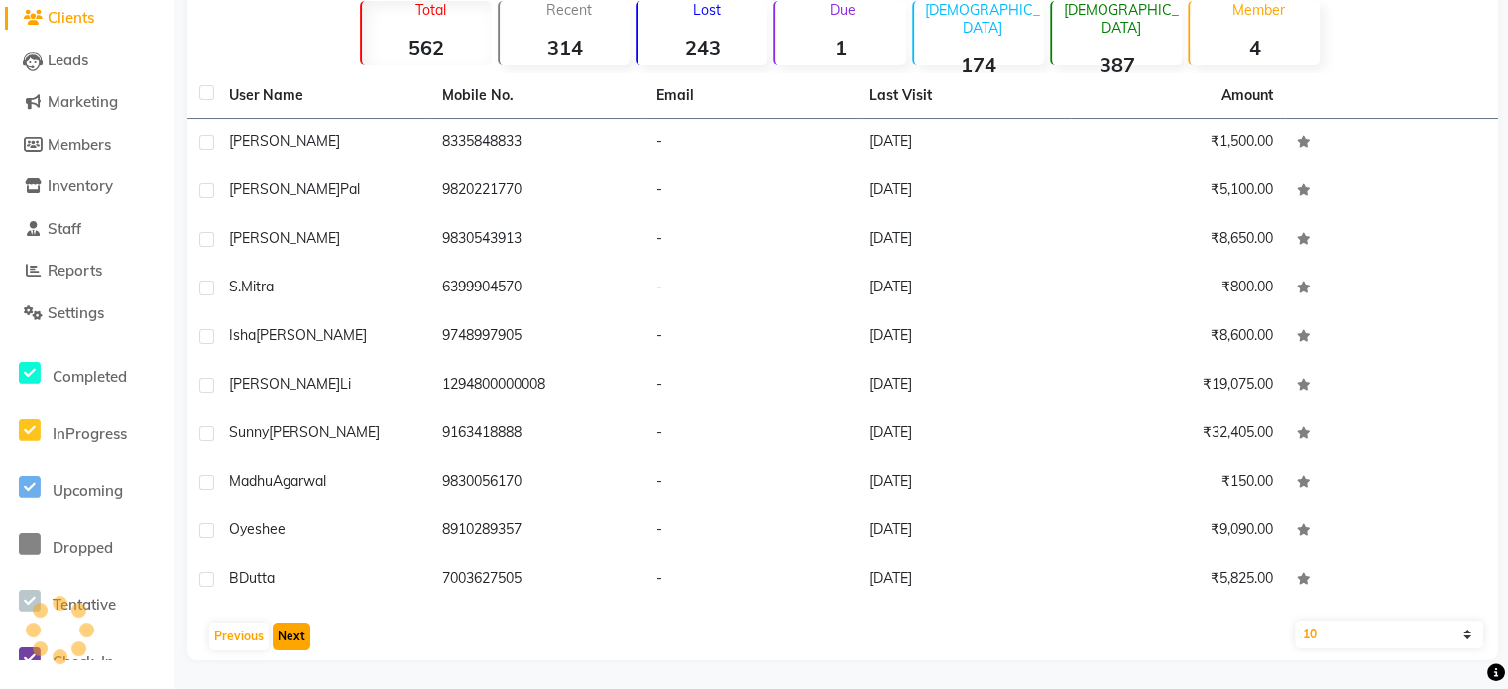
click at [291, 628] on button "Next" at bounding box center [292, 637] width 38 height 28
click at [291, 627] on button "Next" at bounding box center [292, 637] width 38 height 28
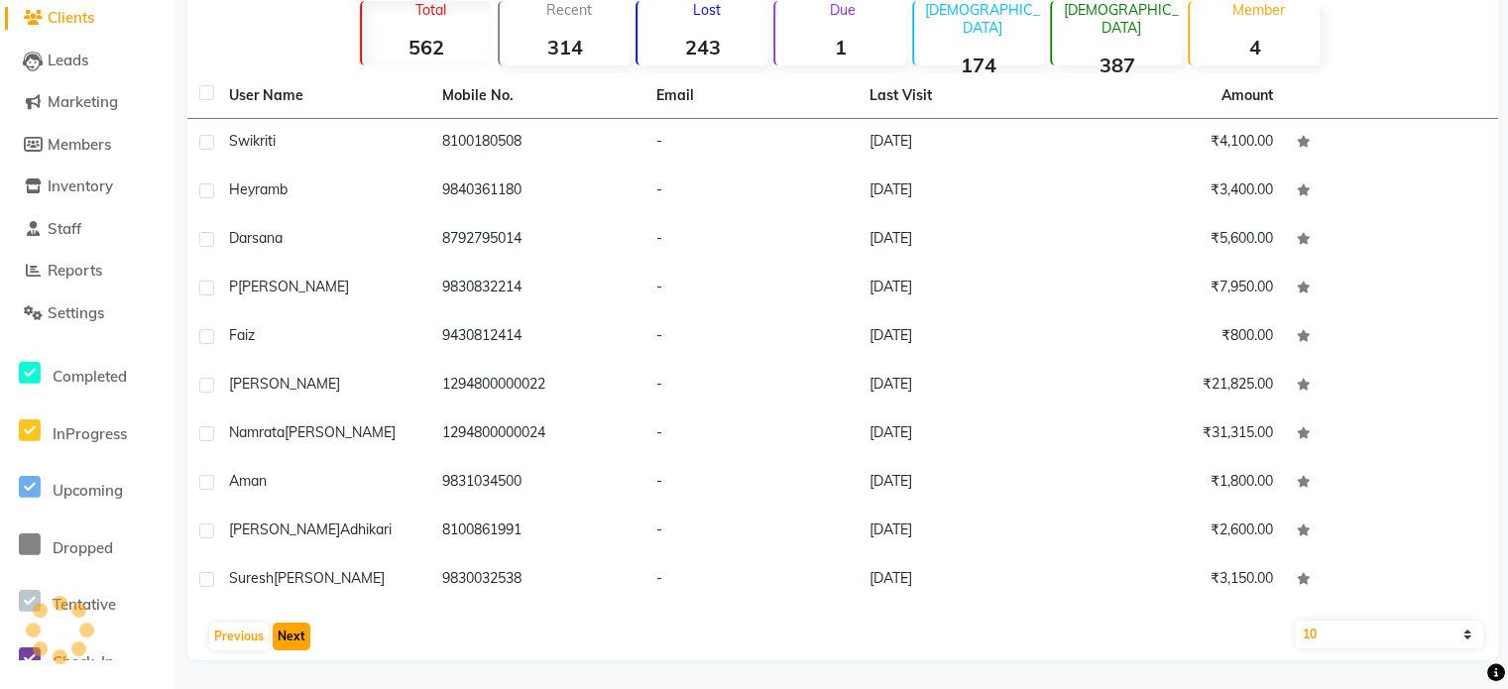
click at [291, 627] on button "Next" at bounding box center [292, 637] width 38 height 28
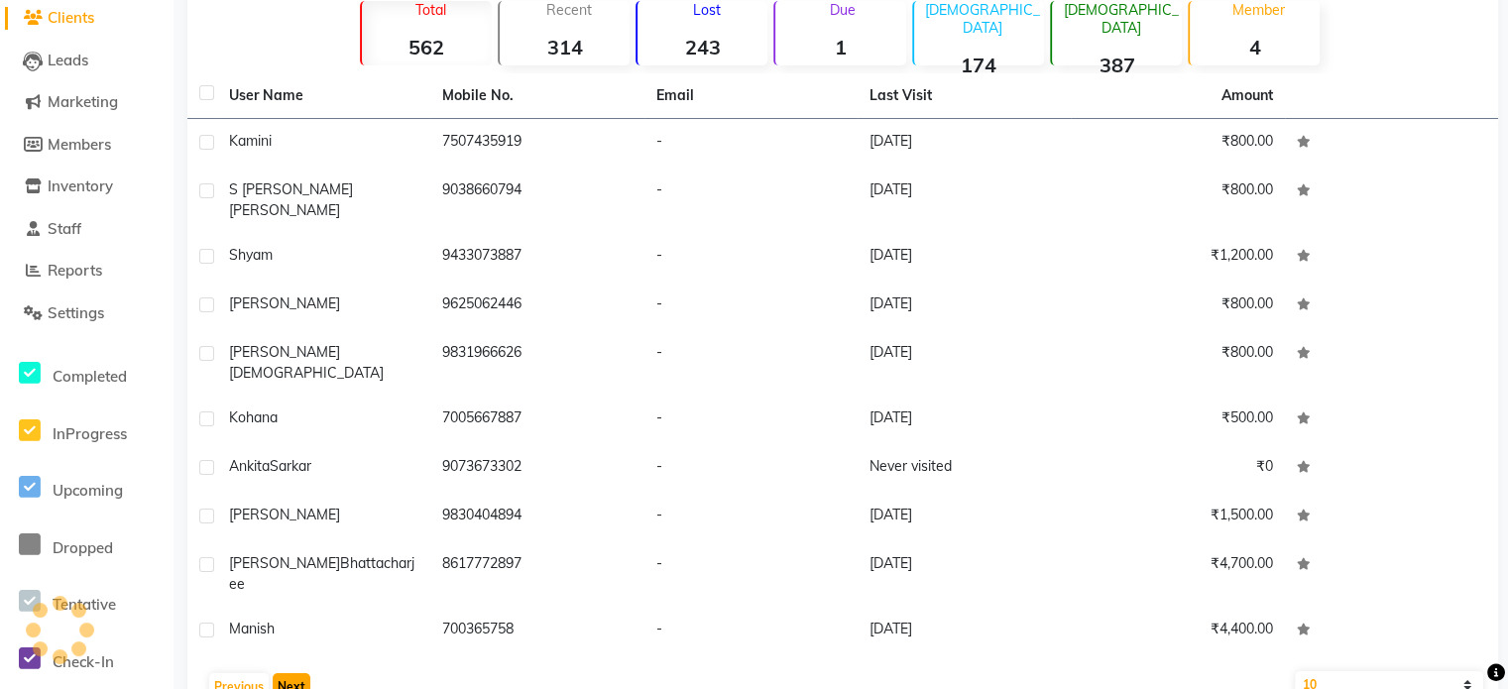
click at [291, 673] on button "Next" at bounding box center [292, 687] width 38 height 28
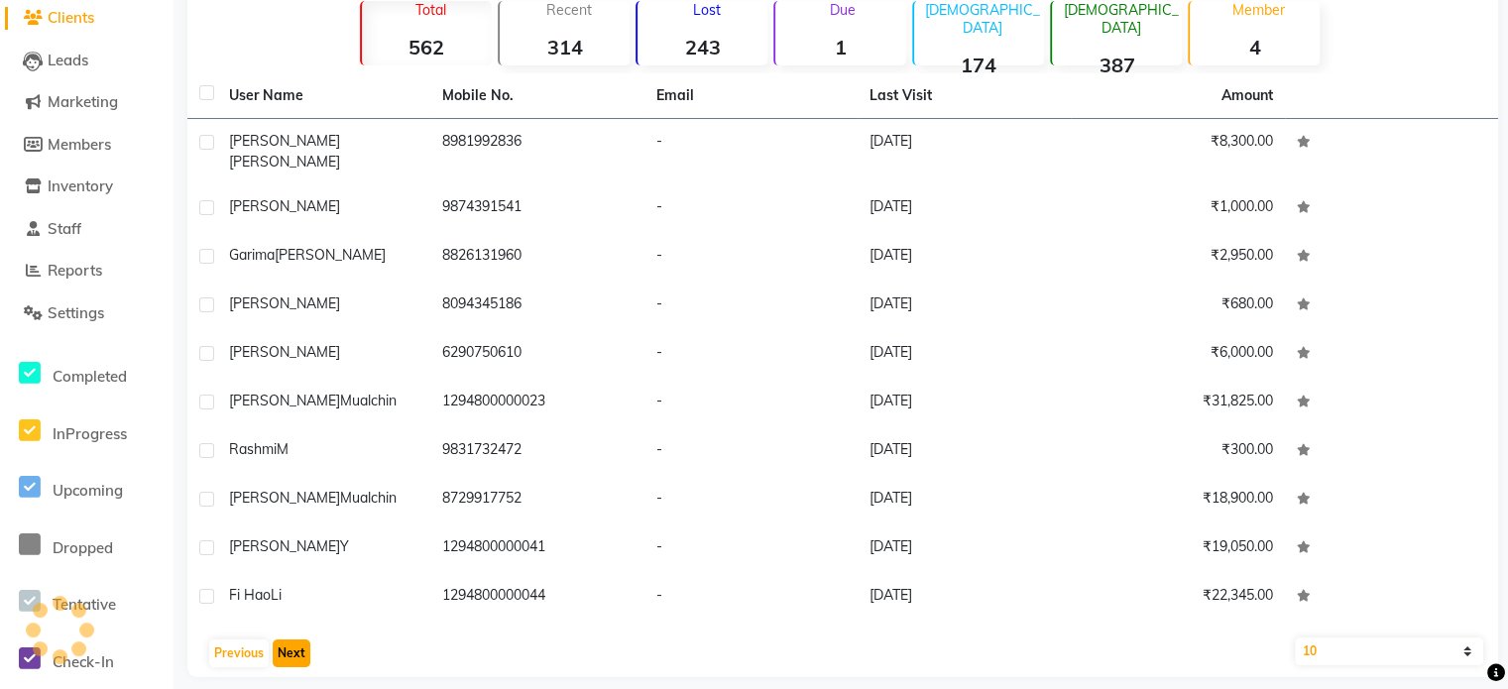
click at [291, 640] on button "Next" at bounding box center [292, 654] width 38 height 28
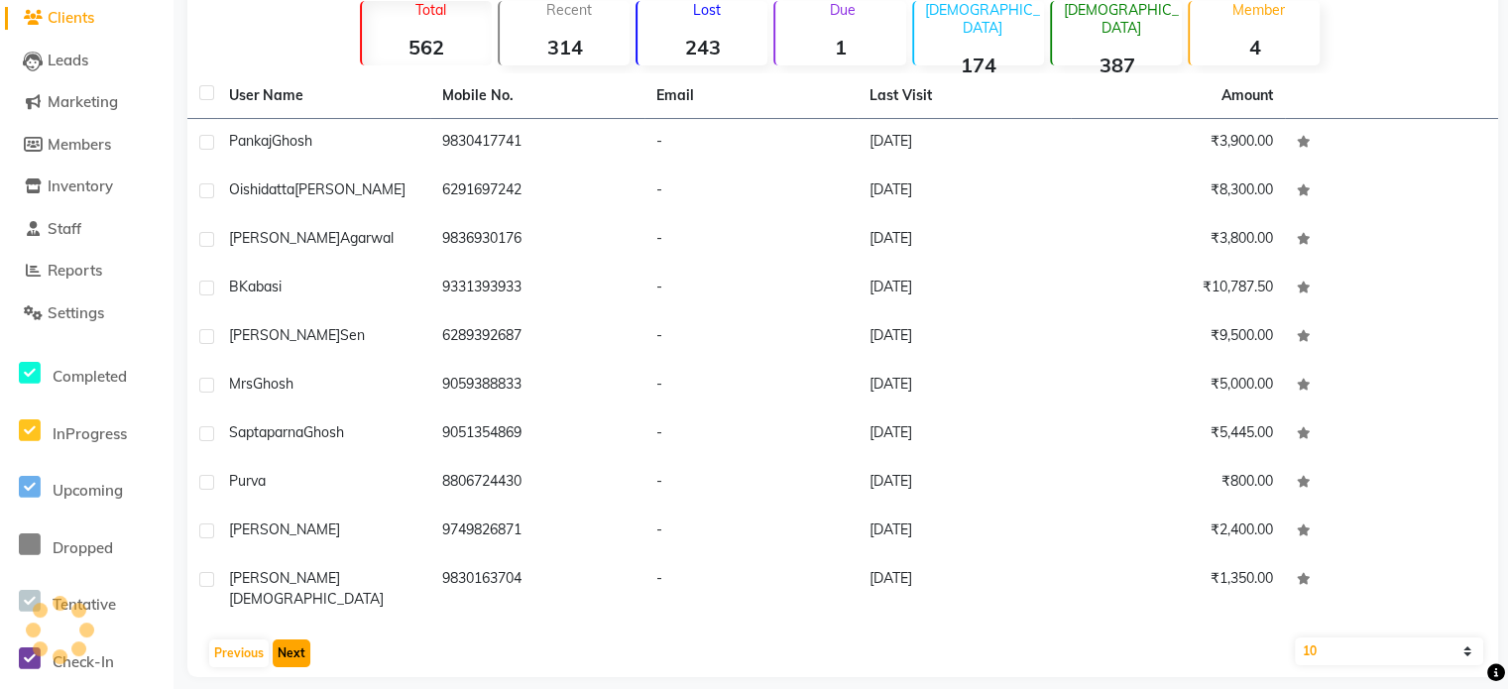
click at [291, 640] on button "Next" at bounding box center [292, 654] width 38 height 28
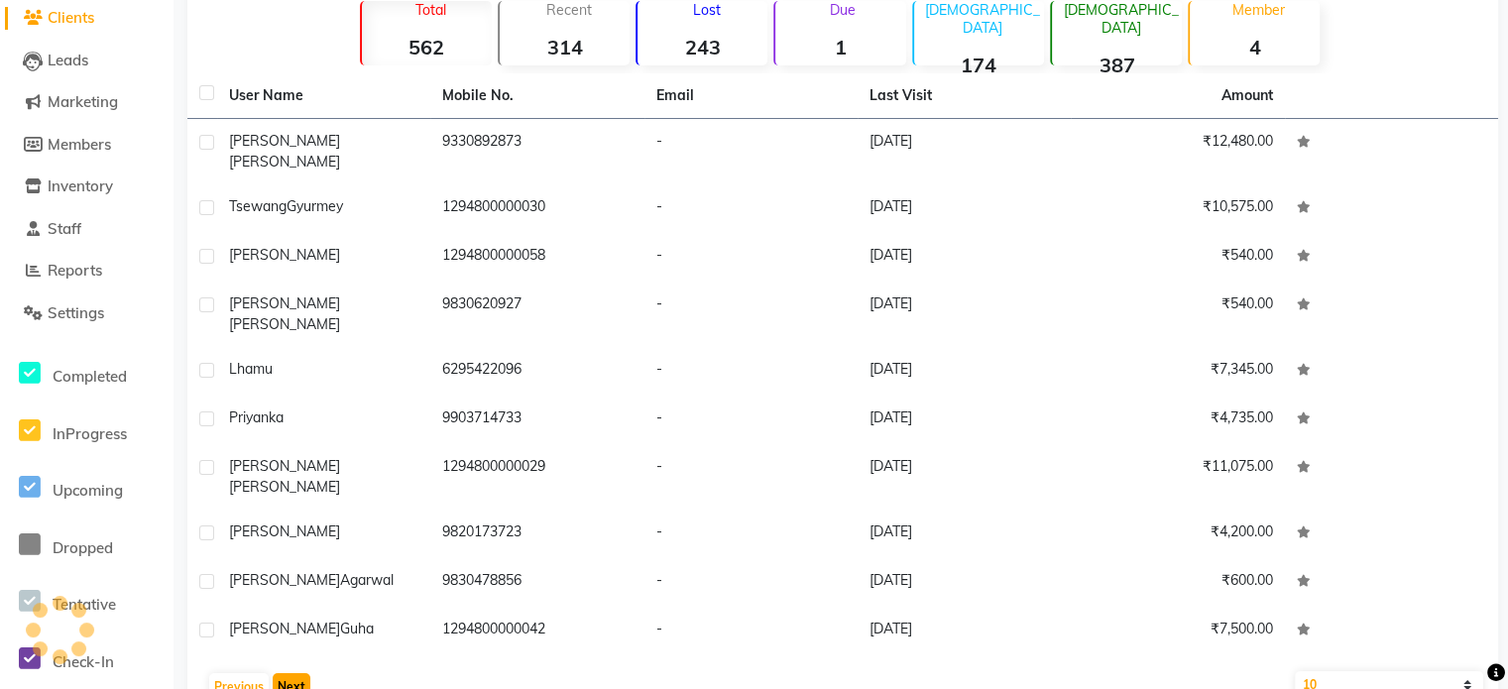
click at [291, 673] on button "Next" at bounding box center [292, 687] width 38 height 28
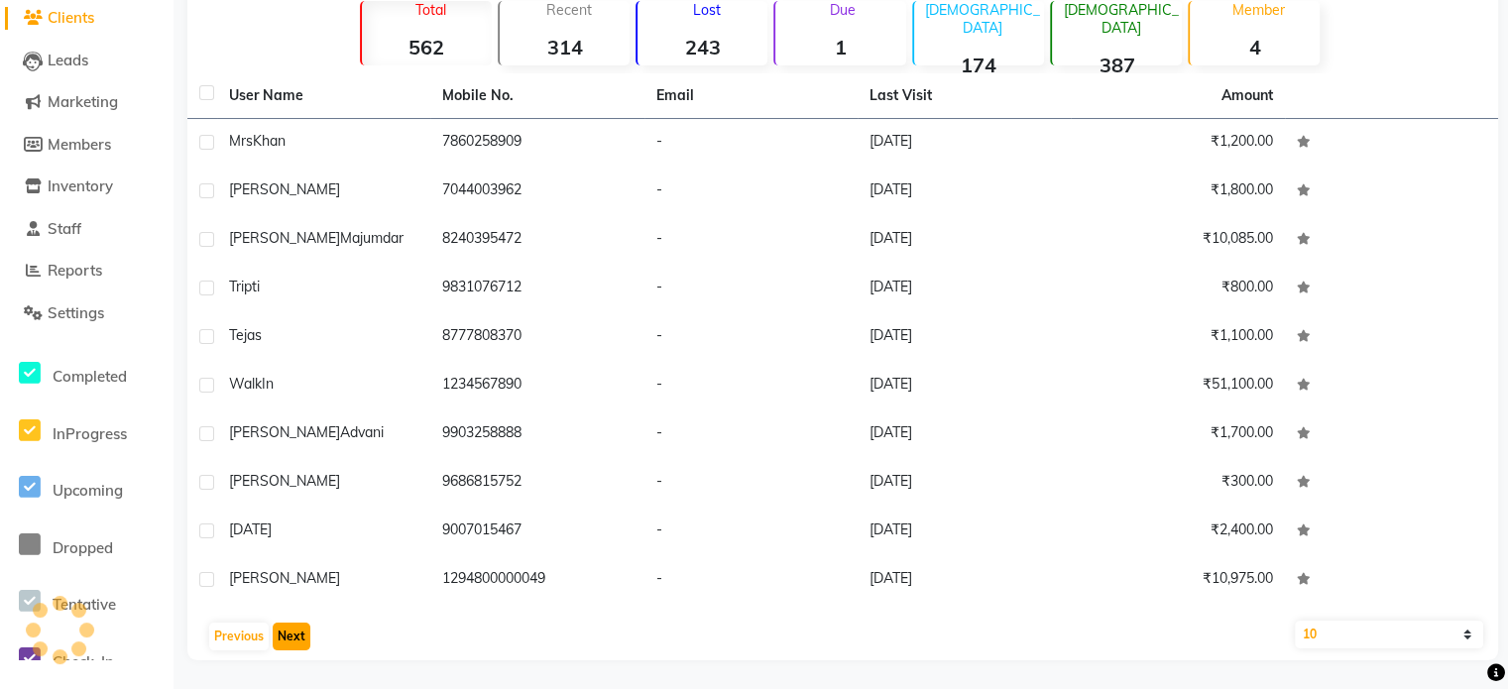
click at [286, 627] on button "Next" at bounding box center [292, 637] width 38 height 28
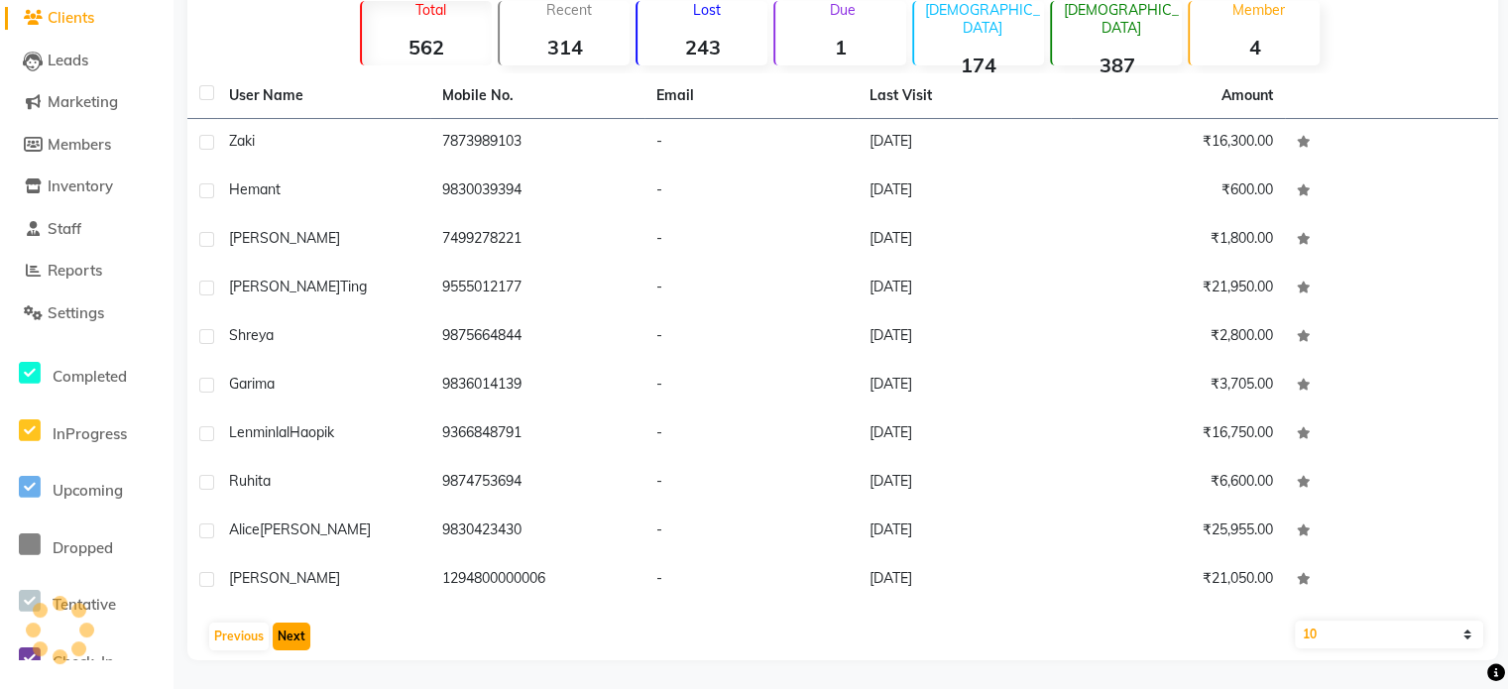
click at [284, 627] on button "Next" at bounding box center [292, 637] width 38 height 28
click at [283, 627] on button "Next" at bounding box center [292, 637] width 38 height 28
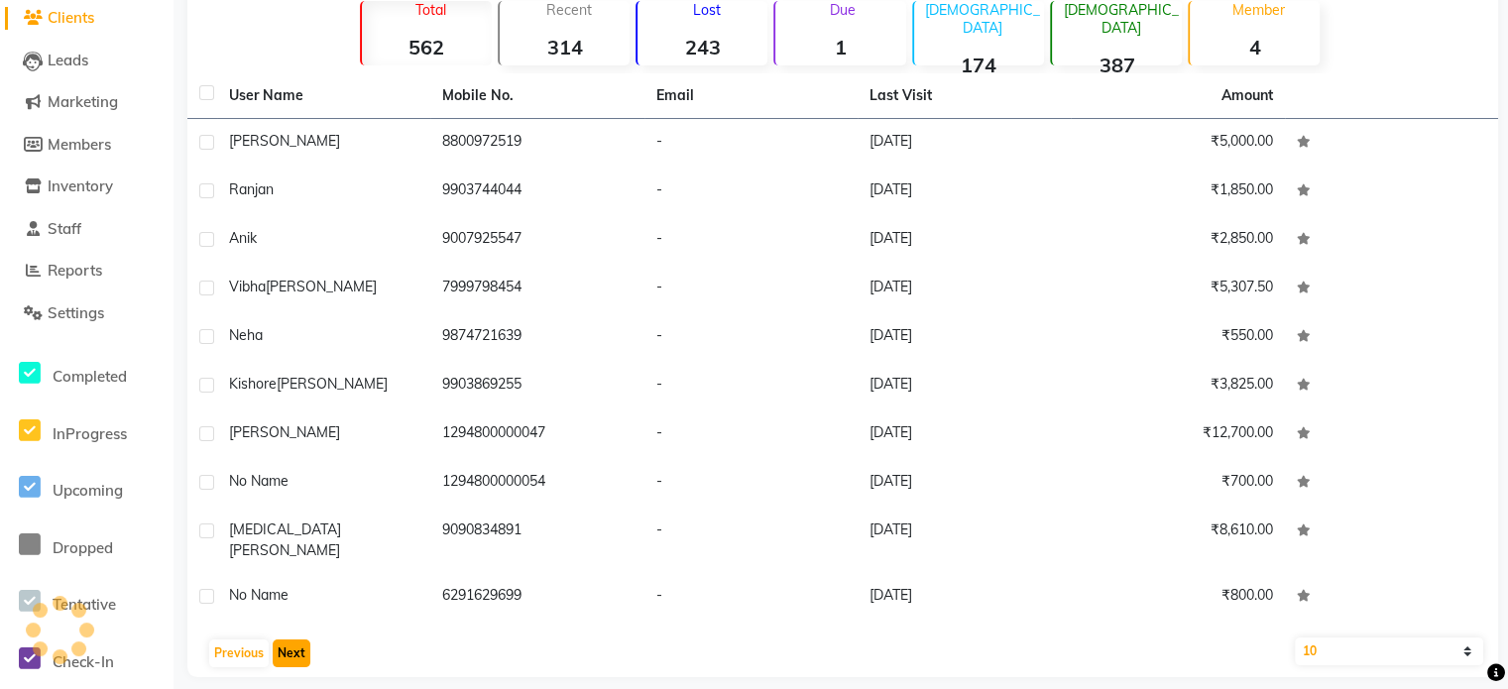
click at [283, 640] on button "Next" at bounding box center [292, 654] width 38 height 28
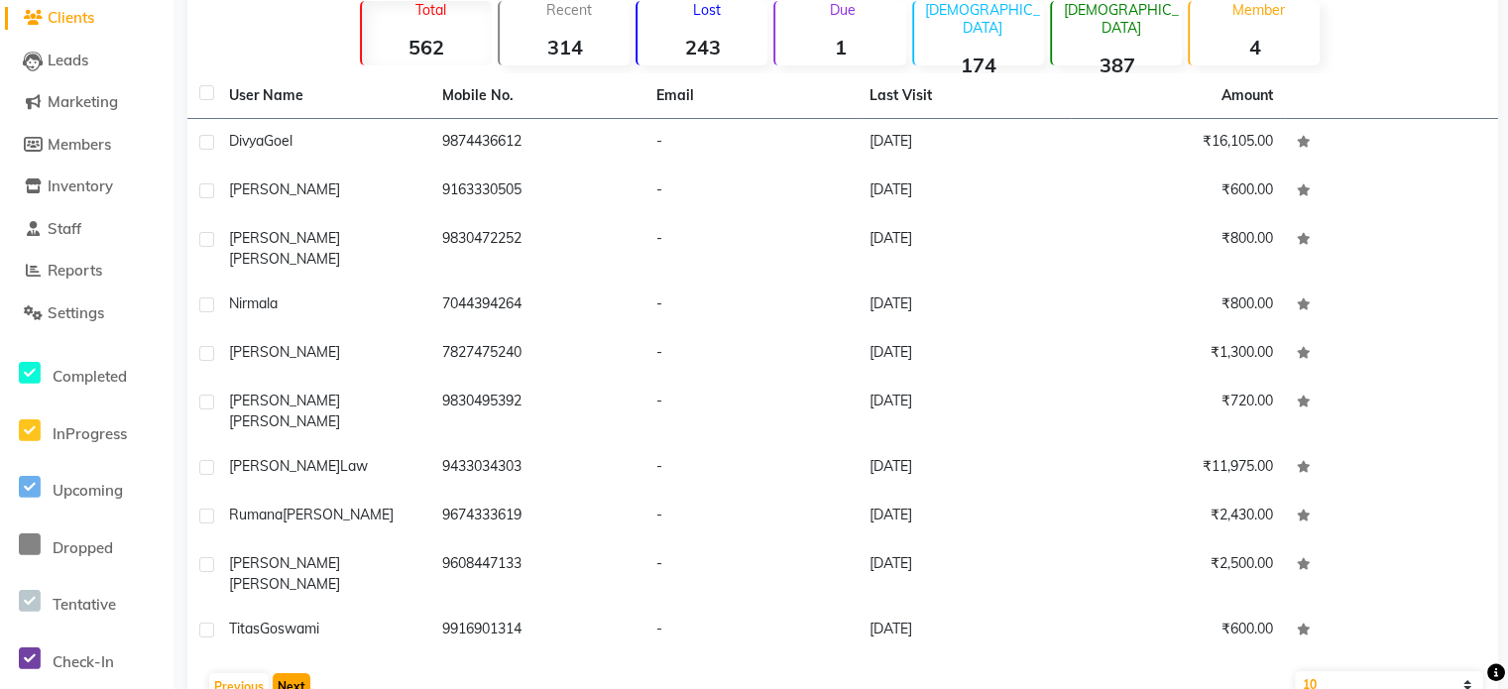
click at [288, 673] on button "Next" at bounding box center [292, 687] width 38 height 28
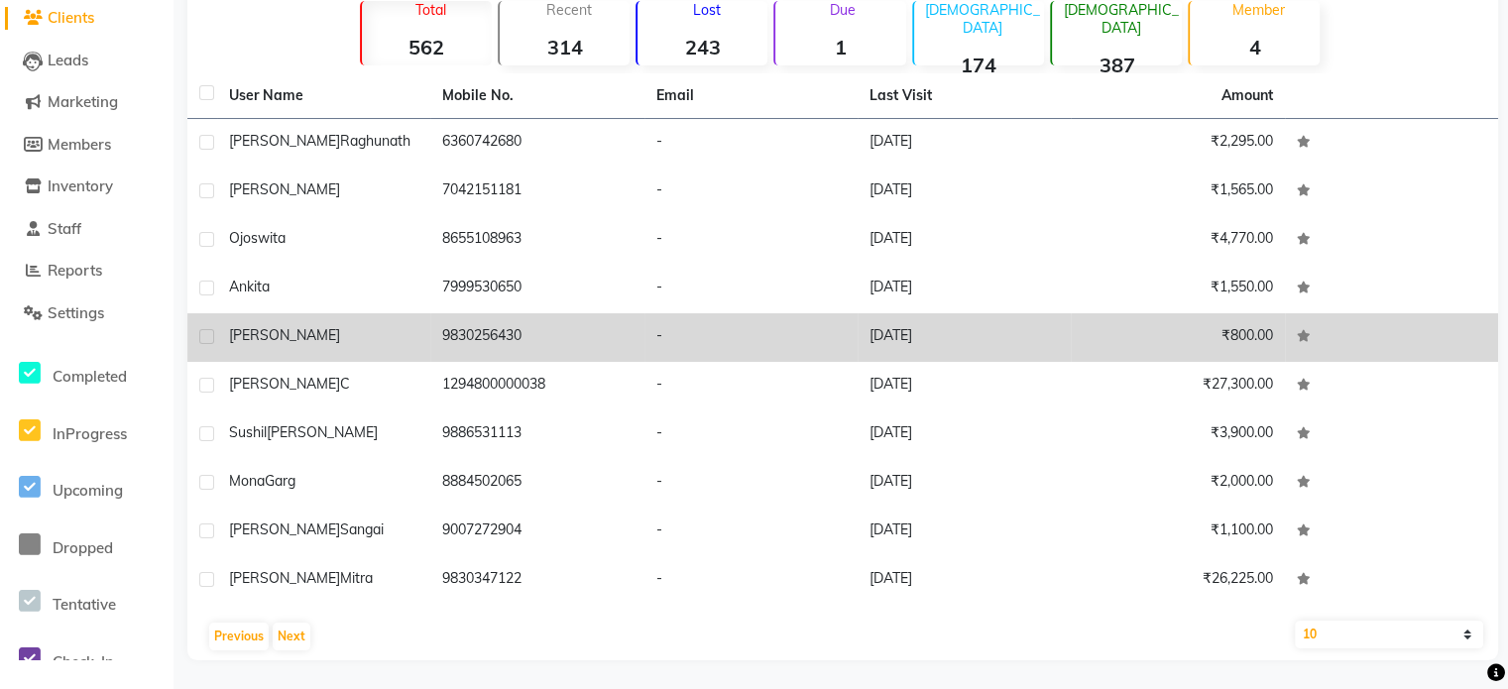
click at [1064, 345] on td "[DATE]" at bounding box center [964, 337] width 213 height 49
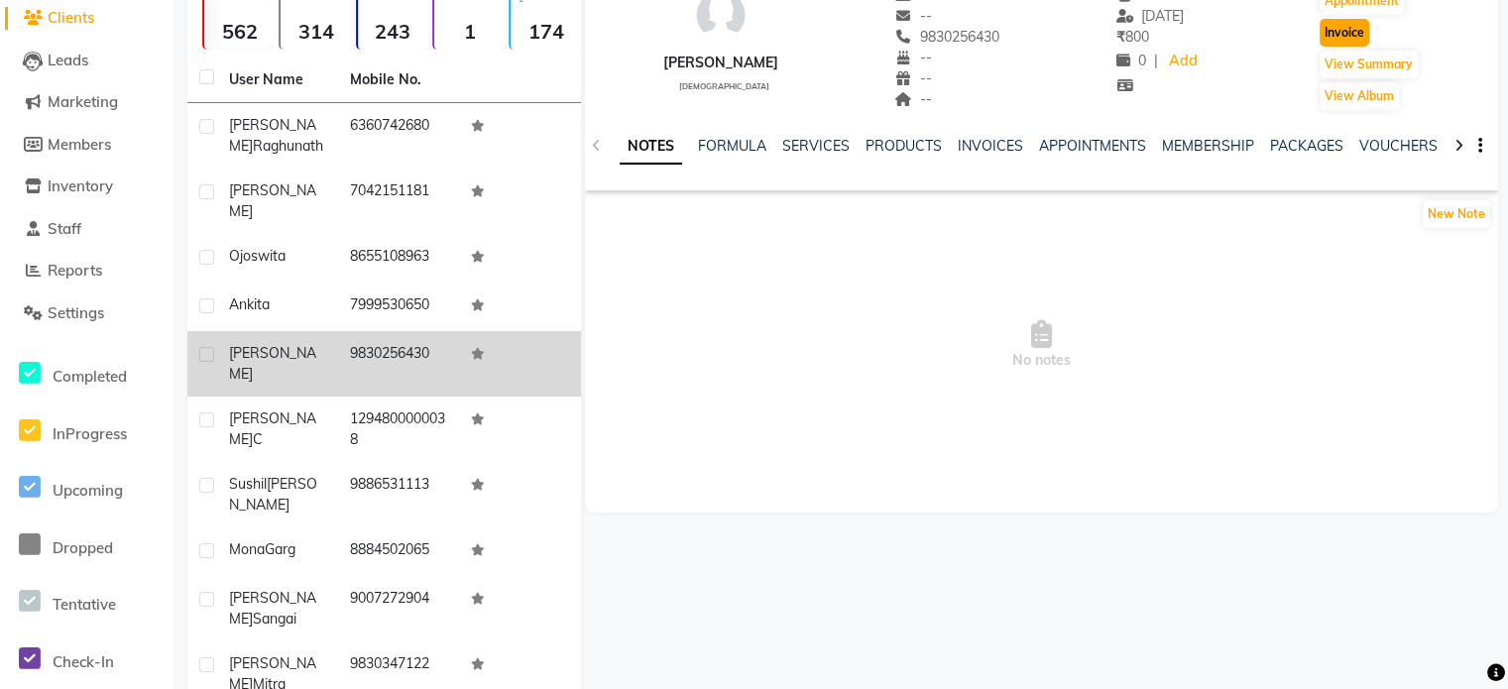
click at [1361, 35] on button "Invoice" at bounding box center [1345, 33] width 50 height 28
select select "service"
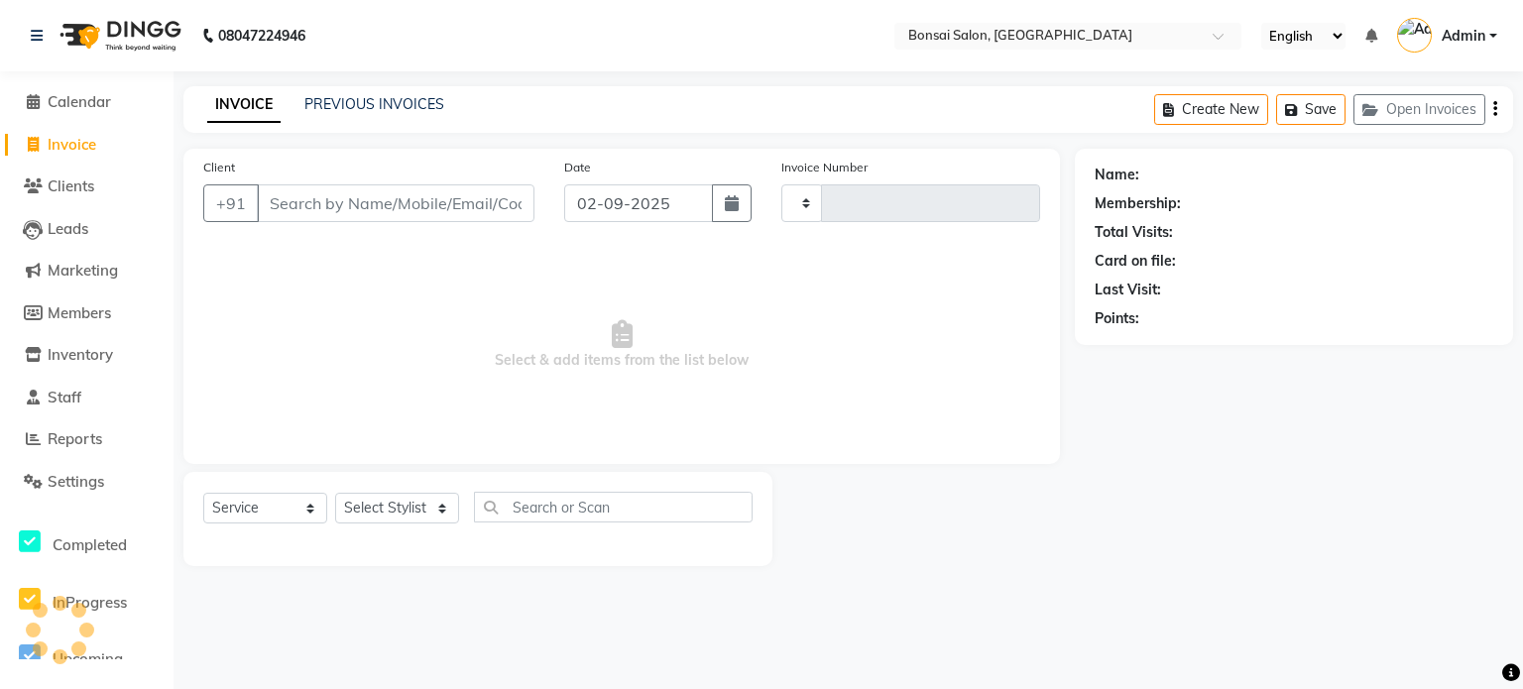
type input "0803"
select select "6719"
type input "9830256430"
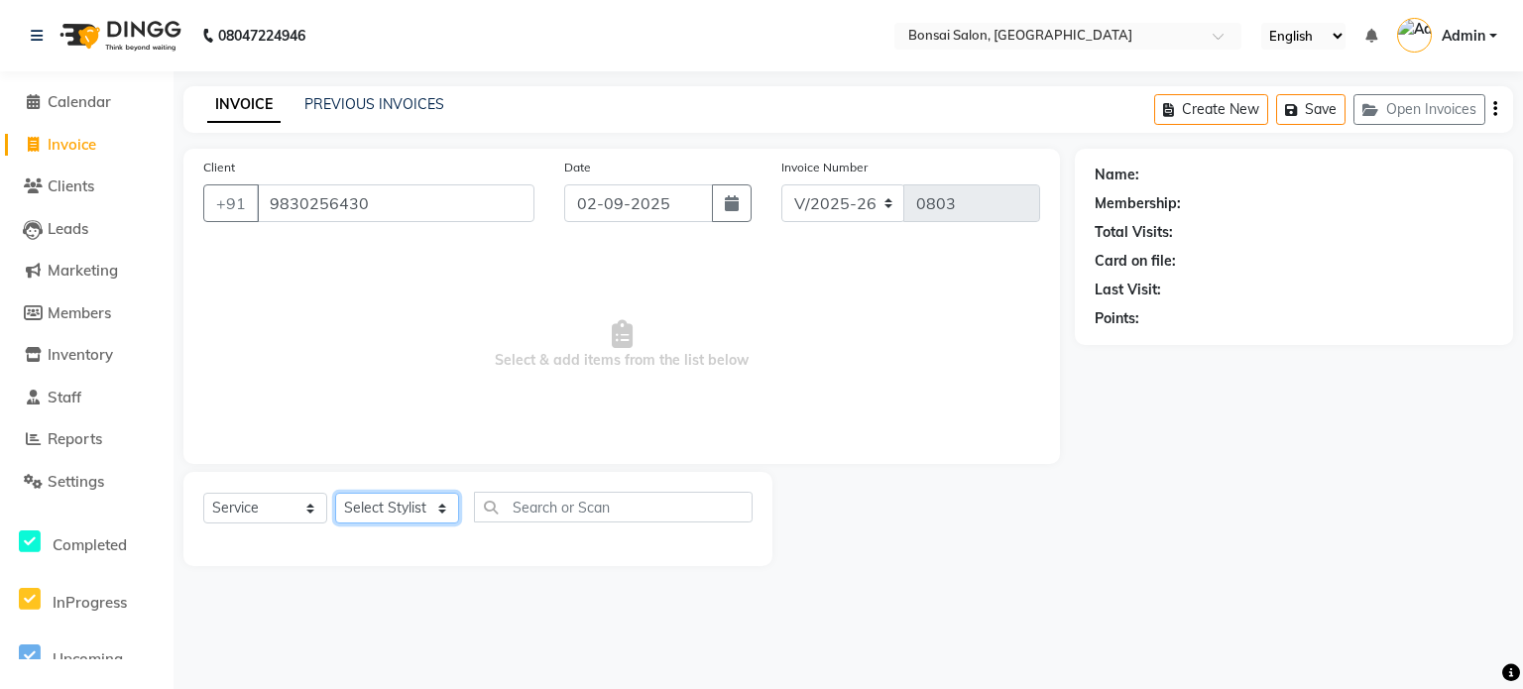
click at [404, 505] on select "Select Stylist [PERSON_NAME] [PERSON_NAME] [PERSON_NAME] [PERSON_NAME]" at bounding box center [397, 508] width 124 height 31
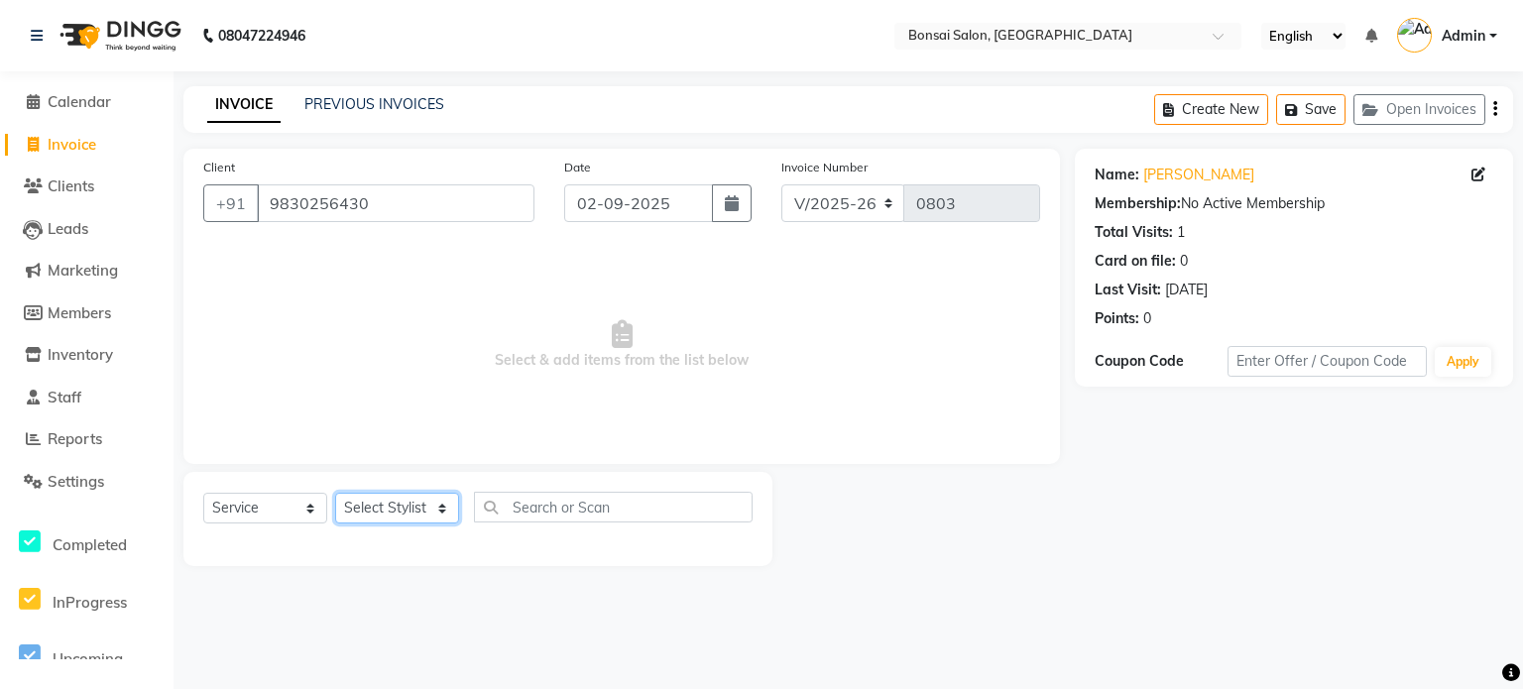
select select "53173"
click at [335, 494] on select "Select Stylist [PERSON_NAME] [PERSON_NAME] [PERSON_NAME] [PERSON_NAME]" at bounding box center [397, 508] width 124 height 31
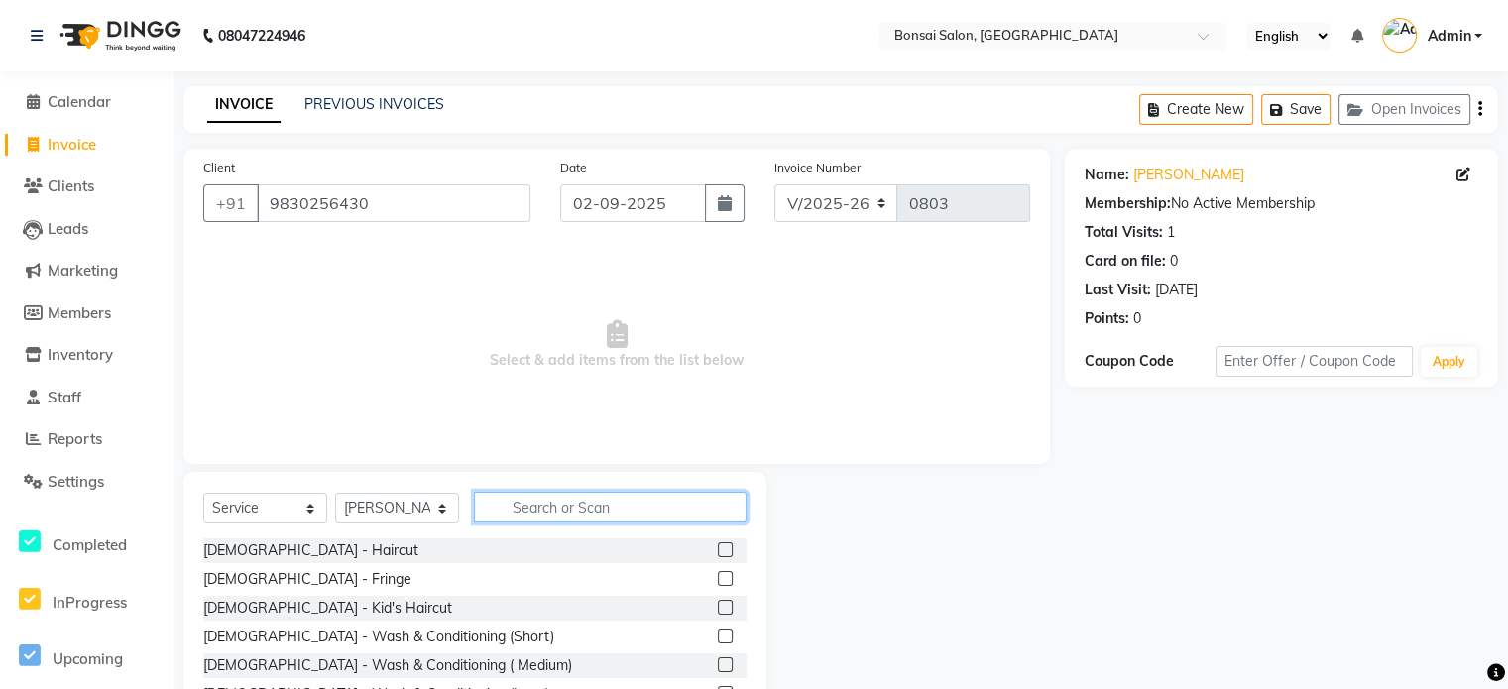
click at [523, 507] on input "text" at bounding box center [610, 507] width 273 height 31
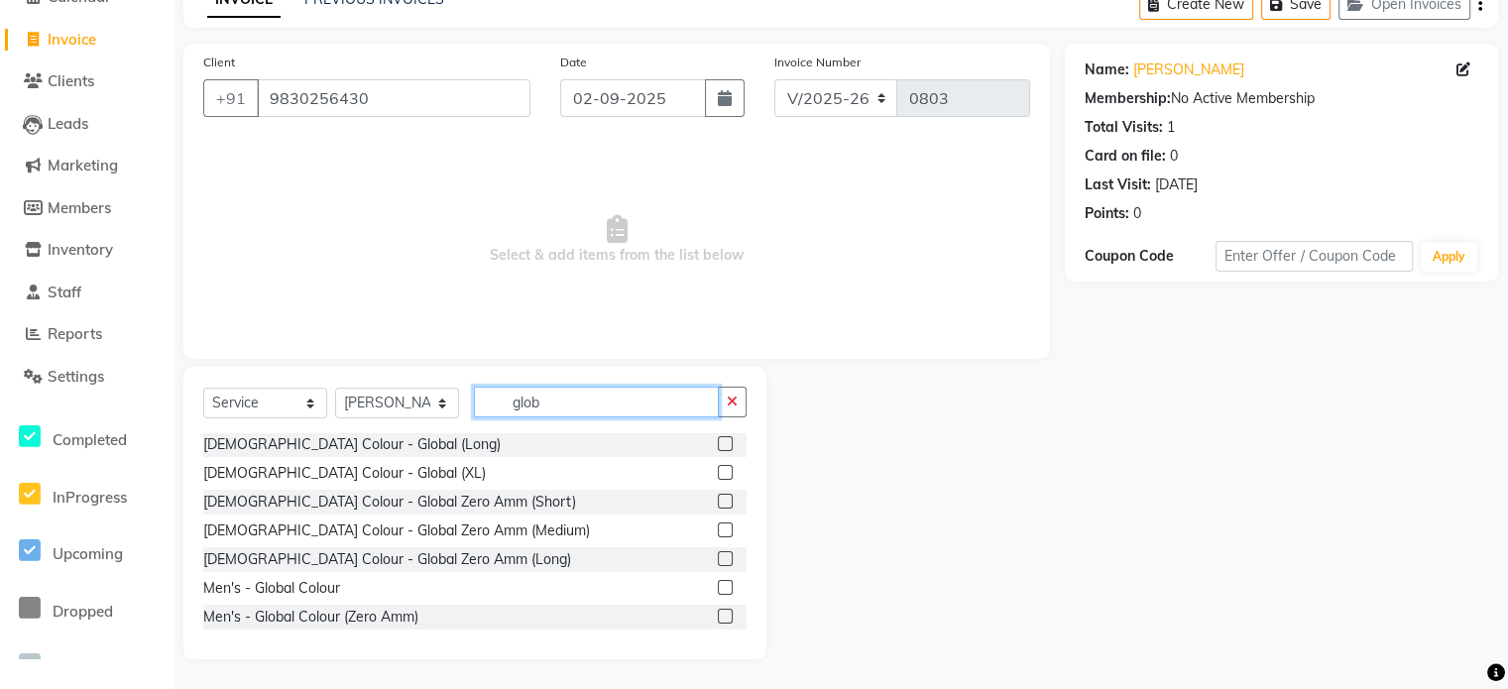
scroll to position [59, 0]
type input "glob"
click at [718, 614] on label at bounding box center [725, 615] width 15 height 15
click at [718, 614] on input "checkbox" at bounding box center [724, 616] width 13 height 13
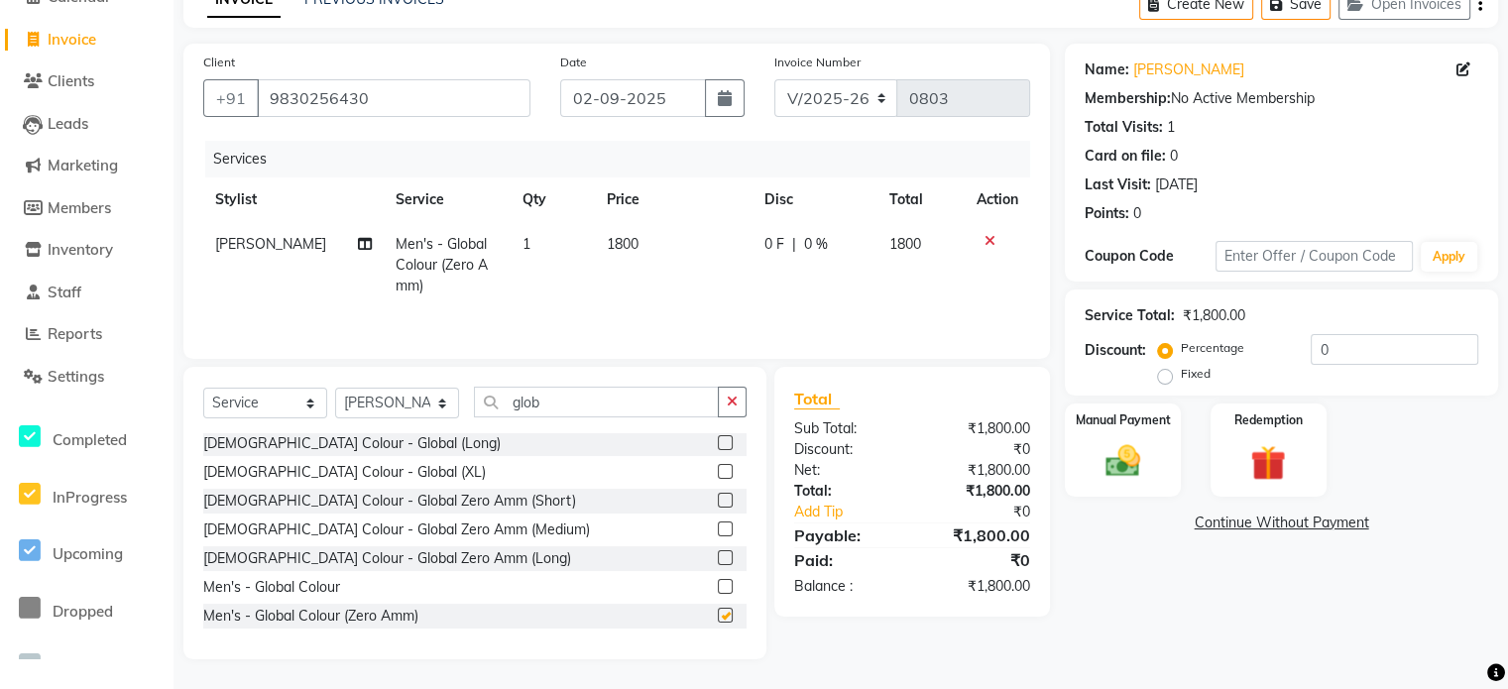
checkbox input "false"
click at [400, 410] on select "Select Stylist [PERSON_NAME] [PERSON_NAME] [PERSON_NAME] [PERSON_NAME]" at bounding box center [397, 403] width 124 height 31
select select "53175"
click at [335, 389] on select "Select Stylist [PERSON_NAME] [PERSON_NAME] [PERSON_NAME] [PERSON_NAME]" at bounding box center [397, 403] width 124 height 31
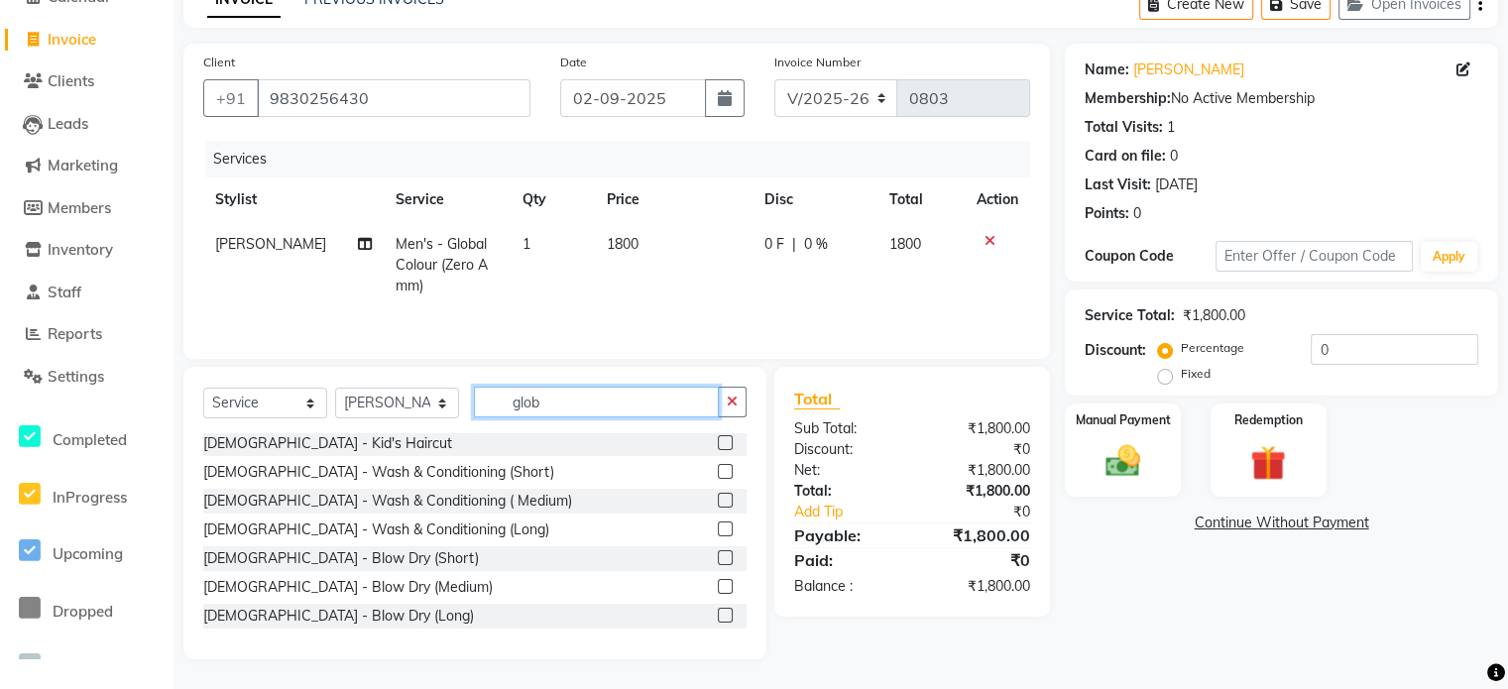
drag, startPoint x: 551, startPoint y: 408, endPoint x: 484, endPoint y: 411, distance: 67.5
click at [484, 411] on input "glob" at bounding box center [596, 402] width 245 height 31
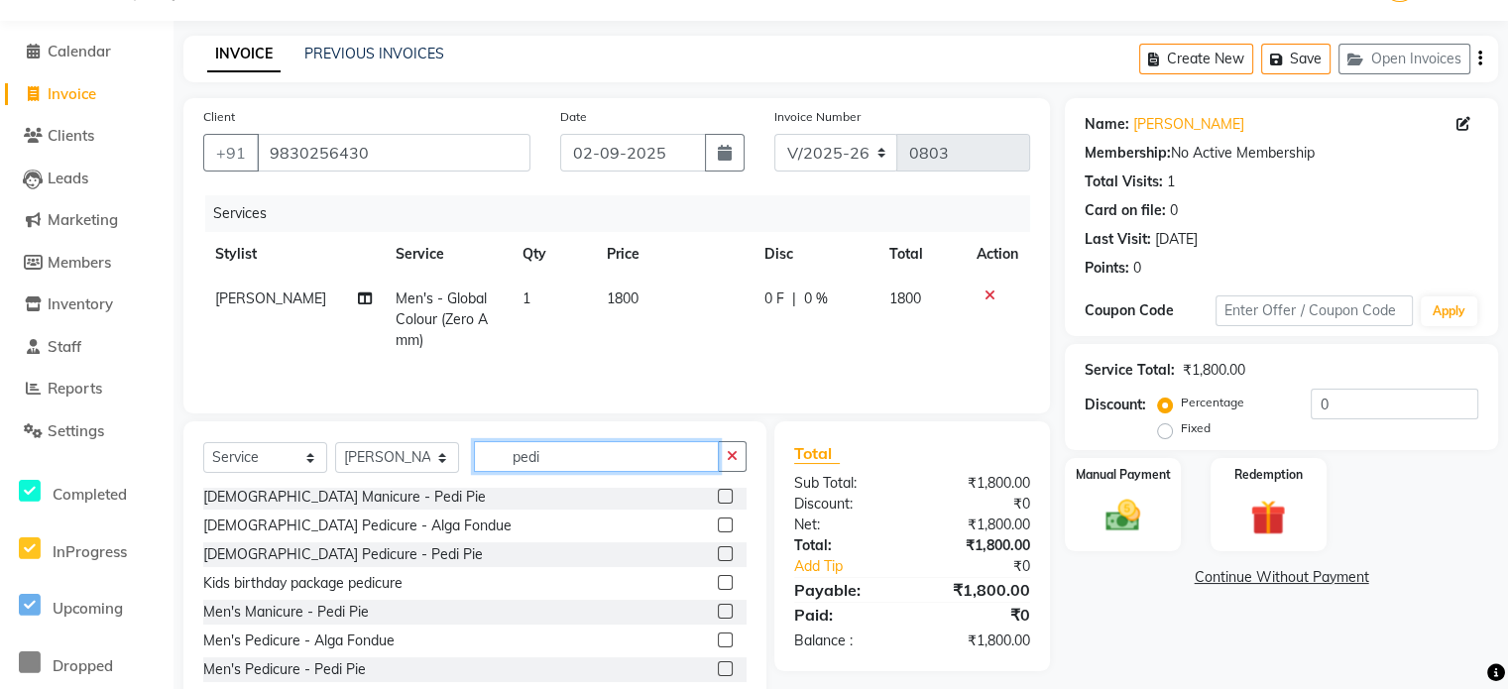
scroll to position [0, 0]
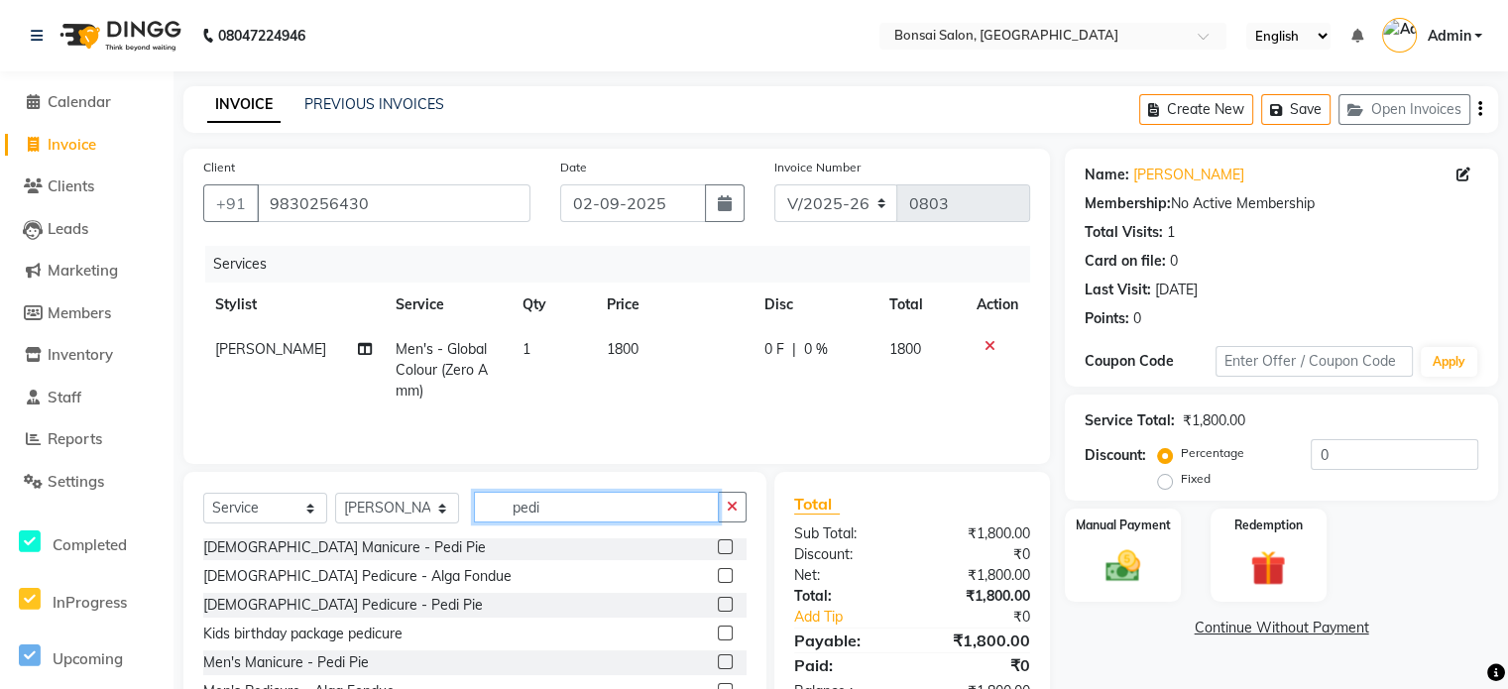
drag, startPoint x: 585, startPoint y: 515, endPoint x: 502, endPoint y: 517, distance: 83.3
click at [502, 517] on input "pedi" at bounding box center [596, 507] width 245 height 31
type input "pedi"
click at [410, 513] on select "Select Stylist [PERSON_NAME] [PERSON_NAME] [PERSON_NAME] [PERSON_NAME]" at bounding box center [397, 508] width 124 height 31
select select "53173"
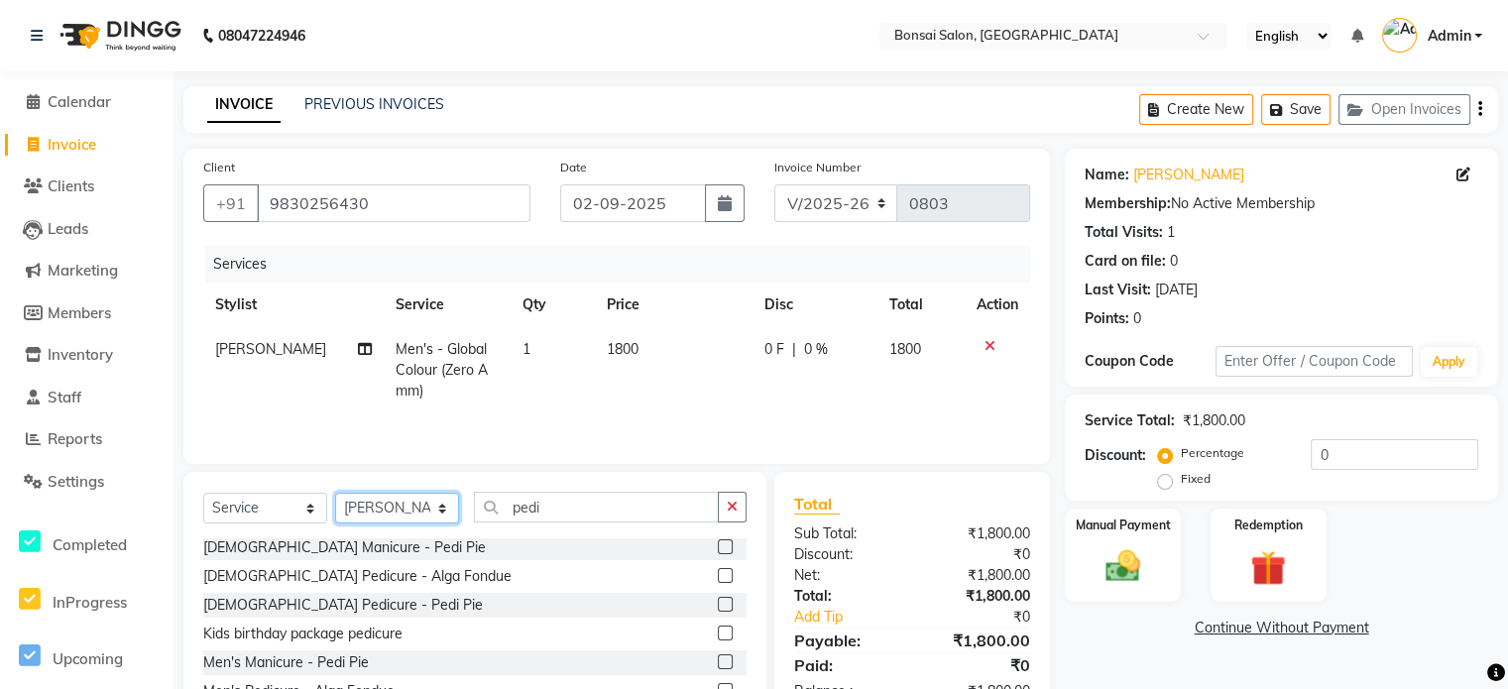
click at [335, 495] on select "Select Stylist [PERSON_NAME] [PERSON_NAME] [PERSON_NAME] [PERSON_NAME]" at bounding box center [397, 508] width 124 height 31
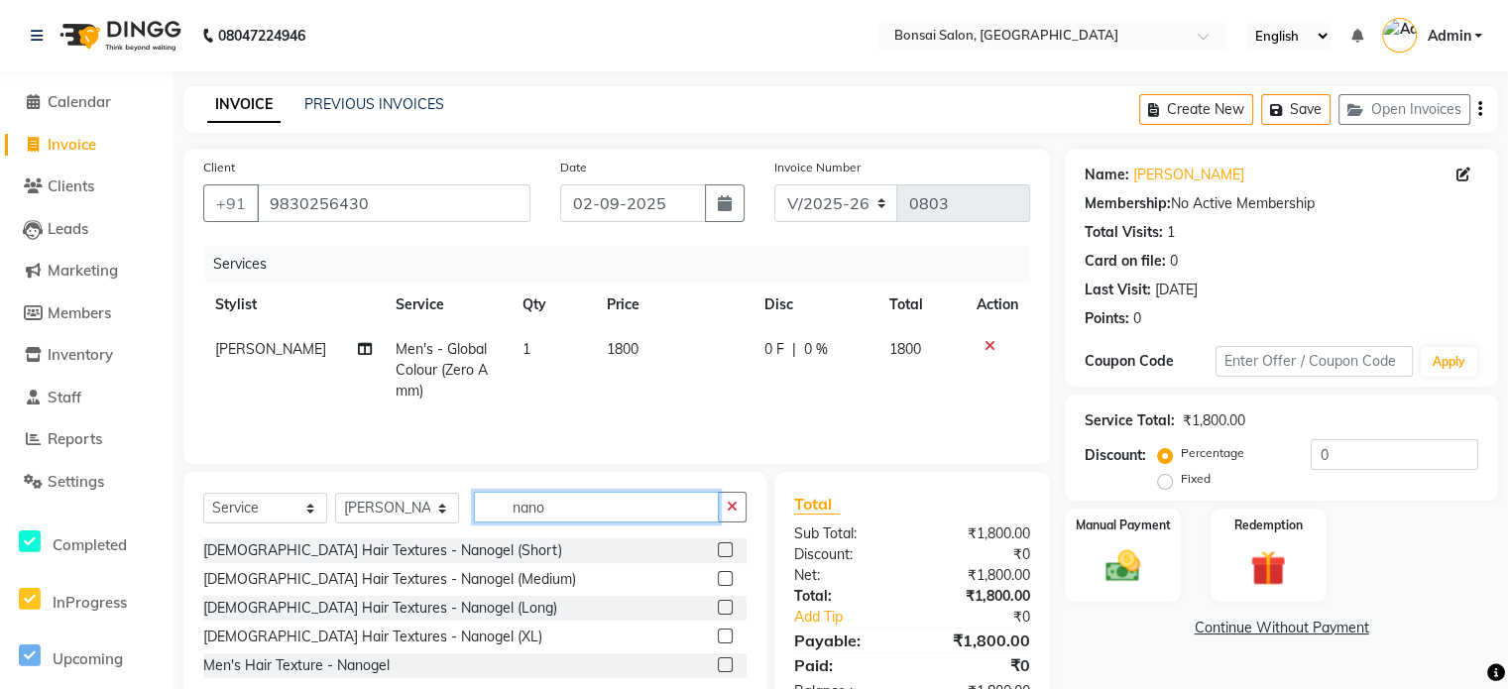
type input "nano"
click at [725, 610] on label at bounding box center [725, 607] width 15 height 15
click at [725, 610] on input "checkbox" at bounding box center [724, 608] width 13 height 13
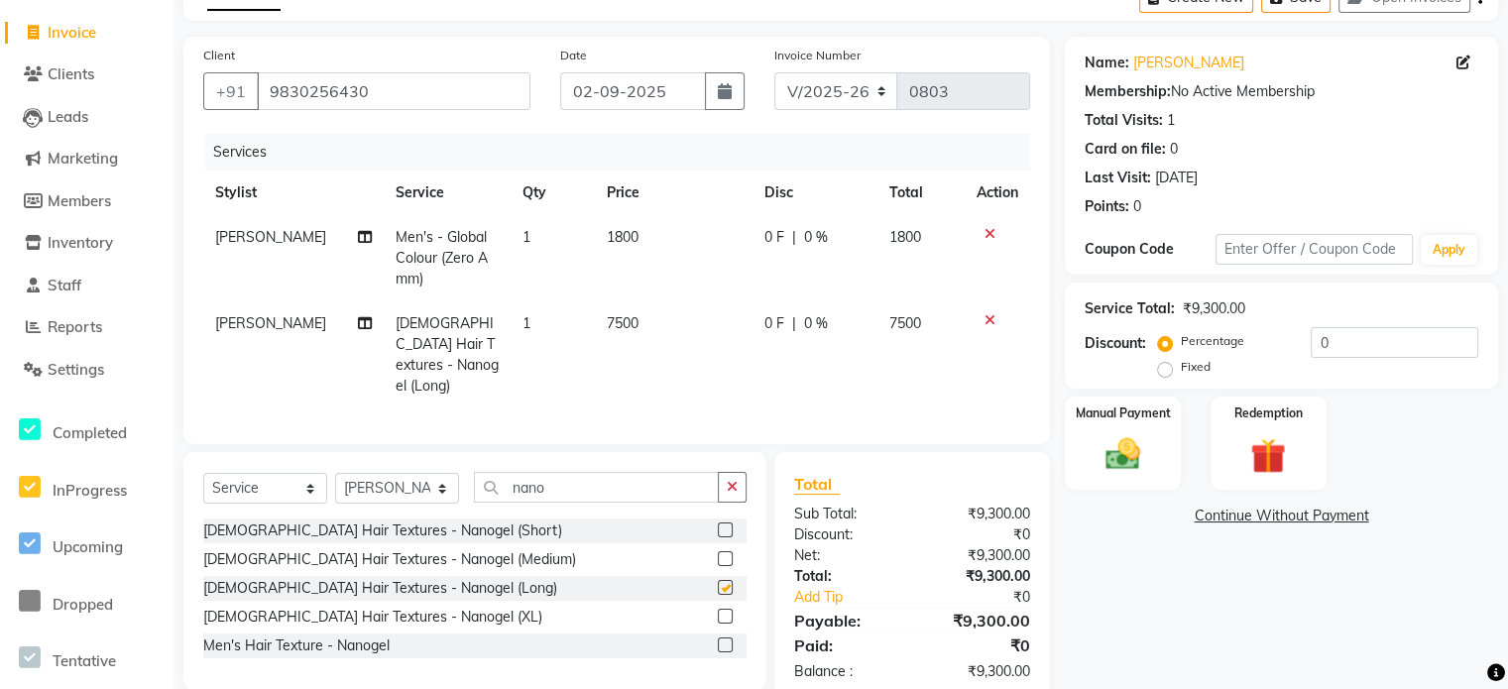
checkbox input "false"
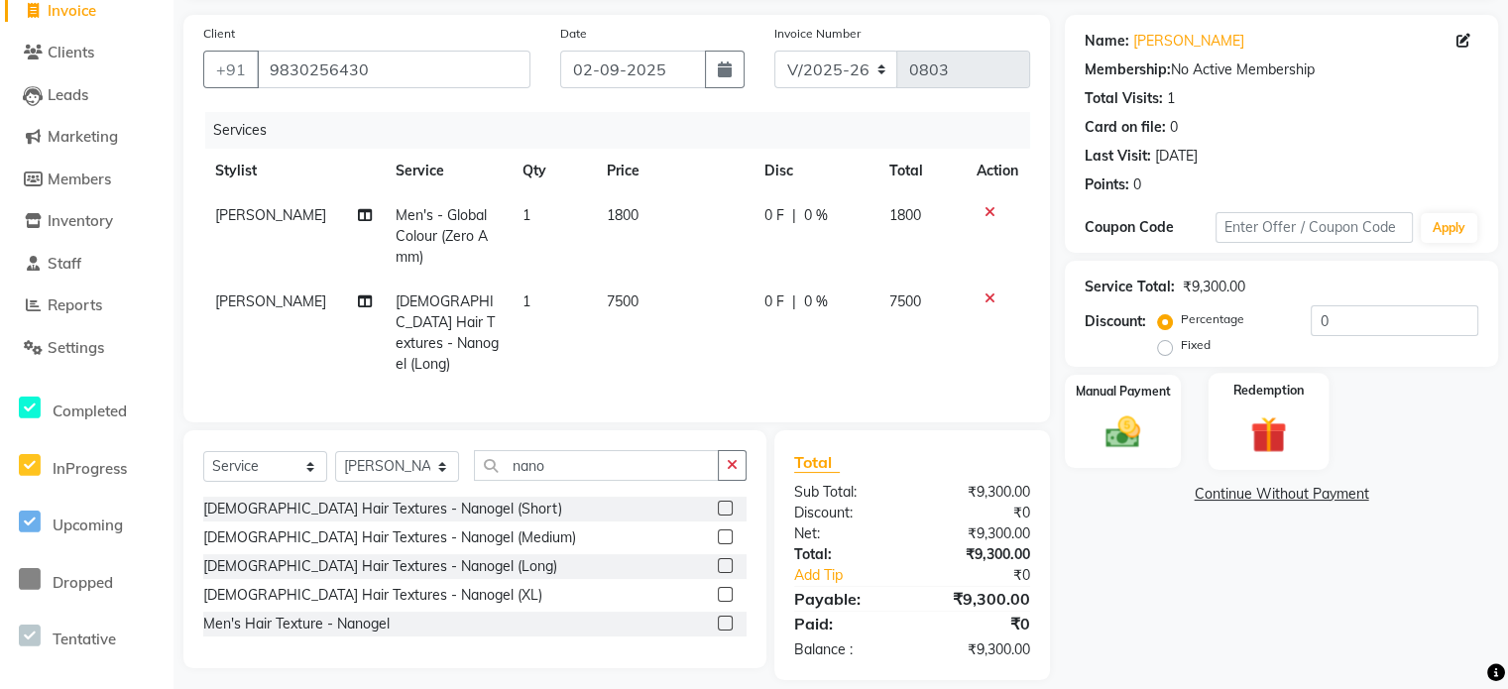
scroll to position [149, 0]
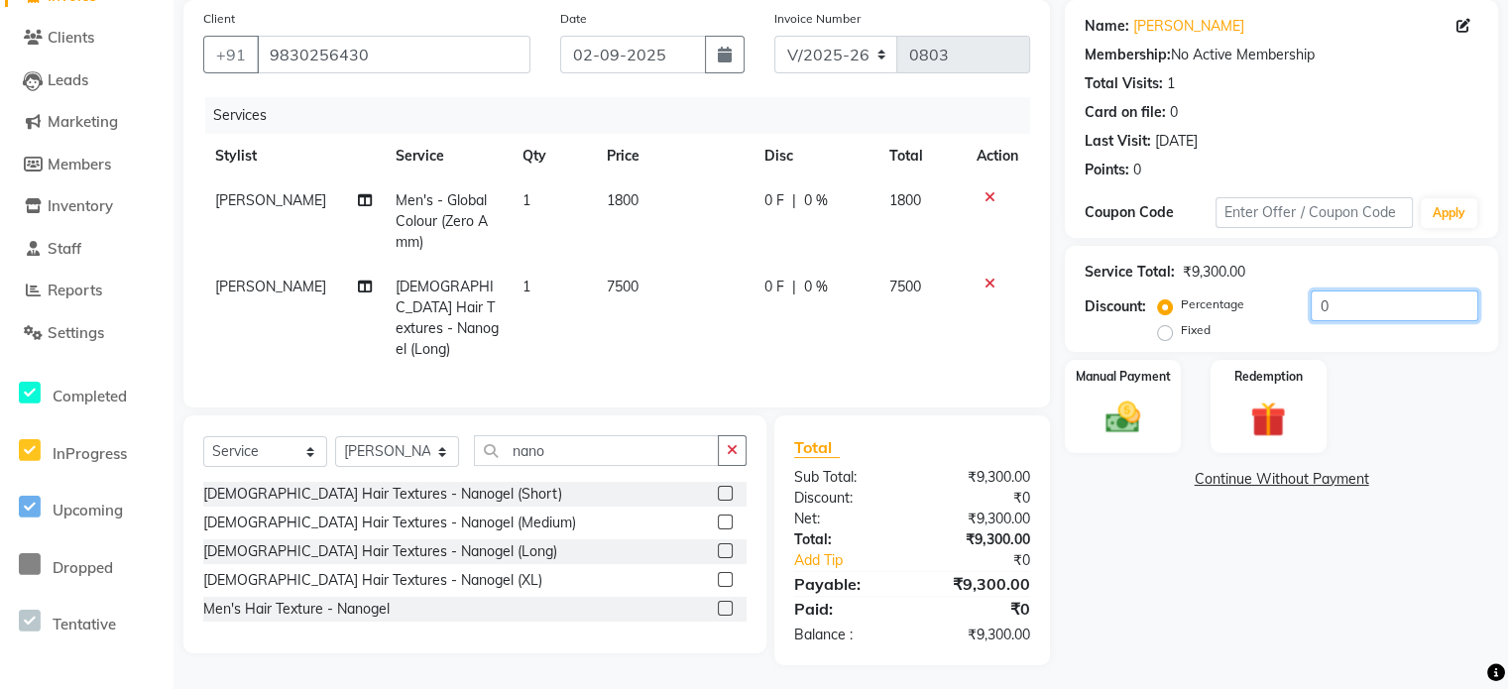
drag, startPoint x: 1357, startPoint y: 304, endPoint x: 1272, endPoint y: 305, distance: 84.3
click at [1271, 305] on div "Percentage Fixed 0" at bounding box center [1320, 318] width 316 height 54
type input "15"
click at [1139, 403] on img at bounding box center [1122, 418] width 59 height 42
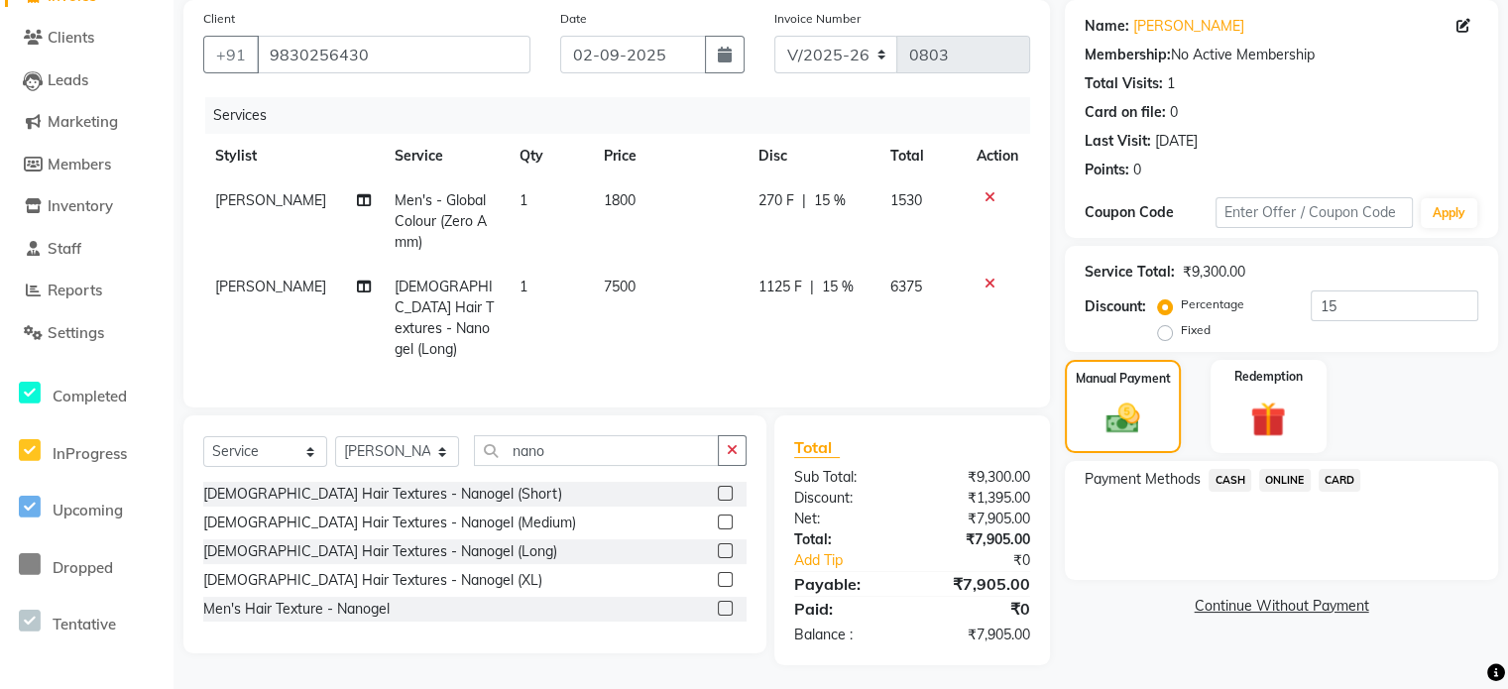
click at [1237, 479] on span "CASH" at bounding box center [1230, 480] width 43 height 23
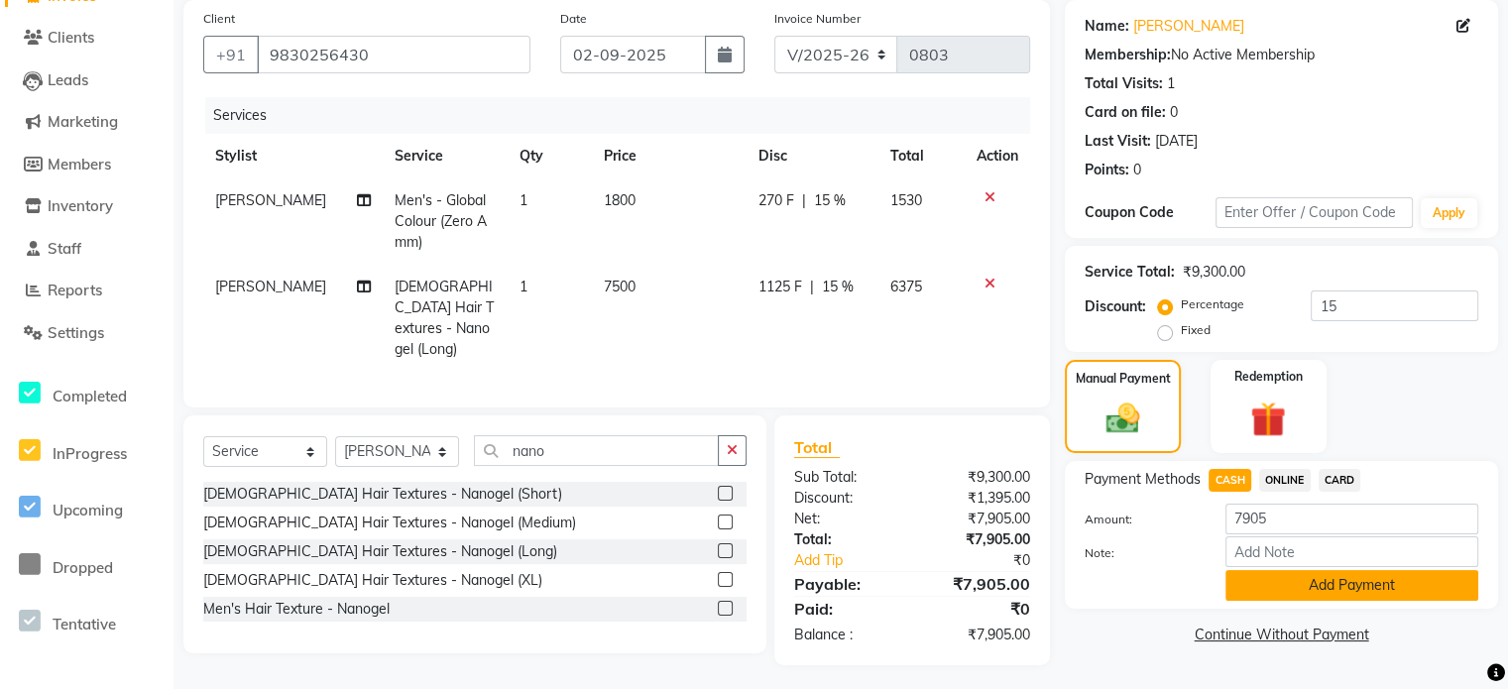
click at [1320, 586] on button "Add Payment" at bounding box center [1352, 585] width 253 height 31
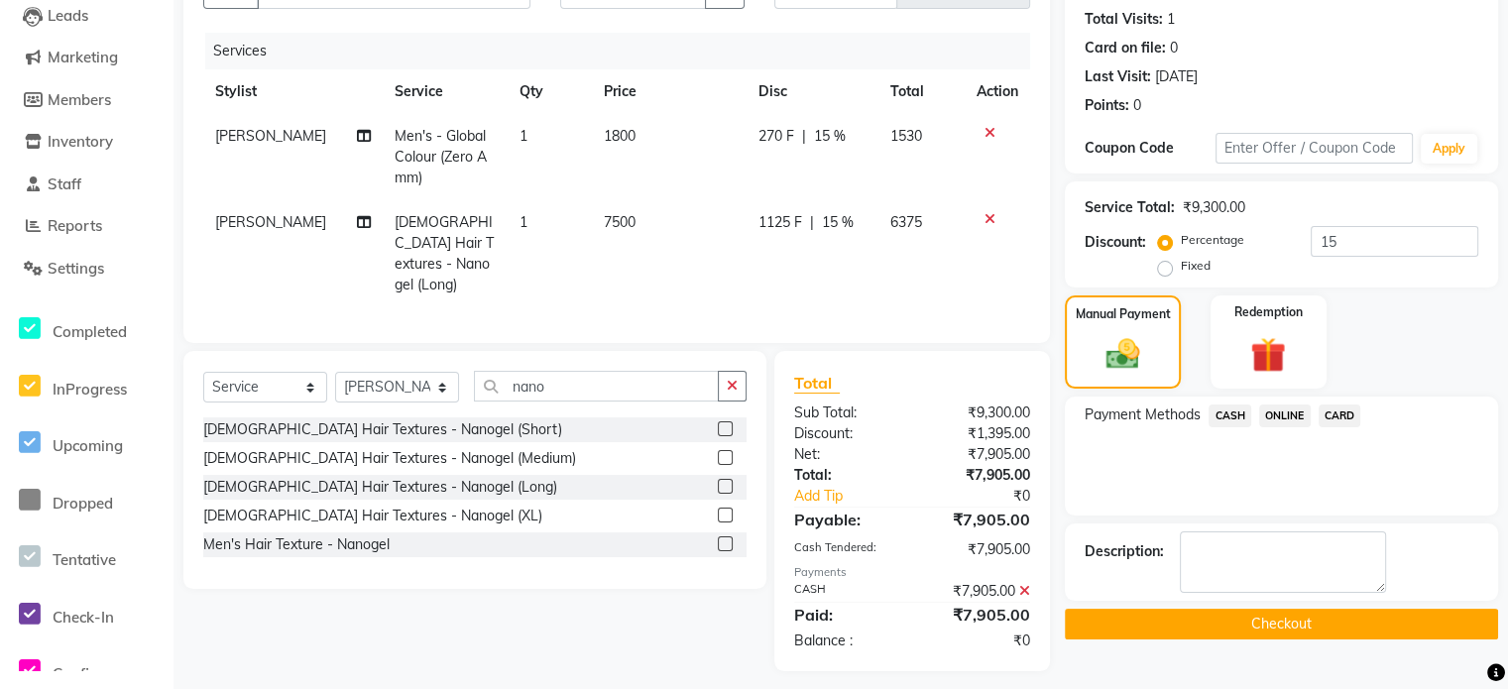
scroll to position [219, 0]
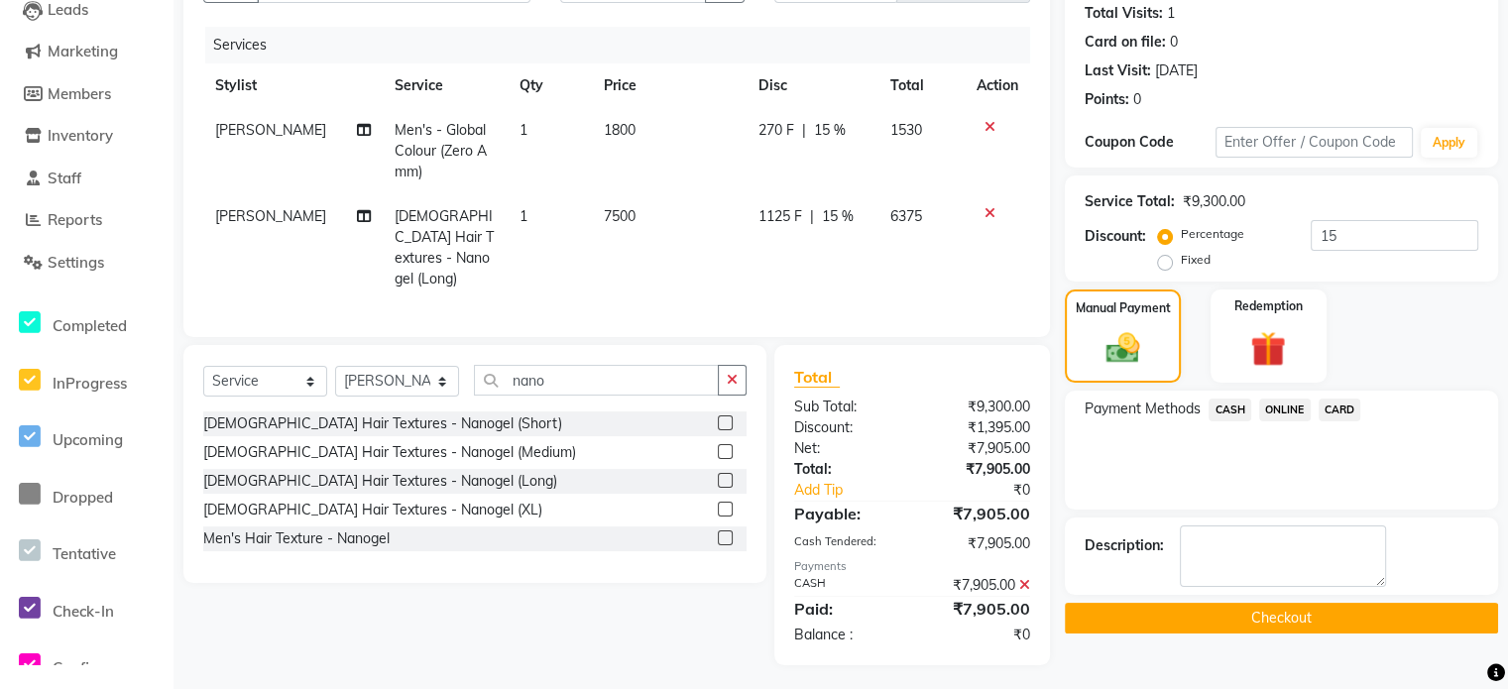
click at [1311, 606] on button "Checkout" at bounding box center [1281, 618] width 433 height 31
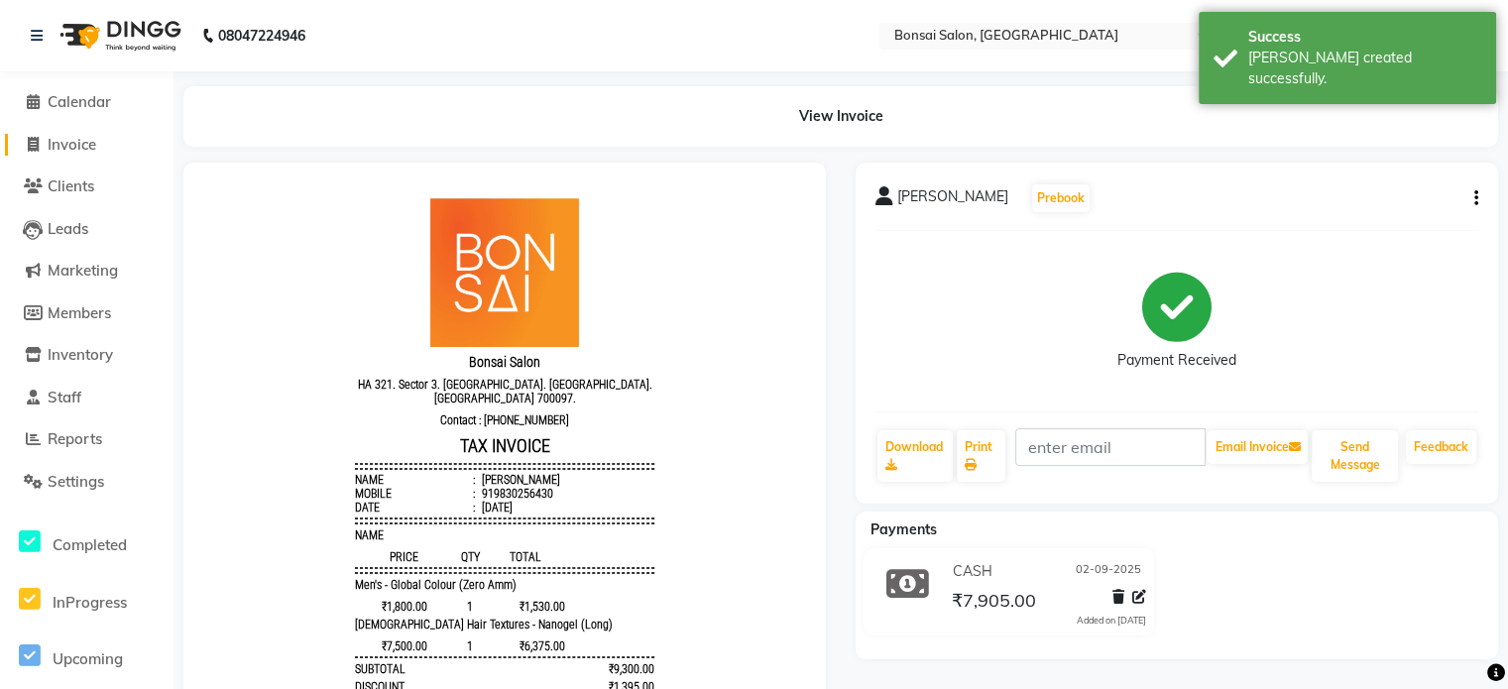
click at [59, 138] on span "Invoice" at bounding box center [72, 144] width 49 height 19
select select "service"
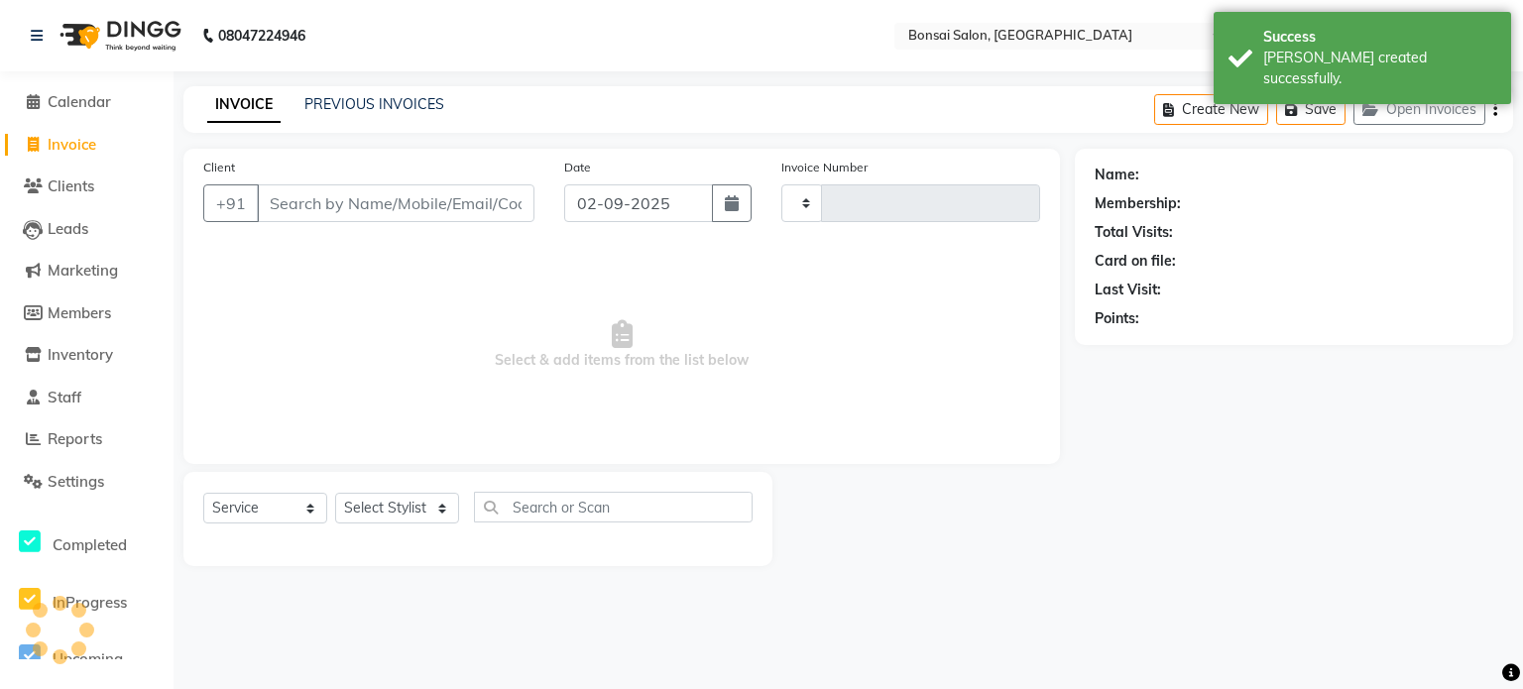
type input "0804"
select select "6719"
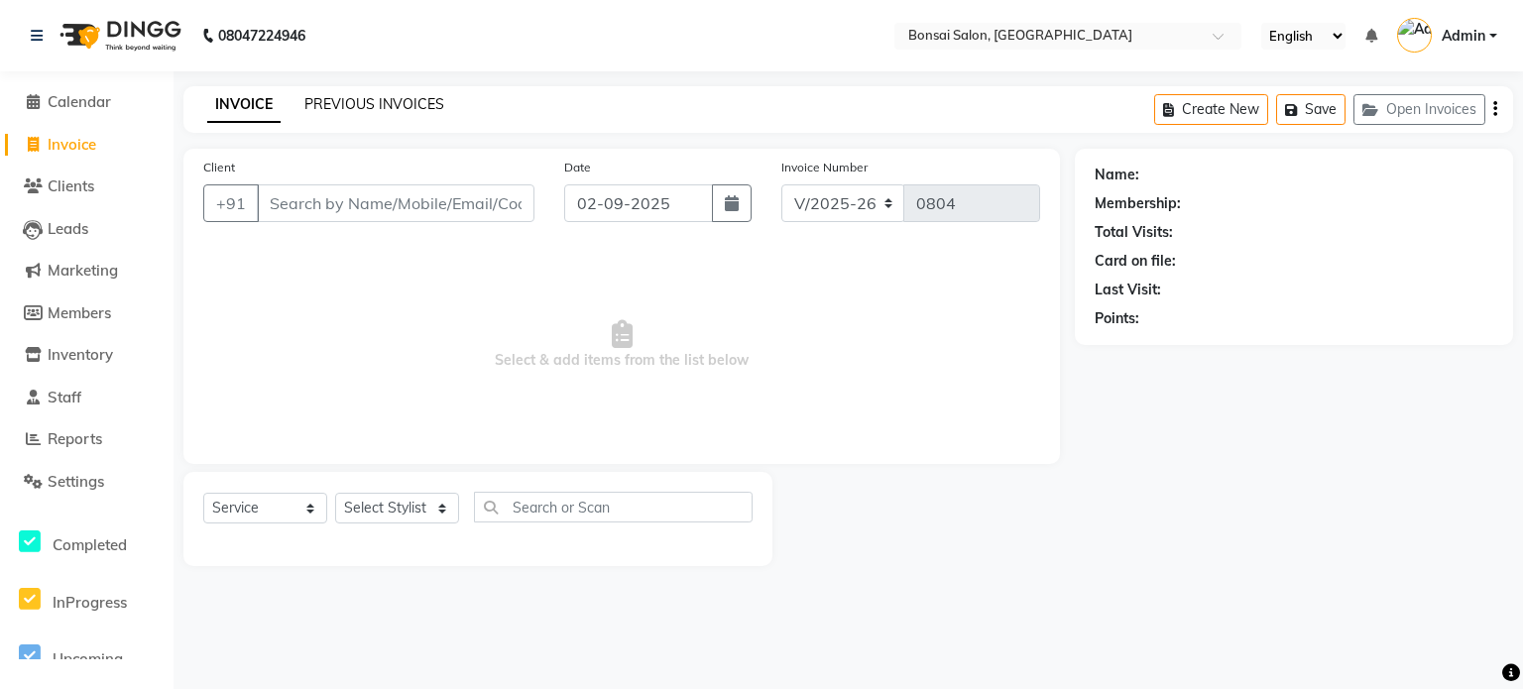
click at [321, 96] on link "PREVIOUS INVOICES" at bounding box center [374, 104] width 140 height 18
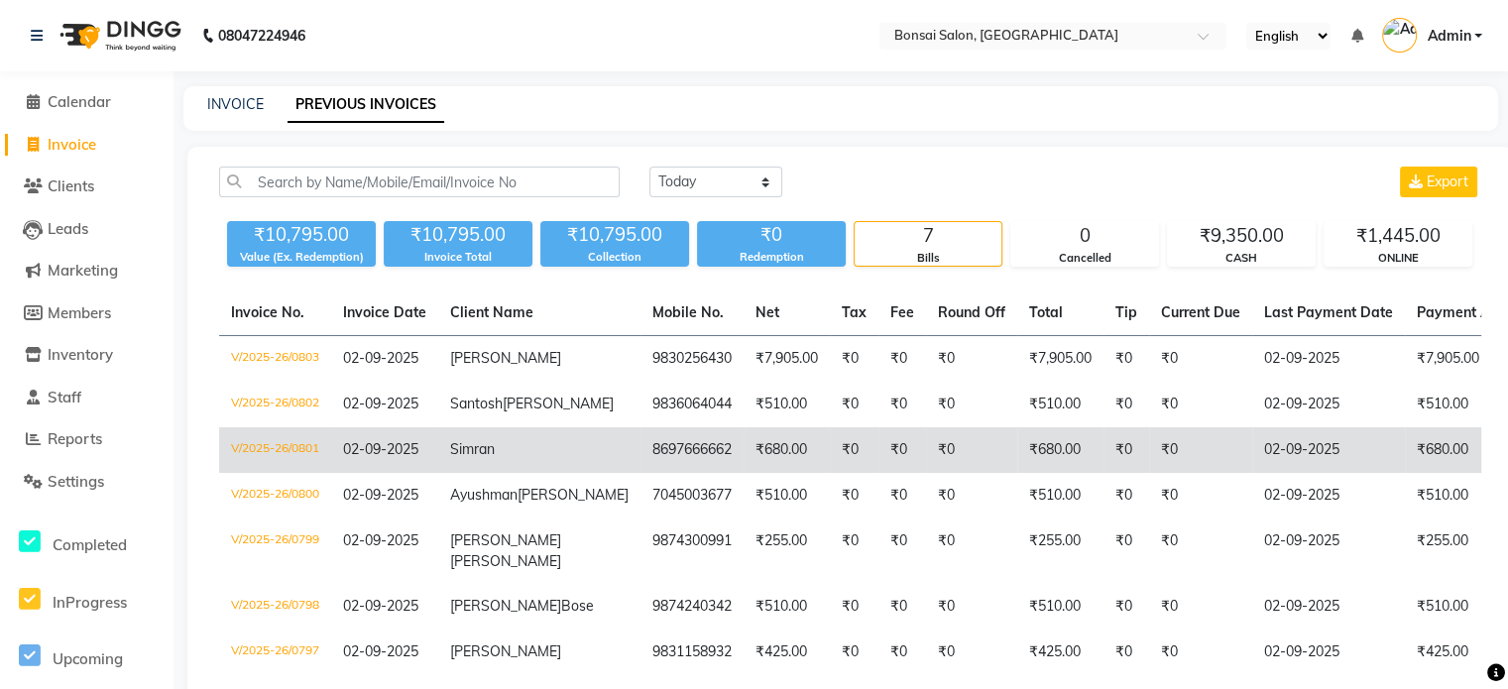
click at [511, 470] on td "Simran" at bounding box center [539, 450] width 202 height 46
click at [490, 458] on span "Simran" at bounding box center [472, 449] width 45 height 18
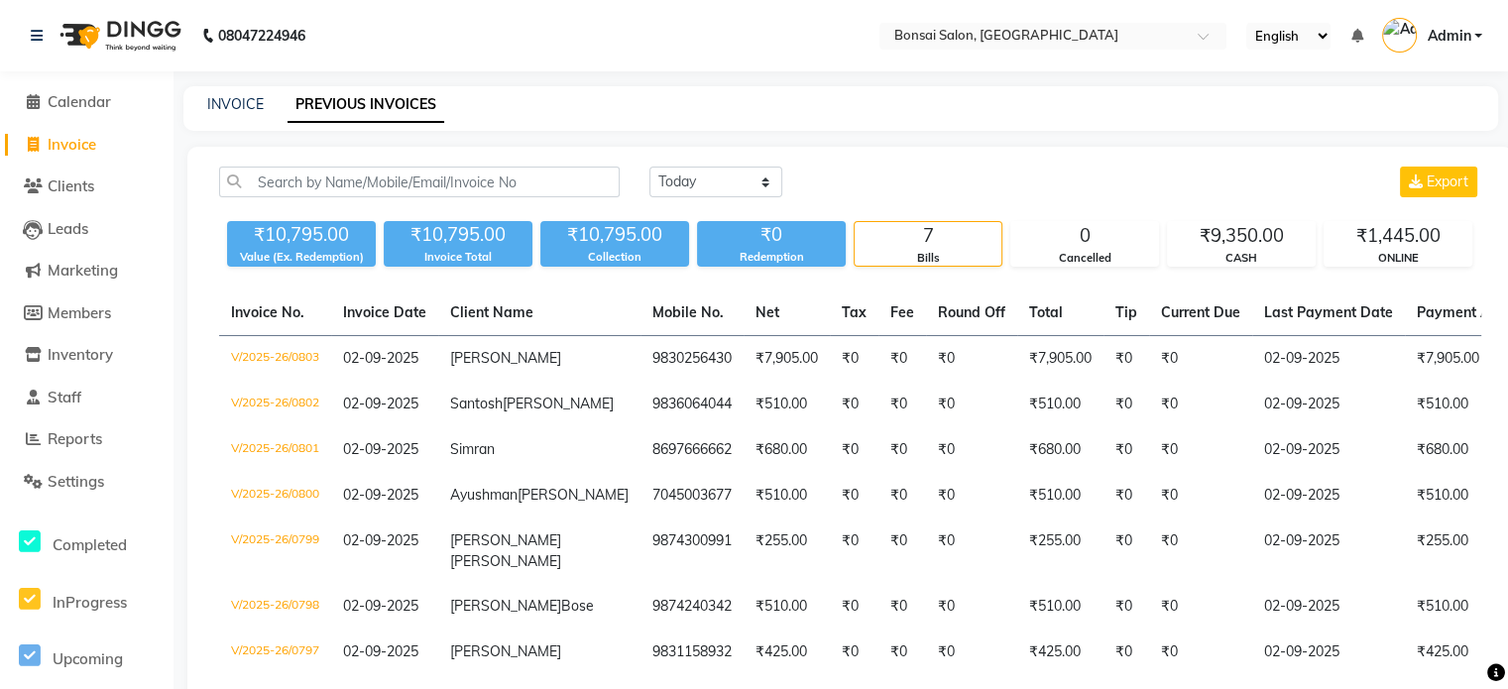
click at [72, 134] on link "Invoice" at bounding box center [87, 145] width 164 height 23
select select "service"
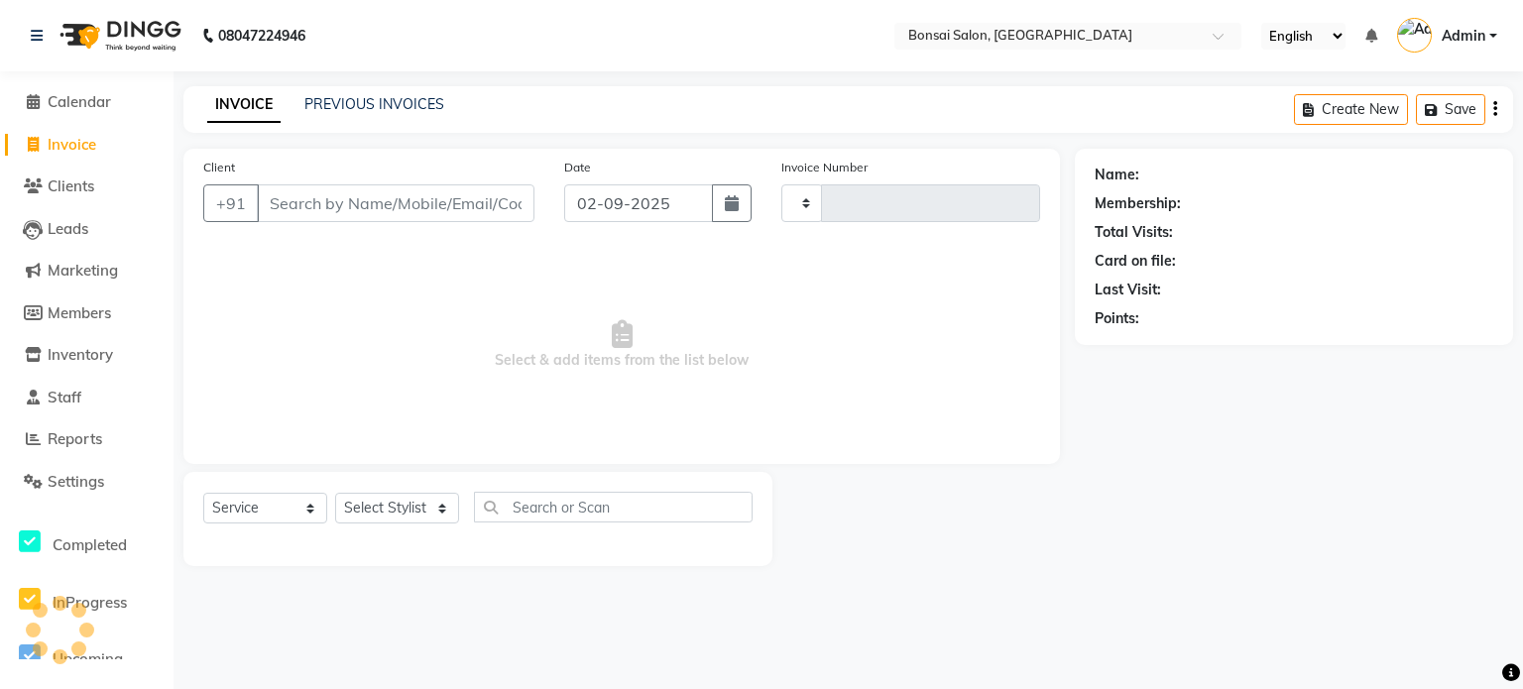
type input "0804"
select select "6719"
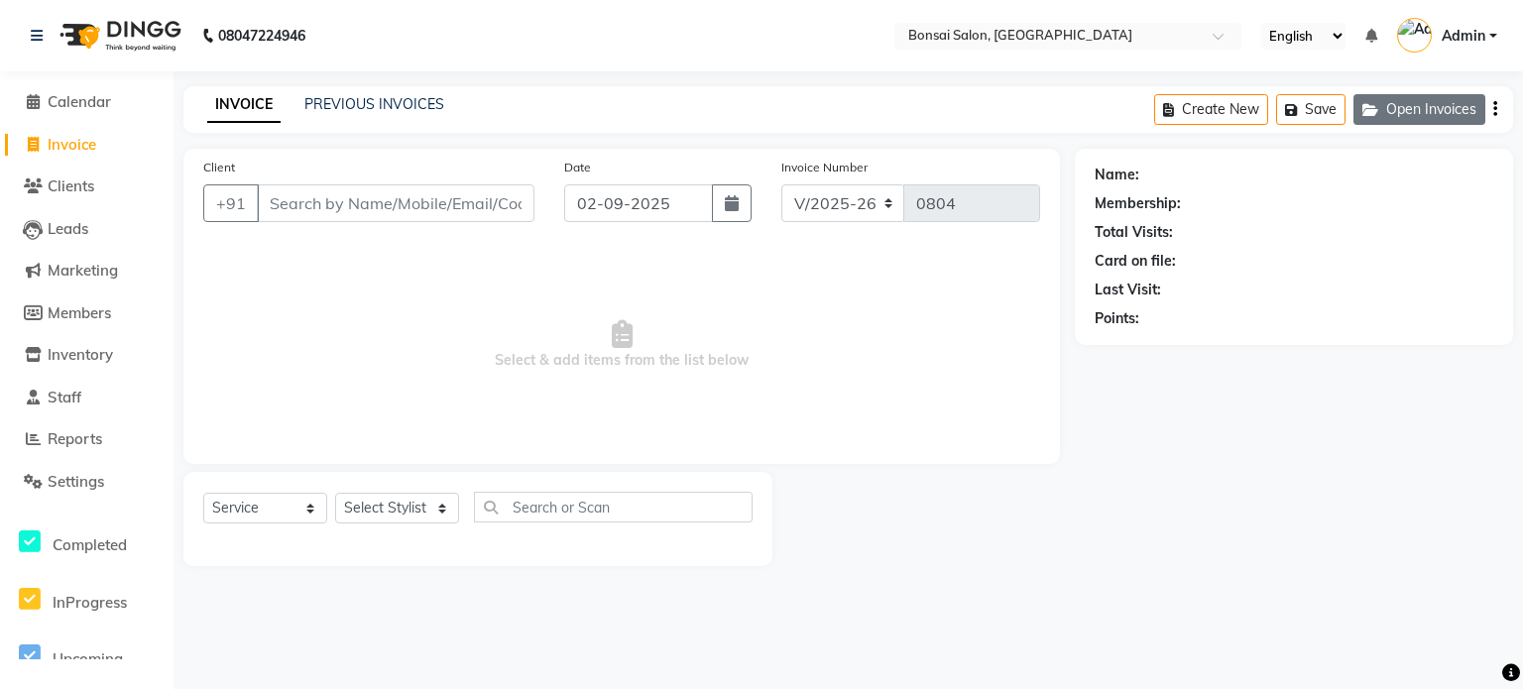
click at [1421, 100] on button "Open Invoices" at bounding box center [1420, 109] width 132 height 31
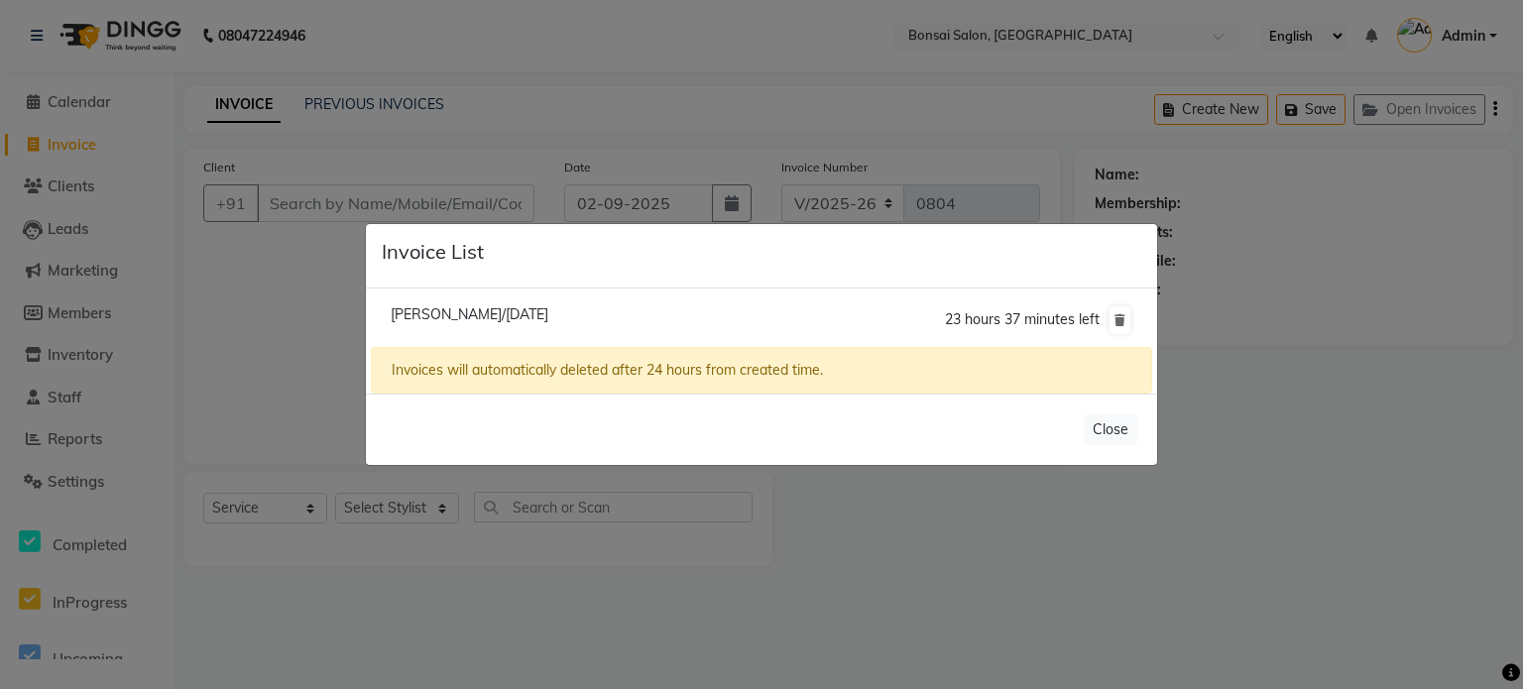
click at [407, 311] on span "[PERSON_NAME]/[DATE]" at bounding box center [470, 314] width 158 height 18
type input "9831048366"
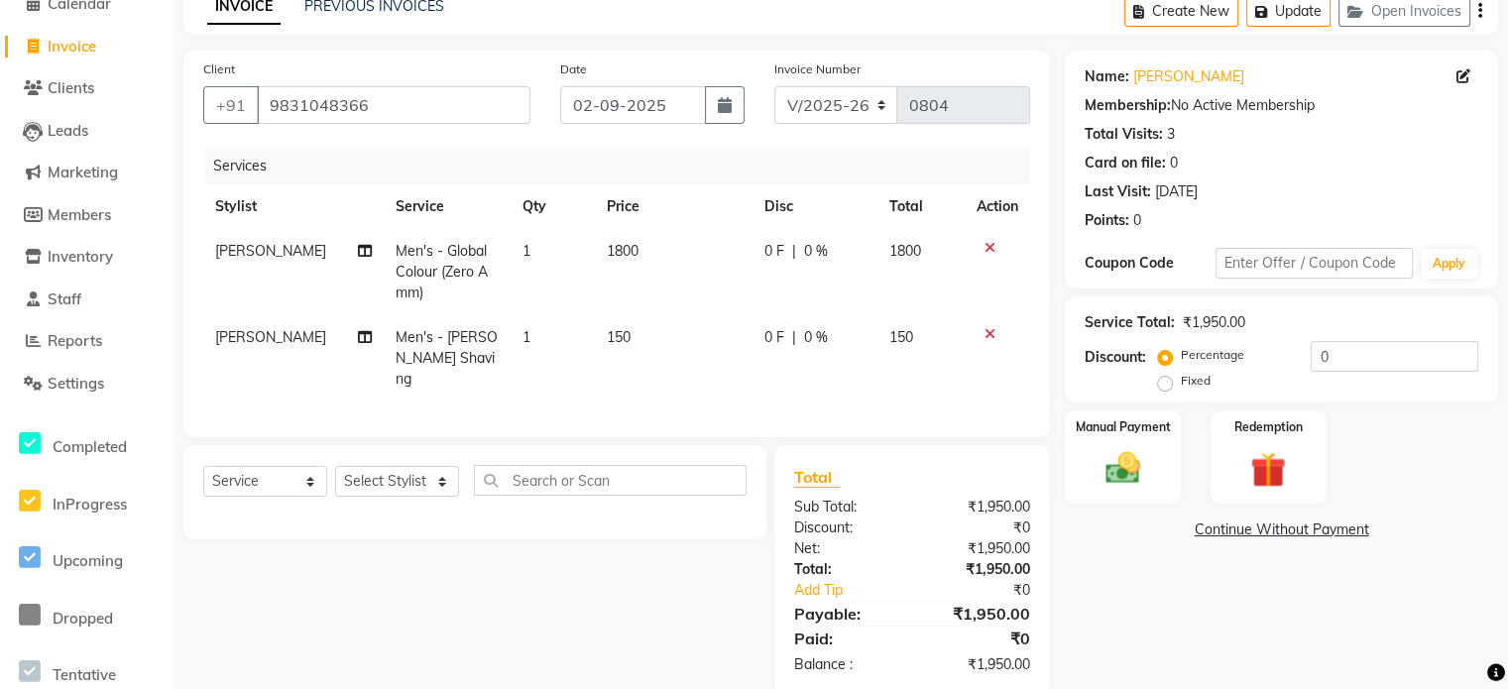
scroll to position [99, 0]
drag, startPoint x: 1357, startPoint y: 359, endPoint x: 1248, endPoint y: 358, distance: 108.1
click at [1248, 358] on div "Percentage Fixed 0" at bounding box center [1320, 367] width 316 height 54
type input "15"
click at [1233, 607] on div "Name: [PERSON_NAME] Membership: No Active Membership Total Visits: 3 Card on fi…" at bounding box center [1289, 372] width 448 height 645
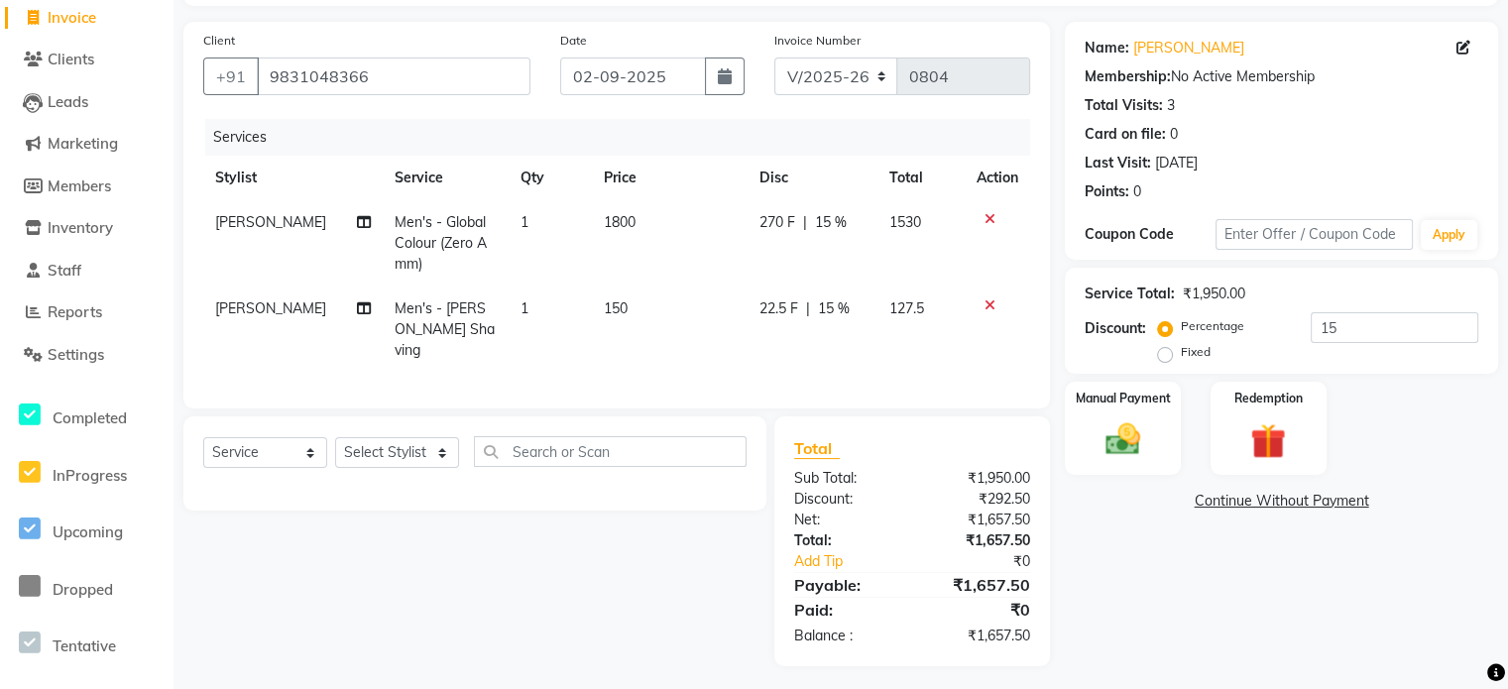
scroll to position [128, 0]
click at [1142, 407] on div "Manual Payment" at bounding box center [1123, 427] width 120 height 97
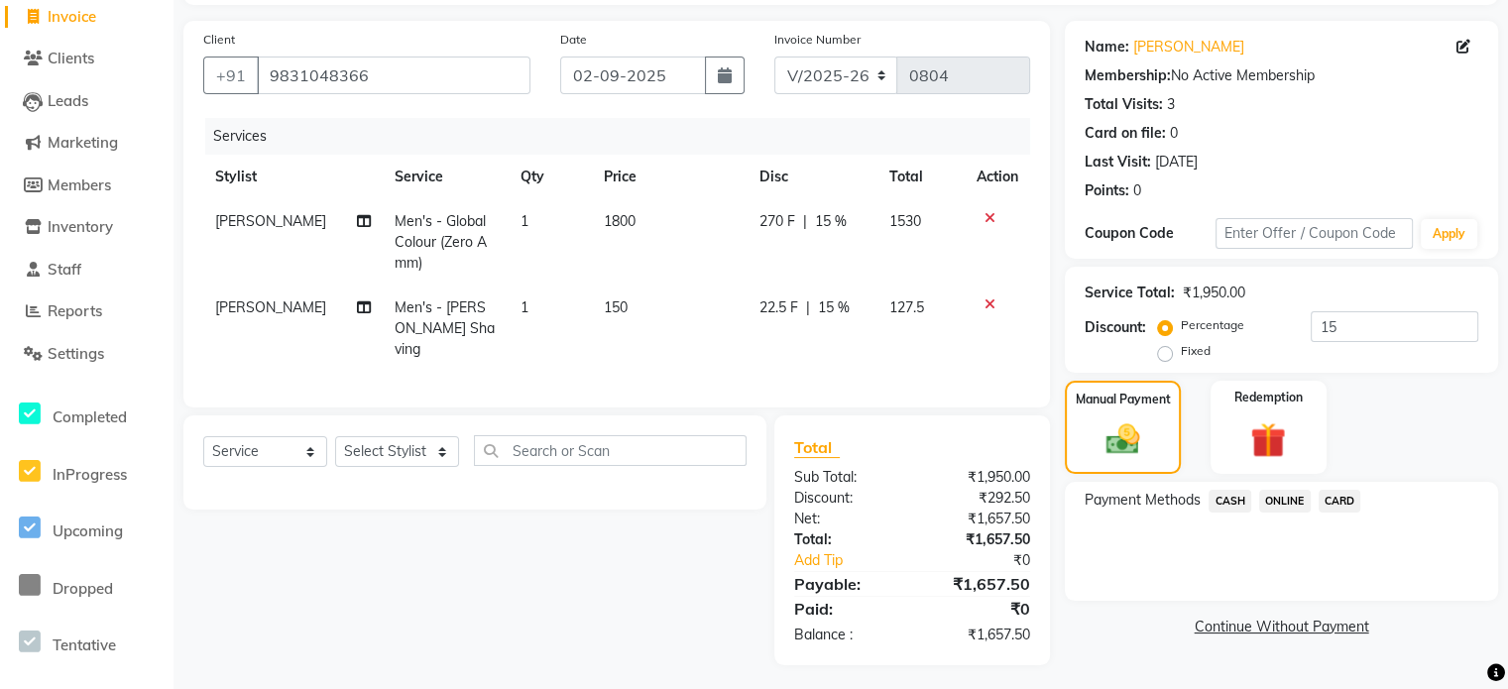
click at [1217, 499] on span "CASH" at bounding box center [1230, 501] width 43 height 23
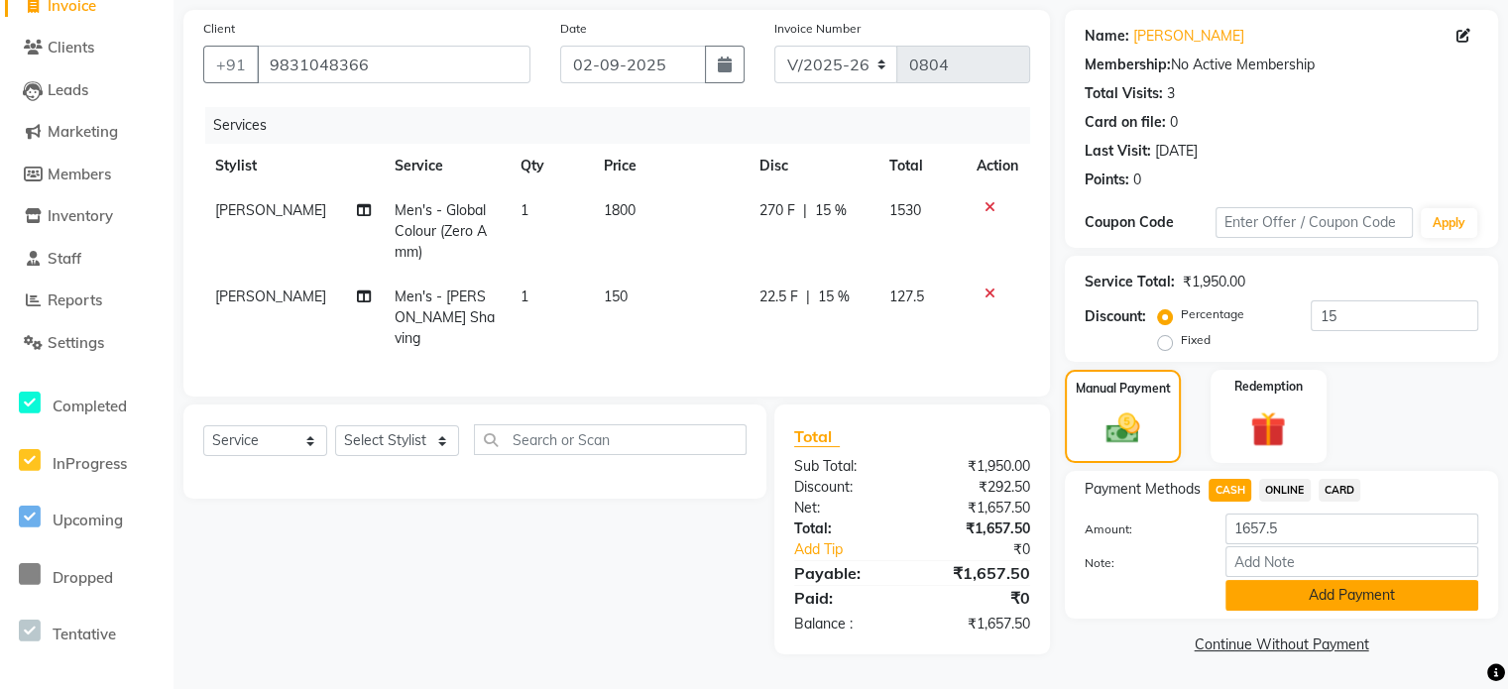
click at [1277, 587] on button "Add Payment" at bounding box center [1352, 595] width 253 height 31
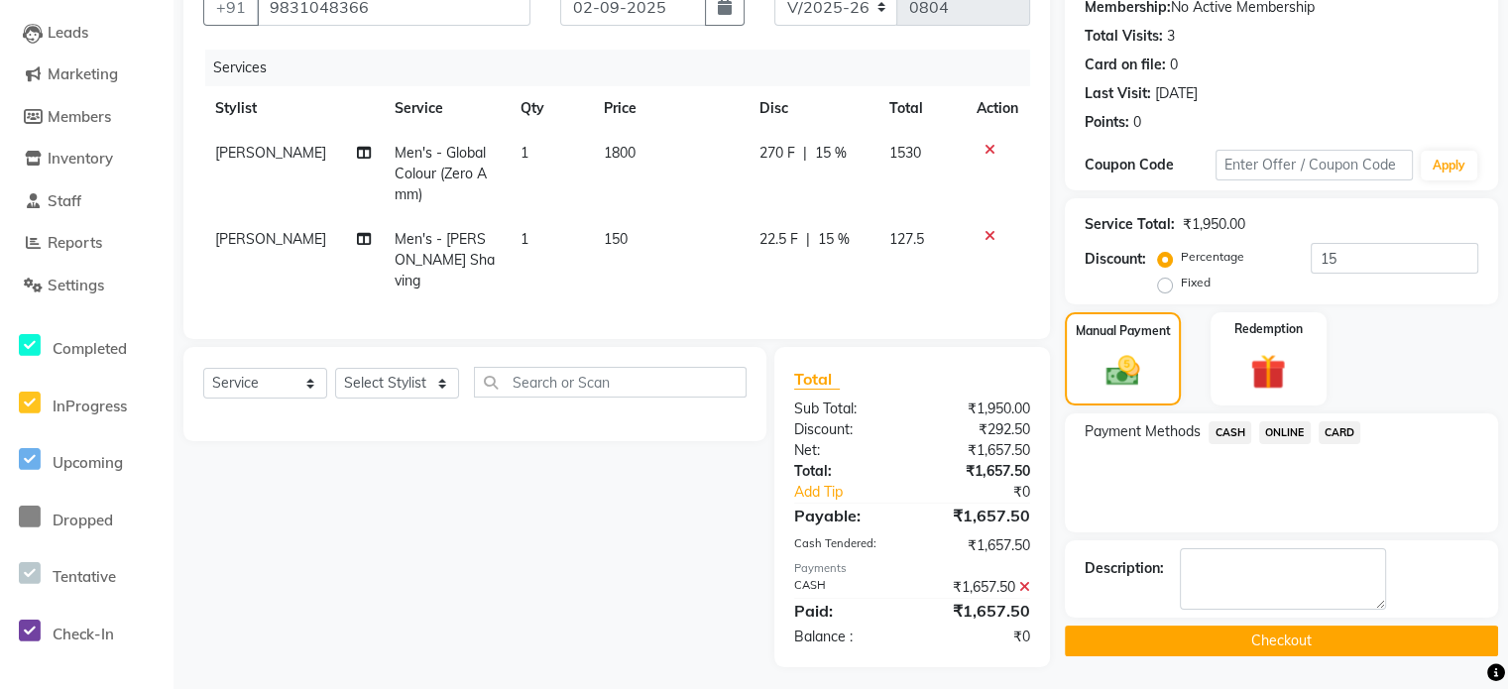
scroll to position [198, 0]
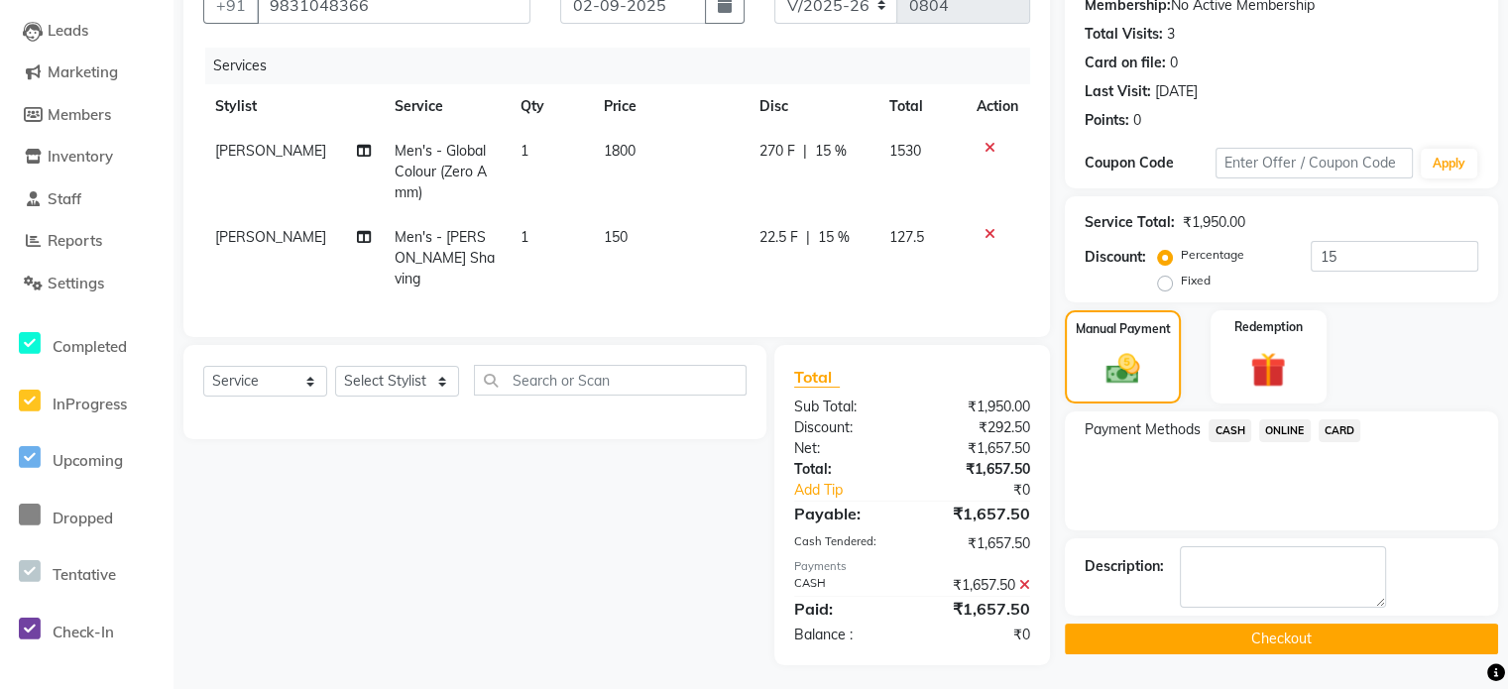
click at [1274, 638] on button "Checkout" at bounding box center [1281, 639] width 433 height 31
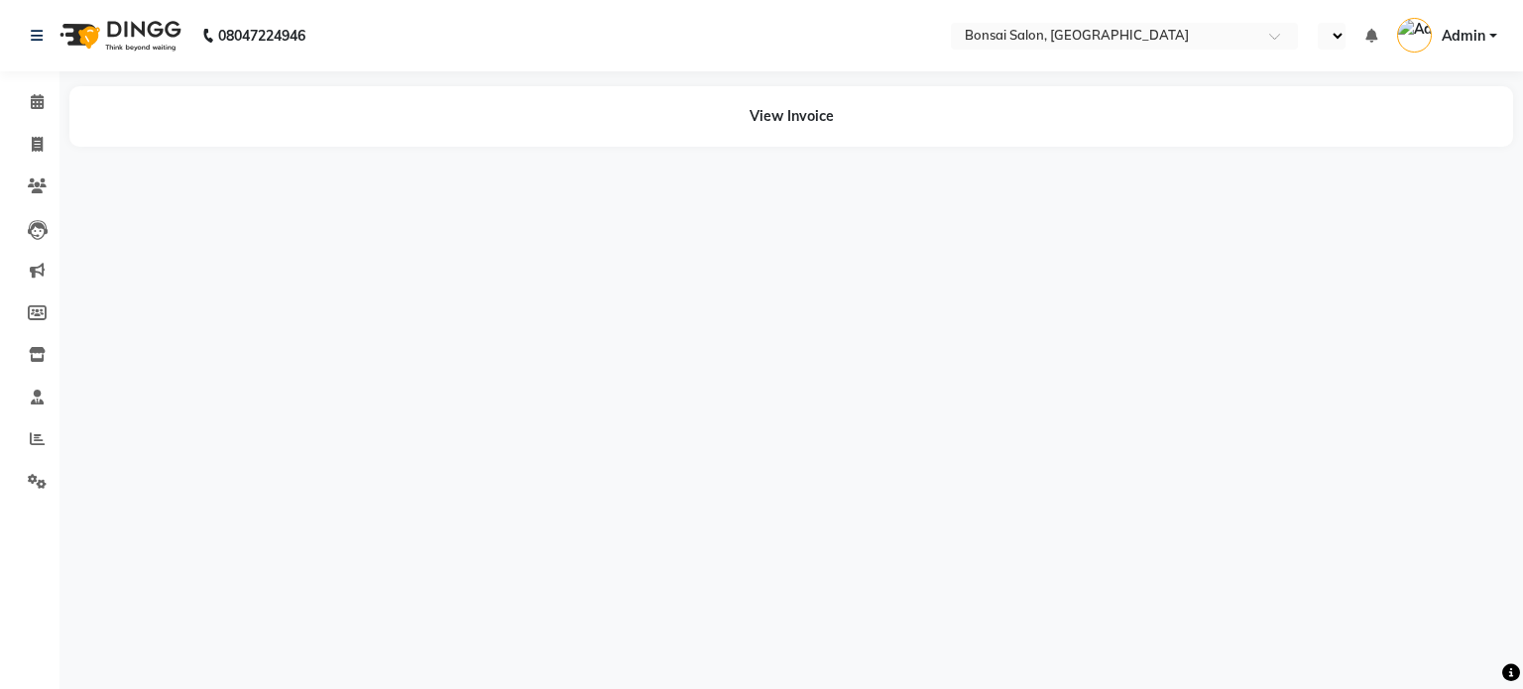
select select "en"
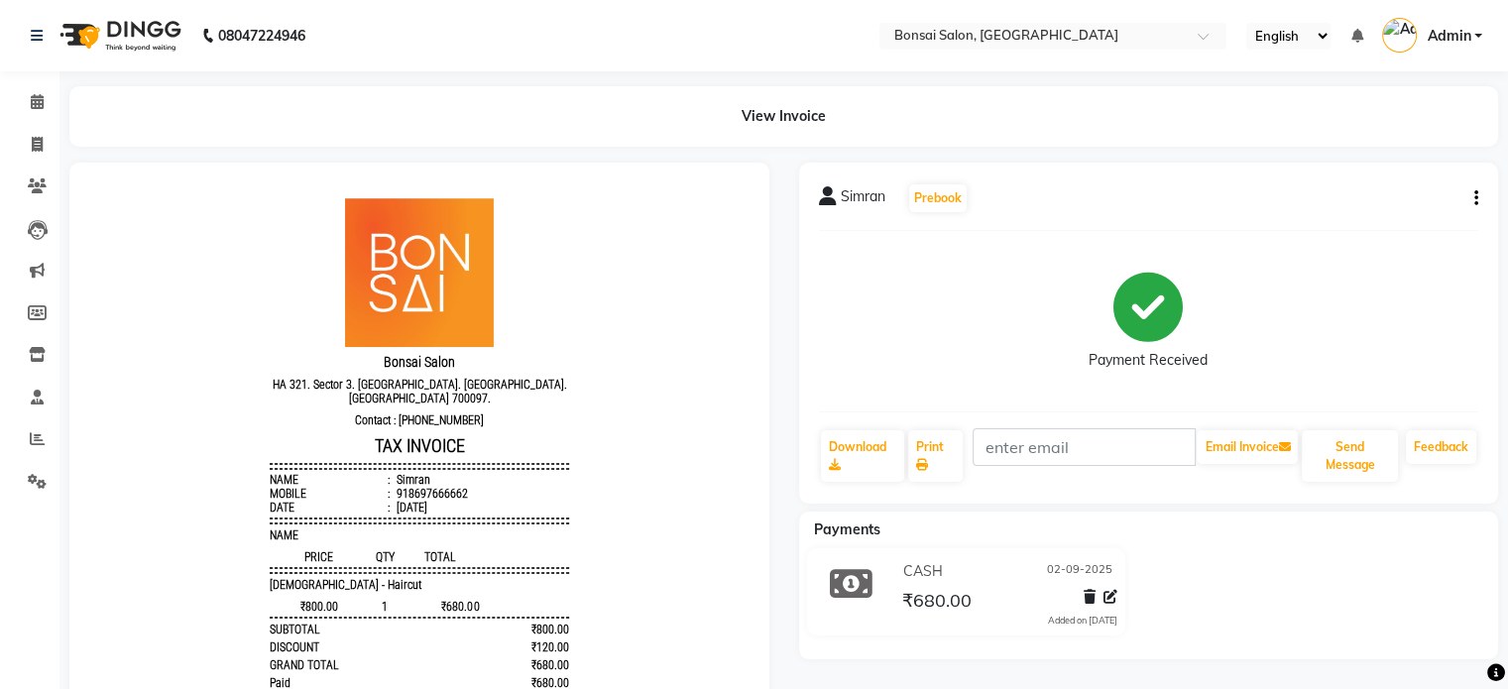
click at [1477, 198] on icon "button" at bounding box center [1477, 198] width 4 height 1
click at [1376, 403] on div "Simran Prebook Payment Received Download Print Email Invoice Send Message Feedb…" at bounding box center [1149, 333] width 700 height 341
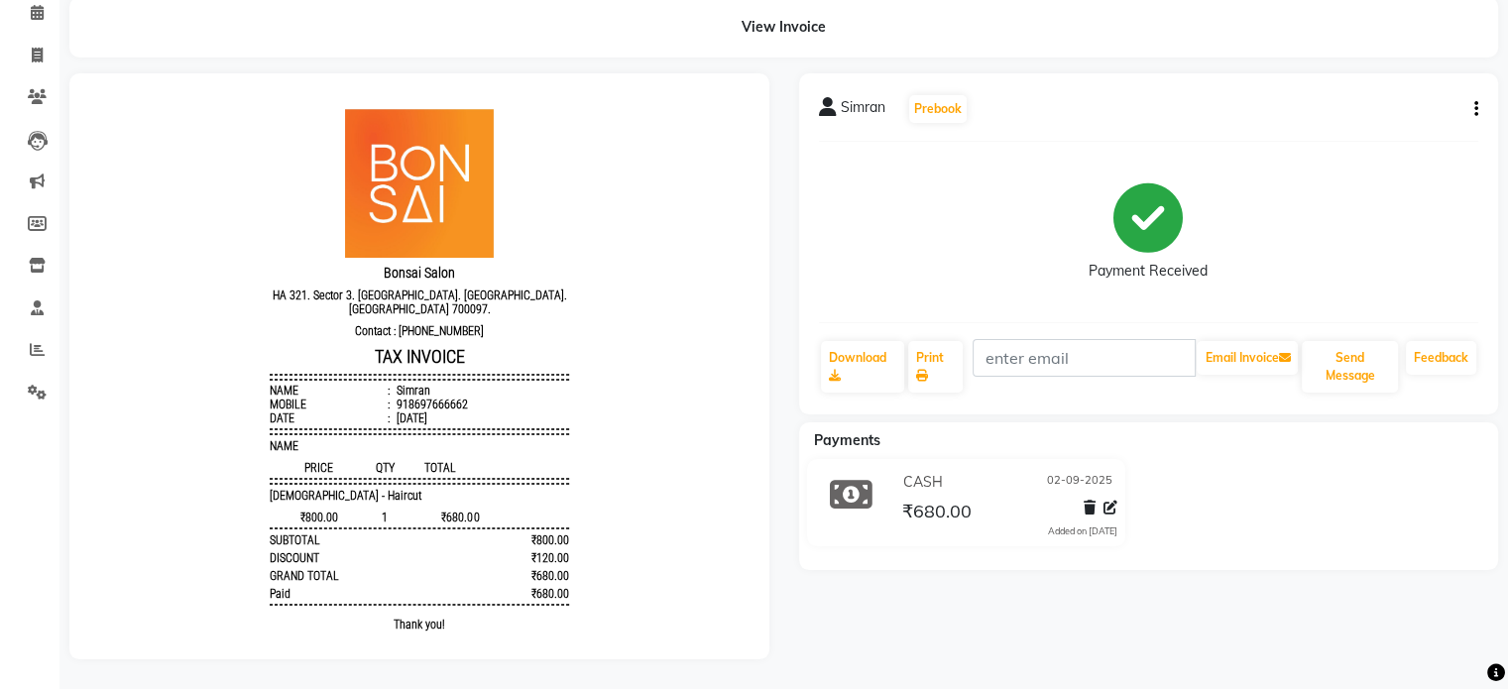
scroll to position [99, 0]
